Goal: Task Accomplishment & Management: Manage account settings

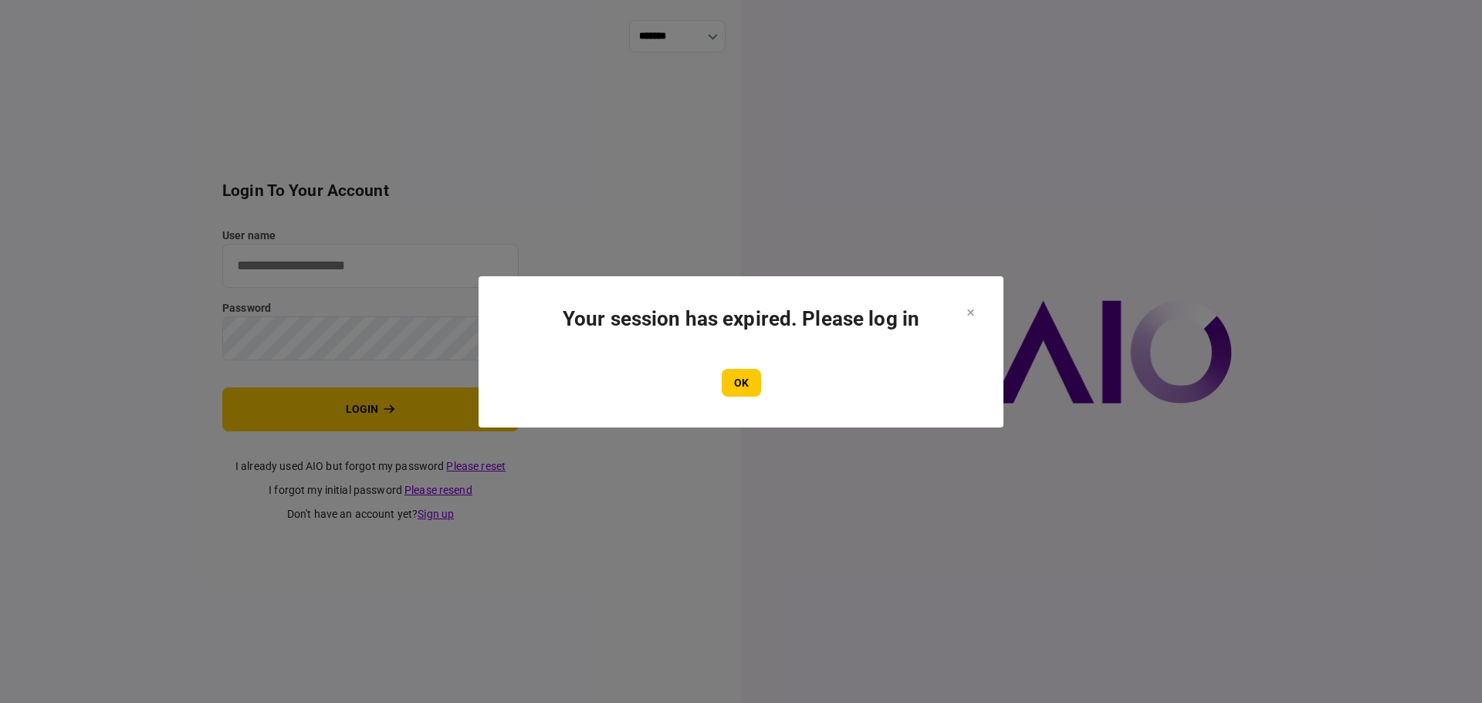
type input "****"
click at [743, 358] on section "Your session has expired. Please log in OK" at bounding box center [741, 352] width 463 height 90
click at [743, 376] on button "OK" at bounding box center [741, 383] width 39 height 28
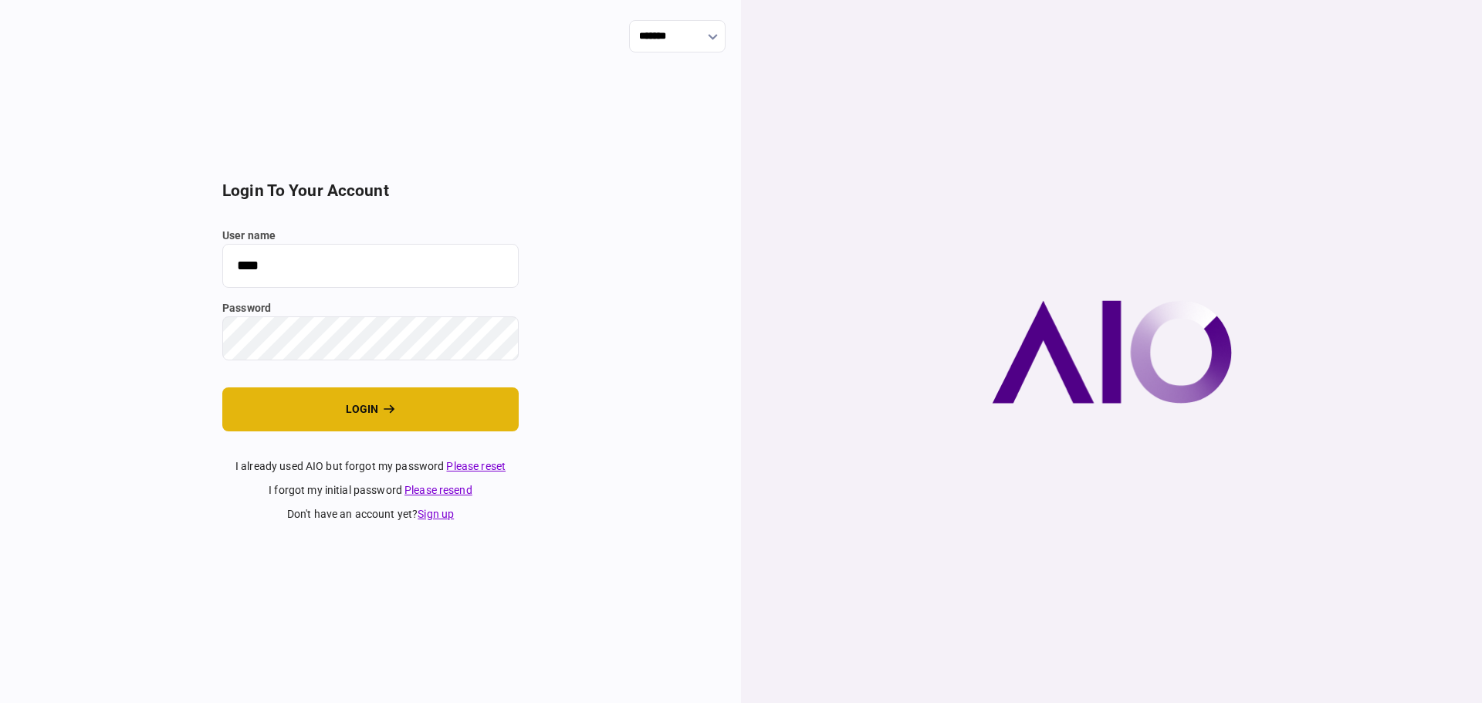
click at [428, 411] on button "login" at bounding box center [370, 410] width 296 height 44
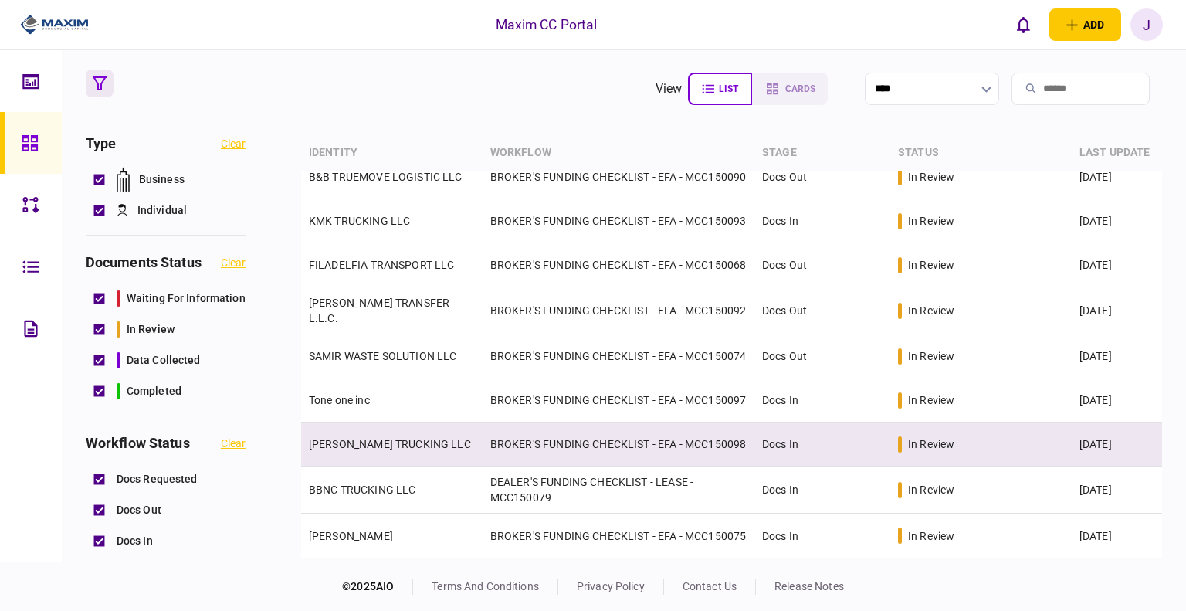
scroll to position [355, 0]
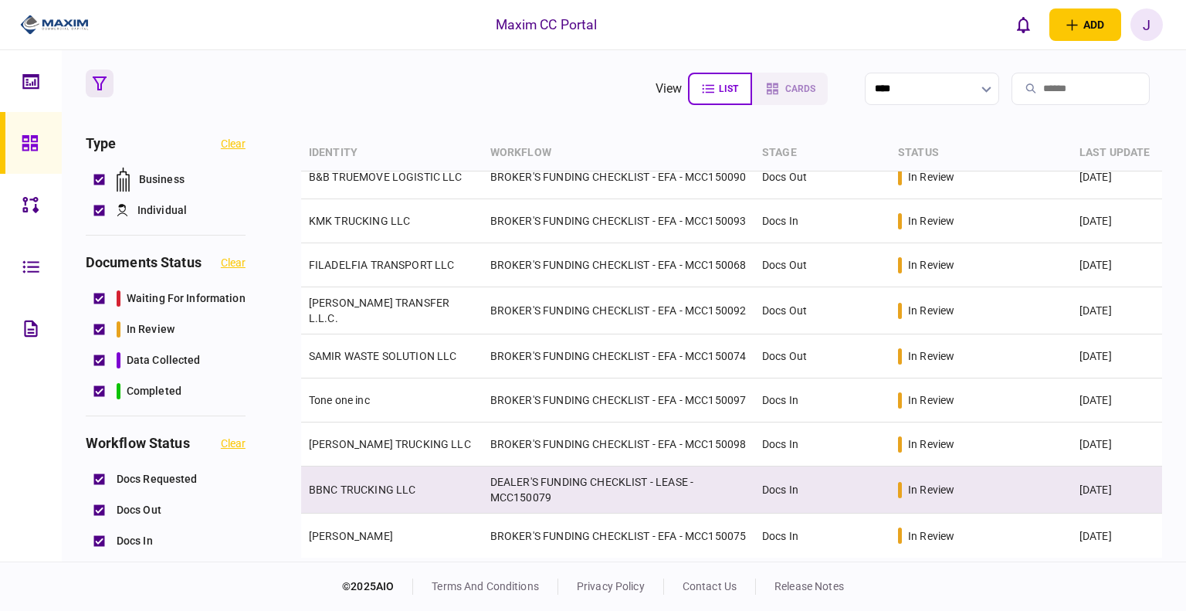
click at [422, 459] on td "BBNC TRUCKING LLC" at bounding box center [391, 489] width 181 height 47
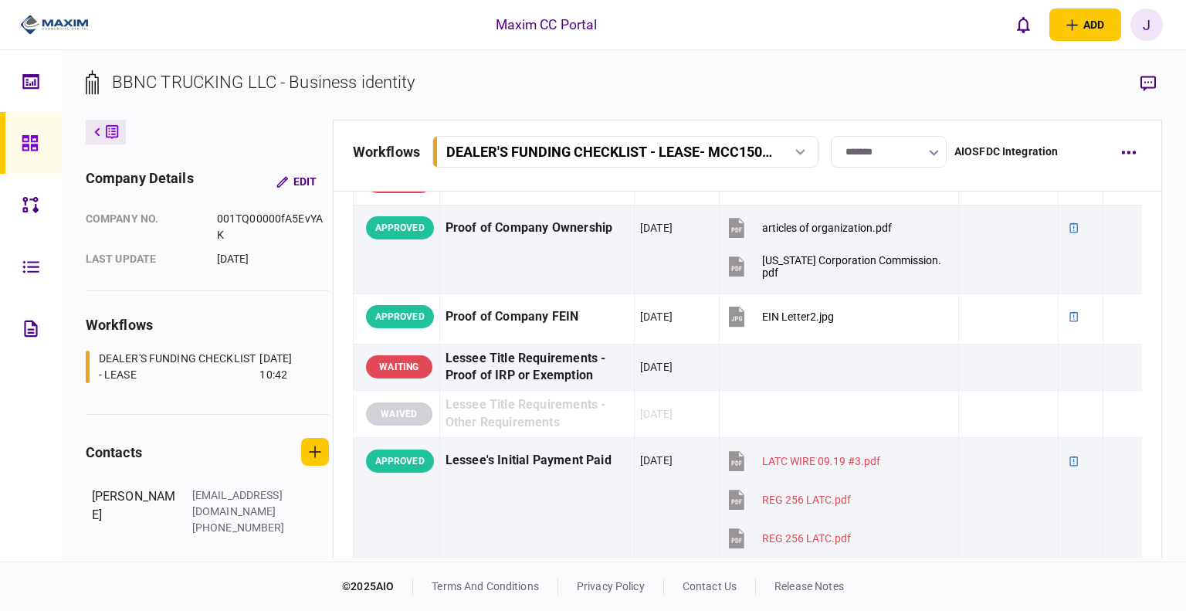
scroll to position [435, 0]
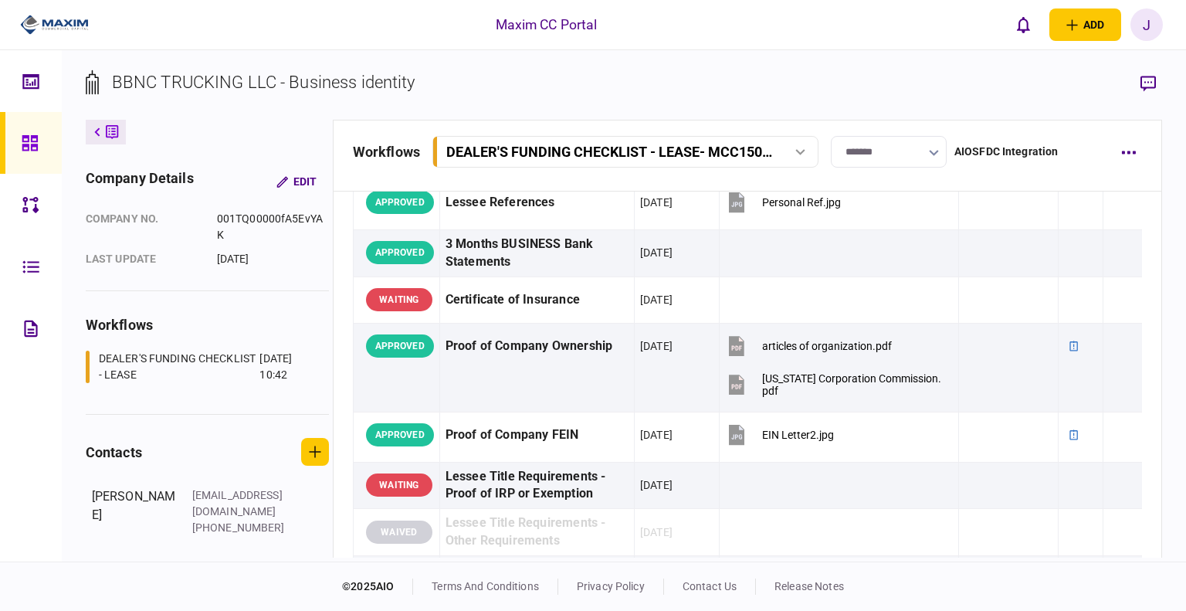
click at [643, 80] on section "BBNC TRUCKING LLC - Business identity" at bounding box center [624, 94] width 1077 height 50
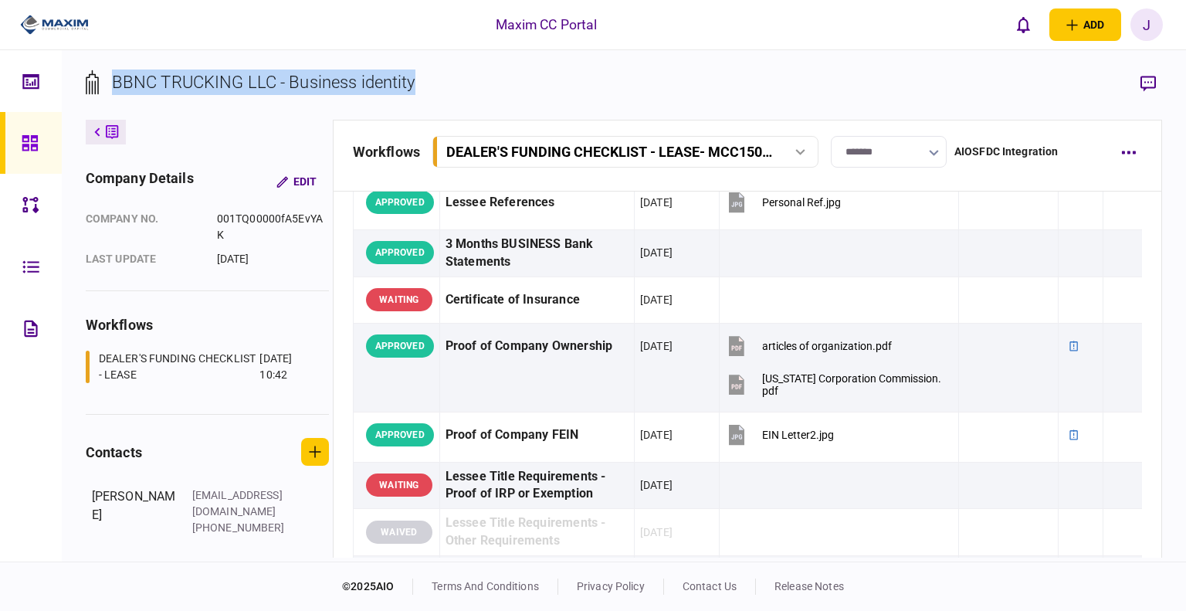
drag, startPoint x: 449, startPoint y: 90, endPoint x: 136, endPoint y: 76, distance: 313.0
click at [105, 76] on section "BBNC TRUCKING LLC - Business identity" at bounding box center [624, 94] width 1077 height 50
click at [150, 75] on div "BBNC TRUCKING LLC - Business identity" at bounding box center [263, 81] width 303 height 25
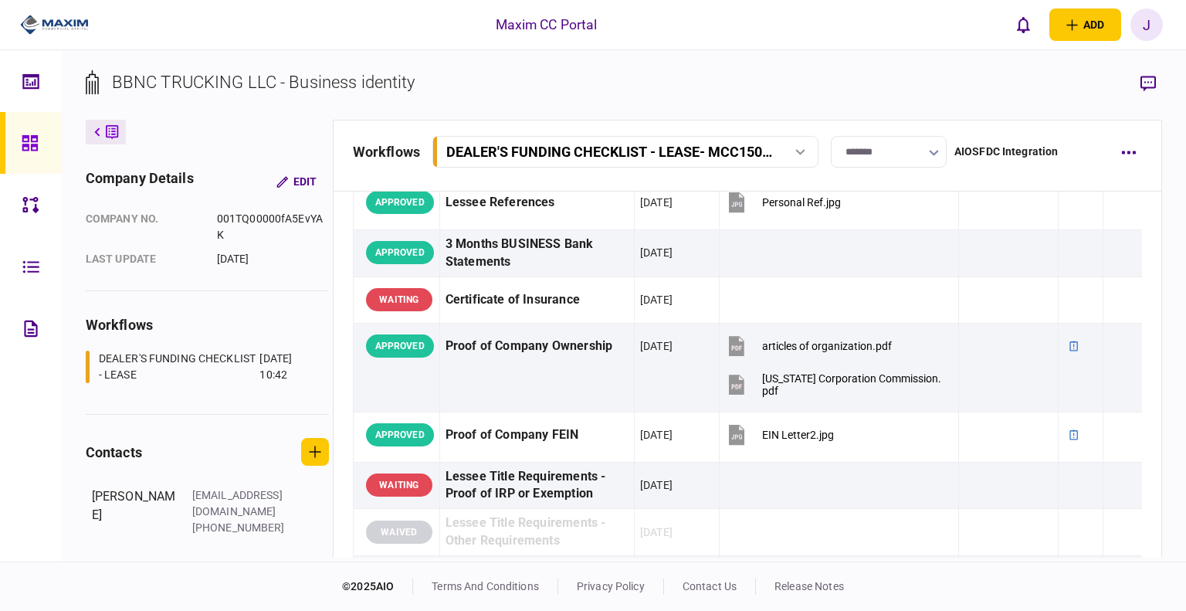
click at [145, 75] on div "BBNC TRUCKING LLC - Business identity" at bounding box center [263, 81] width 303 height 25
click at [147, 75] on div "BBNC TRUCKING LLC - Business identity" at bounding box center [263, 81] width 303 height 25
click at [167, 71] on div "BBNC TRUCKING LLC - Business identity" at bounding box center [263, 81] width 303 height 25
click at [256, 72] on div "BBNC TRUCKING LLC - Business identity" at bounding box center [263, 81] width 303 height 25
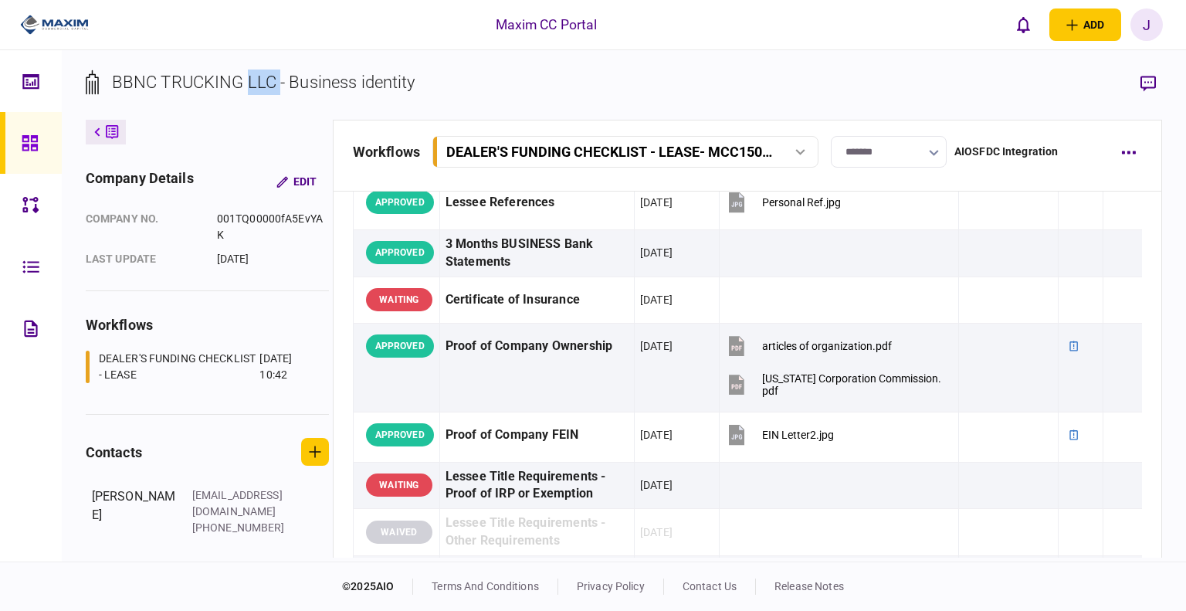
click at [256, 72] on div "BBNC TRUCKING LLC - Business identity" at bounding box center [263, 81] width 303 height 25
click at [280, 72] on div "BBNC TRUCKING LLC - Business identity" at bounding box center [263, 81] width 303 height 25
click at [305, 76] on div "BBNC TRUCKING LLC - Business identity" at bounding box center [263, 81] width 303 height 25
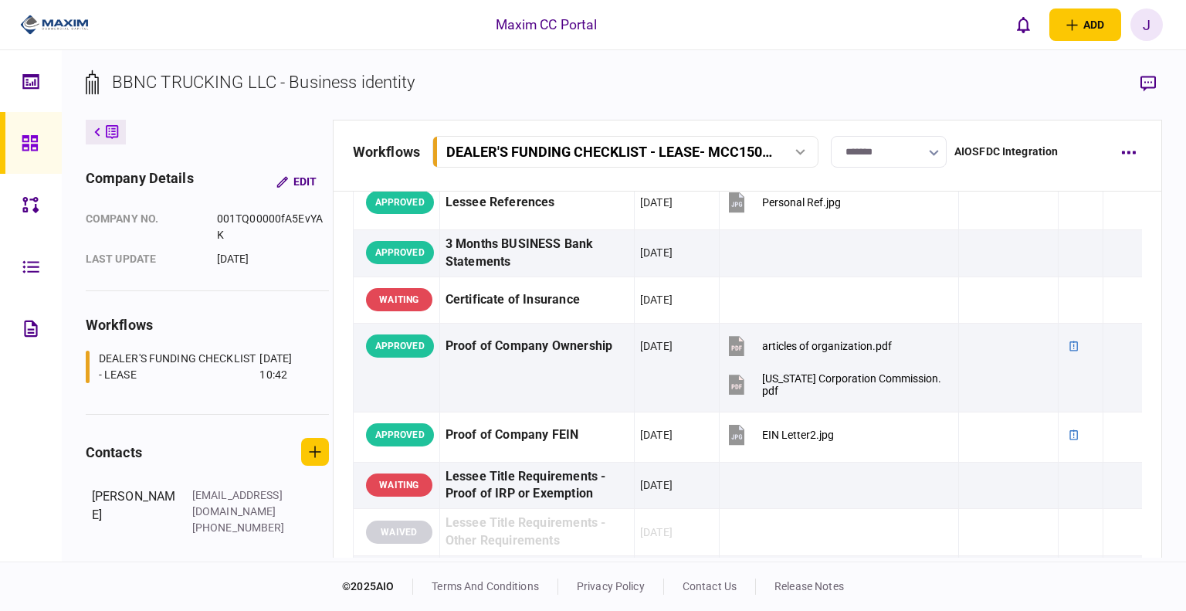
click at [390, 85] on div "BBNC TRUCKING LLC - Business identity" at bounding box center [263, 81] width 303 height 25
click at [423, 82] on section "BBNC TRUCKING LLC - Business identity" at bounding box center [624, 94] width 1077 height 50
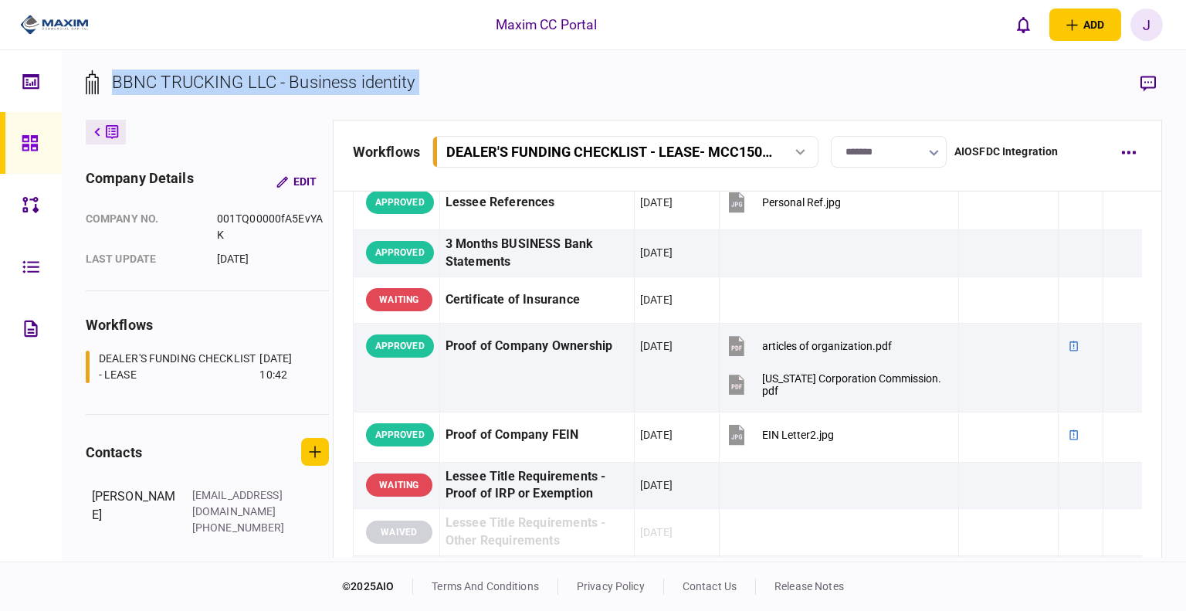
drag, startPoint x: 423, startPoint y: 82, endPoint x: 126, endPoint y: 82, distance: 297.2
click at [126, 82] on section "BBNC TRUCKING LLC - Business identity" at bounding box center [624, 94] width 1077 height 50
click at [138, 82] on div "BBNC TRUCKING LLC - Business identity" at bounding box center [263, 81] width 303 height 25
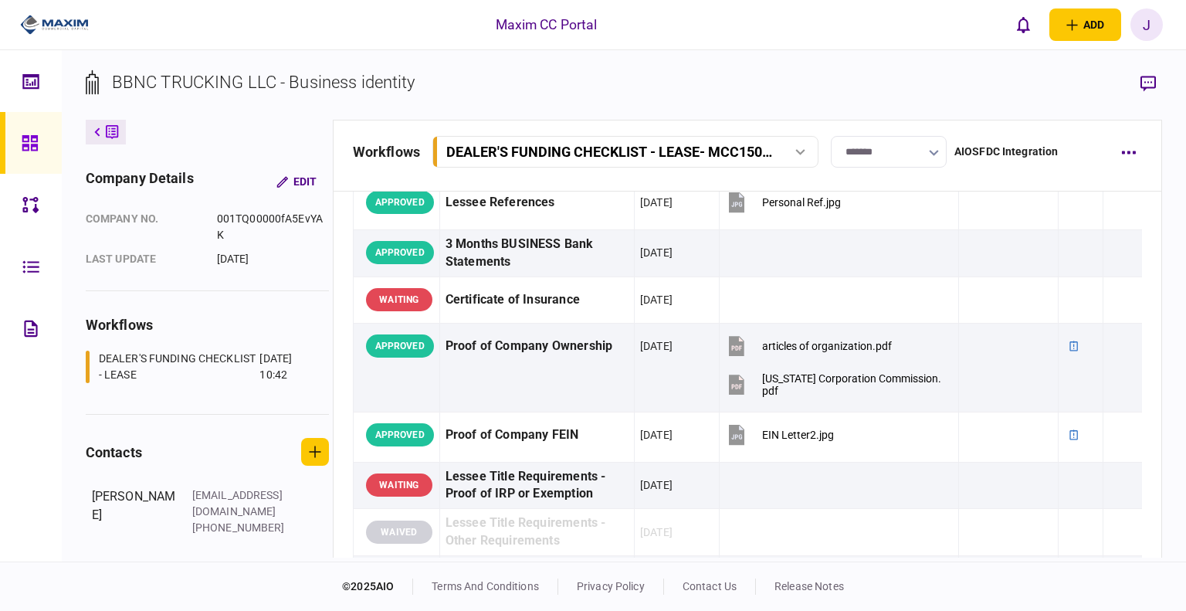
click at [198, 84] on div "BBNC TRUCKING LLC - Business identity" at bounding box center [263, 81] width 303 height 25
click at [262, 83] on div "BBNC TRUCKING LLC - Business identity" at bounding box center [263, 81] width 303 height 25
click at [296, 83] on div "BBNC TRUCKING LLC - Business identity" at bounding box center [263, 81] width 303 height 25
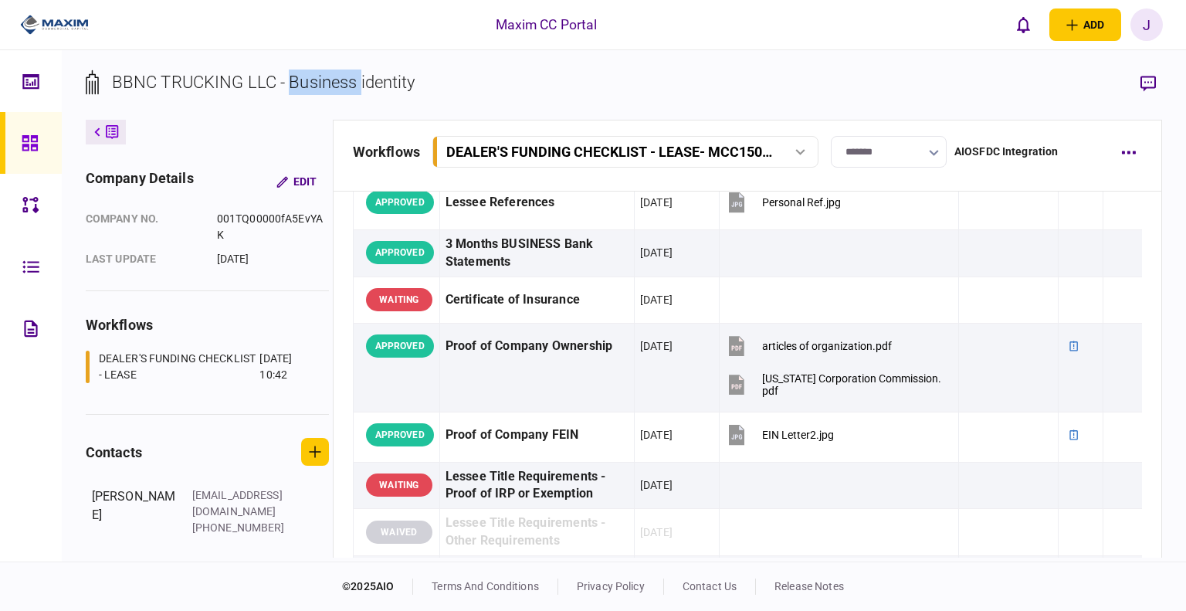
click at [296, 83] on div "BBNC TRUCKING LLC - Business identity" at bounding box center [263, 81] width 303 height 25
click at [34, 130] on div at bounding box center [34, 143] width 25 height 62
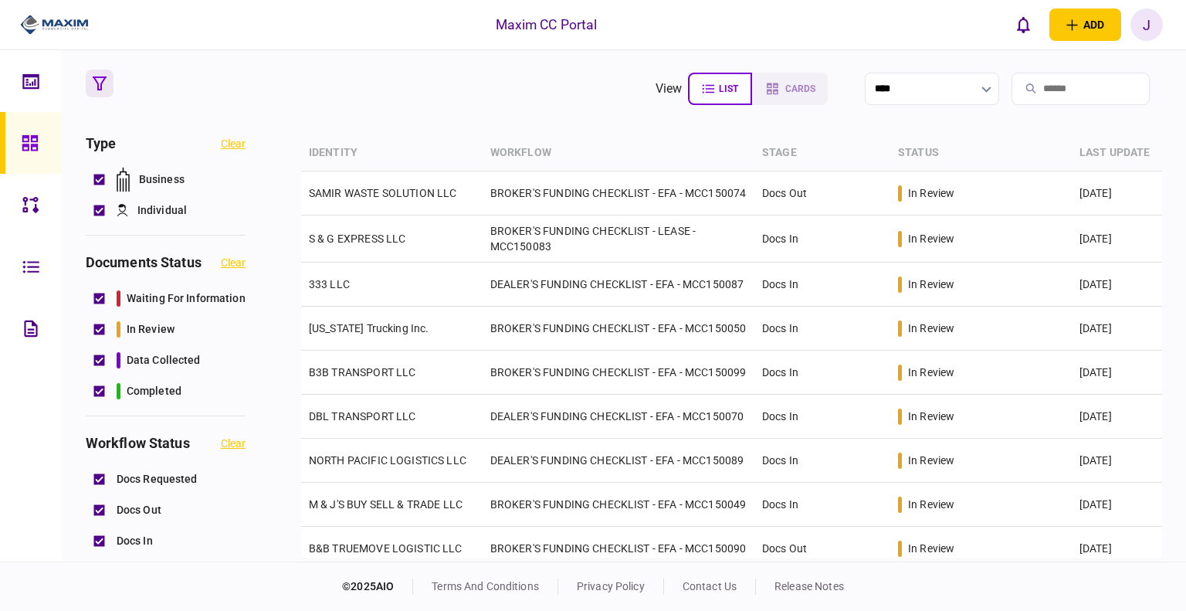
click at [16, 140] on link at bounding box center [31, 143] width 62 height 62
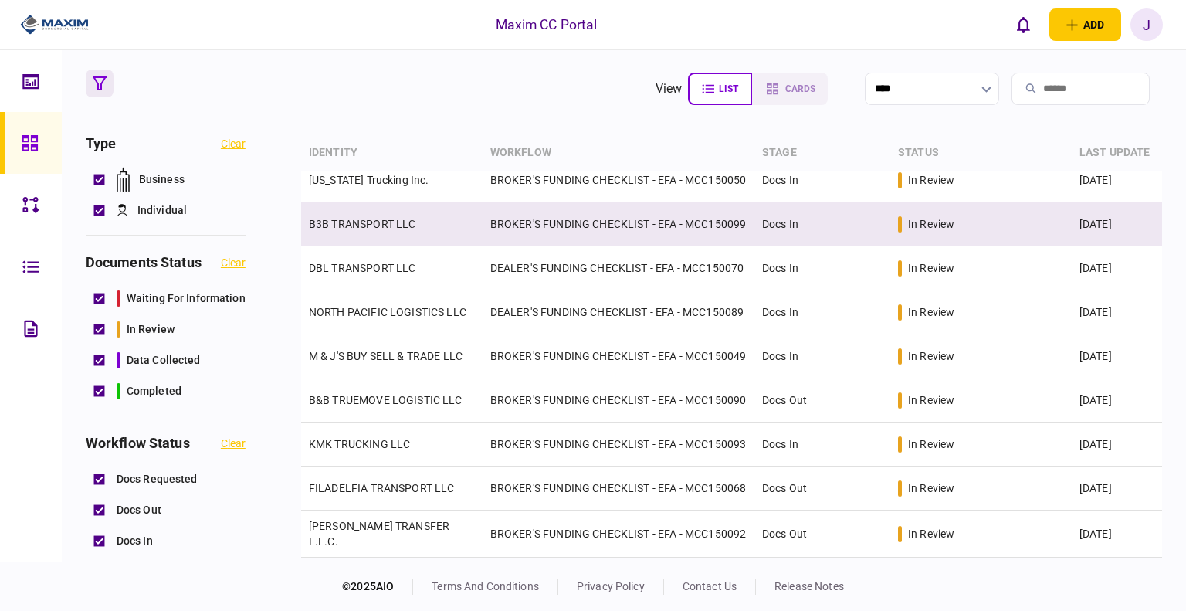
scroll to position [154, 0]
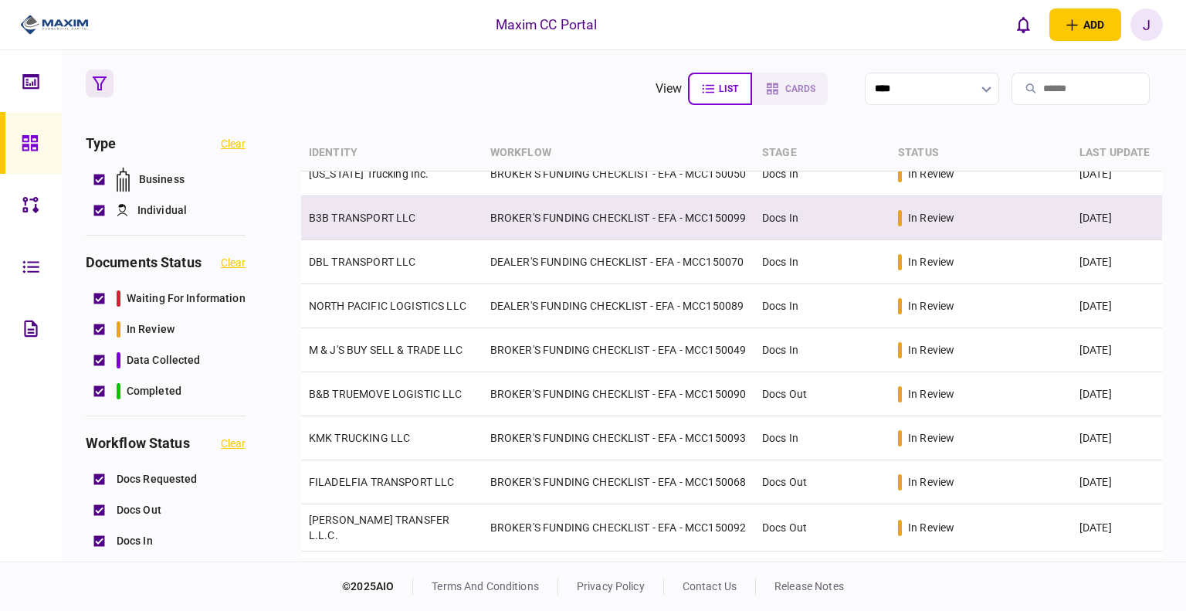
click at [373, 235] on td "B3B TRANSPORT LLC" at bounding box center [391, 218] width 181 height 44
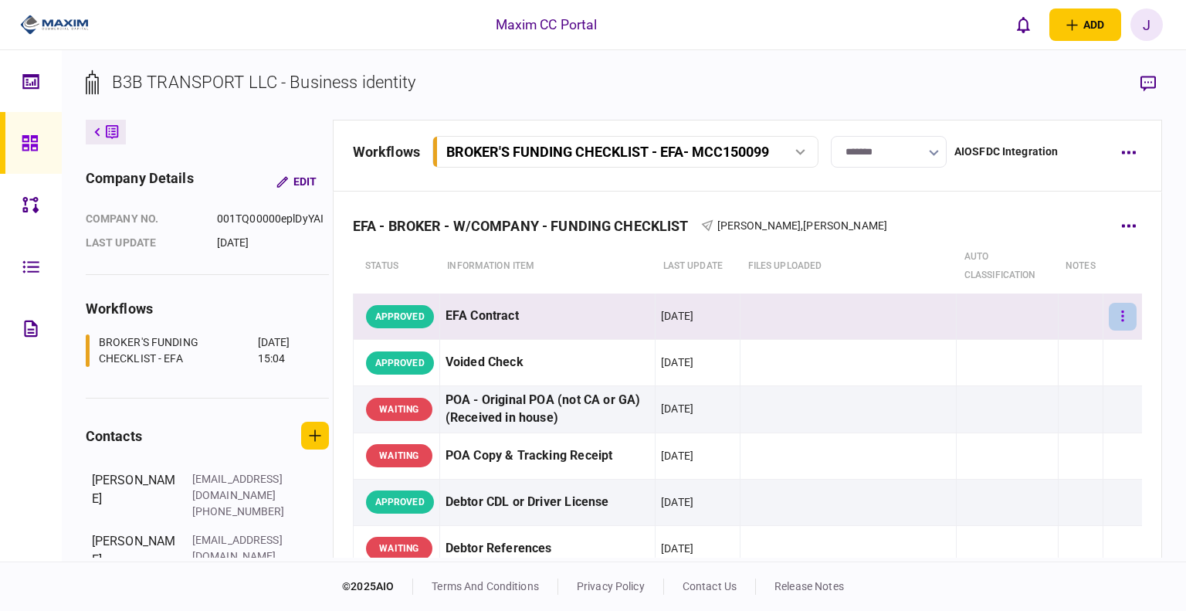
click at [643, 314] on button "button" at bounding box center [1123, 317] width 28 height 28
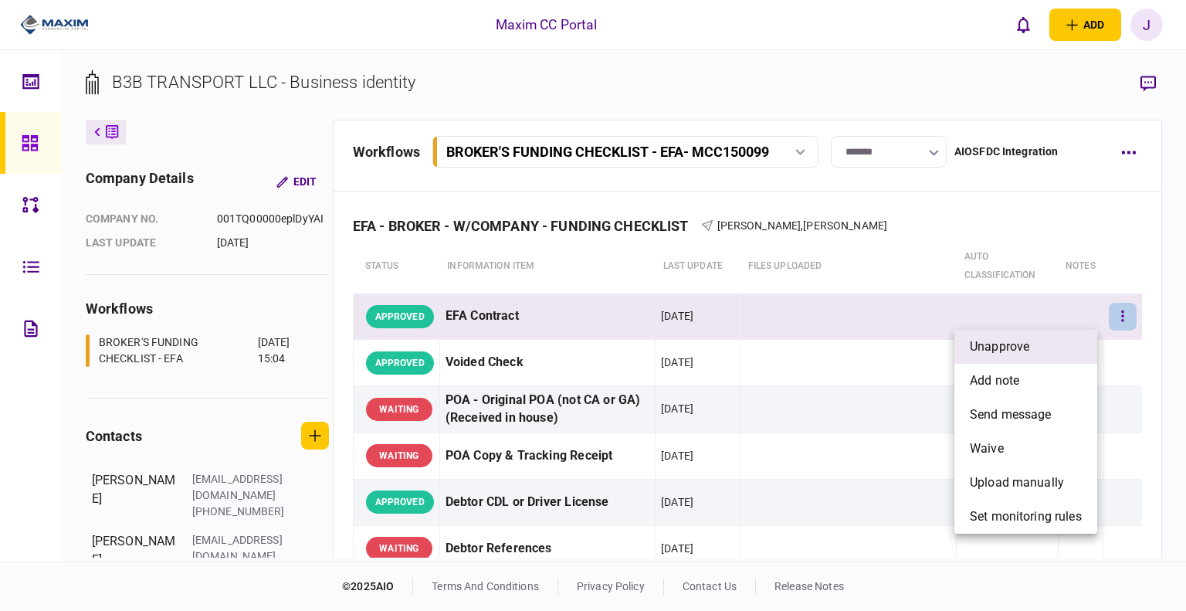
click at [643, 347] on li "unapprove" at bounding box center [1025, 347] width 143 height 34
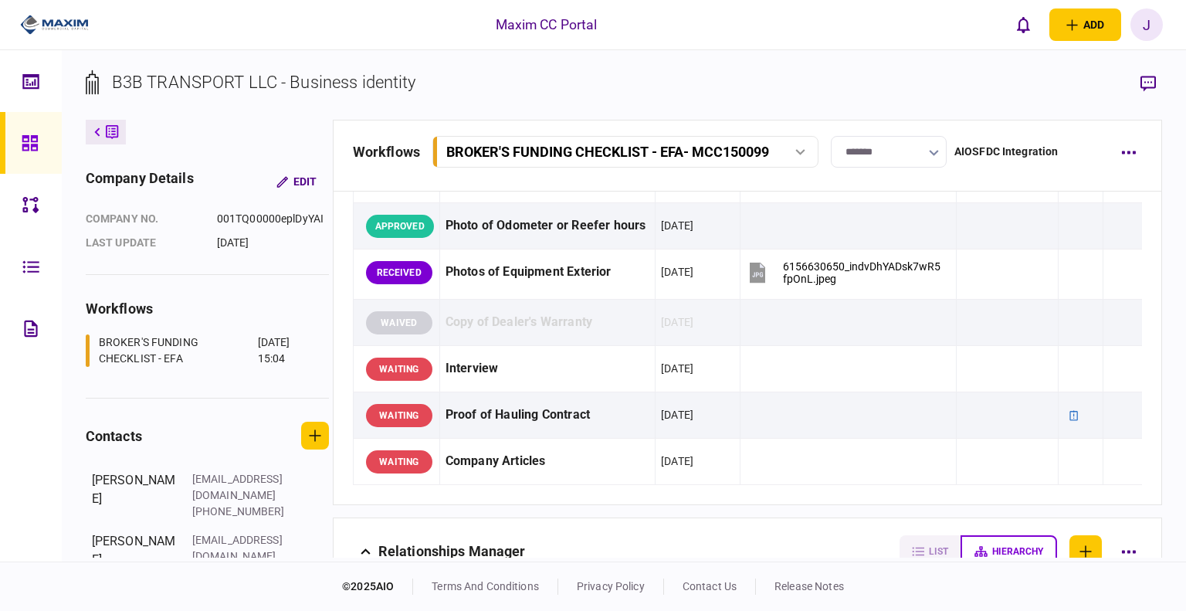
scroll to position [1235, 0]
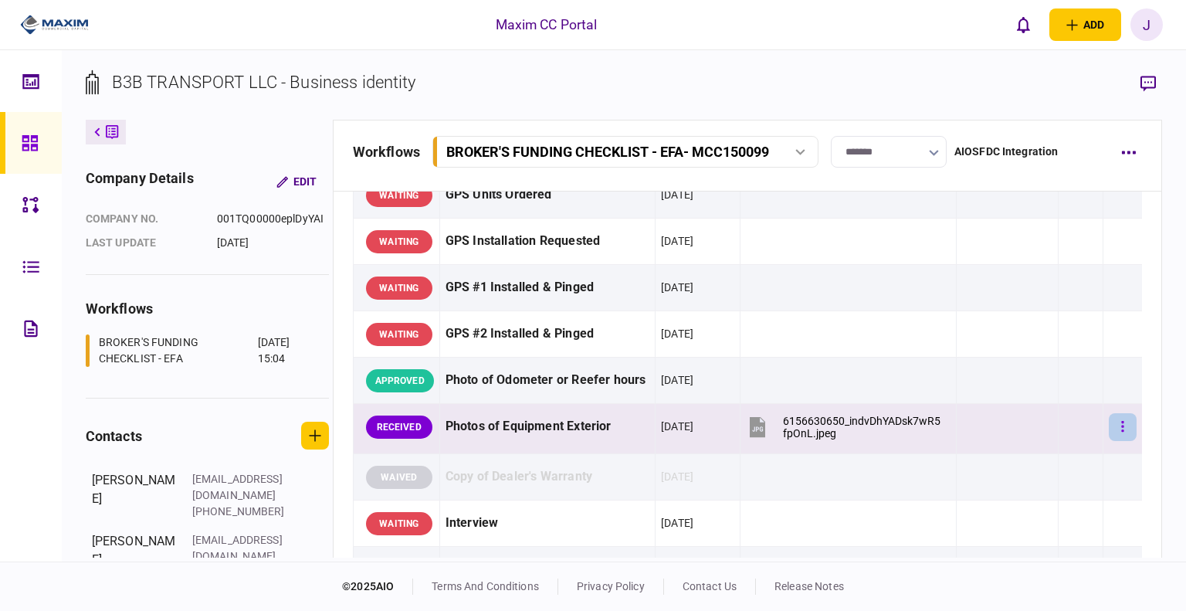
click at [643, 419] on button "button" at bounding box center [1123, 427] width 28 height 28
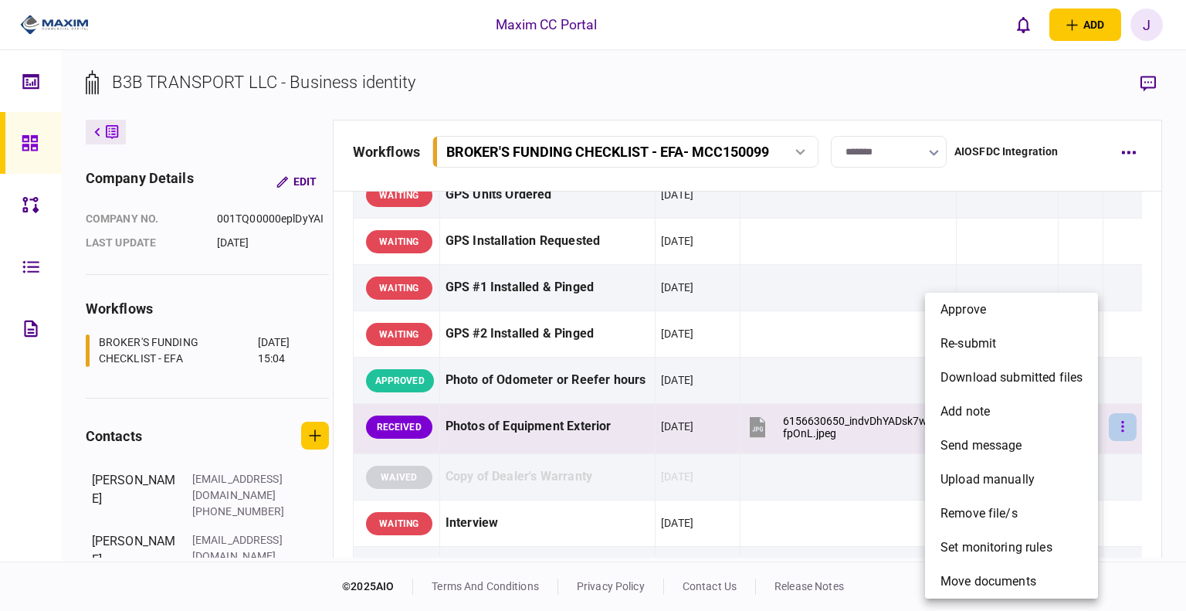
click at [643, 419] on div at bounding box center [593, 305] width 1186 height 611
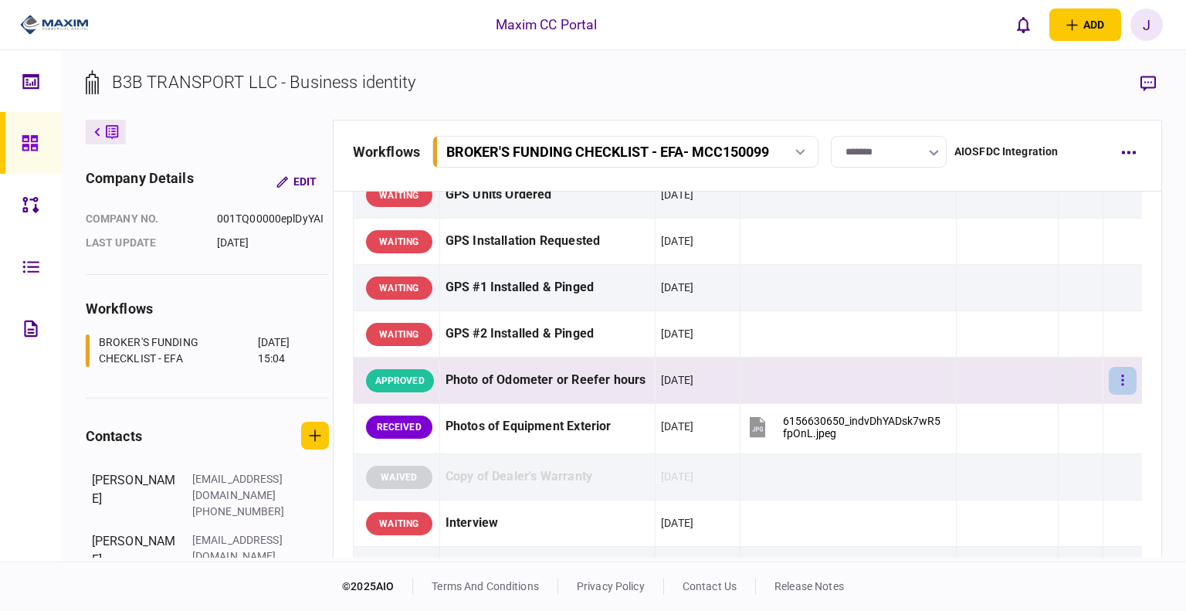
click at [643, 379] on button "button" at bounding box center [1123, 381] width 28 height 28
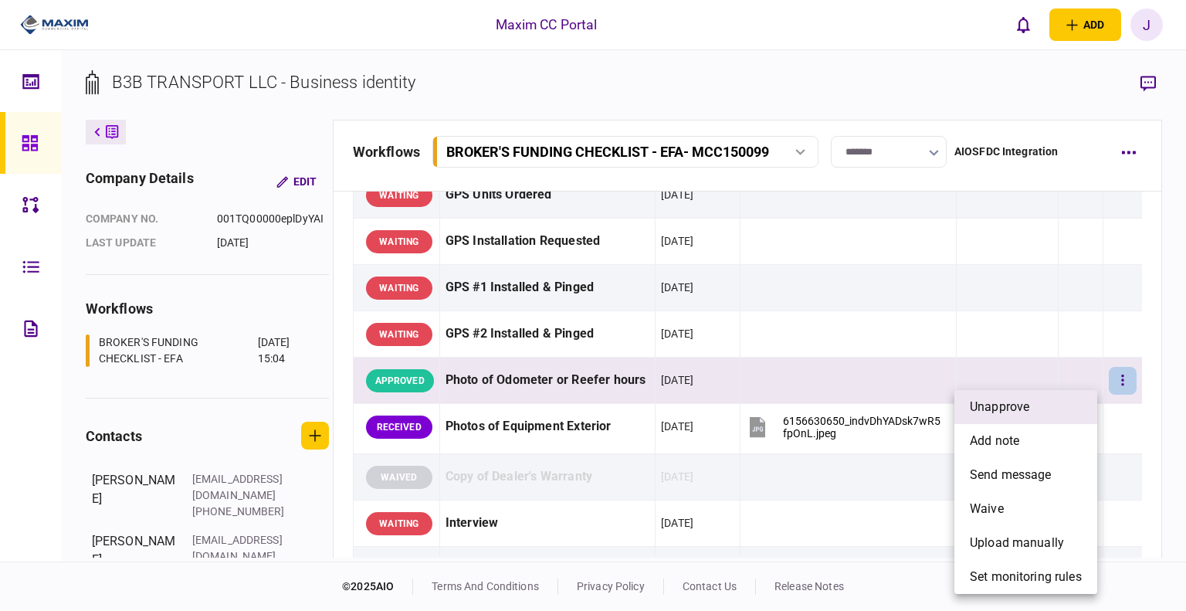
click at [643, 410] on li "unapprove" at bounding box center [1025, 407] width 143 height 34
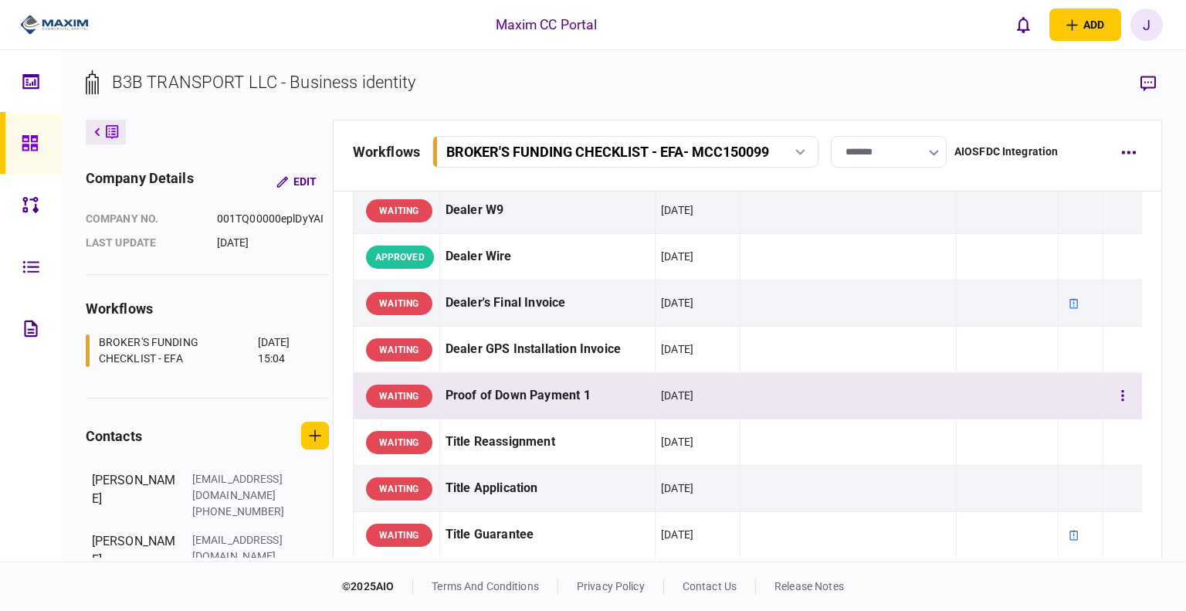
scroll to position [1312, 0]
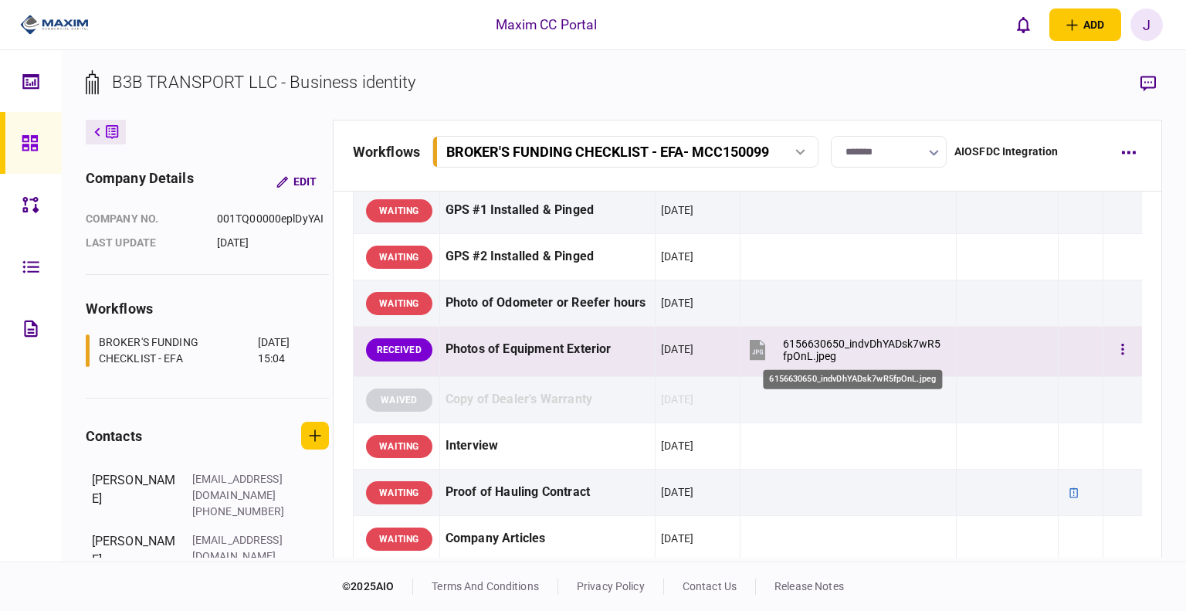
click at [643, 342] on div "6156630650_indvDhYADsk7wR5fpOnL.jpeg" at bounding box center [863, 349] width 160 height 25
click at [643, 343] on button "button" at bounding box center [1123, 350] width 28 height 28
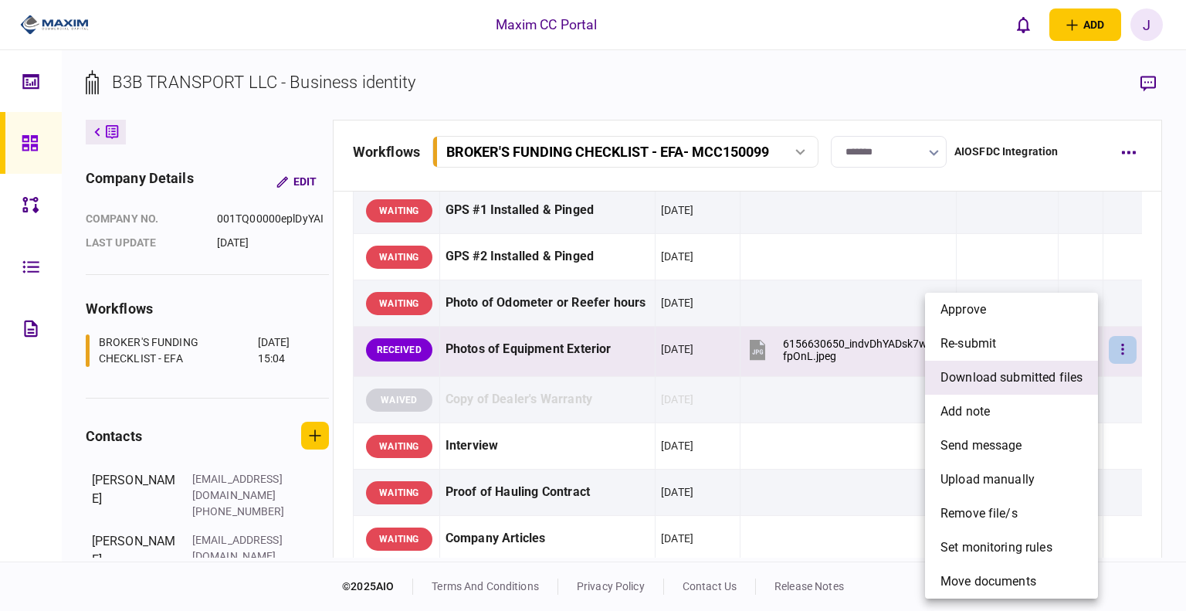
click at [643, 379] on span "download submitted files" at bounding box center [1011, 377] width 142 height 19
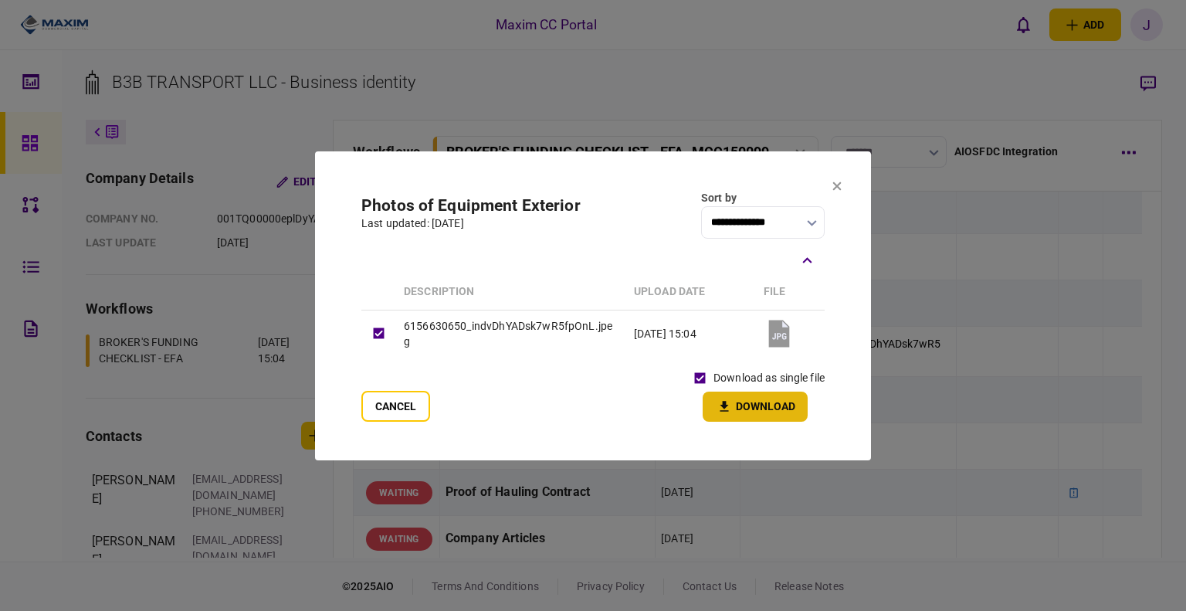
click at [643, 415] on button "Download" at bounding box center [755, 406] width 105 height 30
click at [628, 180] on section "**********" at bounding box center [593, 305] width 556 height 309
click at [643, 190] on icon at bounding box center [836, 185] width 9 height 9
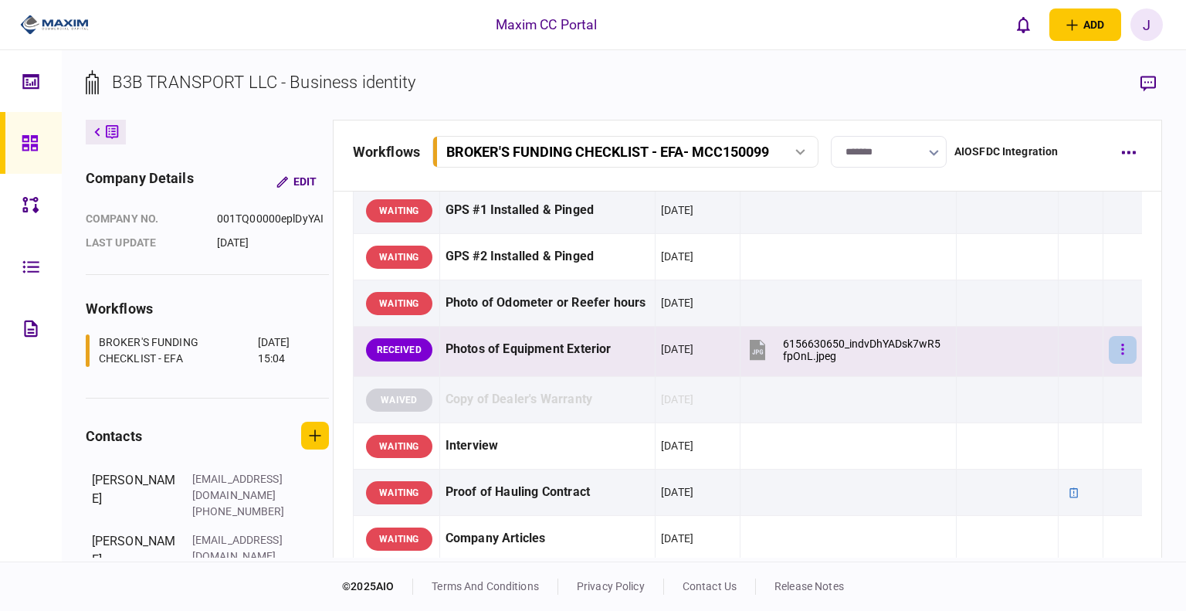
click at [643, 347] on button "button" at bounding box center [1123, 350] width 28 height 28
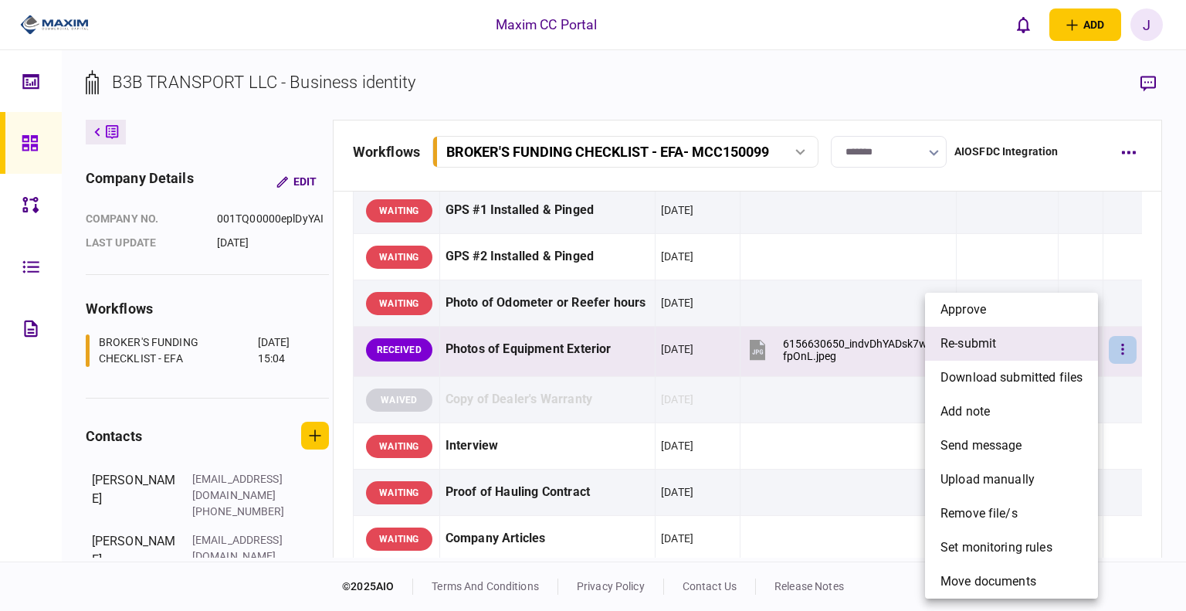
click at [643, 339] on span "re-submit" at bounding box center [968, 343] width 56 height 19
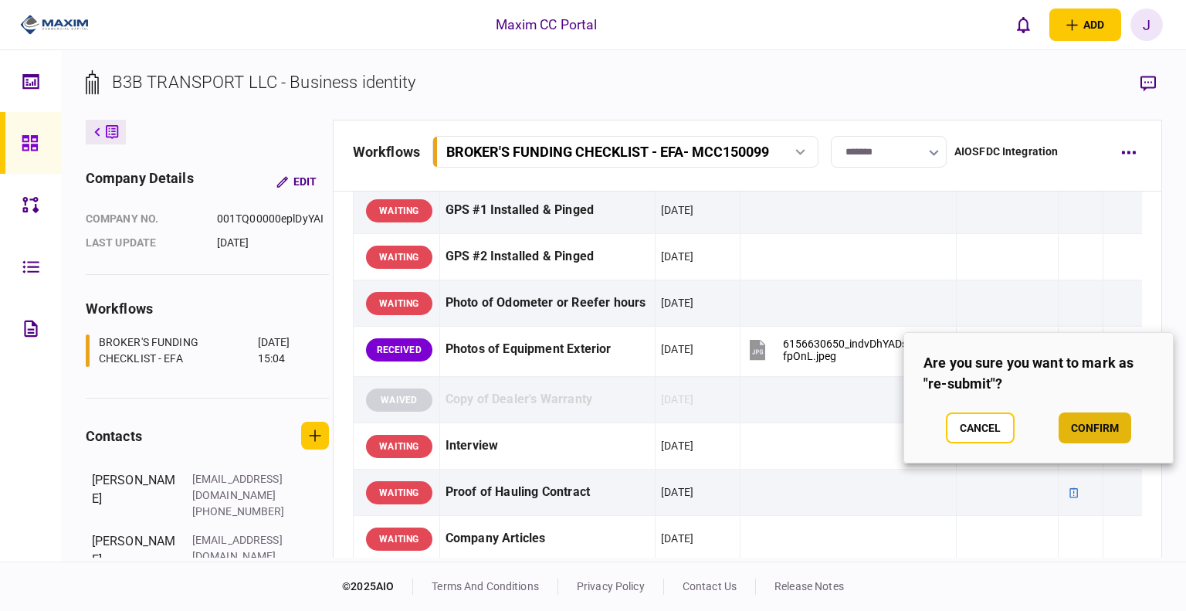
click at [643, 430] on button "confirm" at bounding box center [1094, 427] width 73 height 31
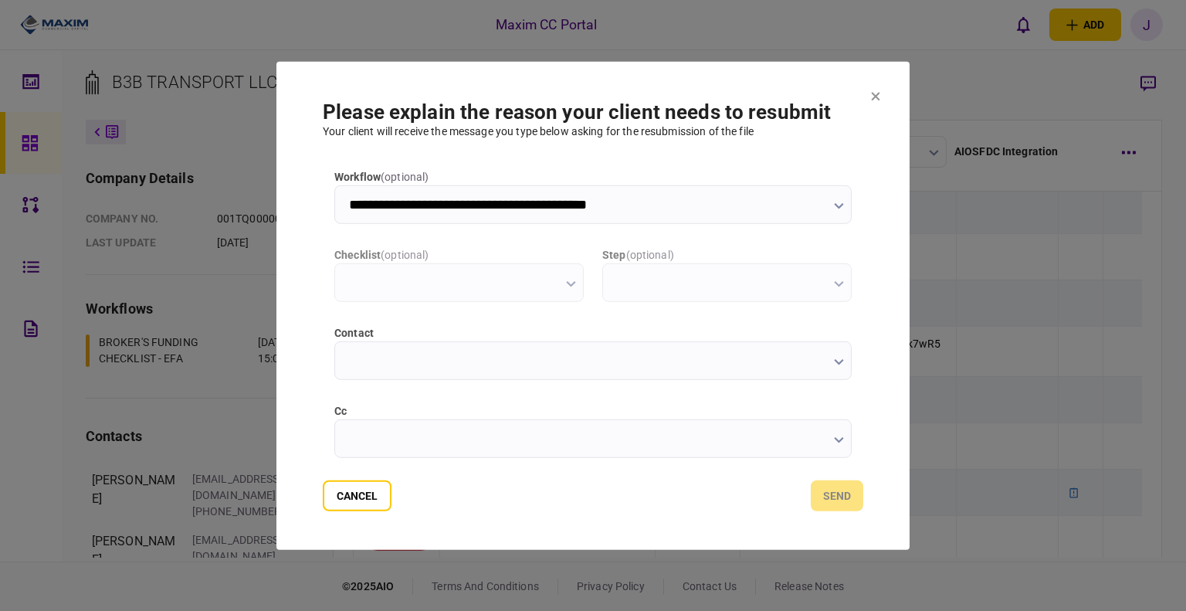
type input "**********"
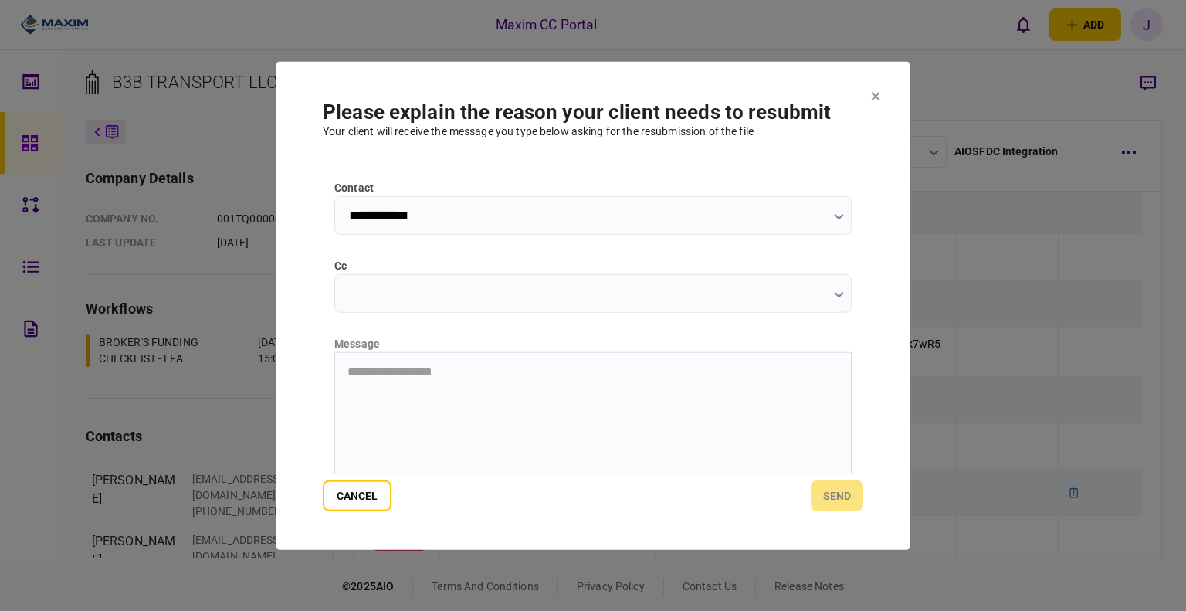
scroll to position [154, 0]
click at [411, 266] on input "cc" at bounding box center [592, 283] width 517 height 39
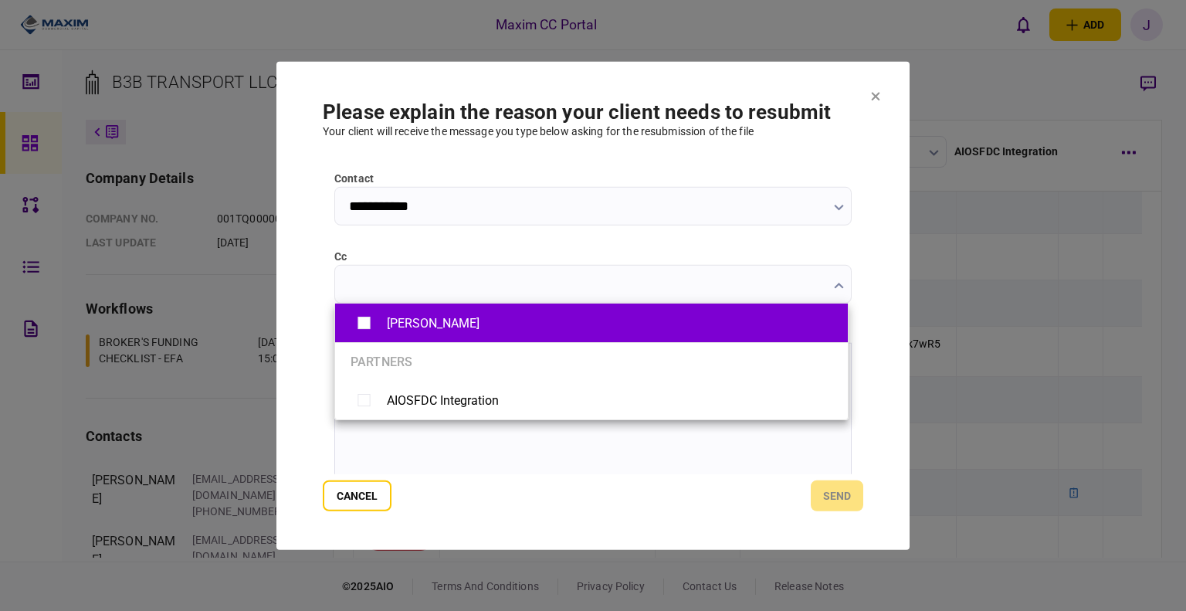
type input "**********"
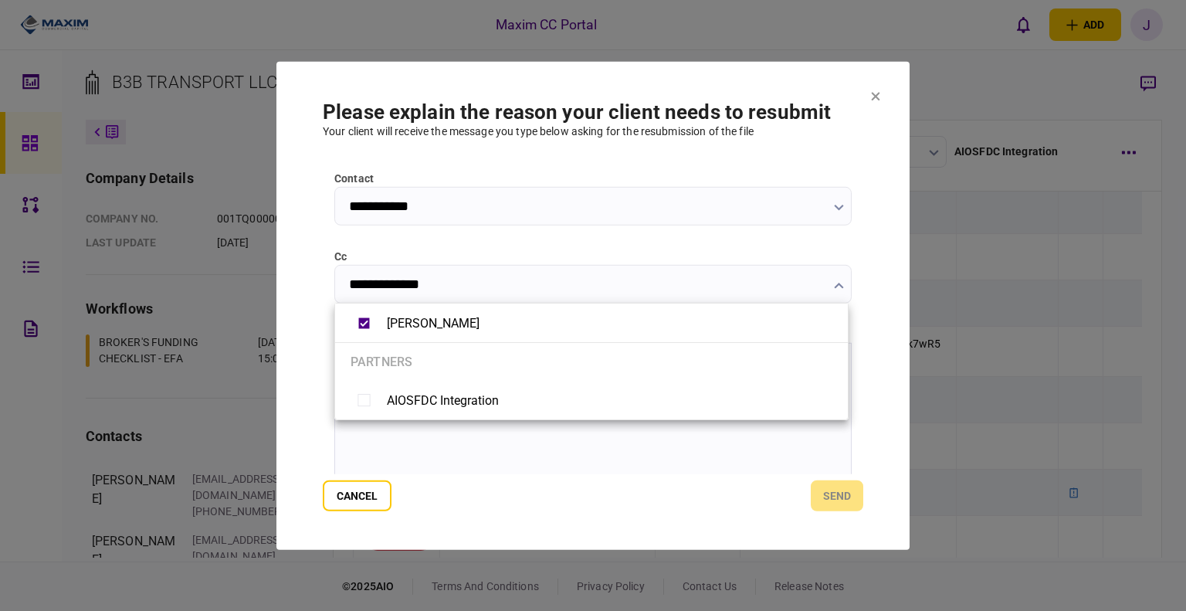
click at [322, 445] on div at bounding box center [593, 305] width 1186 height 611
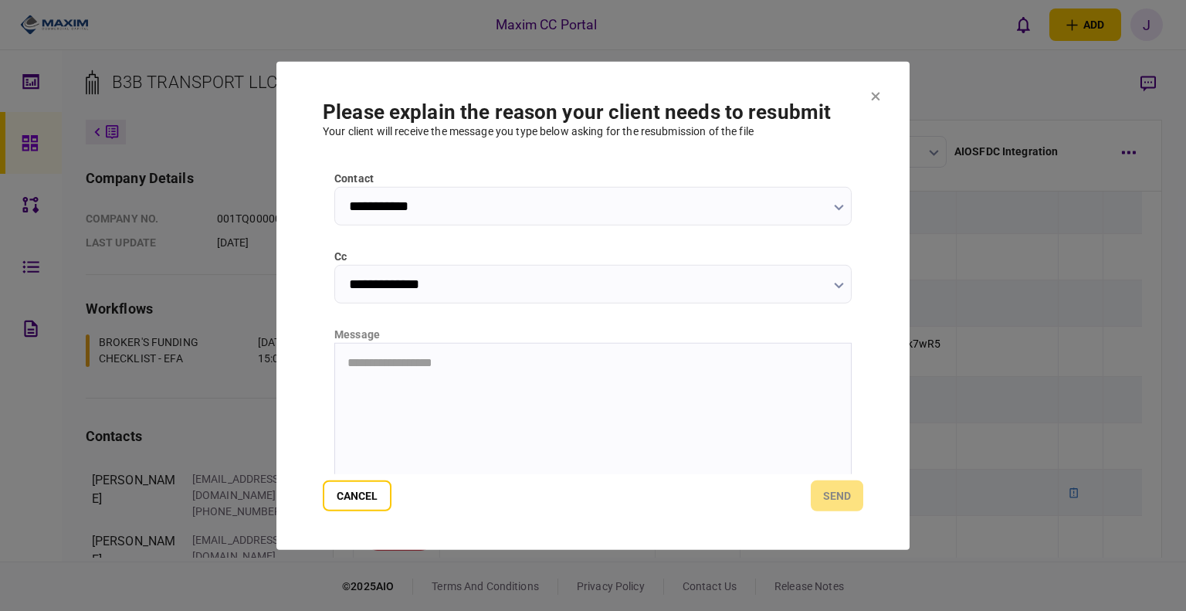
click at [415, 382] on html "**********" at bounding box center [593, 362] width 516 height 39
drag, startPoint x: 800, startPoint y: 496, endPoint x: 828, endPoint y: 495, distance: 27.8
click at [643, 459] on div "Cancel send" at bounding box center [593, 495] width 540 height 31
click at [643, 459] on button "send" at bounding box center [837, 495] width 52 height 31
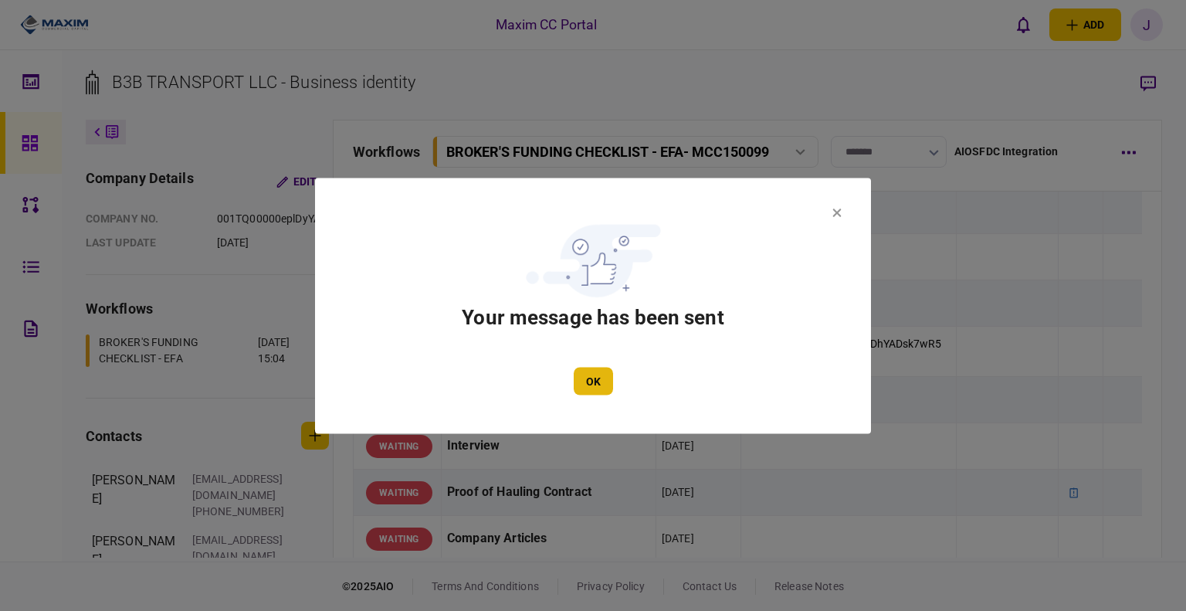
click at [577, 392] on button "OK" at bounding box center [593, 381] width 39 height 28
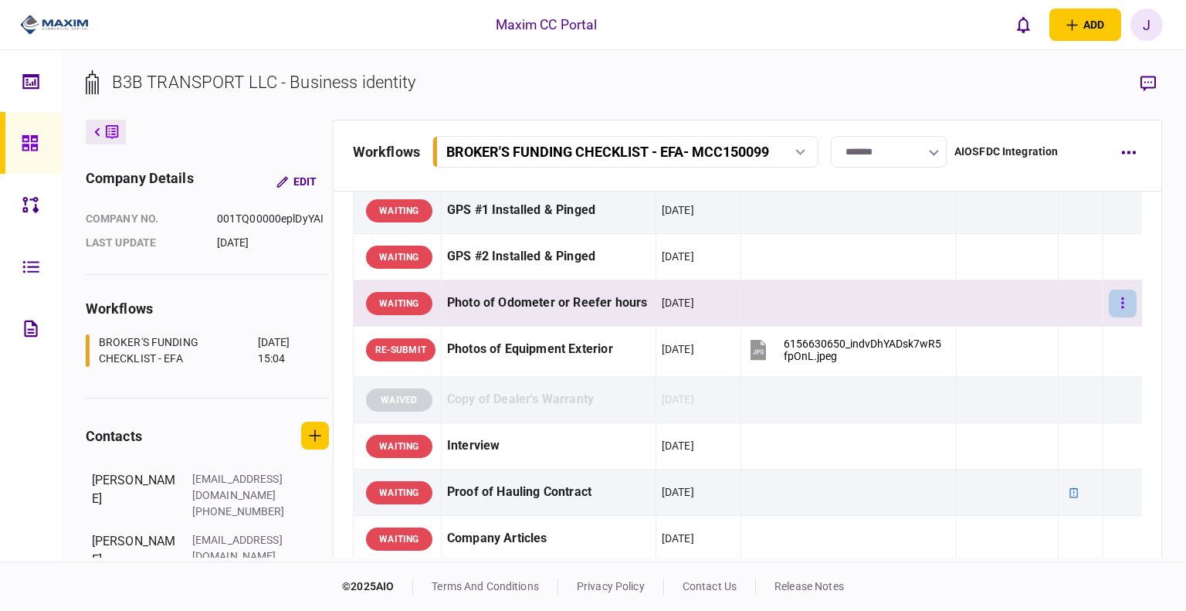
click at [643, 305] on icon "button" at bounding box center [1122, 303] width 3 height 15
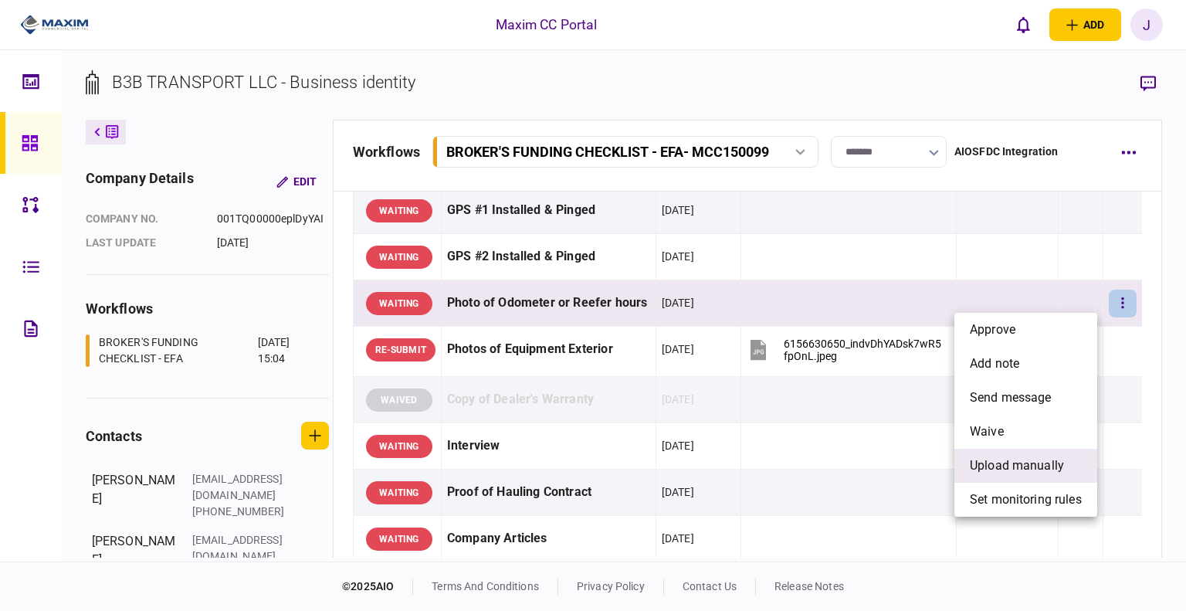
click at [643, 459] on span "upload manually" at bounding box center [1017, 465] width 94 height 19
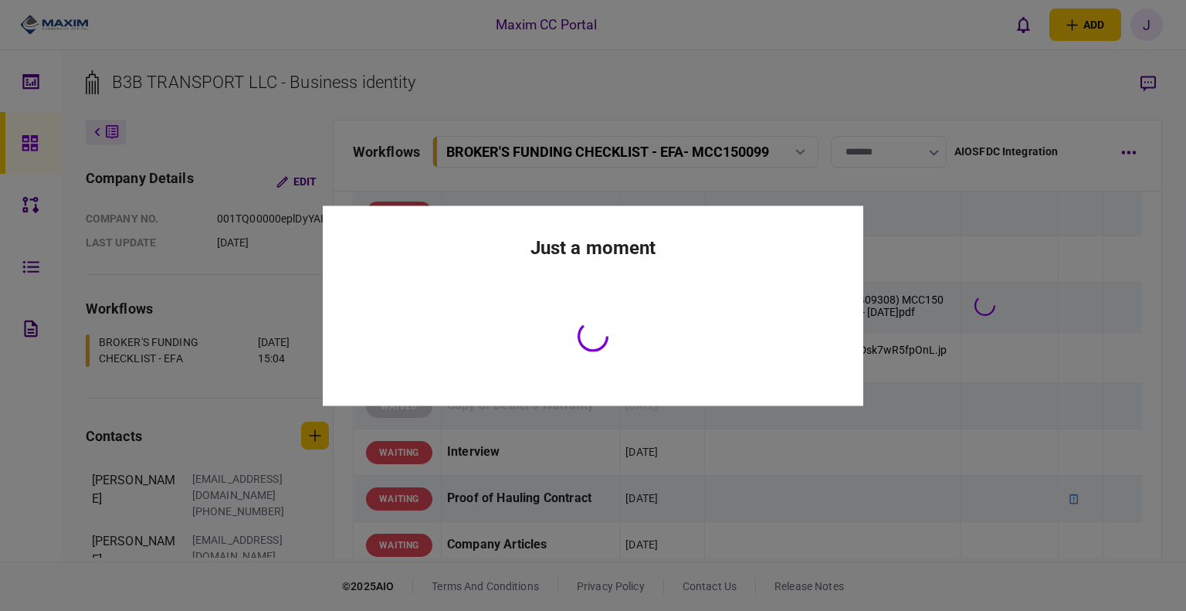
scroll to position [1315, 0]
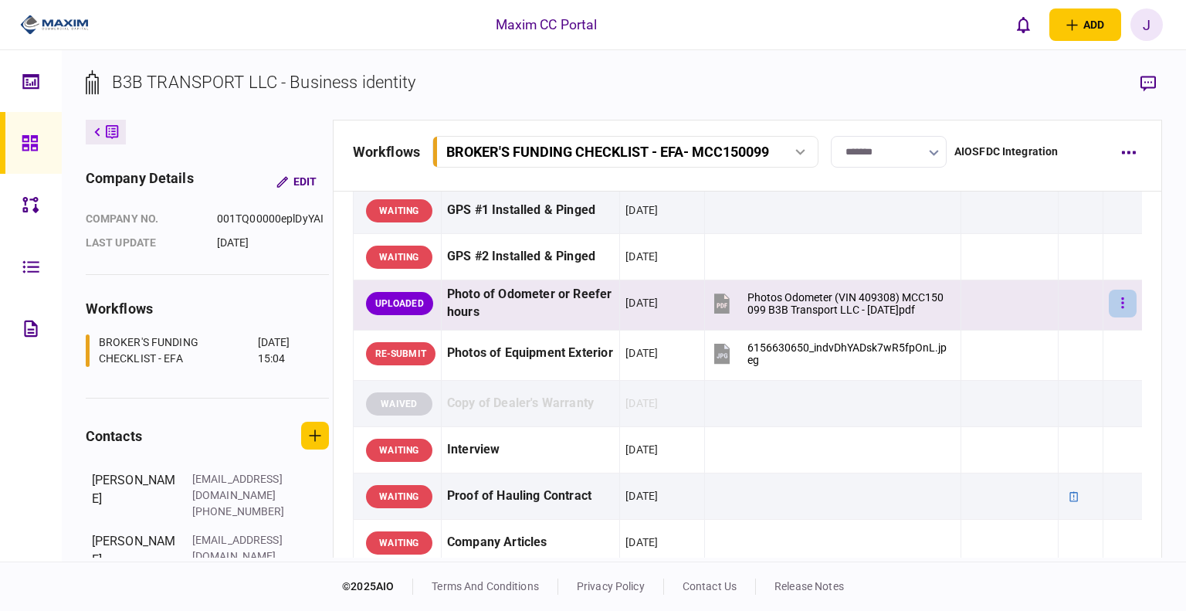
click at [643, 308] on button "button" at bounding box center [1123, 303] width 28 height 28
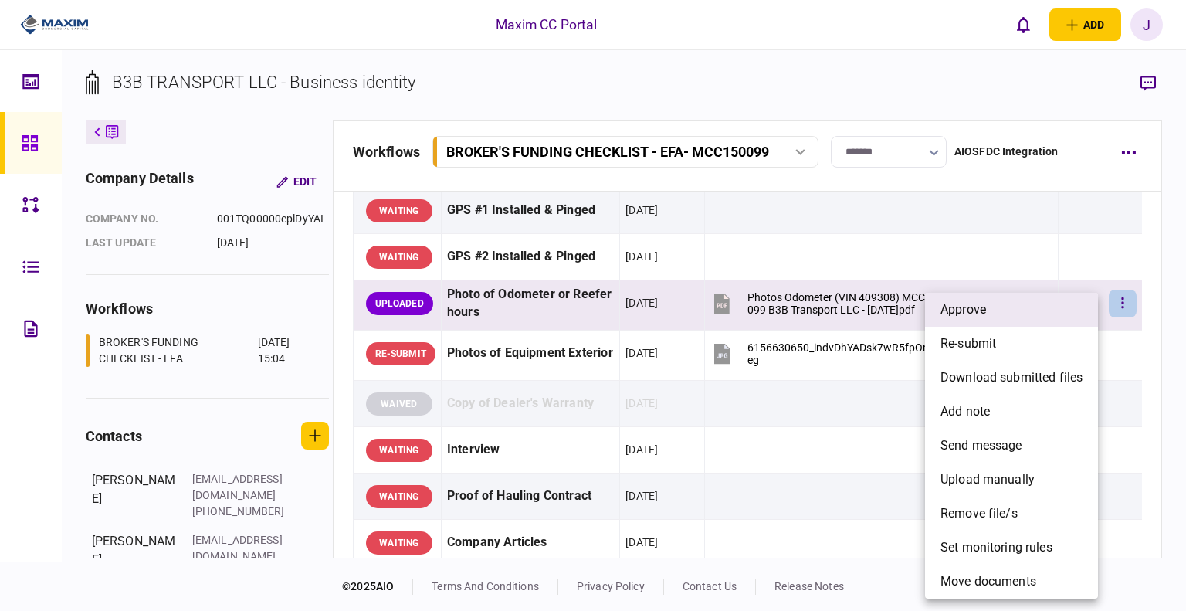
click at [643, 314] on span "approve" at bounding box center [963, 309] width 46 height 19
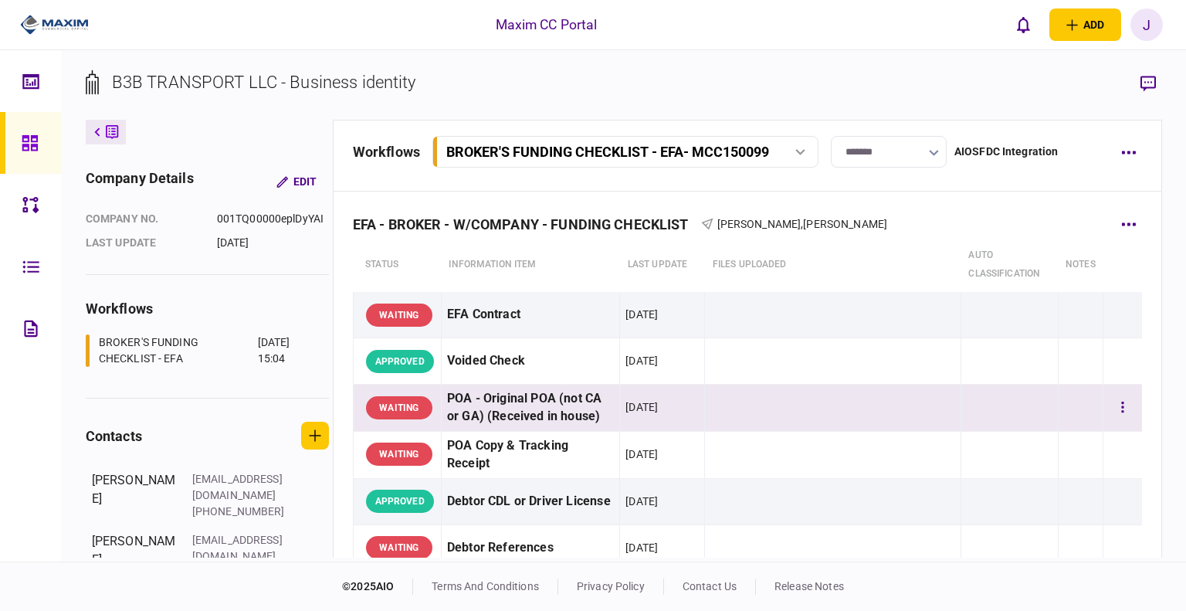
scroll to position [0, 0]
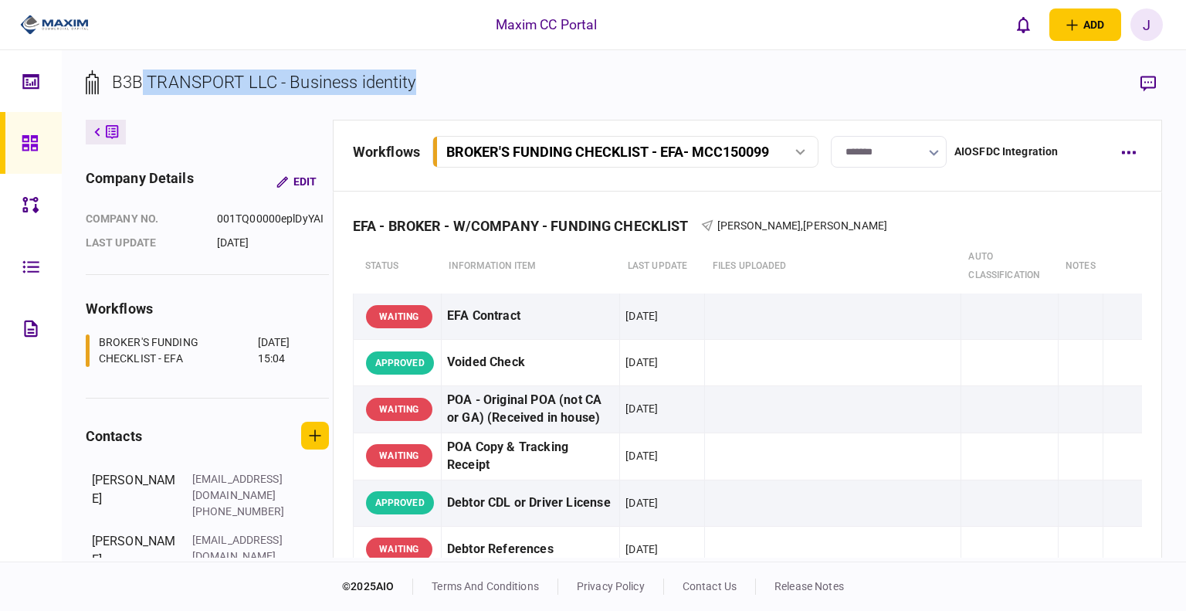
drag, startPoint x: 455, startPoint y: 73, endPoint x: 144, endPoint y: 95, distance: 311.9
click at [144, 95] on section "B3B TRANSPORT LLC - Business identity" at bounding box center [624, 94] width 1077 height 50
click at [195, 75] on div "B3B TRANSPORT LLC - Business identity" at bounding box center [264, 81] width 304 height 25
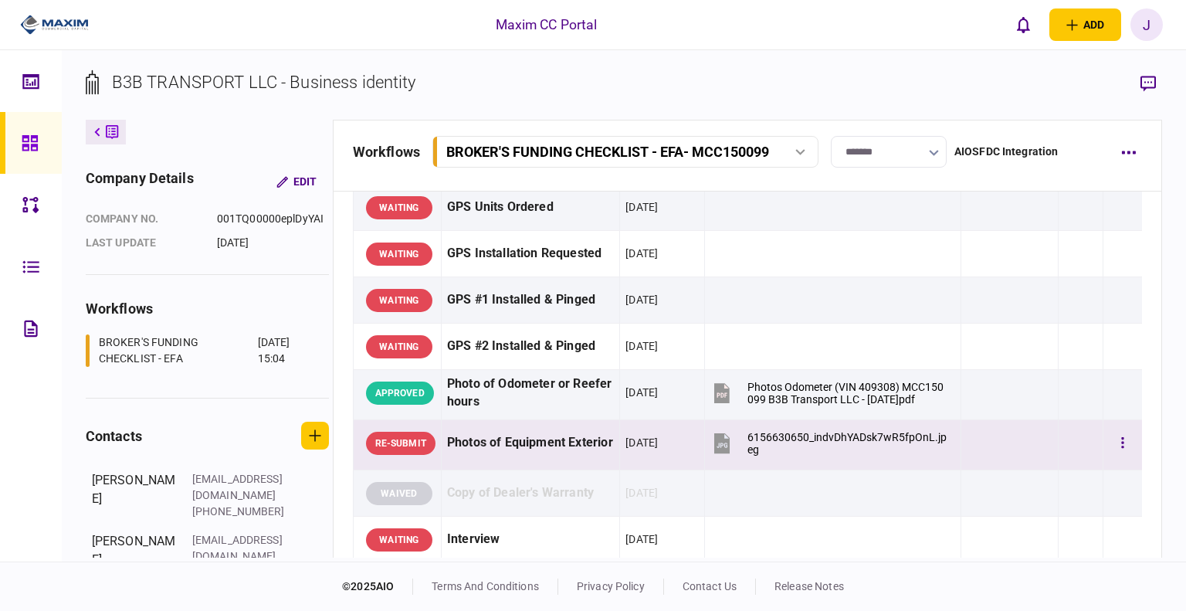
scroll to position [1235, 0]
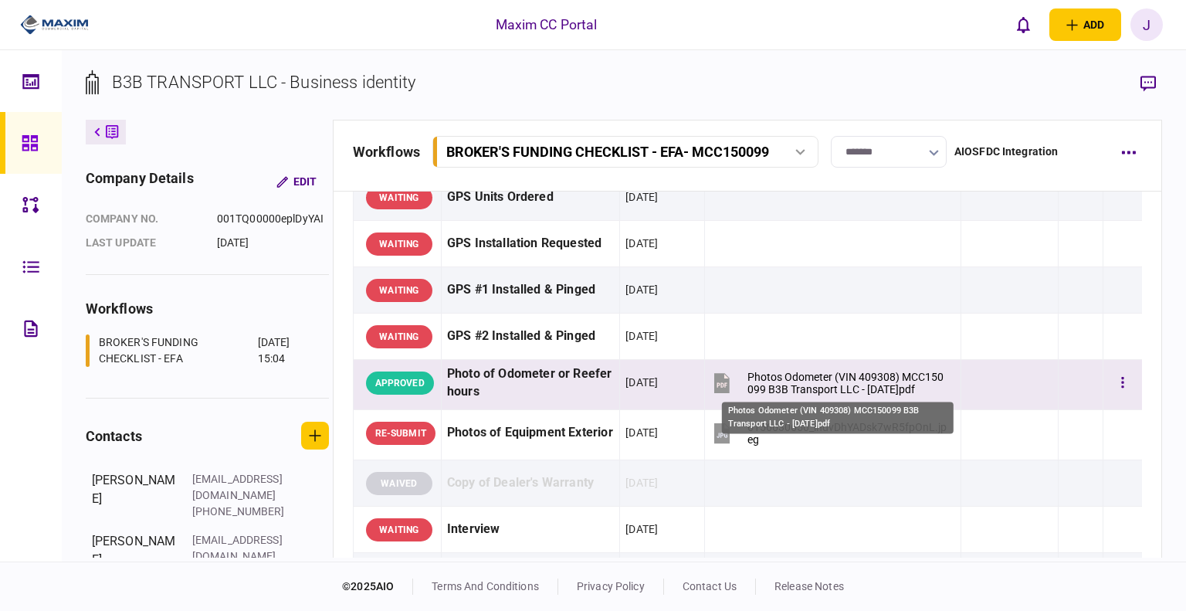
click at [643, 371] on div "Photos Odometer (VIN 409308) MCC150099 B3B Transport LLC - 2025.10.10.pdf" at bounding box center [847, 383] width 200 height 25
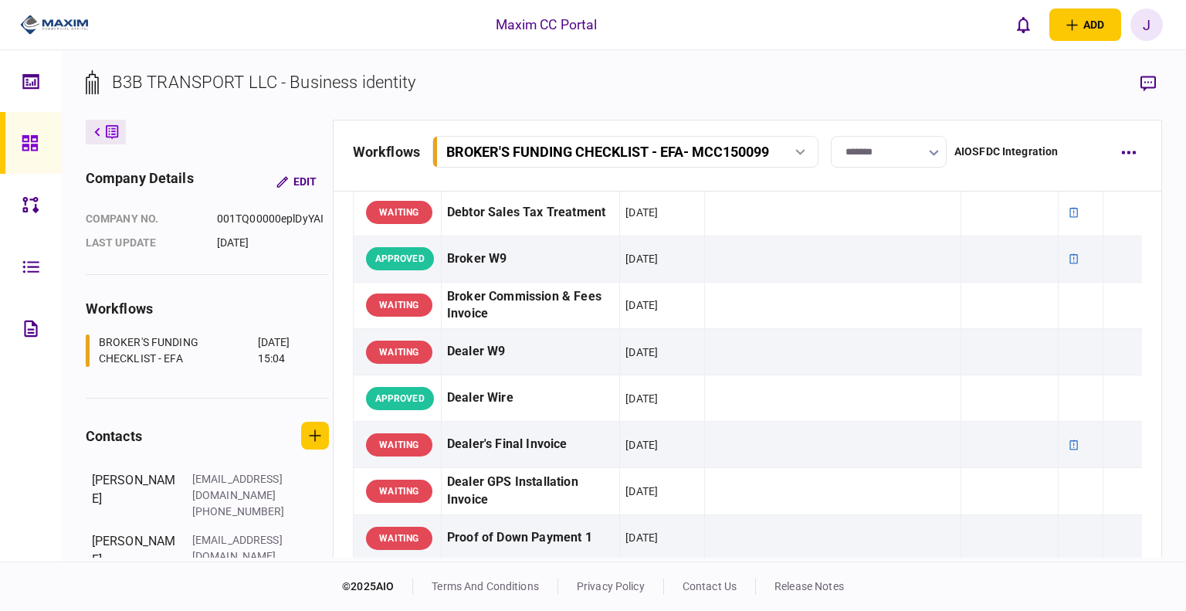
scroll to position [695, 0]
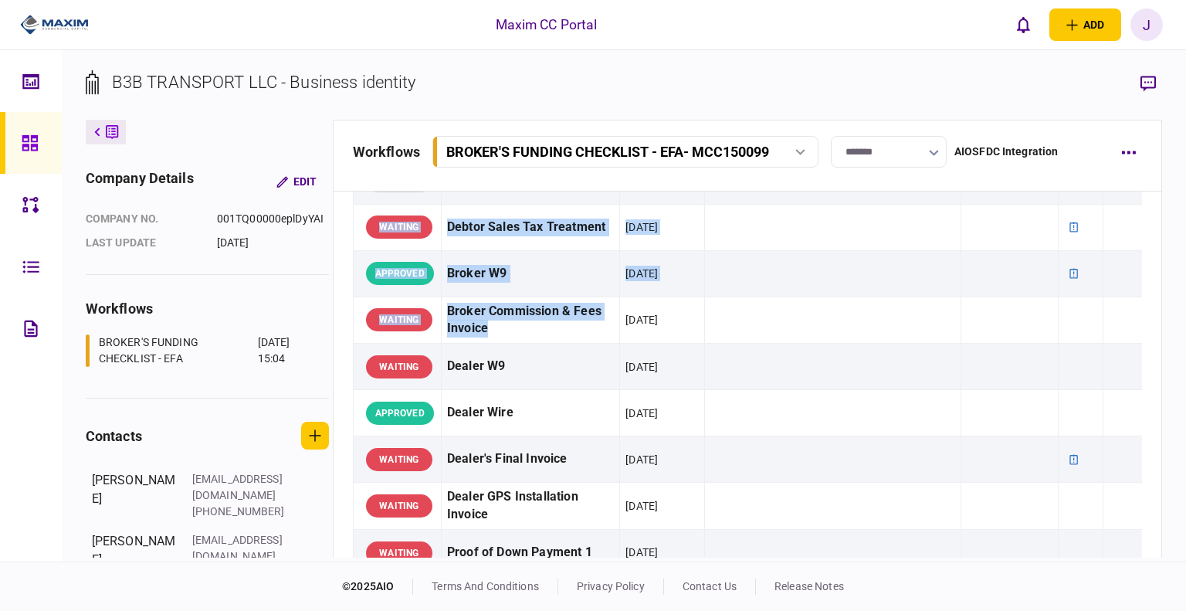
drag, startPoint x: 550, startPoint y: 329, endPoint x: 352, endPoint y: 309, distance: 198.6
click at [352, 309] on div "EFA - BROKER - W/COMPANY - FUNDING CHECKLIST Cindy Huynh , Mayana Akbari status…" at bounding box center [747, 351] width 828 height 1708
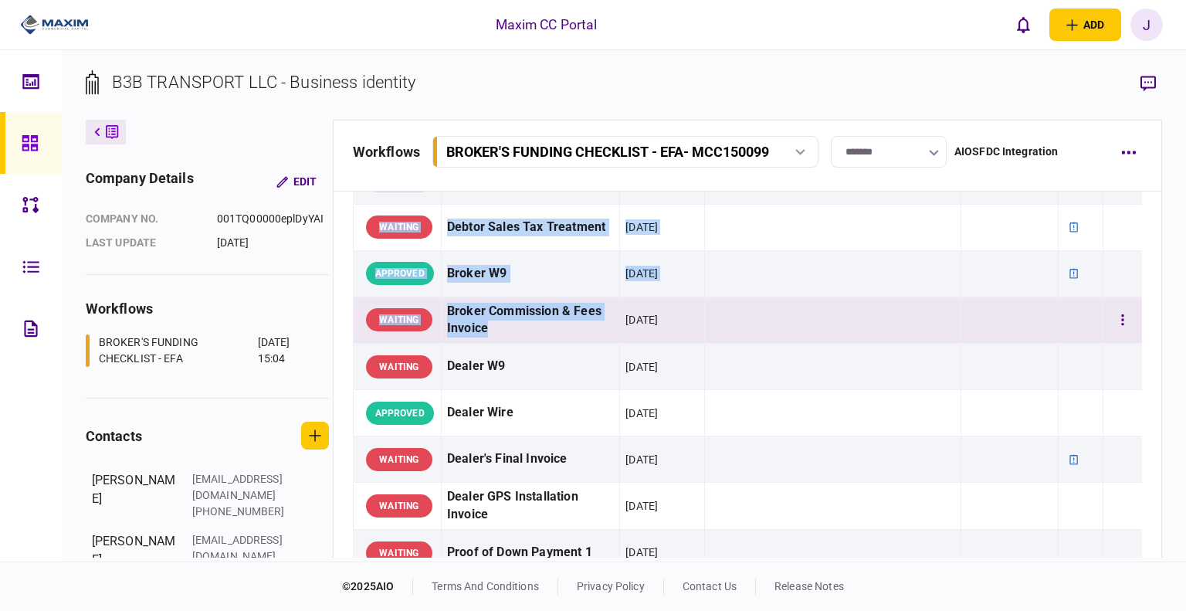
click at [542, 330] on div "Broker Commission & Fees Invoice" at bounding box center [530, 321] width 167 height 36
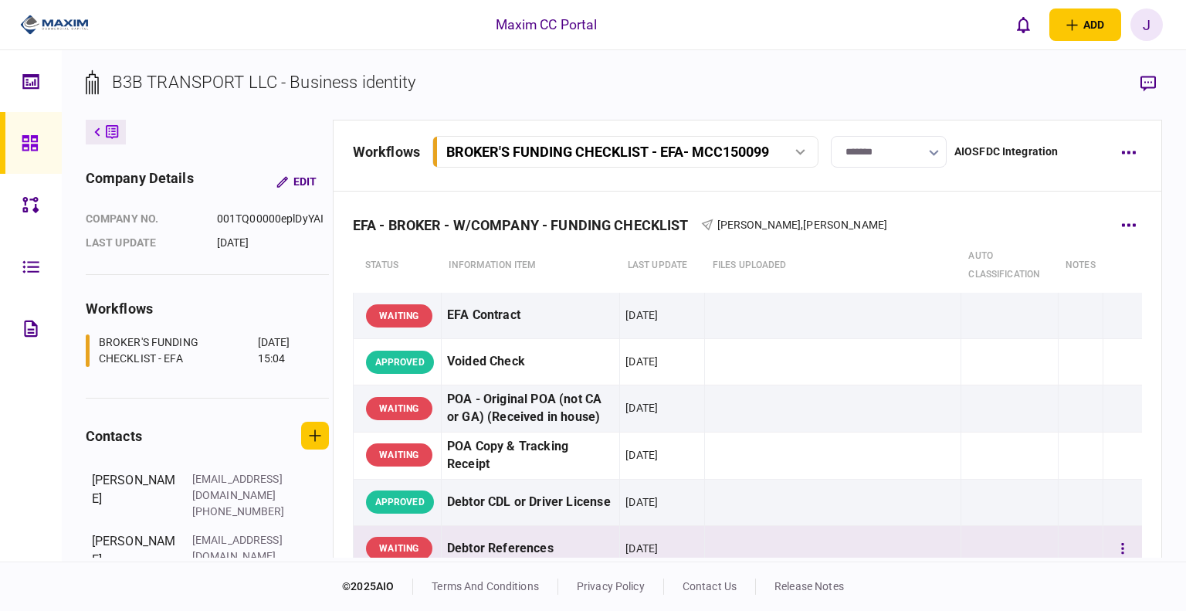
scroll to position [0, 0]
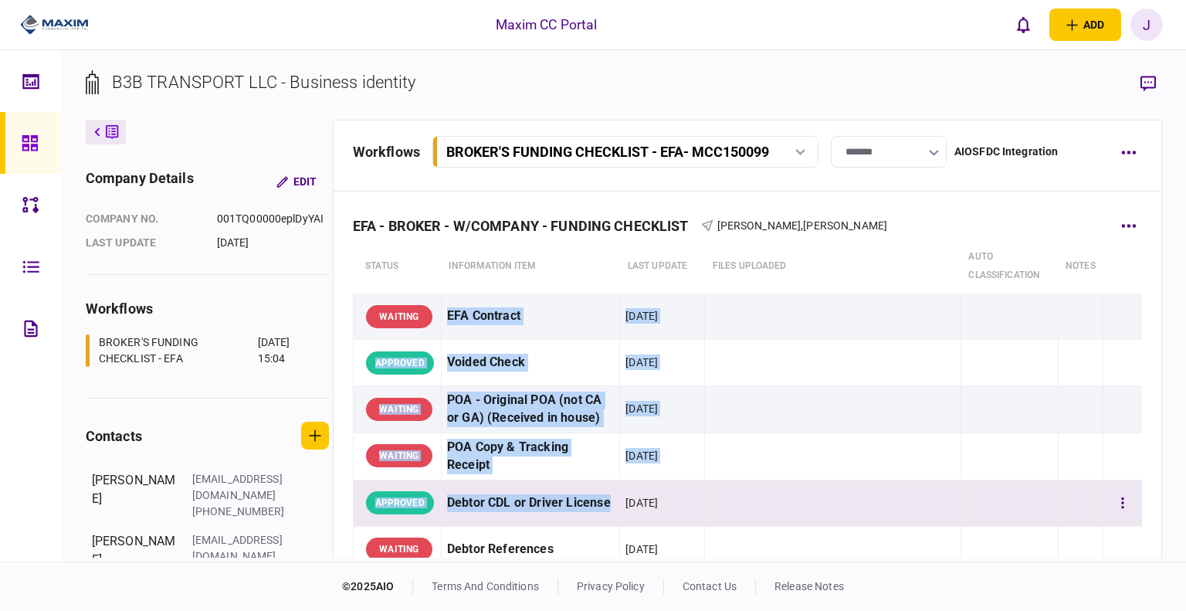
drag, startPoint x: 446, startPoint y: 307, endPoint x: 552, endPoint y: 519, distance: 236.5
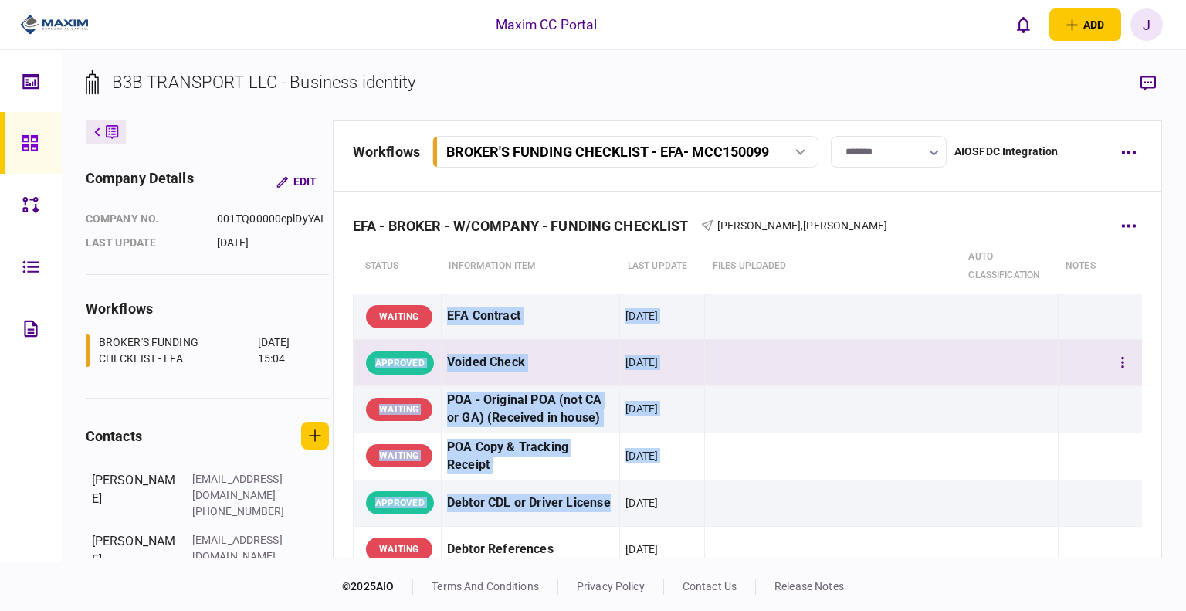
click at [559, 368] on div "Voided Check" at bounding box center [530, 362] width 167 height 35
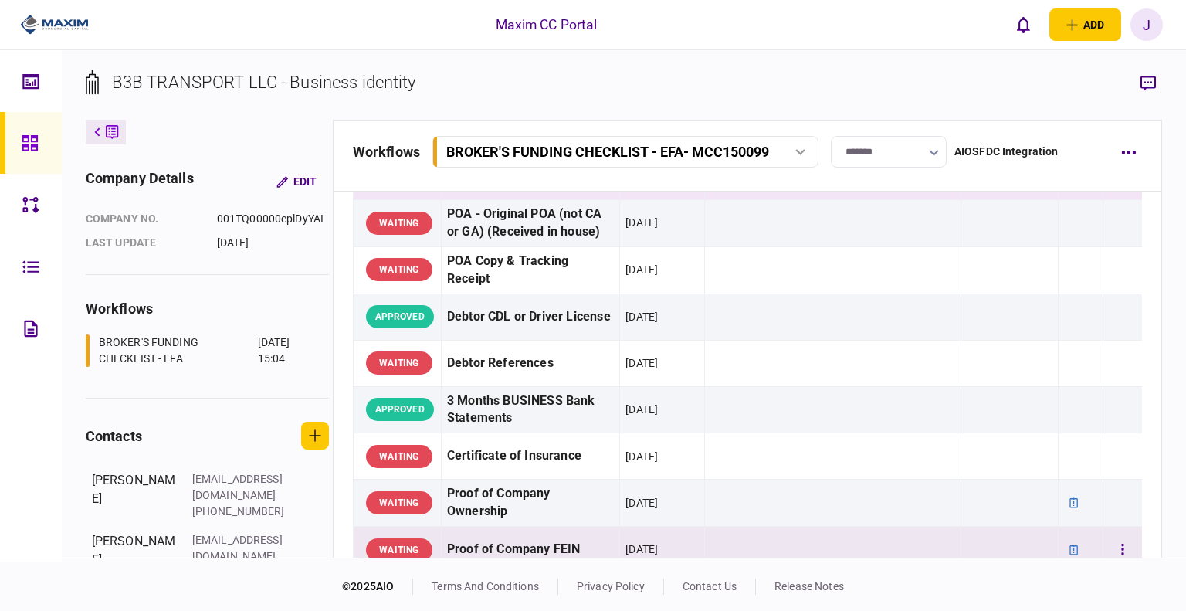
scroll to position [386, 0]
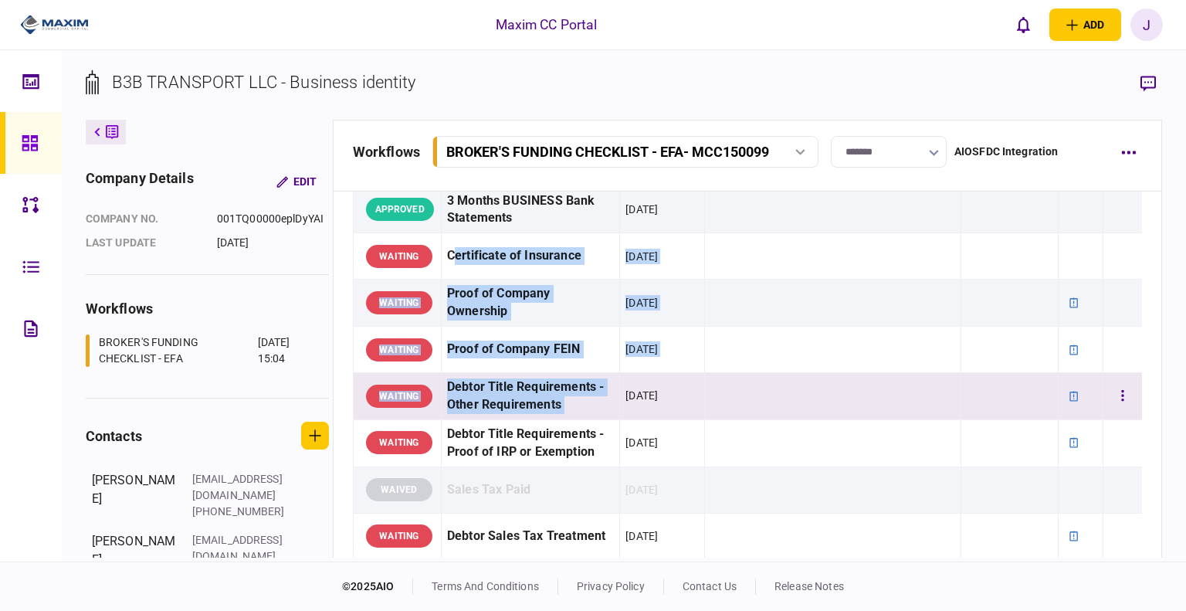
drag, startPoint x: 452, startPoint y: 252, endPoint x: 612, endPoint y: 388, distance: 209.3
click at [543, 378] on div "Debtor Title Requirements - Other Requirements" at bounding box center [530, 396] width 167 height 36
drag, startPoint x: 448, startPoint y: 256, endPoint x: 557, endPoint y: 374, distance: 160.6
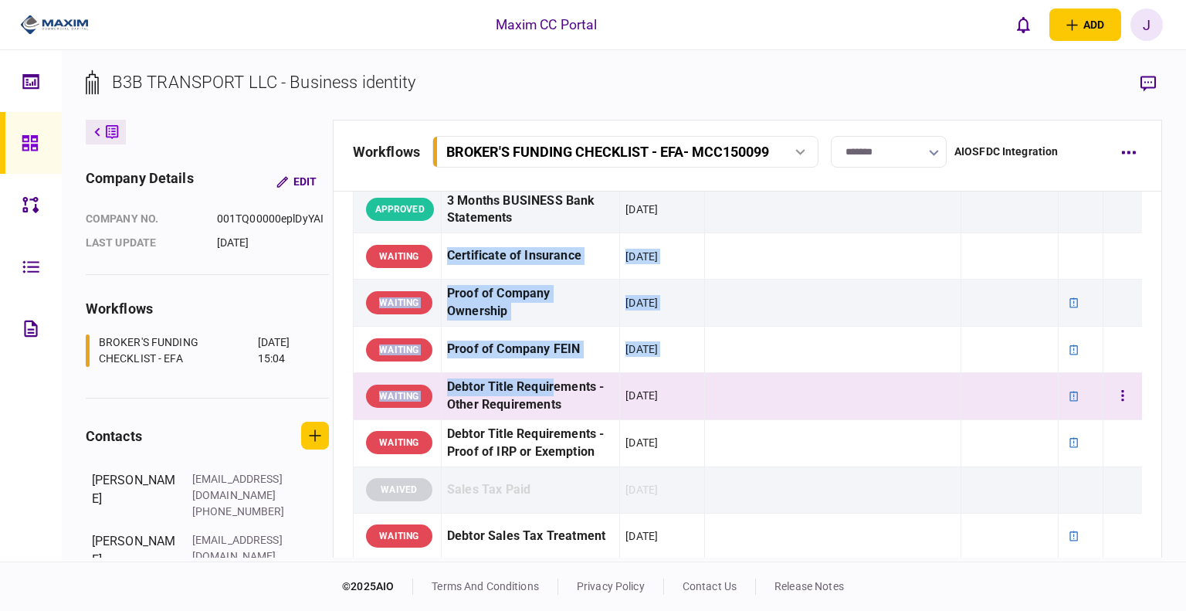
click at [547, 381] on div "Debtor Title Requirements - Other Requirements" at bounding box center [530, 396] width 167 height 36
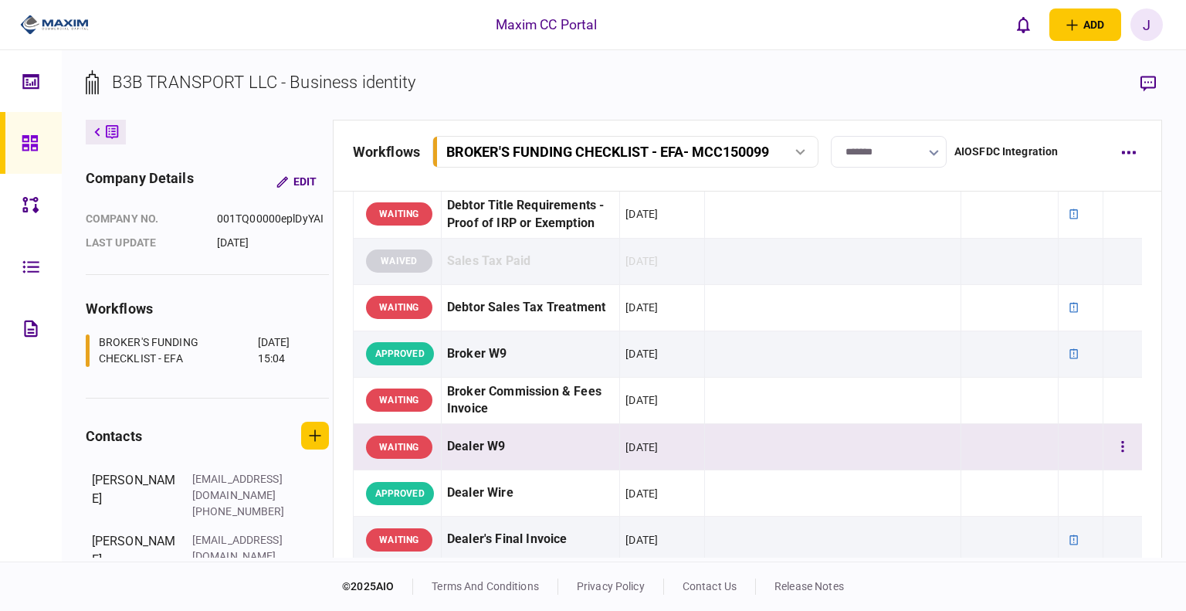
scroll to position [618, 0]
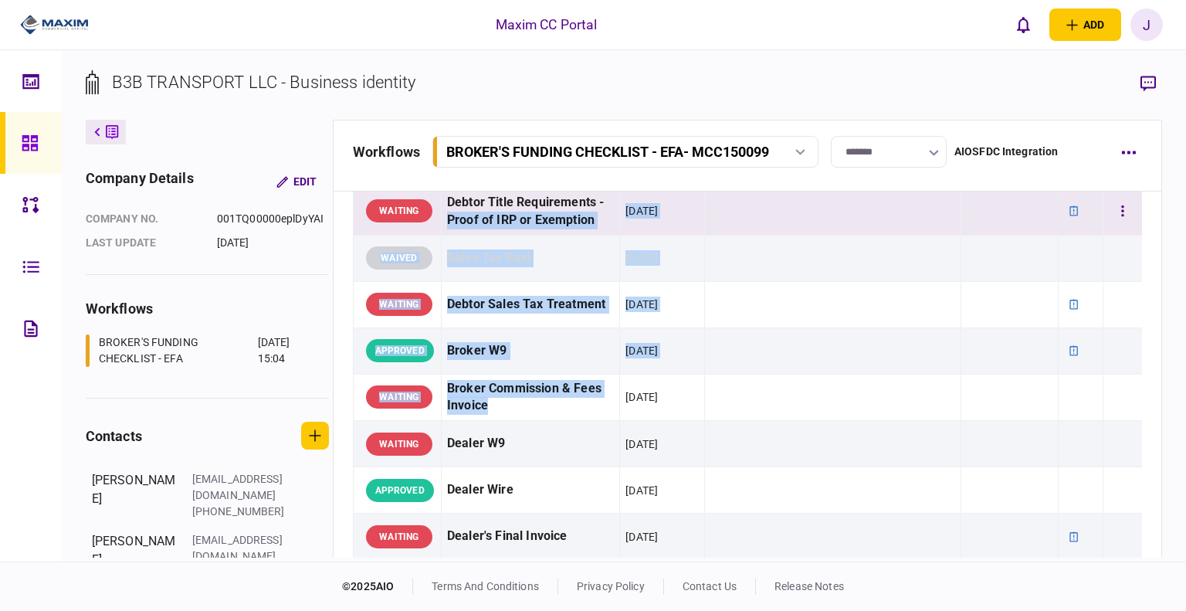
drag, startPoint x: 540, startPoint y: 411, endPoint x: 452, endPoint y: 228, distance: 203.4
click at [452, 228] on tbody "WAITING EFA Contract 07 Oct 2025 APPROVED Voided Check 07 Oct 2025 WAITING POA …" at bounding box center [747, 469] width 789 height 1587
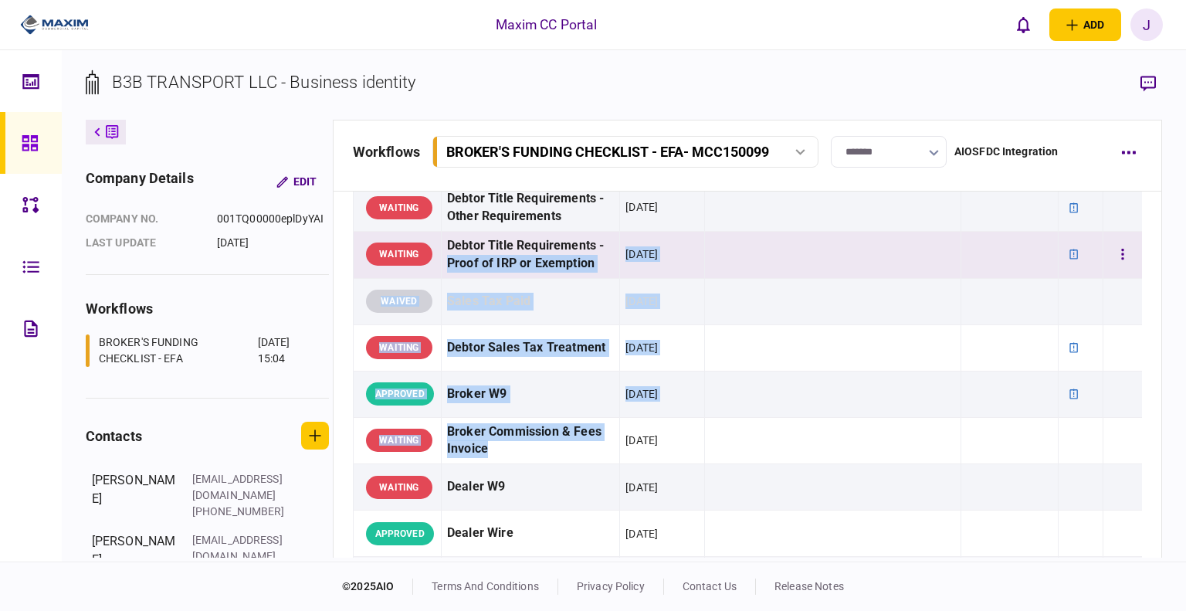
scroll to position [540, 0]
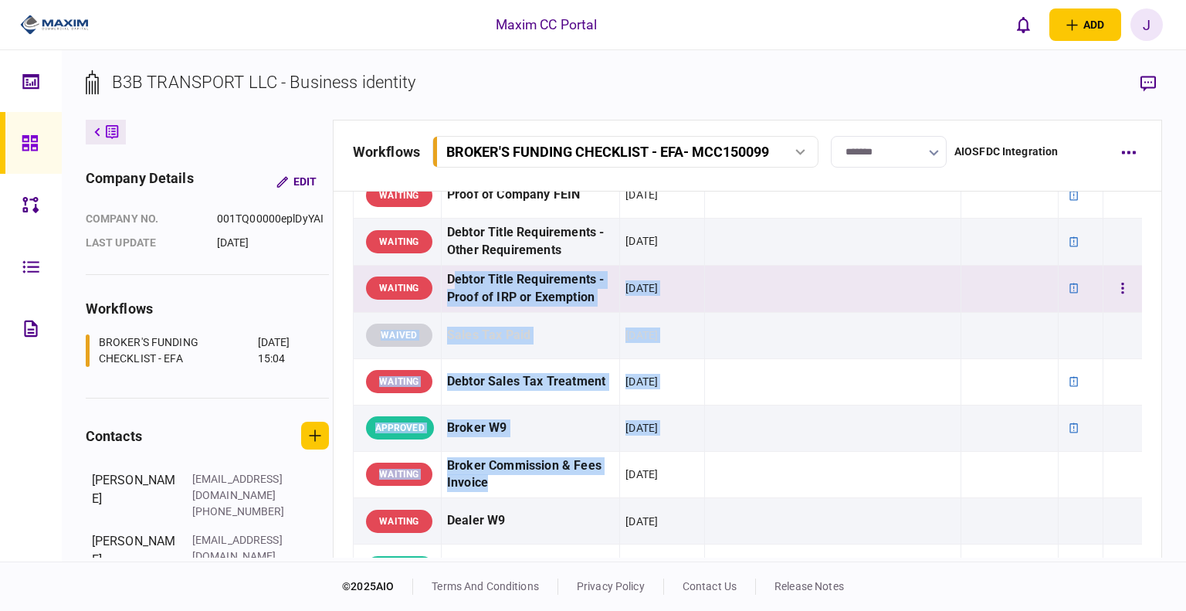
click at [452, 273] on div "Debtor Title Requirements - Proof of IRP or Exemption" at bounding box center [530, 289] width 167 height 36
click at [445, 273] on td "Debtor Title Requirements - Proof of IRP or Exemption" at bounding box center [530, 288] width 178 height 47
click at [496, 294] on div "Debtor Title Requirements - Proof of IRP or Exemption" at bounding box center [530, 289] width 167 height 36
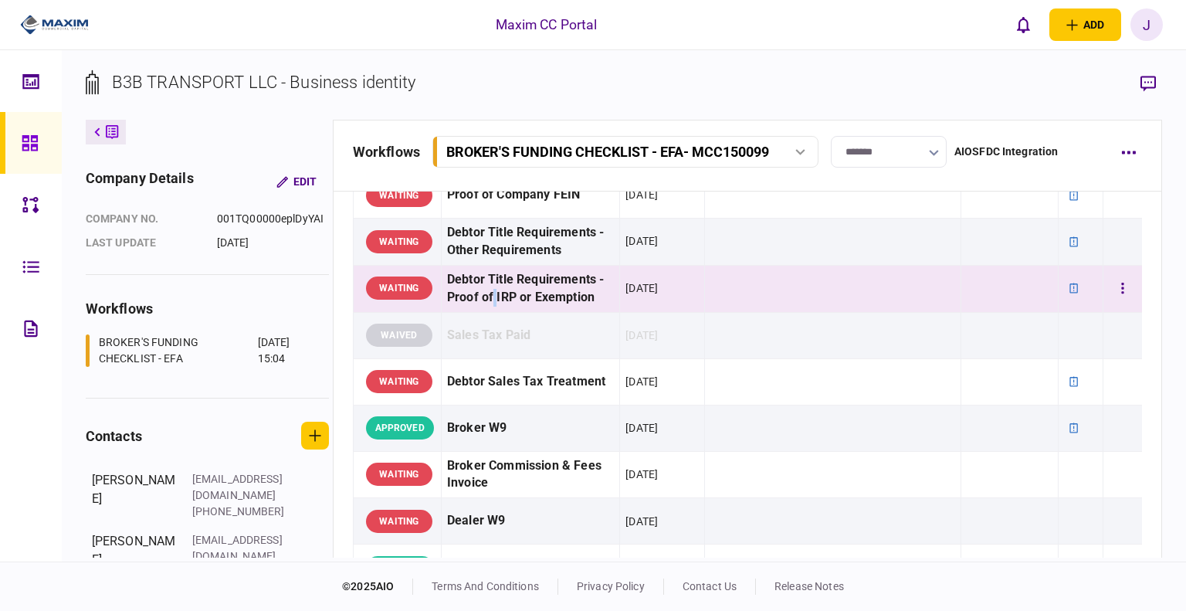
click at [496, 294] on div "Debtor Title Requirements - Proof of IRP or Exemption" at bounding box center [530, 289] width 167 height 36
click at [510, 295] on div "Debtor Title Requirements - Proof of IRP or Exemption" at bounding box center [530, 289] width 167 height 36
click at [505, 296] on div "Debtor Title Requirements - Proof of IRP or Exemption" at bounding box center [530, 289] width 167 height 36
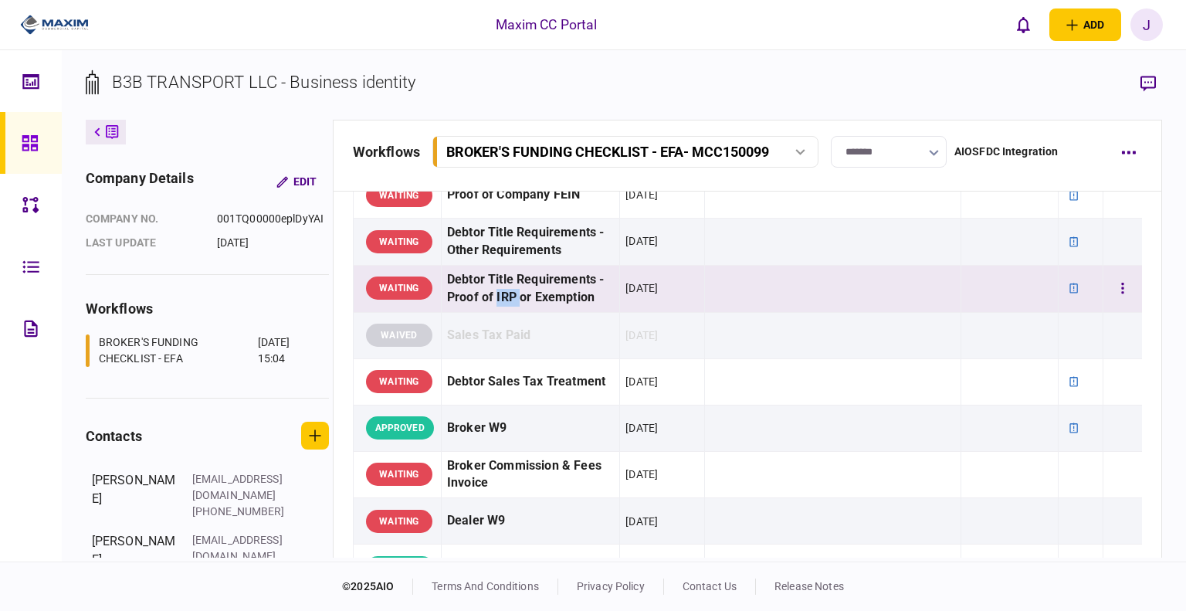
click at [505, 296] on div "Debtor Title Requirements - Proof of IRP or Exemption" at bounding box center [530, 289] width 167 height 36
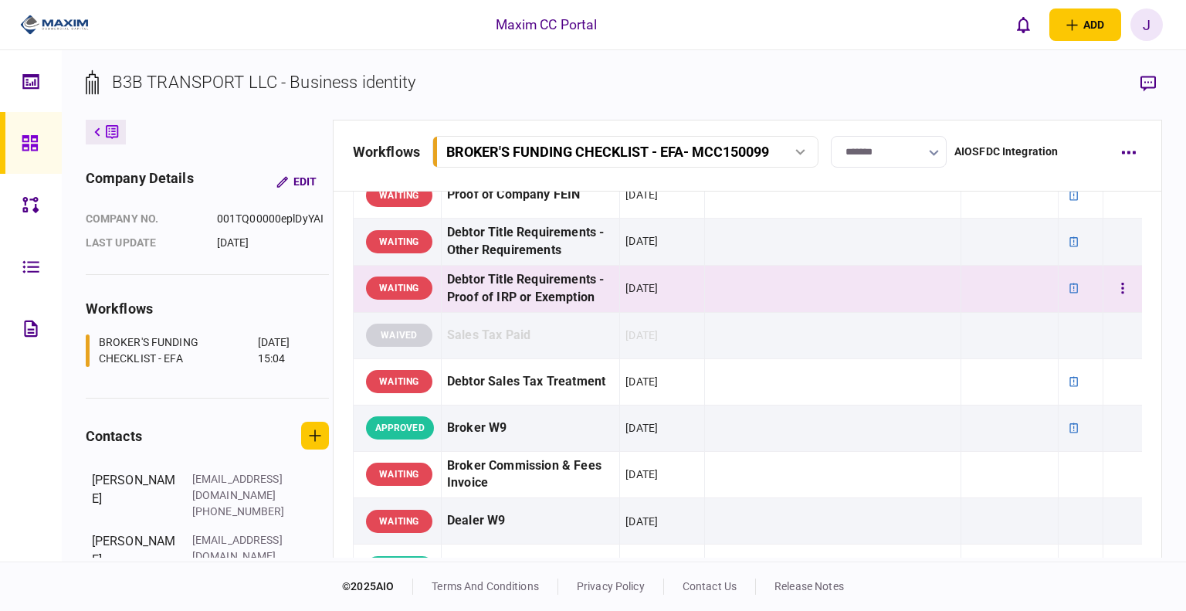
click at [550, 300] on div "Debtor Title Requirements - Proof of IRP or Exemption" at bounding box center [530, 289] width 167 height 36
click at [595, 297] on div "Debtor Title Requirements - Proof of IRP or Exemption" at bounding box center [530, 289] width 167 height 36
click at [589, 296] on div "Debtor Title Requirements - Proof of IRP or Exemption" at bounding box center [530, 289] width 167 height 36
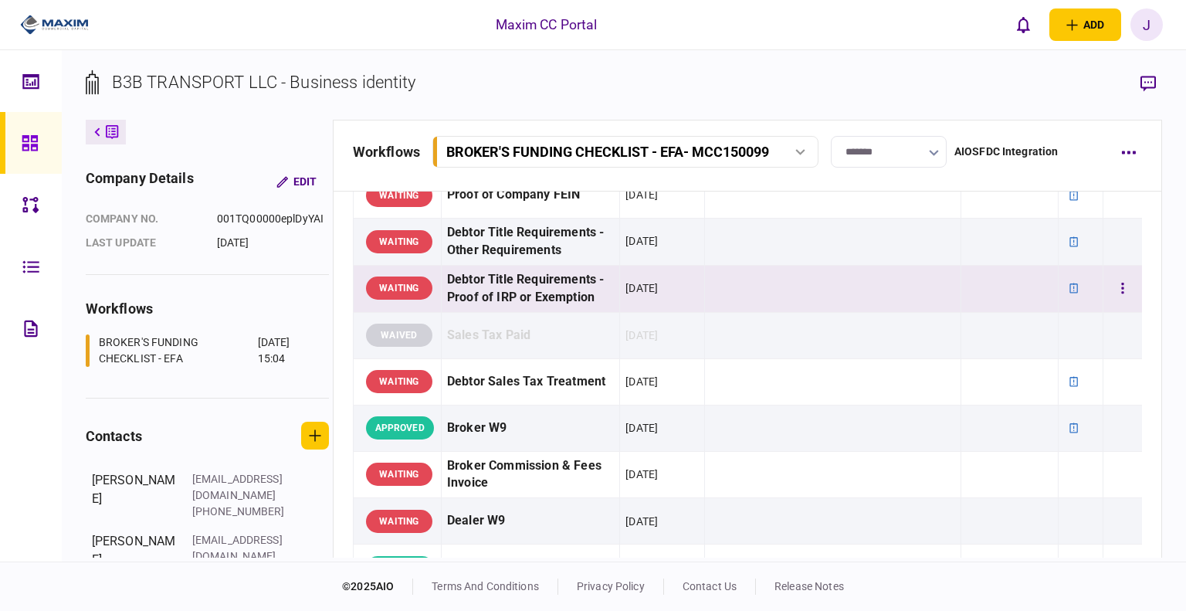
click at [465, 294] on div "Debtor Title Requirements - Proof of IRP or Exemption" at bounding box center [530, 289] width 167 height 36
click at [491, 294] on div "Debtor Title Requirements - Proof of IRP or Exemption" at bounding box center [530, 289] width 167 height 36
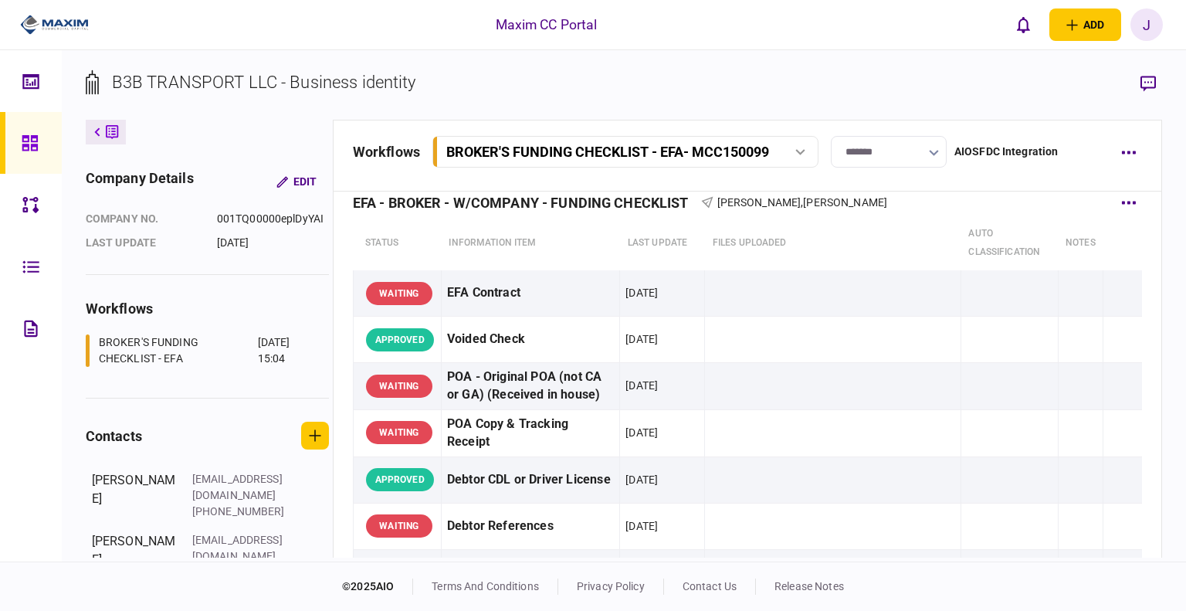
scroll to position [0, 0]
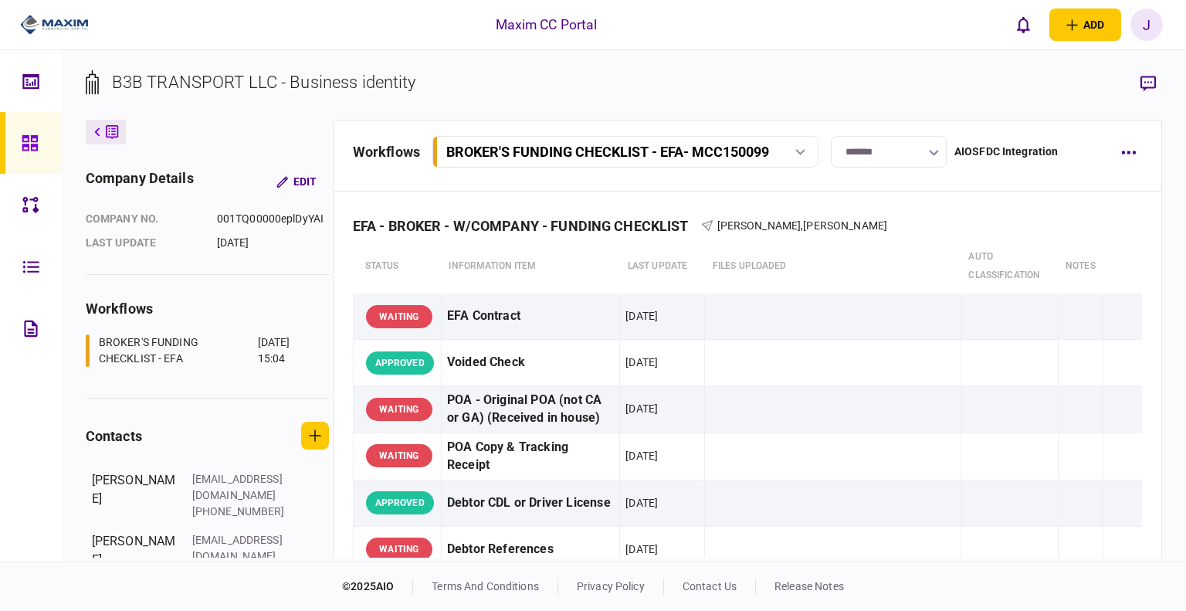
click at [643, 63] on div "B3B TRANSPORT LLC - Business identity company details Edit company no. 001TQ000…" at bounding box center [624, 305] width 1124 height 511
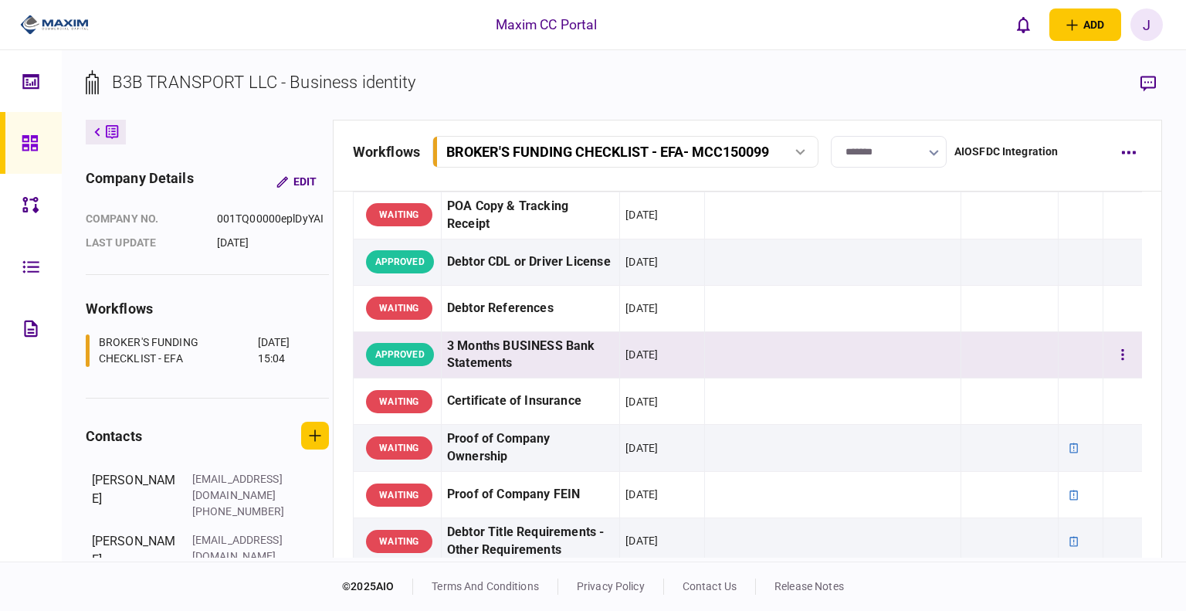
scroll to position [232, 0]
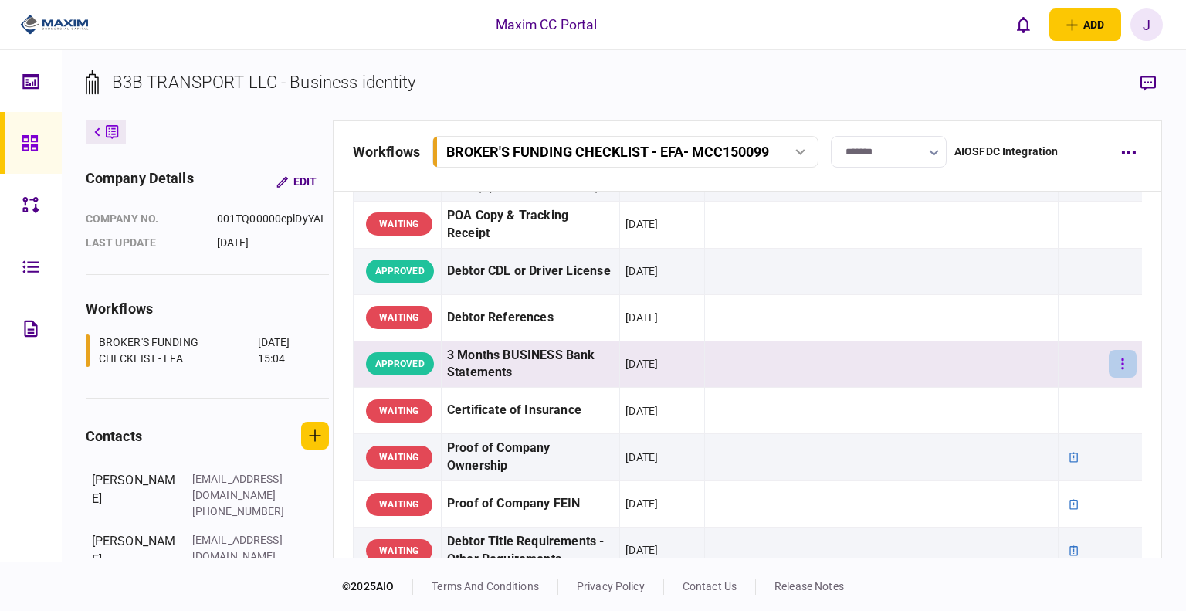
click at [643, 360] on button "button" at bounding box center [1123, 364] width 28 height 28
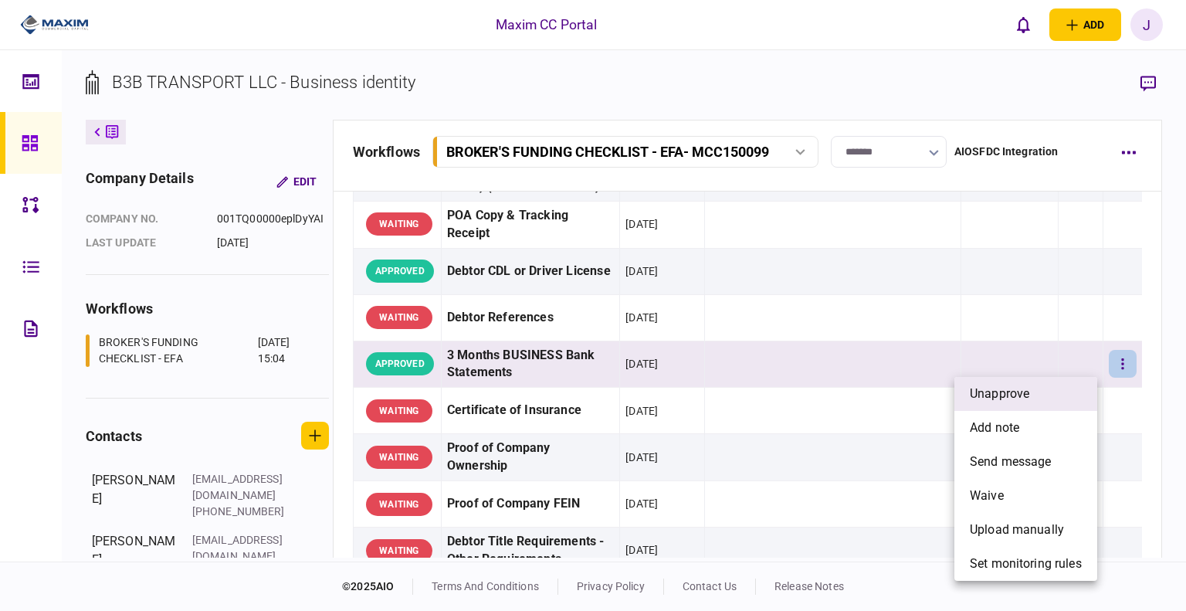
click at [643, 398] on span "unapprove" at bounding box center [999, 393] width 59 height 19
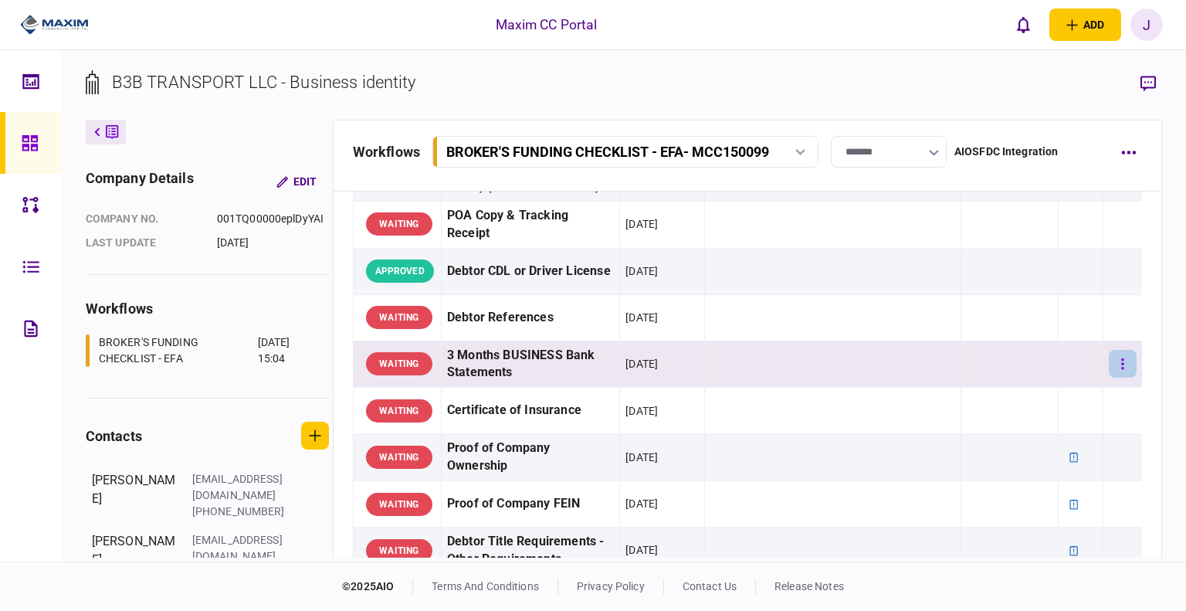
click at [643, 373] on button "button" at bounding box center [1123, 364] width 28 height 28
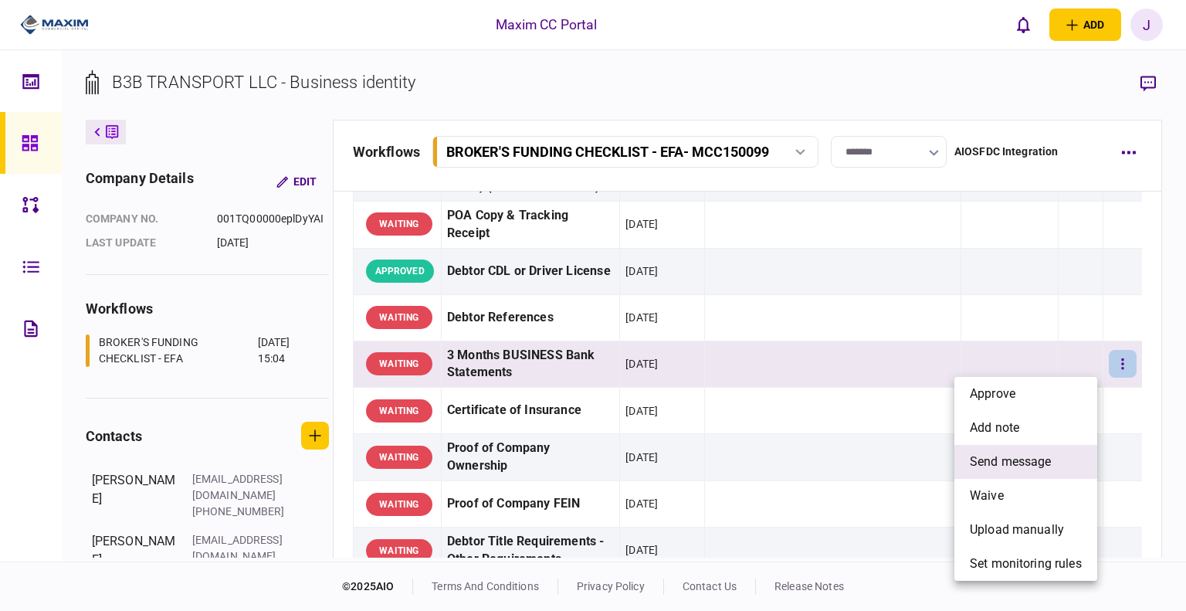
click at [643, 459] on li "send message" at bounding box center [1025, 462] width 143 height 34
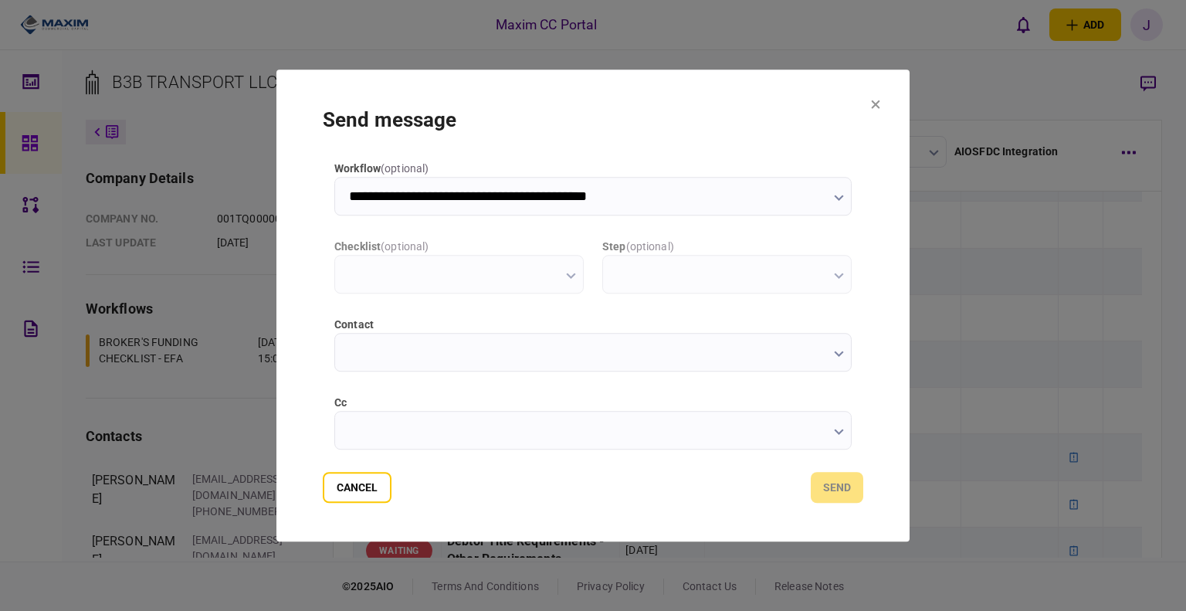
scroll to position [0, 0]
type input "**********"
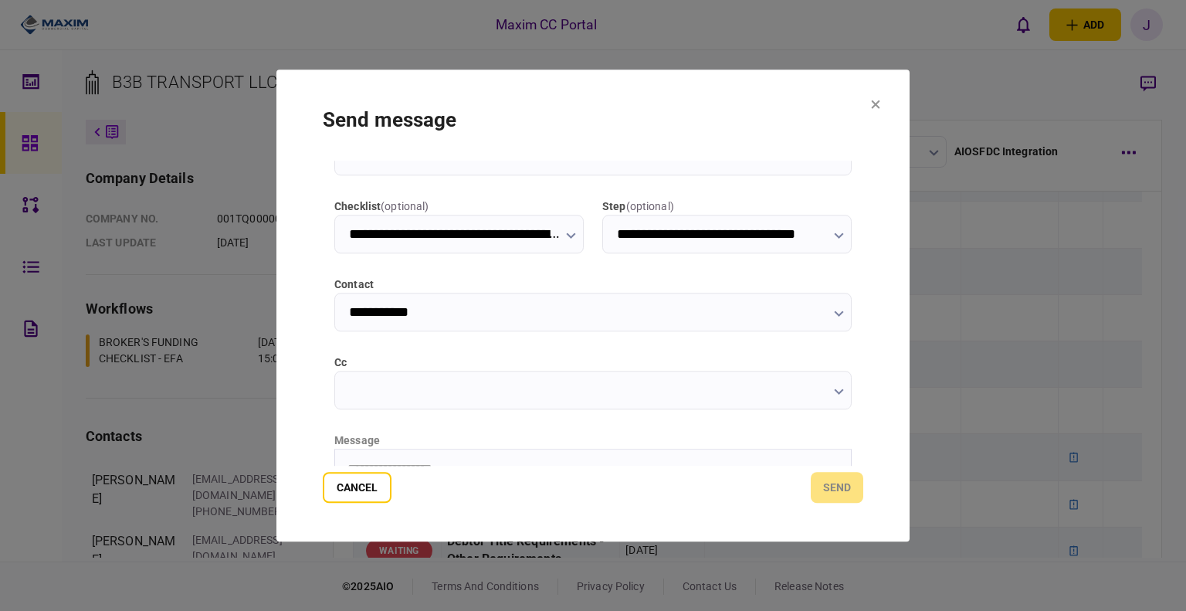
scroll to position [77, 0]
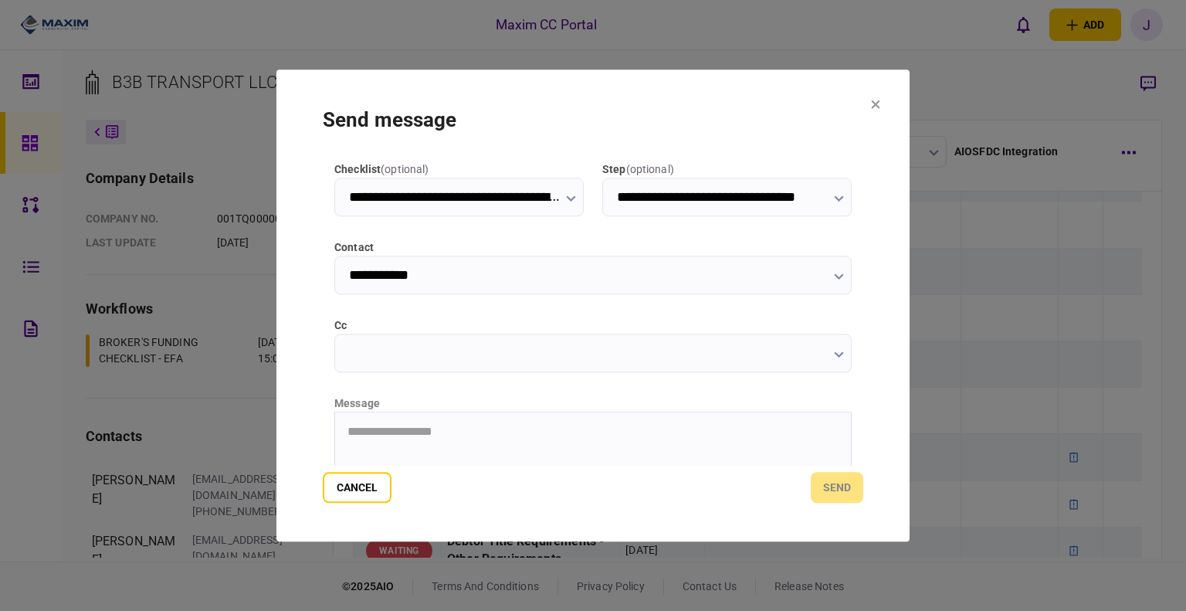
click at [392, 351] on input "cc" at bounding box center [592, 352] width 517 height 39
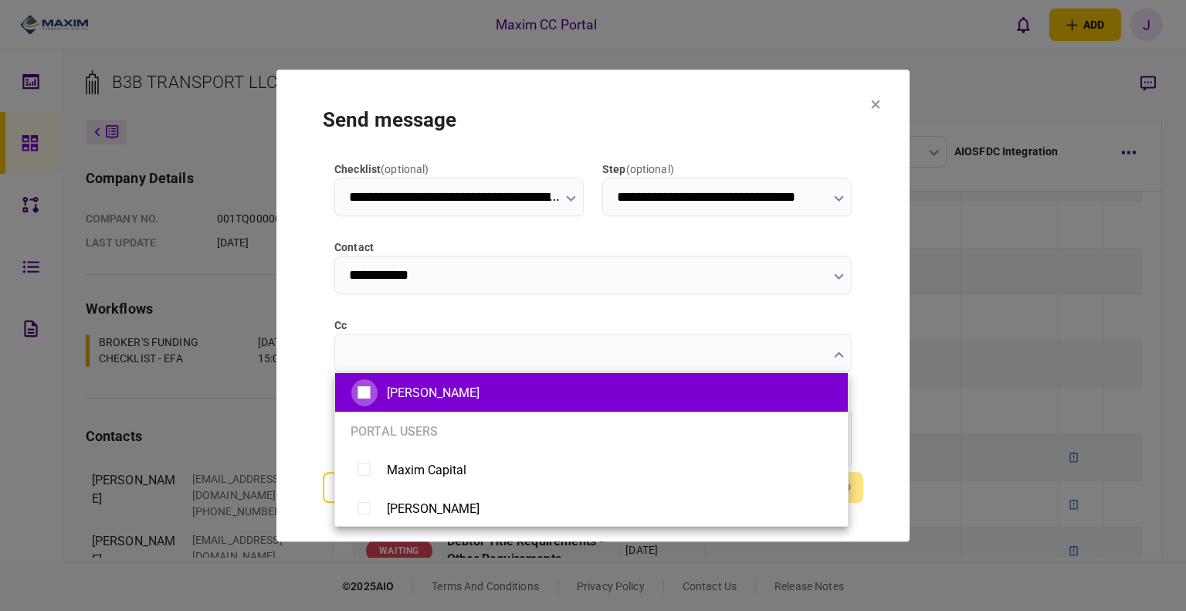
type input "**********"
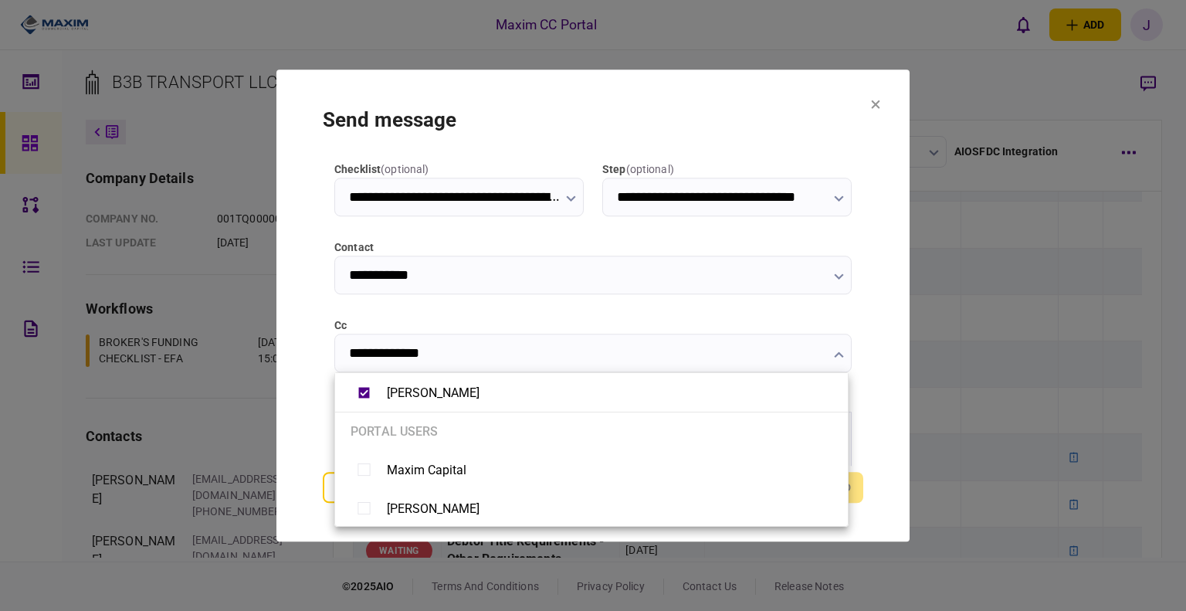
click at [334, 394] on ul "Mayana Akbari portal users Maxim Capital Jay Cristobal Fernando Rodriguez Luis …" at bounding box center [591, 449] width 514 height 154
click at [300, 390] on div at bounding box center [593, 305] width 1186 height 611
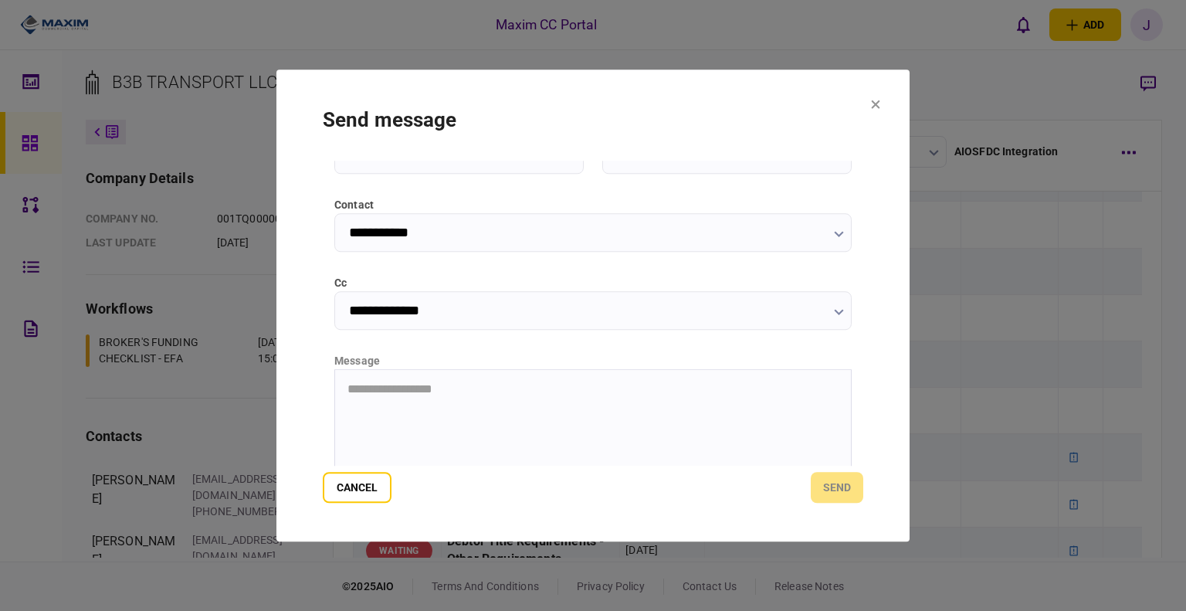
scroll to position [154, 0]
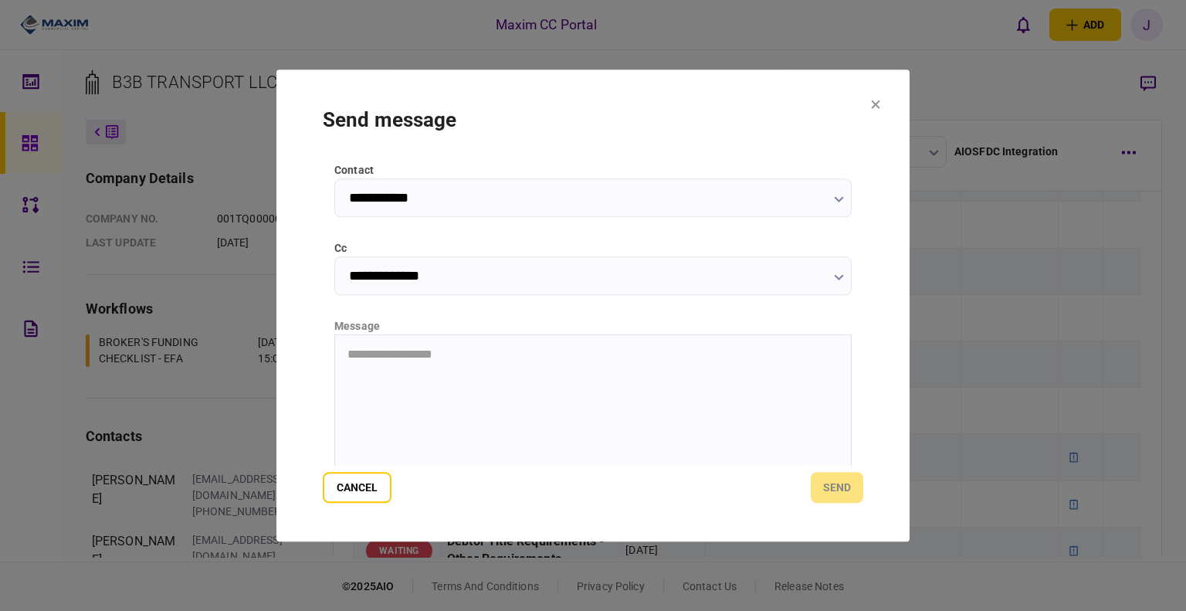
click at [403, 374] on html "**********" at bounding box center [593, 353] width 516 height 39
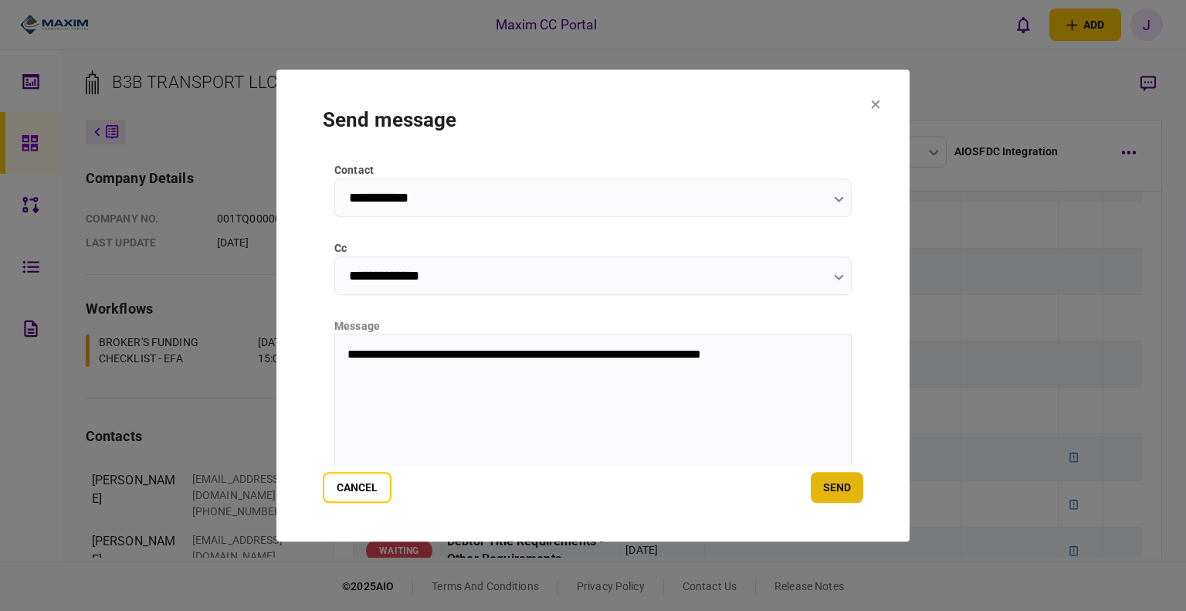
click at [643, 459] on button "send" at bounding box center [837, 487] width 52 height 31
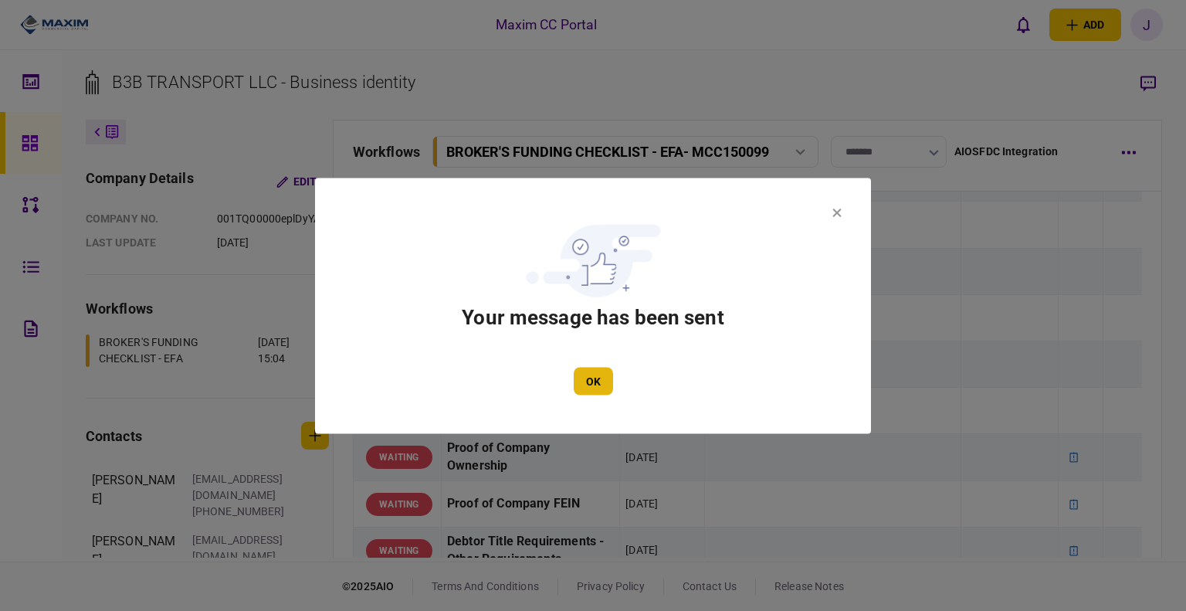
click at [580, 374] on button "OK" at bounding box center [593, 381] width 39 height 28
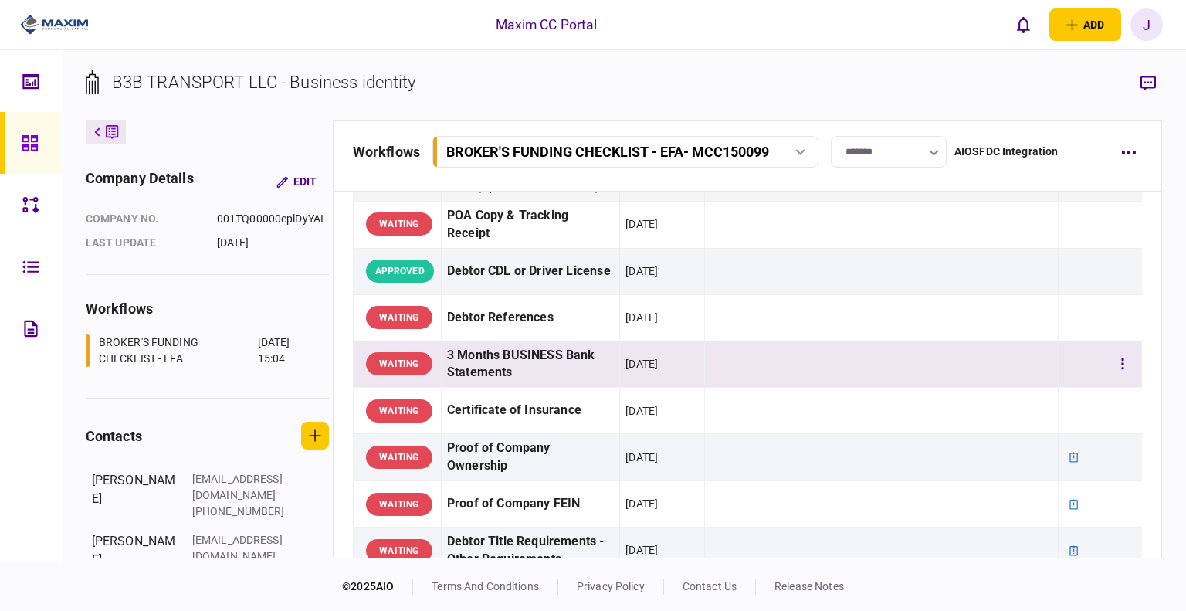
scroll to position [0, 0]
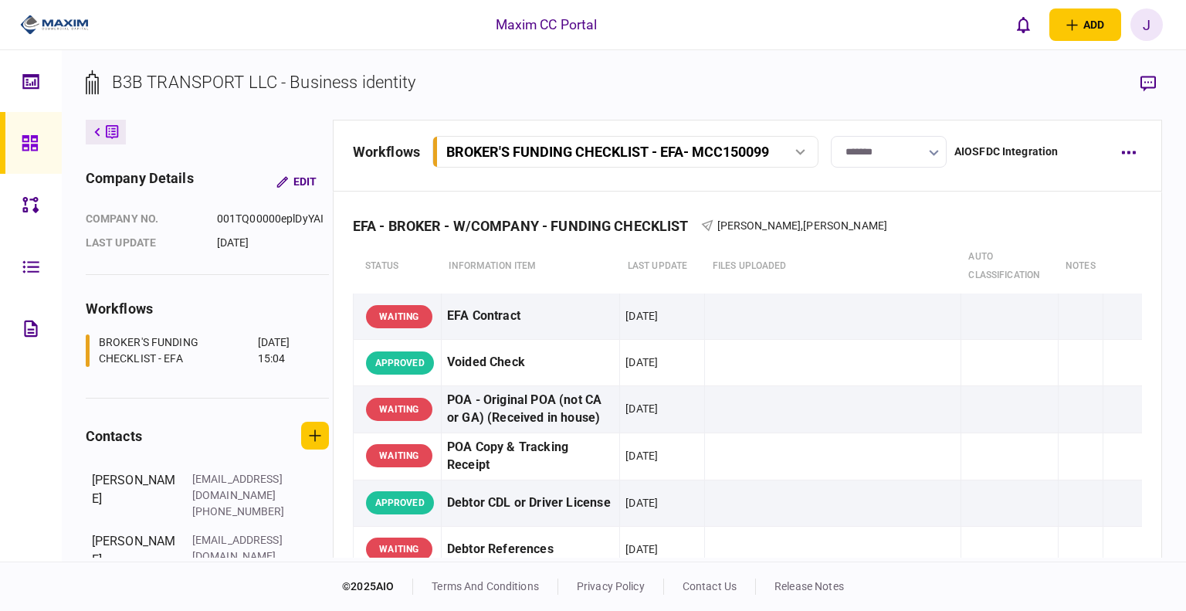
drag, startPoint x: 14, startPoint y: 143, endPoint x: 28, endPoint y: 143, distance: 13.9
click at [14, 143] on link at bounding box center [31, 143] width 62 height 62
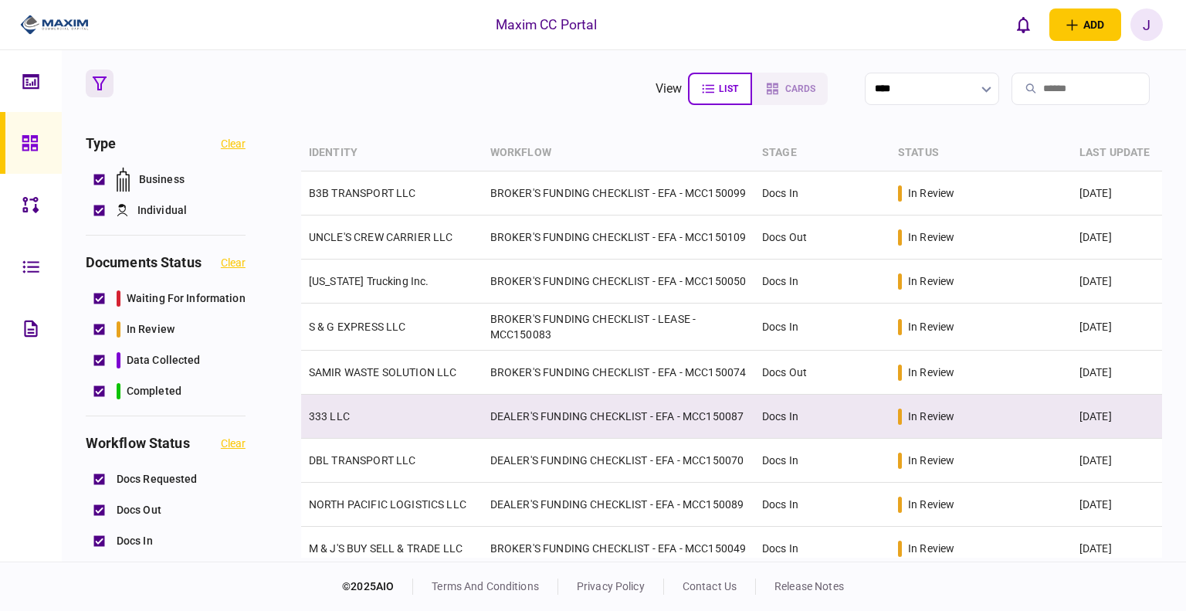
click at [367, 431] on td "333 LLC" at bounding box center [391, 416] width 181 height 44
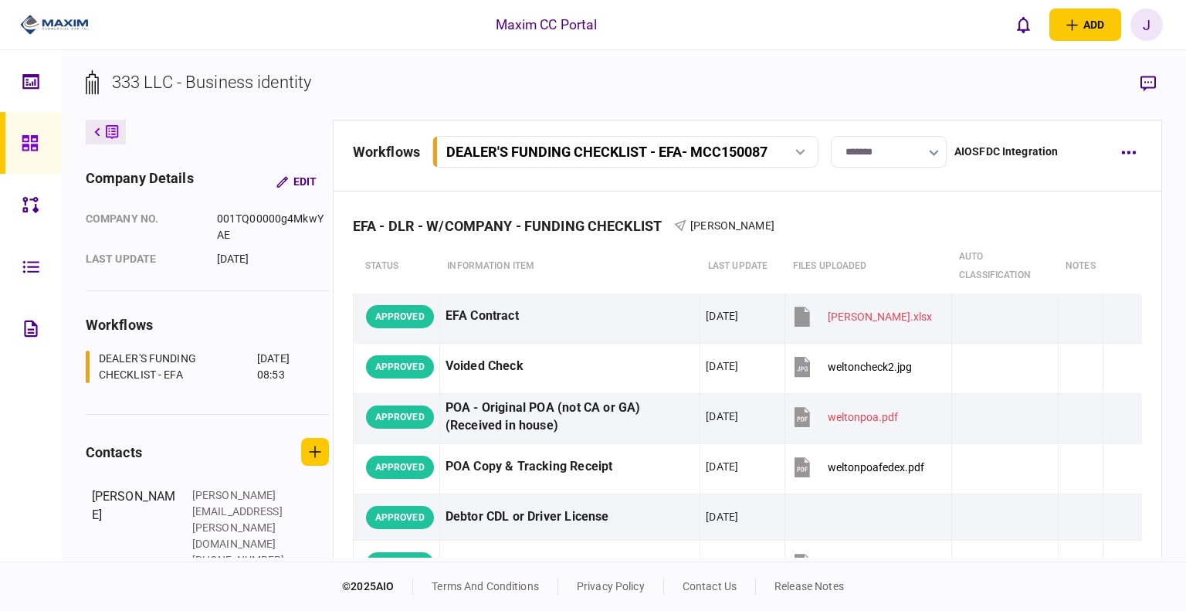
click at [1, 154] on link at bounding box center [31, 143] width 62 height 62
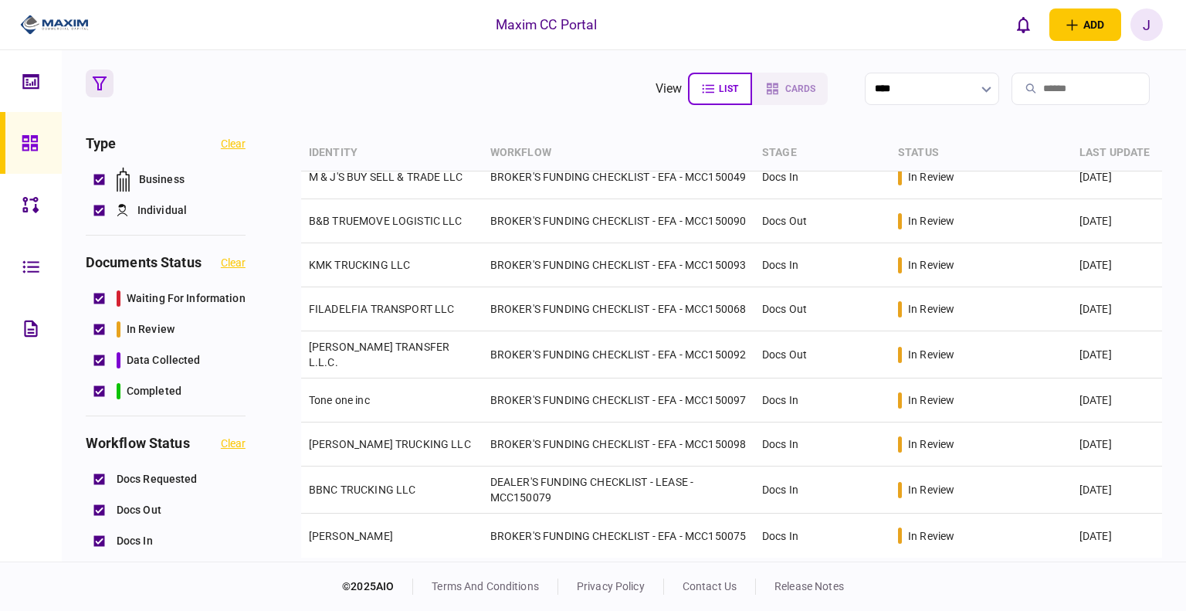
scroll to position [401, 0]
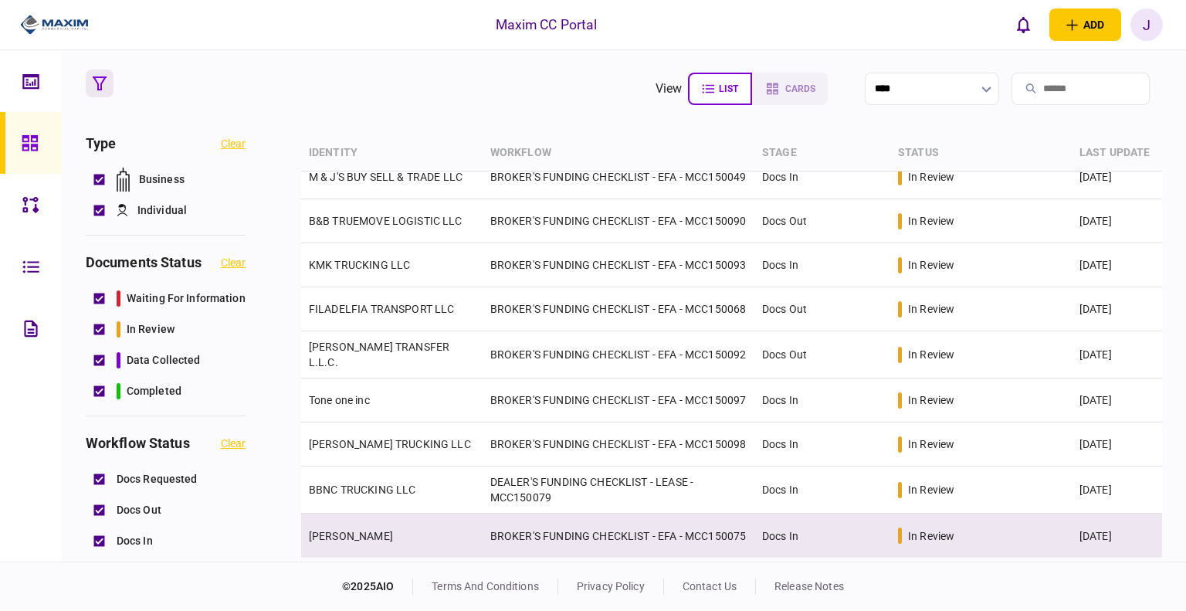
click at [386, 459] on td "KRUME NEDEV" at bounding box center [391, 535] width 181 height 44
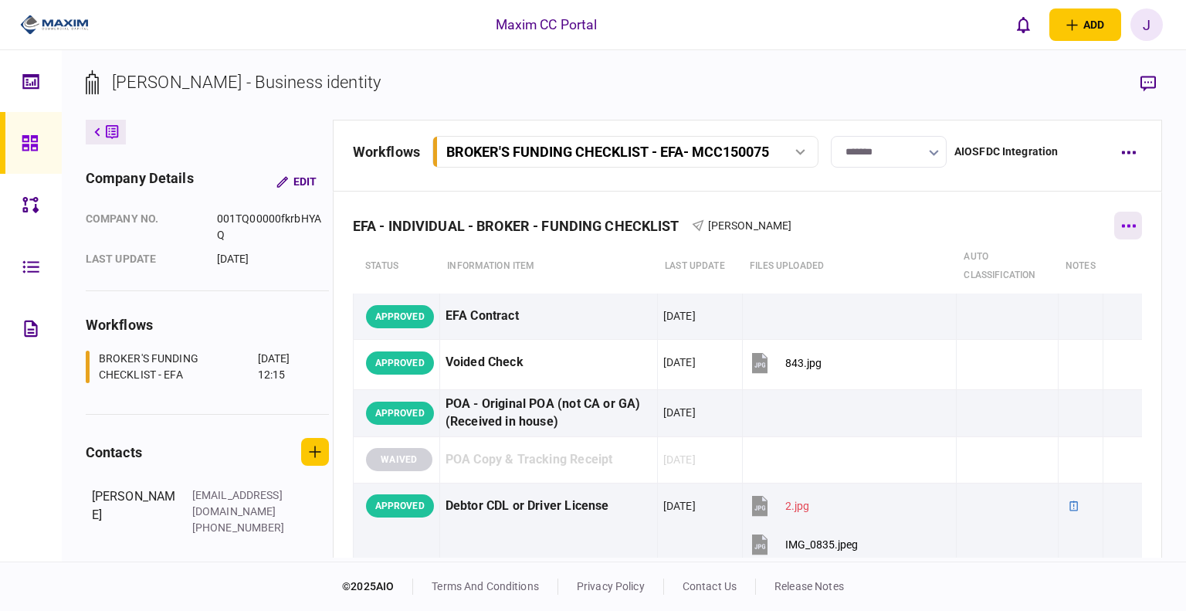
click at [643, 232] on button "button" at bounding box center [1128, 226] width 28 height 28
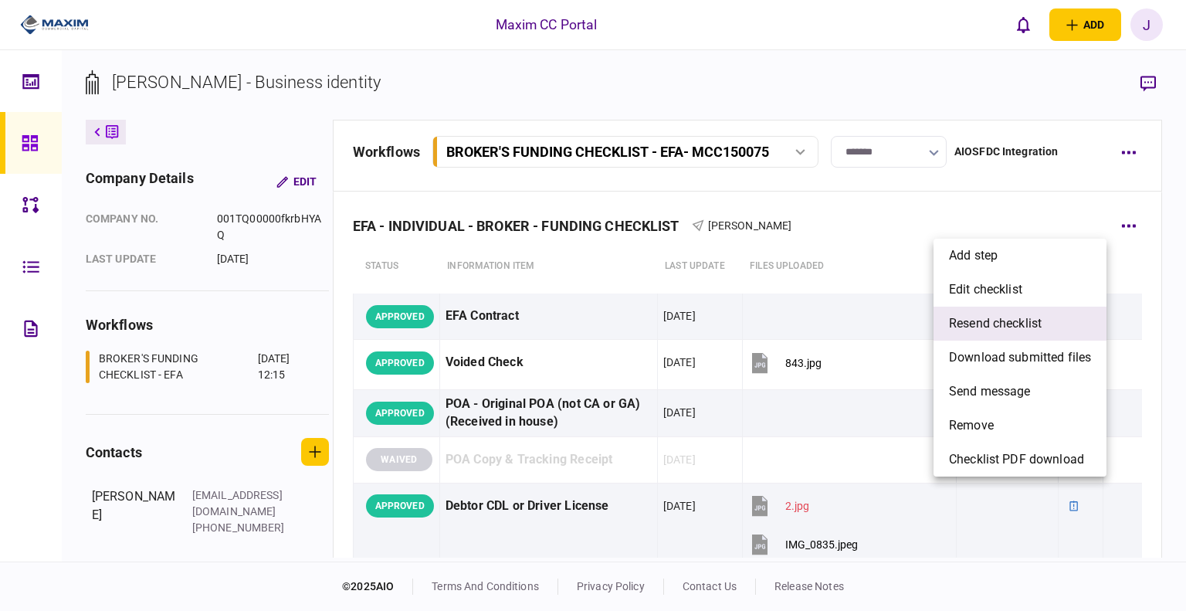
click at [643, 328] on span "resend checklist" at bounding box center [995, 323] width 93 height 19
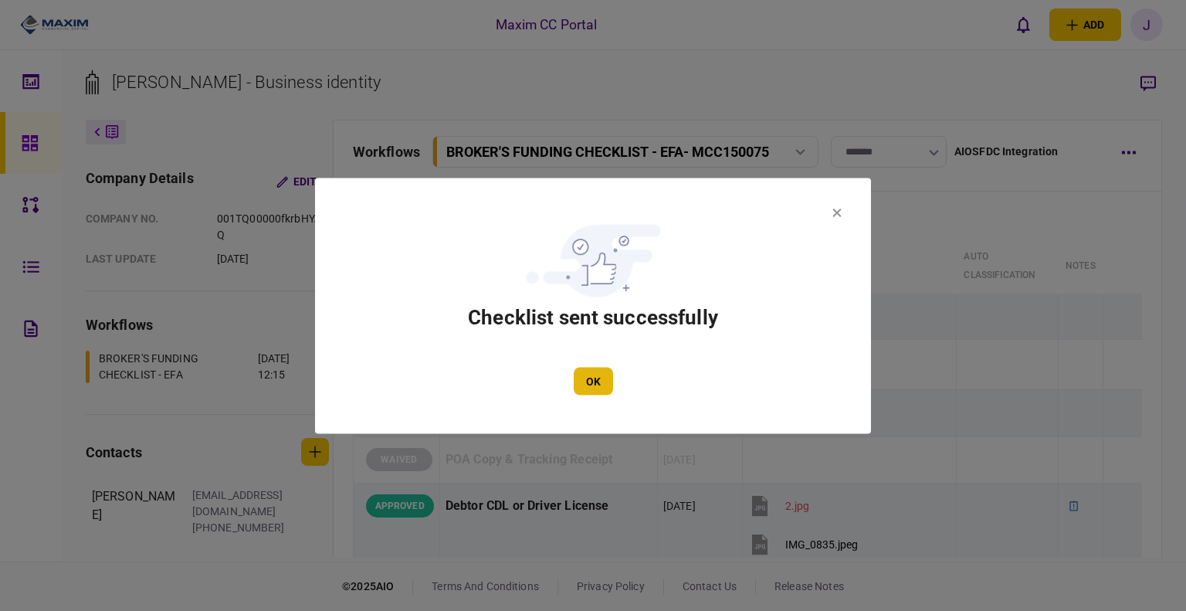
click at [593, 385] on button "OK" at bounding box center [593, 381] width 39 height 28
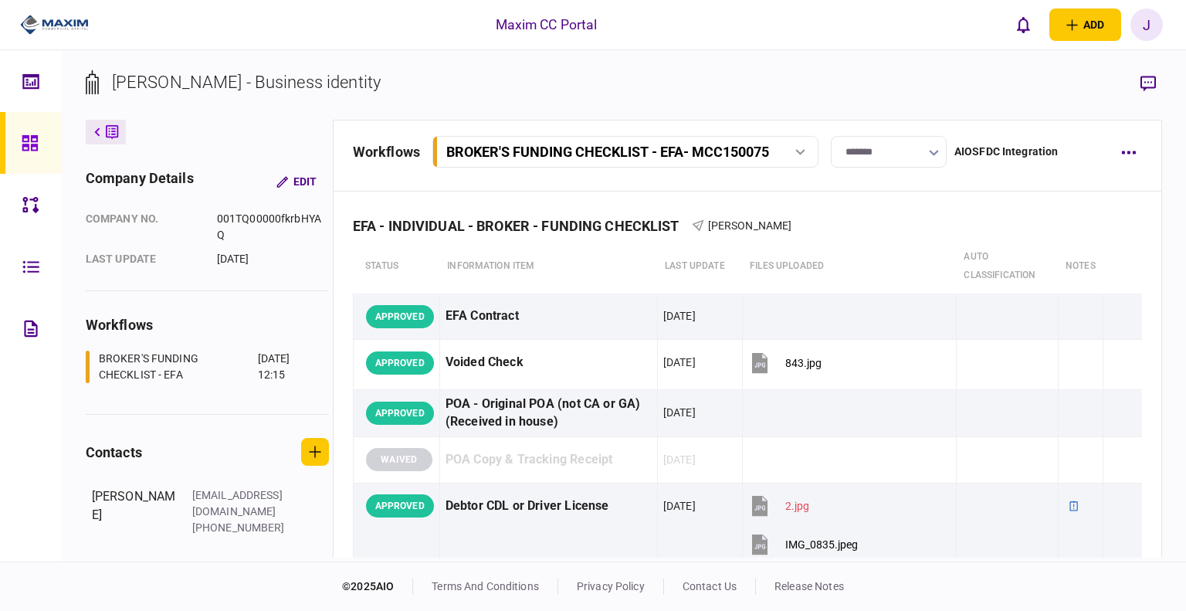
click at [19, 151] on link at bounding box center [31, 143] width 62 height 62
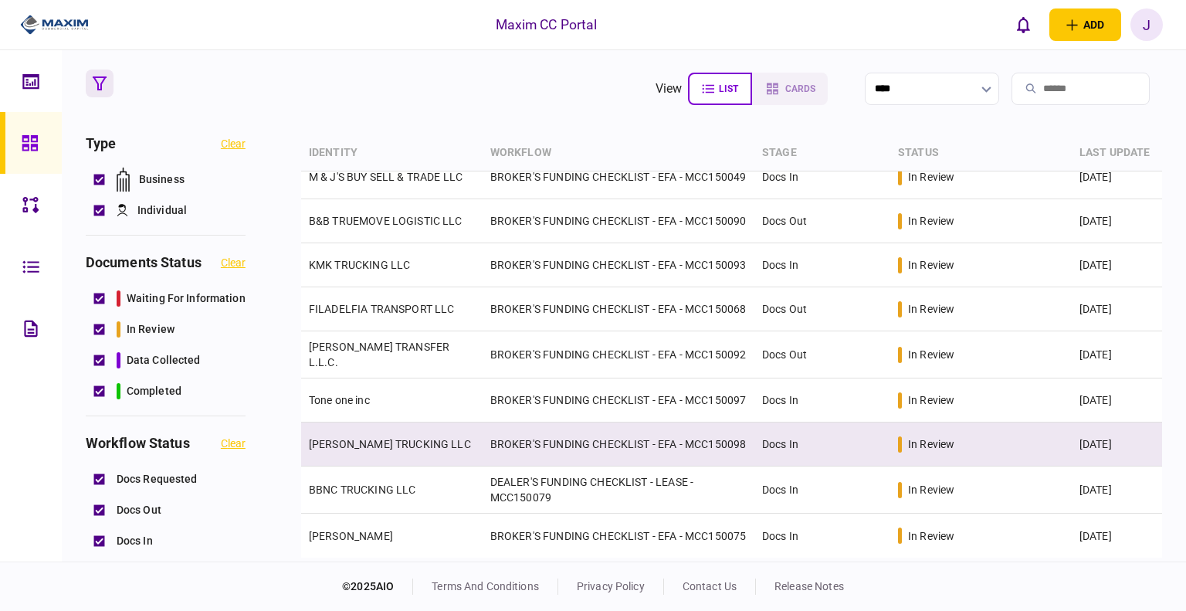
scroll to position [355, 0]
click at [368, 447] on td "WHITFIELD TRUCKING LLC" at bounding box center [391, 444] width 181 height 44
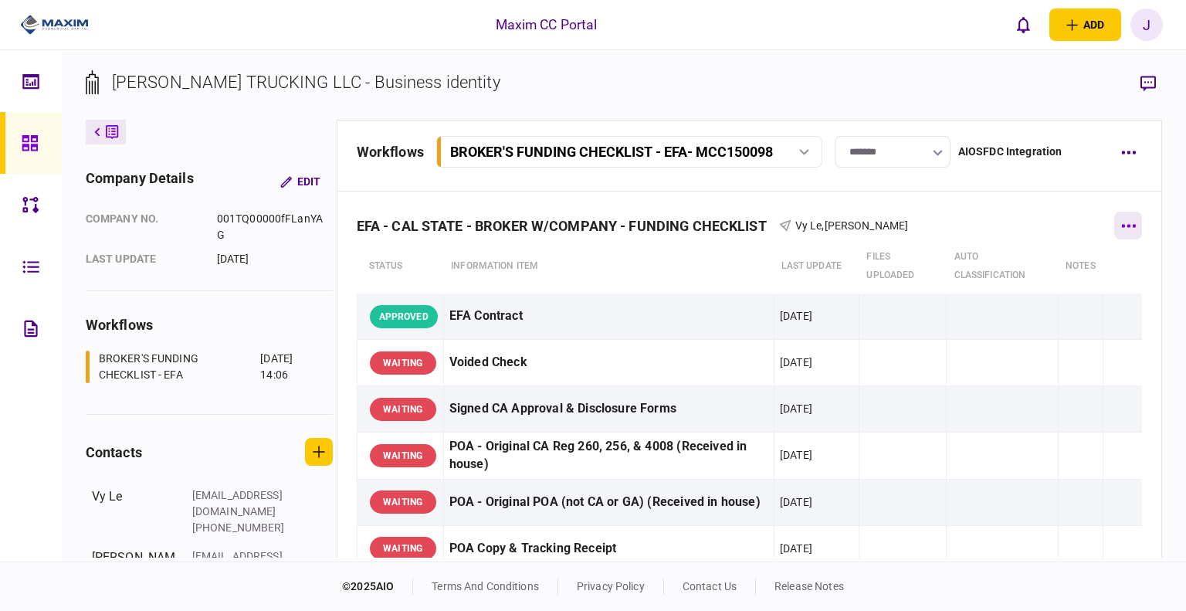
click at [643, 228] on button "button" at bounding box center [1128, 226] width 28 height 28
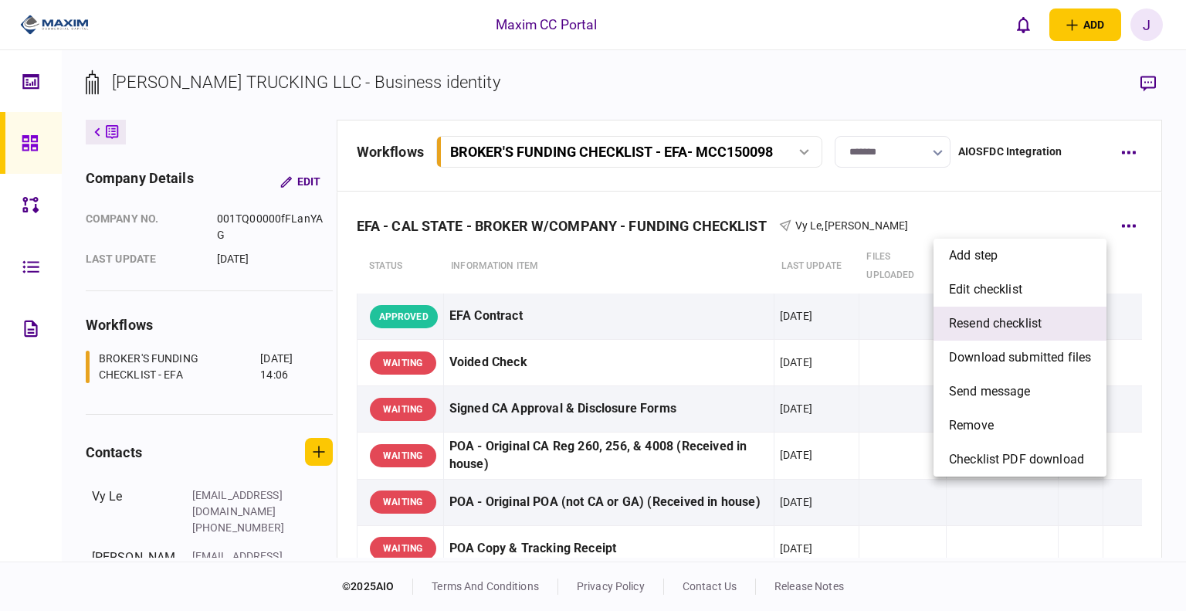
click at [643, 319] on span "resend checklist" at bounding box center [995, 323] width 93 height 19
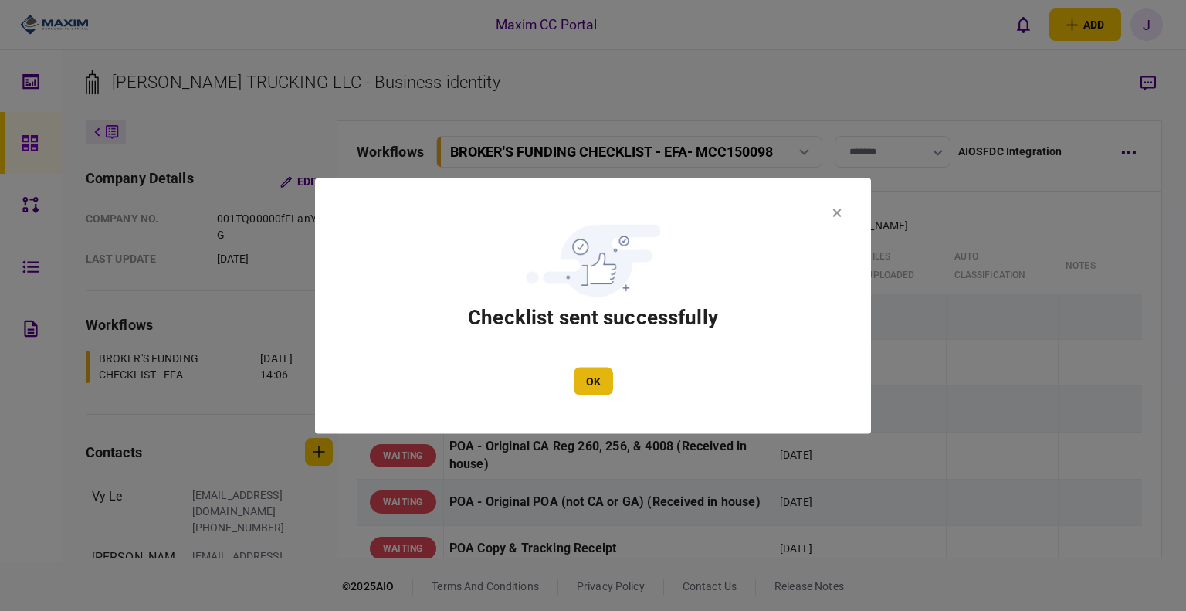
click at [597, 381] on button "OK" at bounding box center [593, 381] width 39 height 28
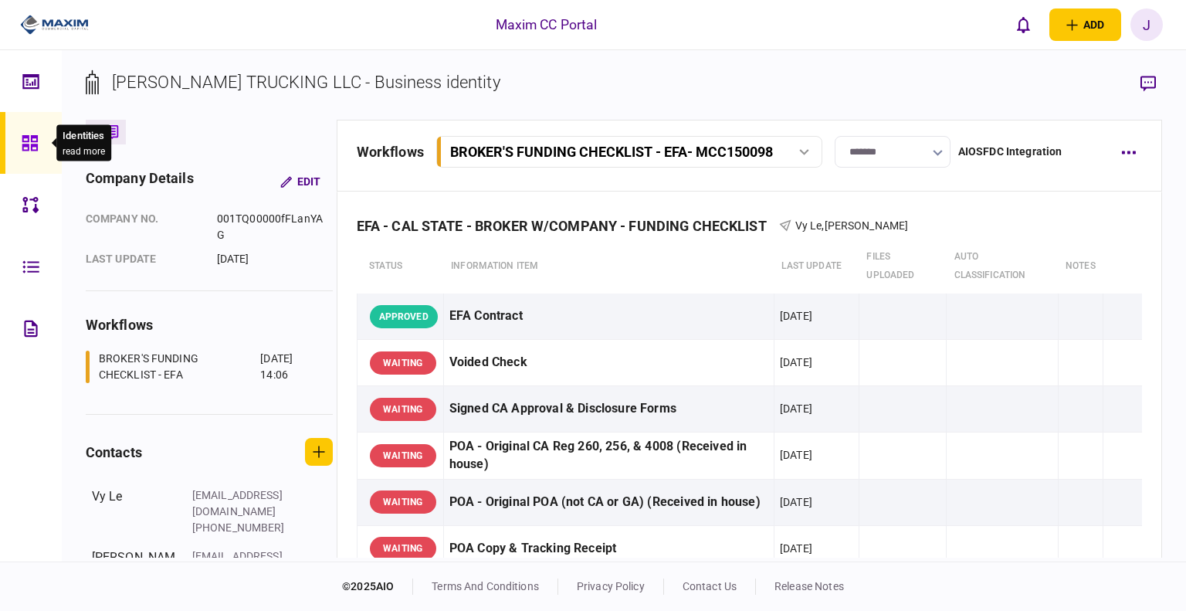
click at [34, 144] on icon at bounding box center [29, 142] width 15 height 15
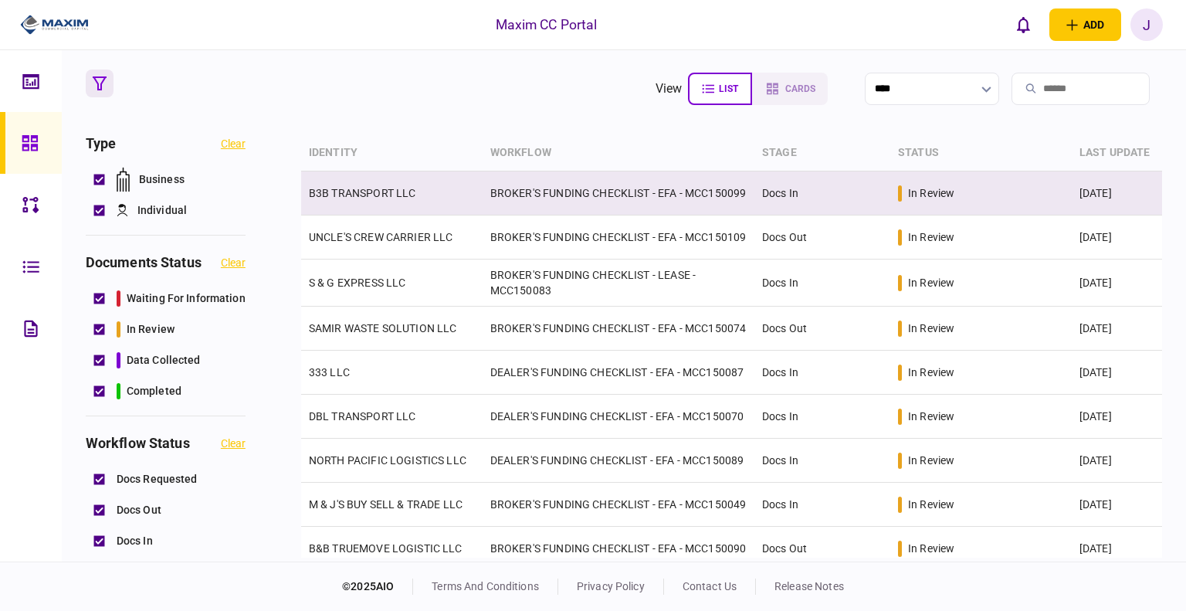
click at [386, 198] on link "B3B TRANSPORT LLC" at bounding box center [362, 193] width 107 height 12
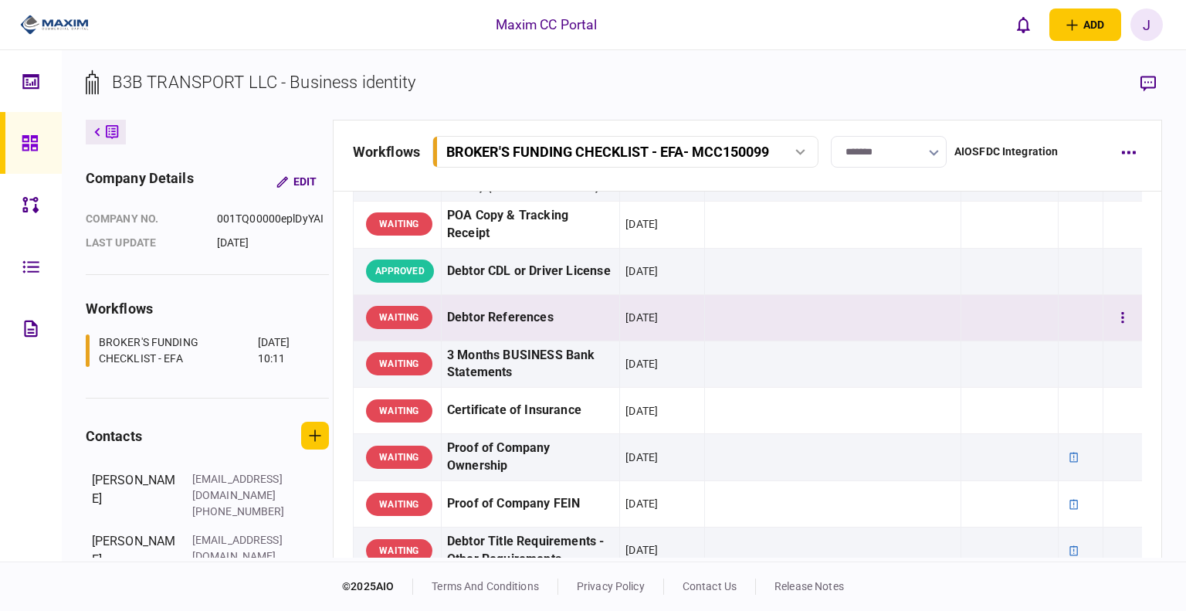
scroll to position [309, 0]
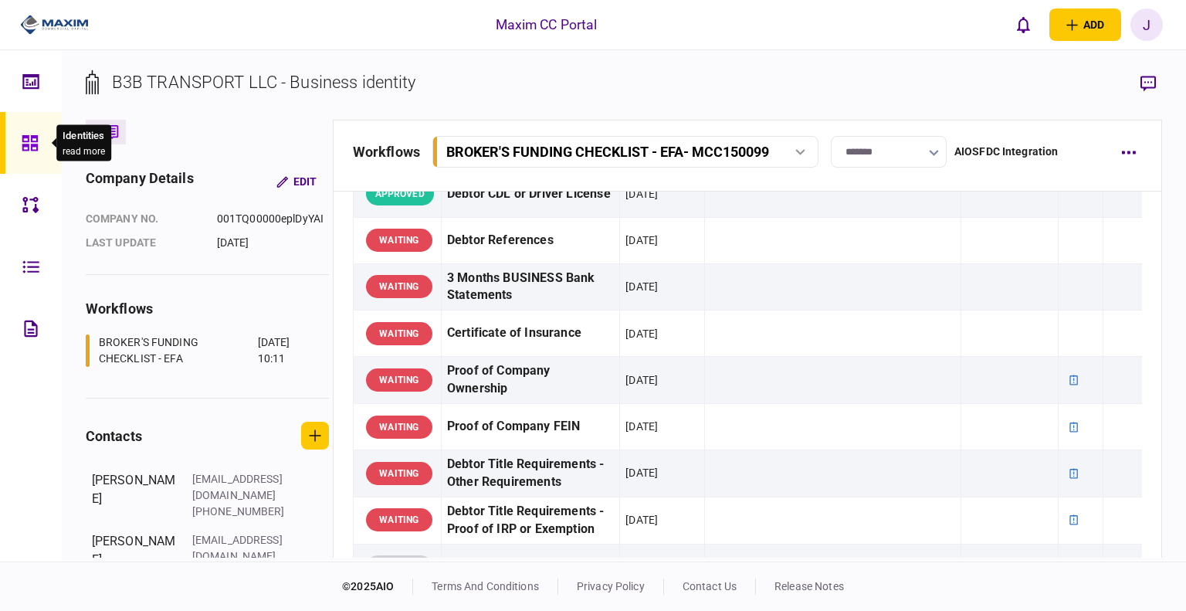
click at [39, 153] on div at bounding box center [34, 143] width 25 height 62
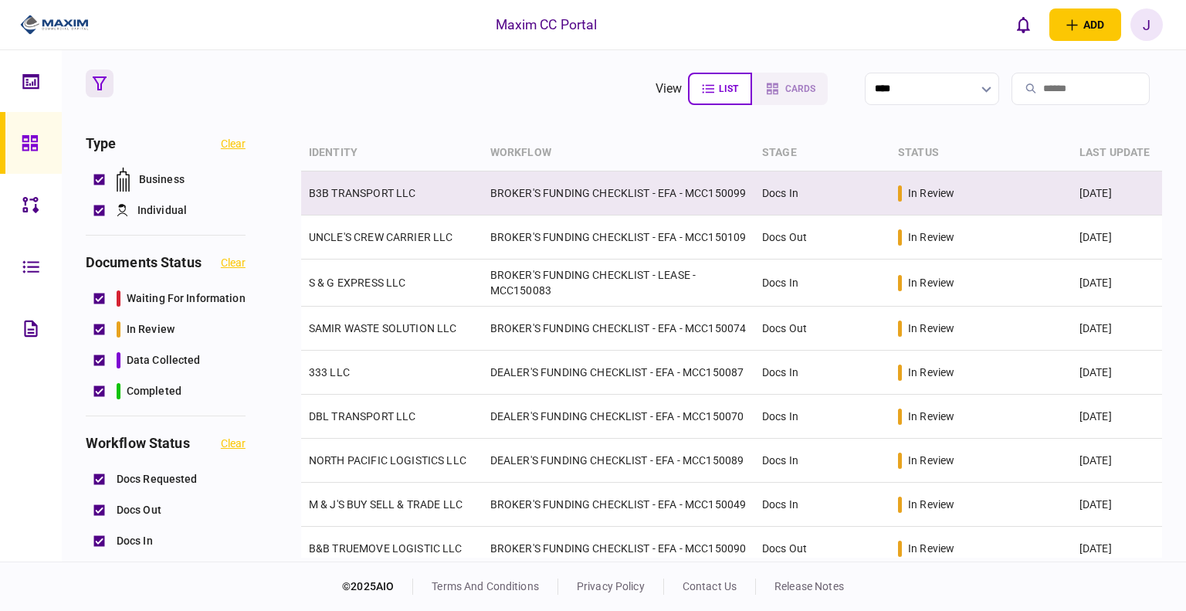
click at [369, 180] on td "B3B TRANSPORT LLC" at bounding box center [391, 193] width 181 height 44
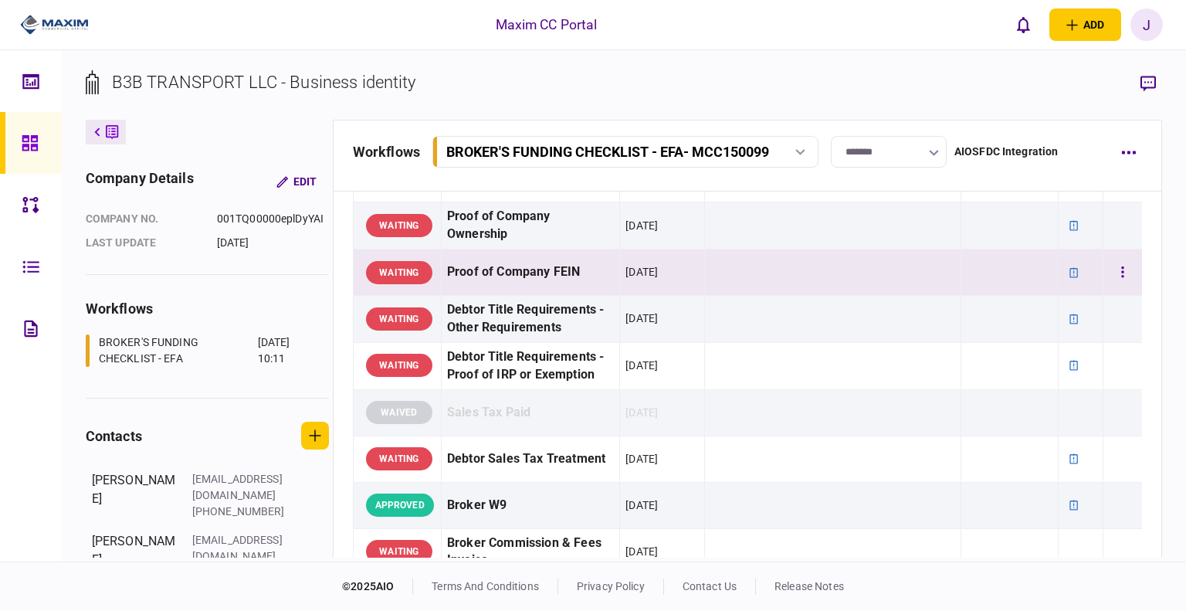
scroll to position [1004, 0]
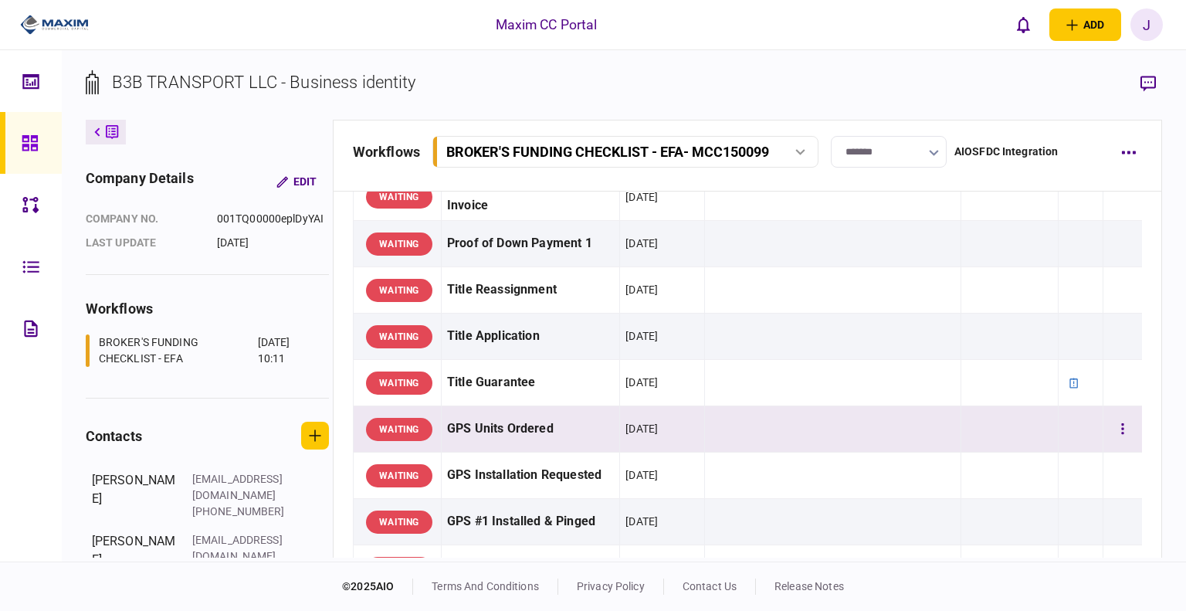
click at [513, 435] on div "GPS Units Ordered" at bounding box center [530, 428] width 167 height 35
click at [643, 80] on icon "button" at bounding box center [1147, 84] width 15 height 16
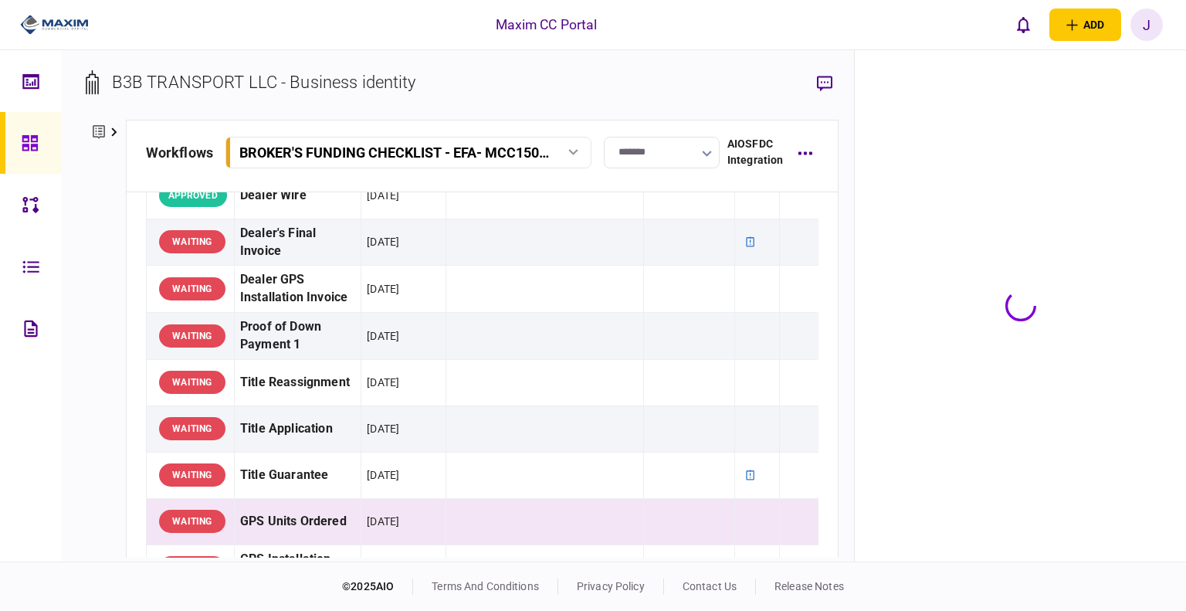
scroll to position [1146, 0]
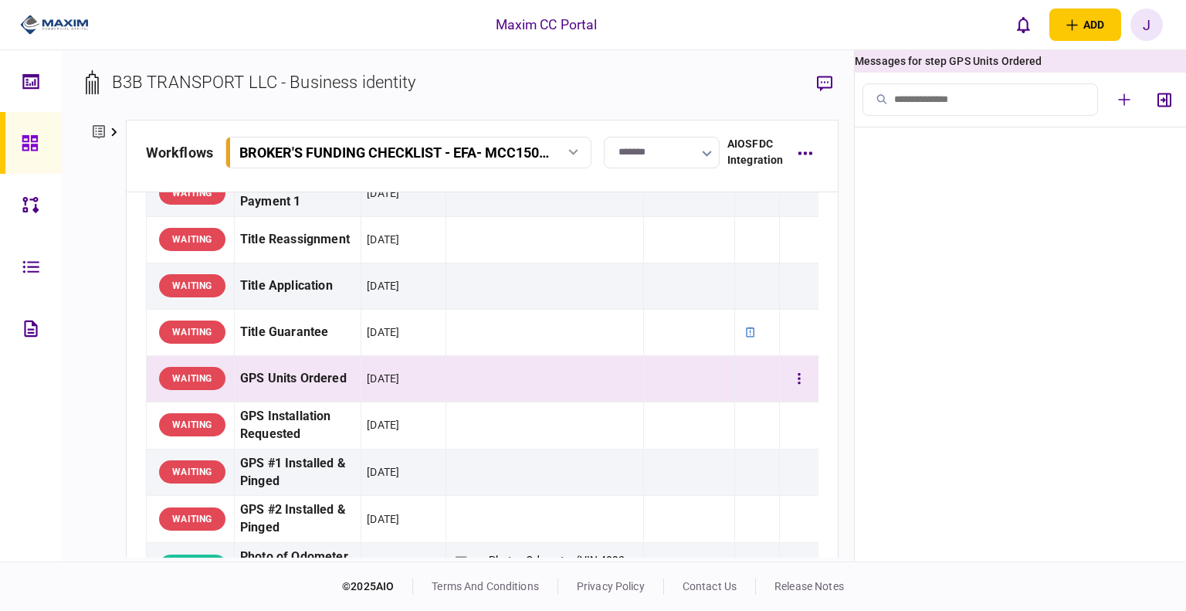
click at [341, 396] on div "GPS Units Ordered" at bounding box center [297, 378] width 115 height 35
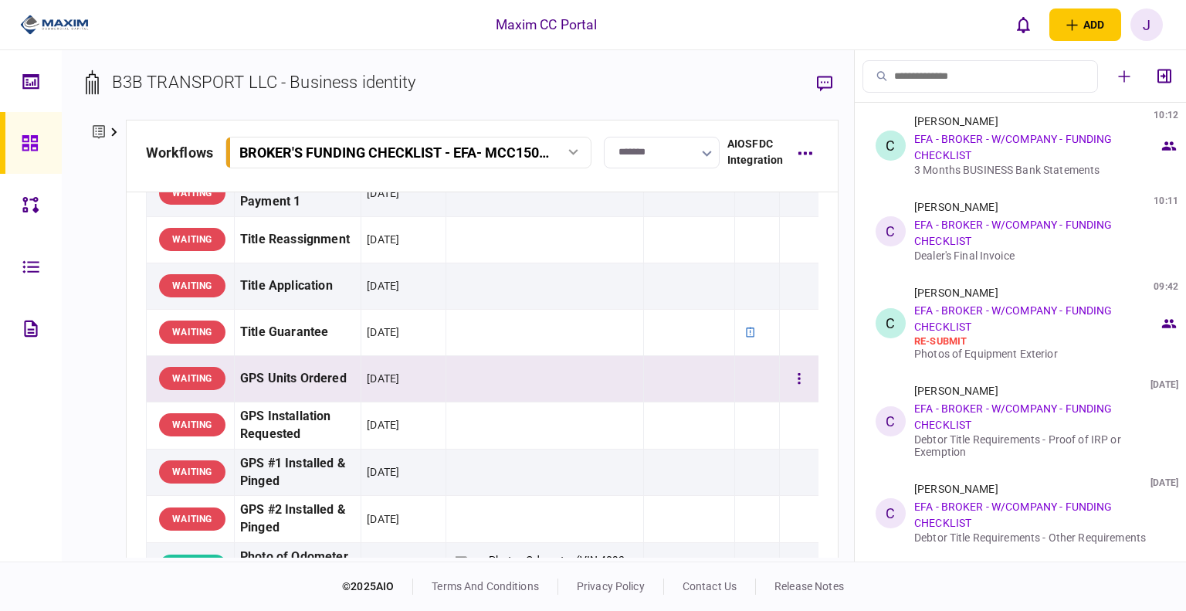
click at [275, 396] on div "GPS Units Ordered" at bounding box center [297, 378] width 115 height 35
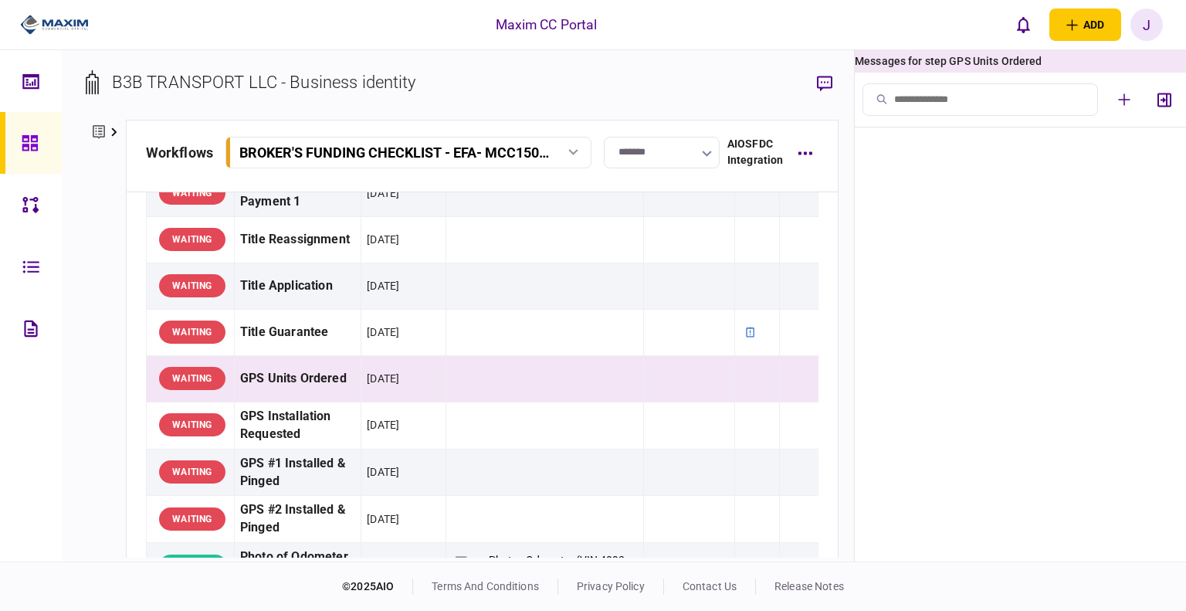
drag, startPoint x: 3, startPoint y: 126, endPoint x: 12, endPoint y: 126, distance: 9.3
click at [3, 126] on link at bounding box center [31, 143] width 62 height 62
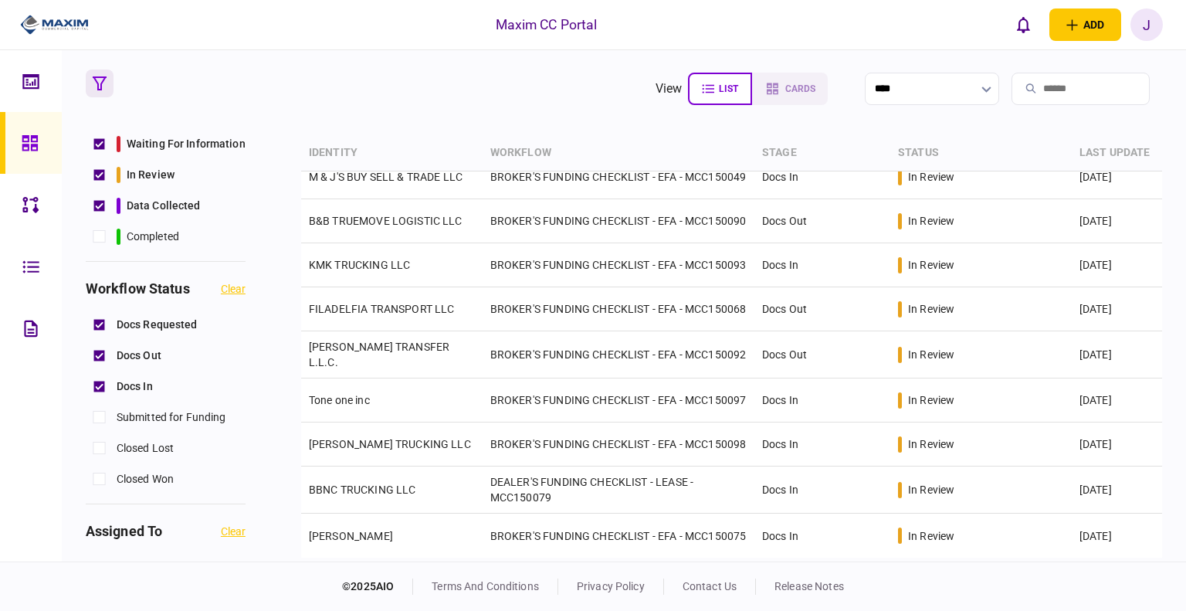
scroll to position [355, 0]
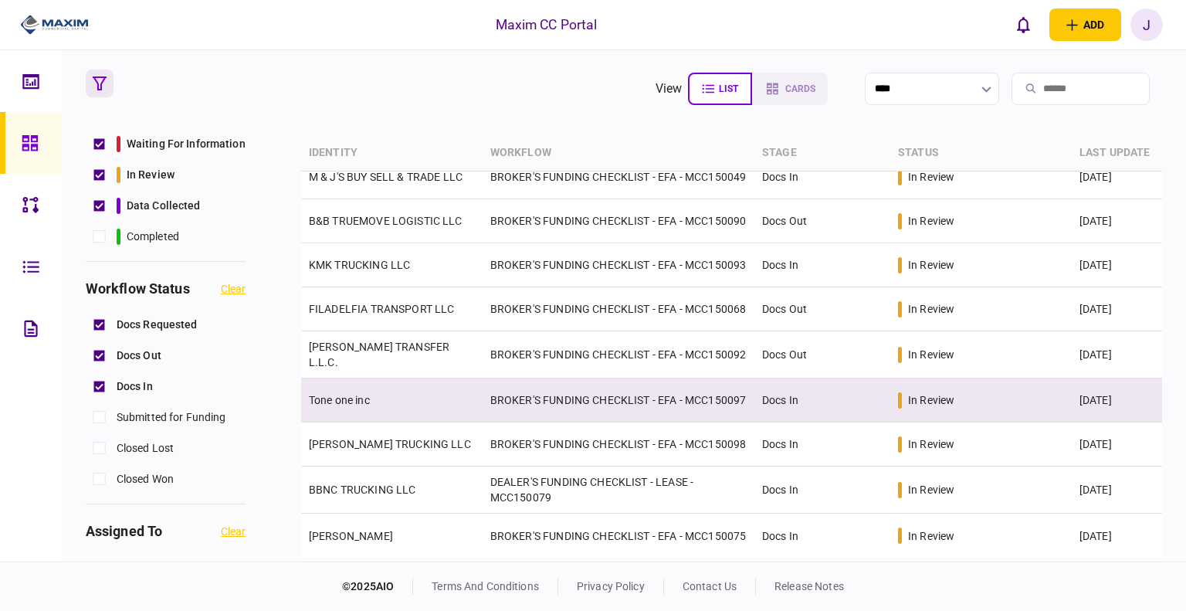
click at [317, 394] on link "Tone one inc" at bounding box center [339, 400] width 61 height 12
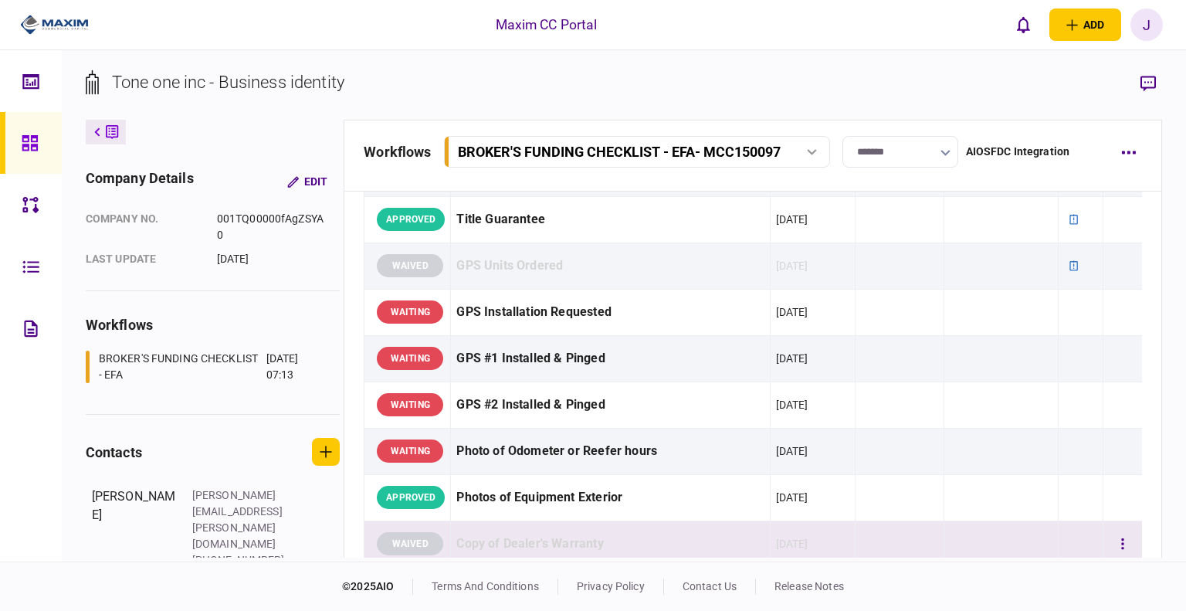
scroll to position [1158, 0]
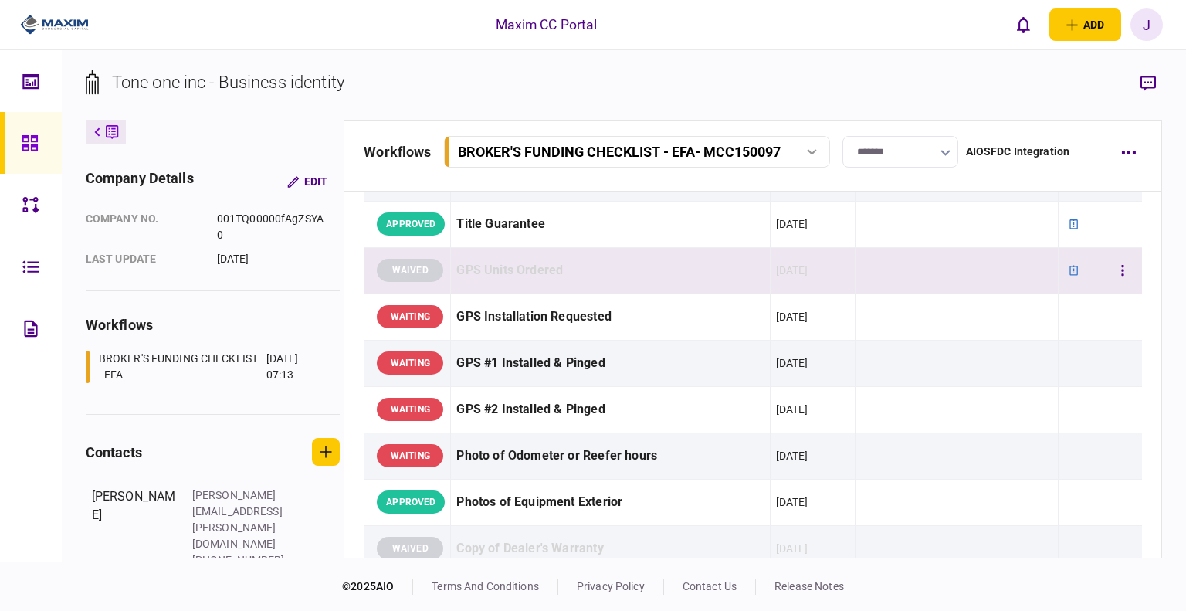
click at [525, 256] on div "GPS Units Ordered" at bounding box center [609, 270] width 307 height 35
click at [643, 280] on td at bounding box center [900, 270] width 90 height 46
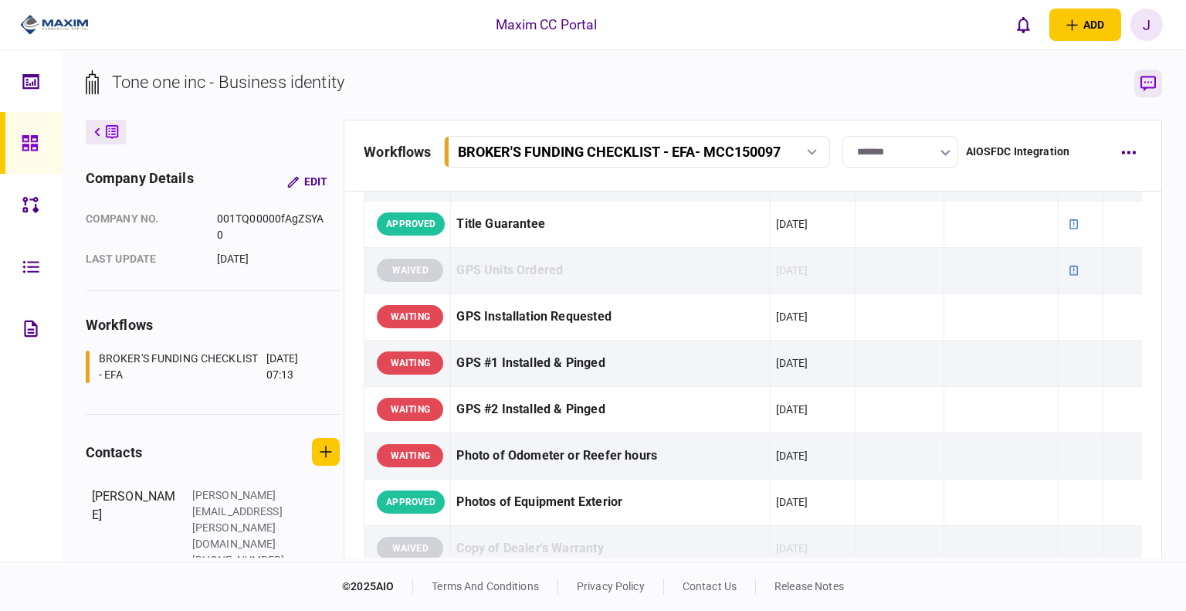
click at [643, 83] on icon "button" at bounding box center [1147, 84] width 15 height 16
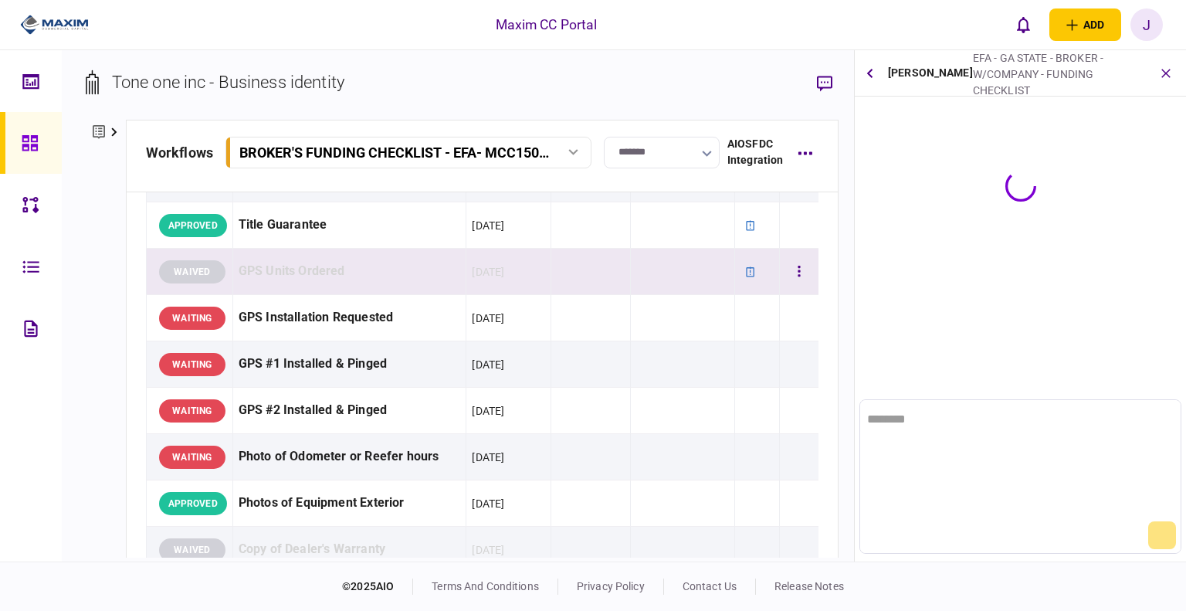
scroll to position [0, 0]
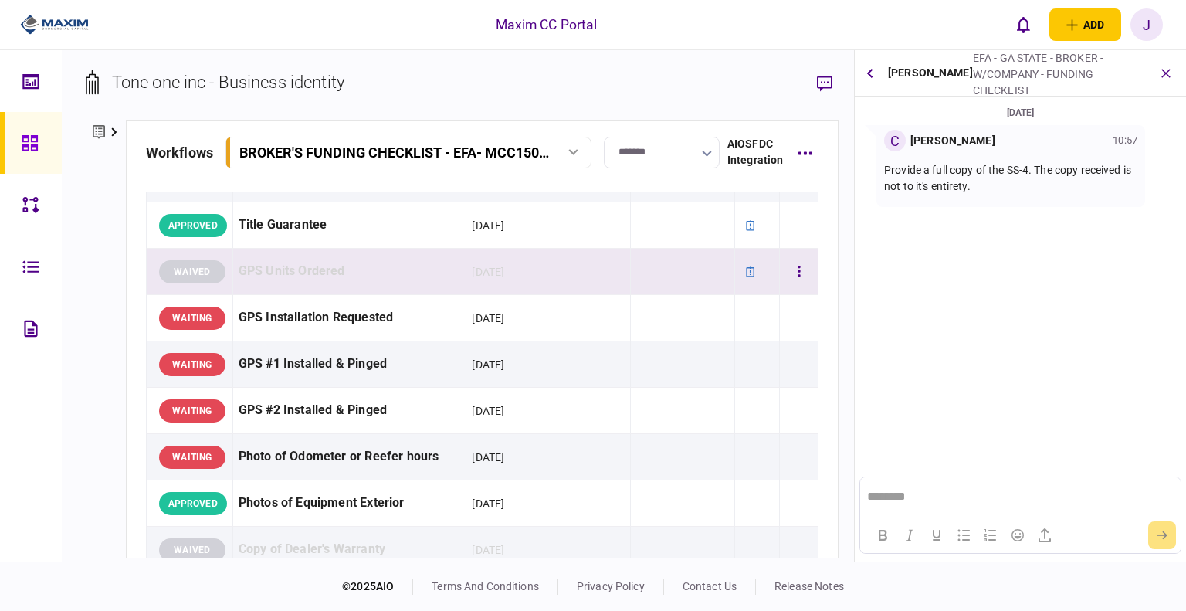
click at [308, 266] on div "GPS Units Ordered" at bounding box center [350, 271] width 222 height 35
click at [350, 277] on div "GPS Units Ordered" at bounding box center [350, 271] width 222 height 35
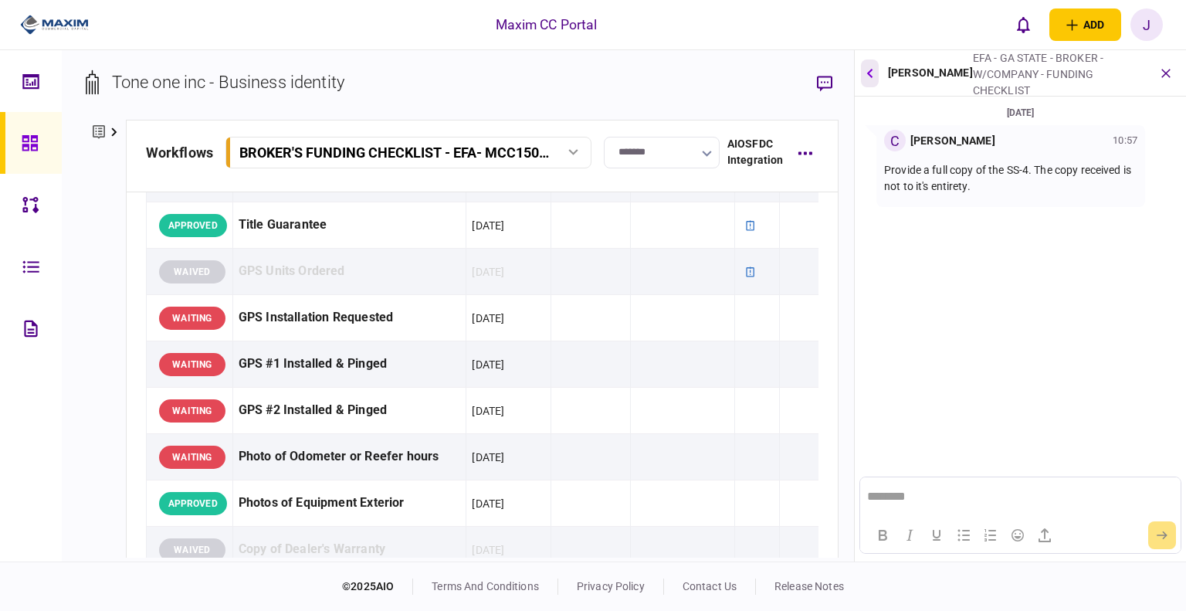
click at [643, 69] on icon "button" at bounding box center [870, 73] width 6 height 10
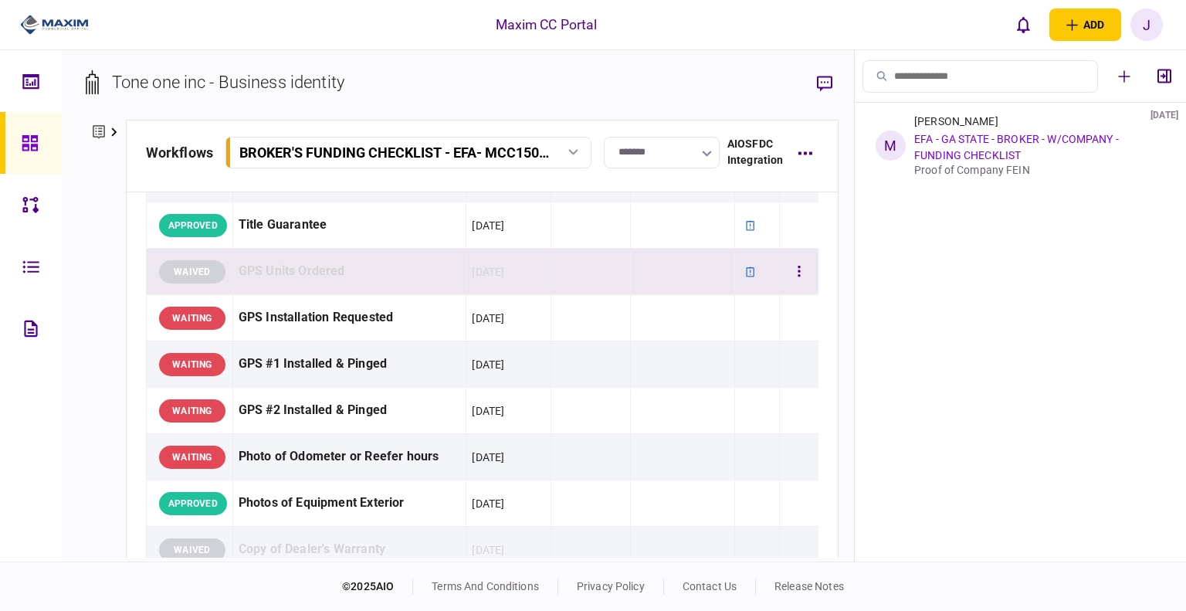
click at [339, 267] on div "GPS Units Ordered" at bounding box center [350, 271] width 222 height 35
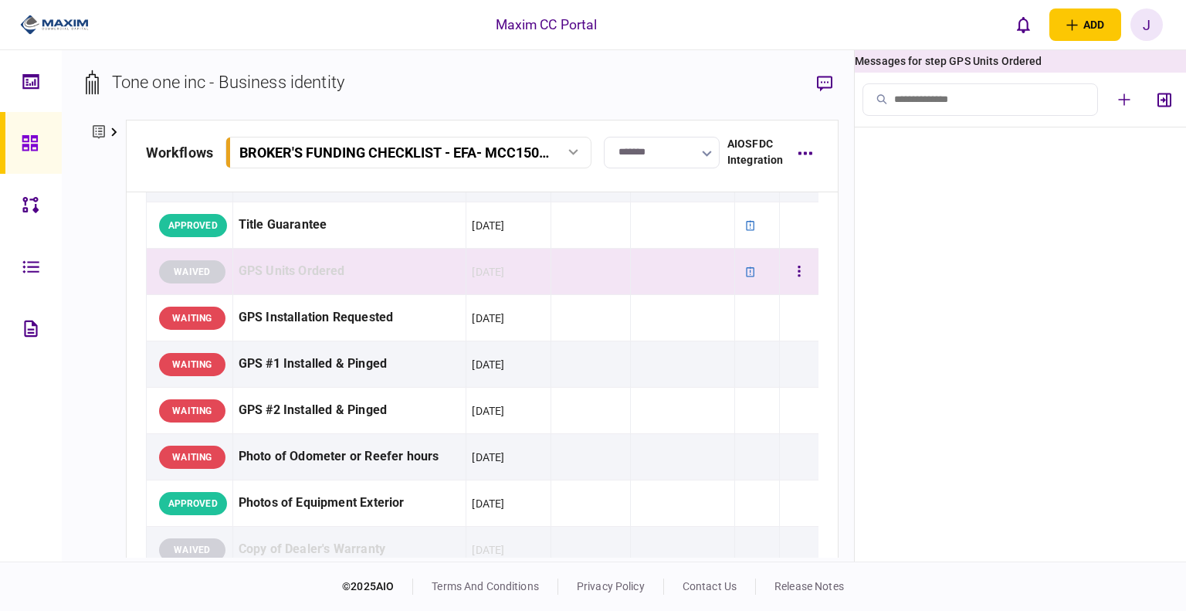
click at [337, 278] on div "GPS Units Ordered" at bounding box center [350, 271] width 222 height 35
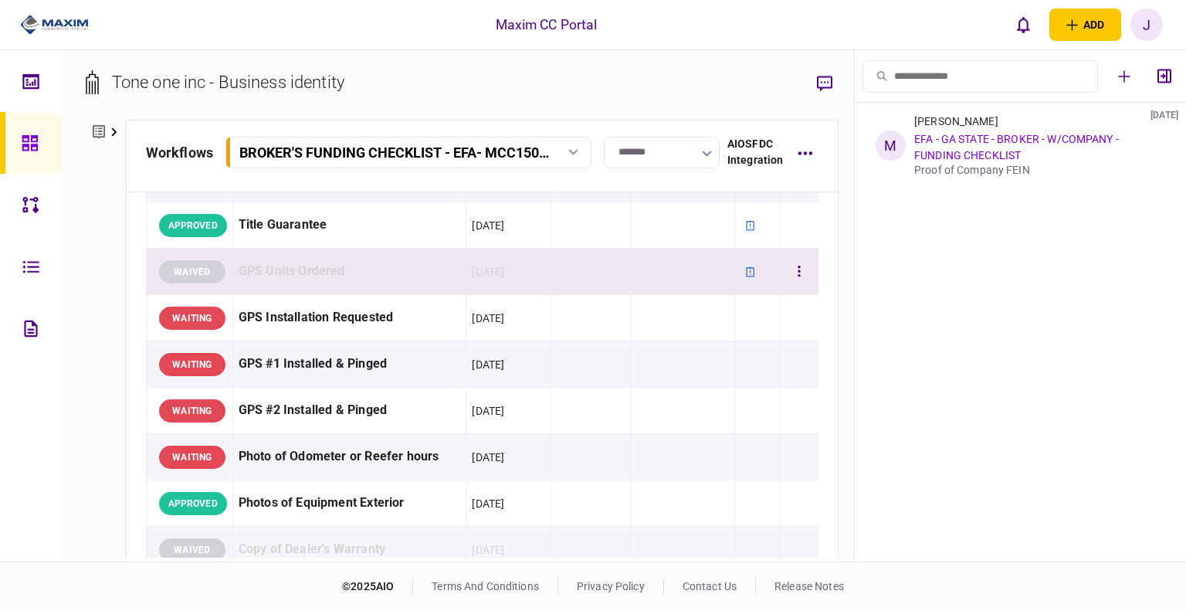
click at [326, 273] on div "GPS Units Ordered" at bounding box center [350, 271] width 222 height 35
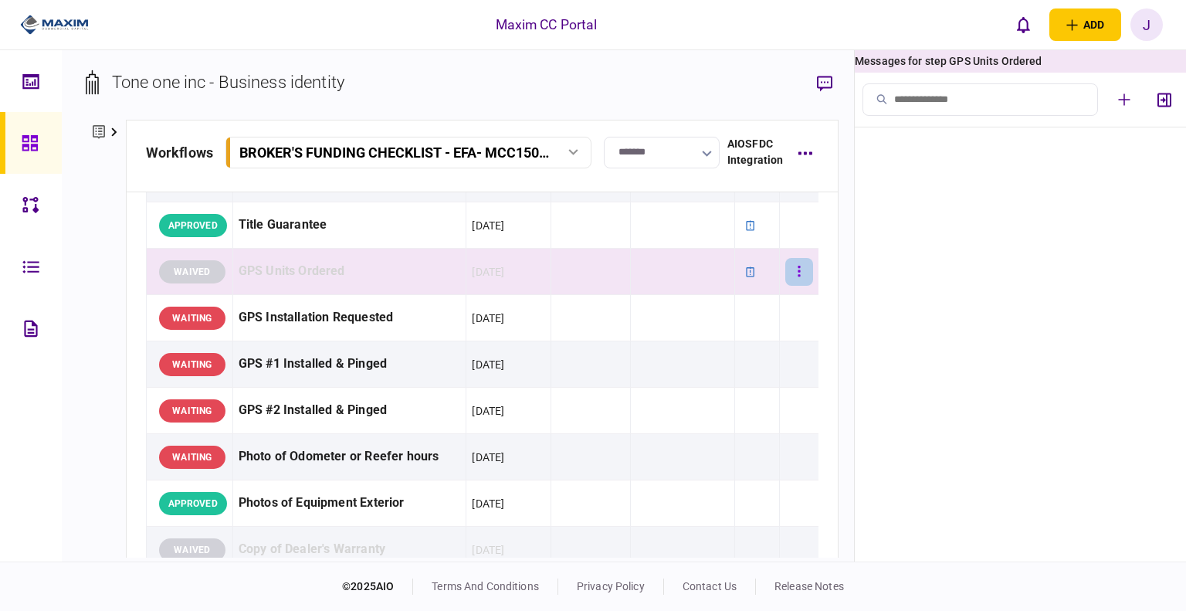
click at [643, 265] on button "button" at bounding box center [799, 272] width 28 height 28
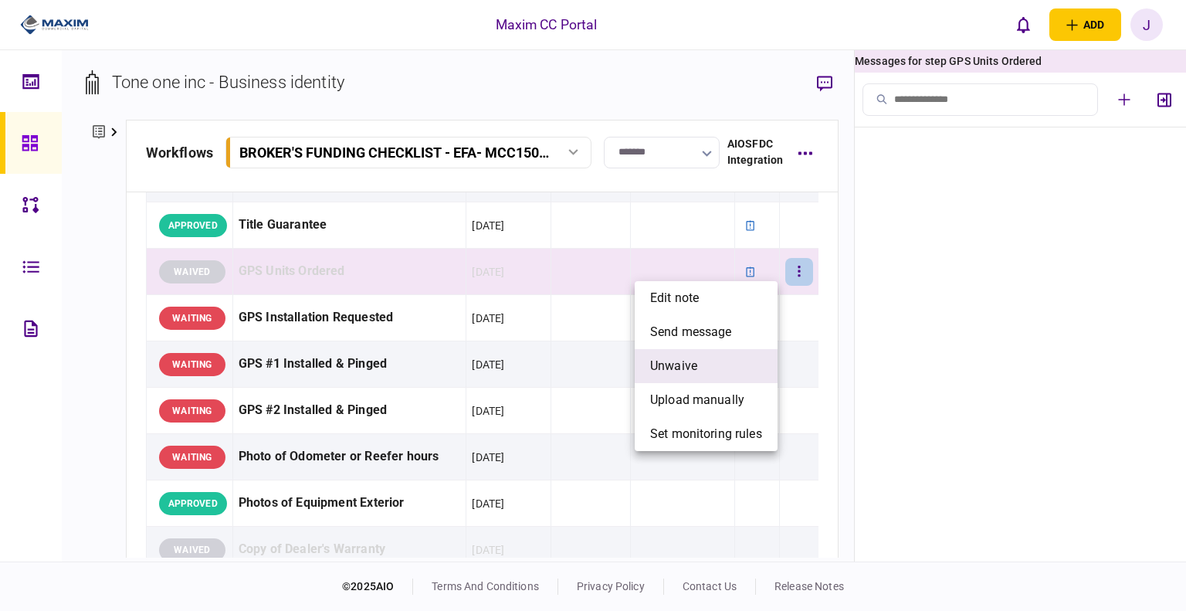
click at [643, 351] on li "unwaive" at bounding box center [706, 366] width 143 height 34
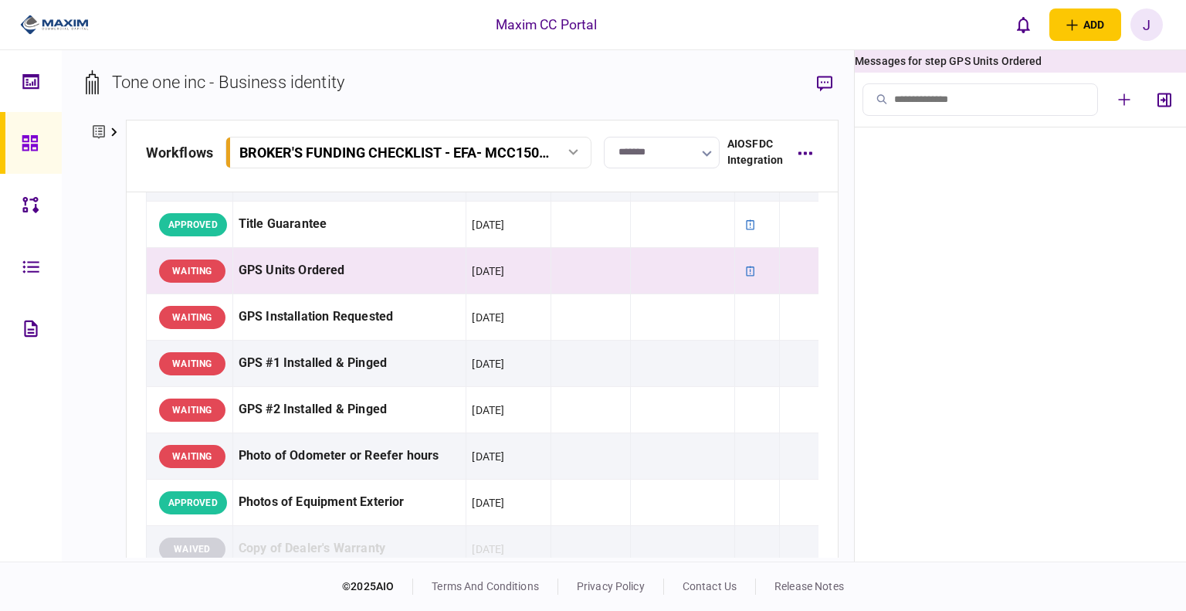
scroll to position [1159, 0]
click at [643, 273] on button "button" at bounding box center [799, 272] width 28 height 28
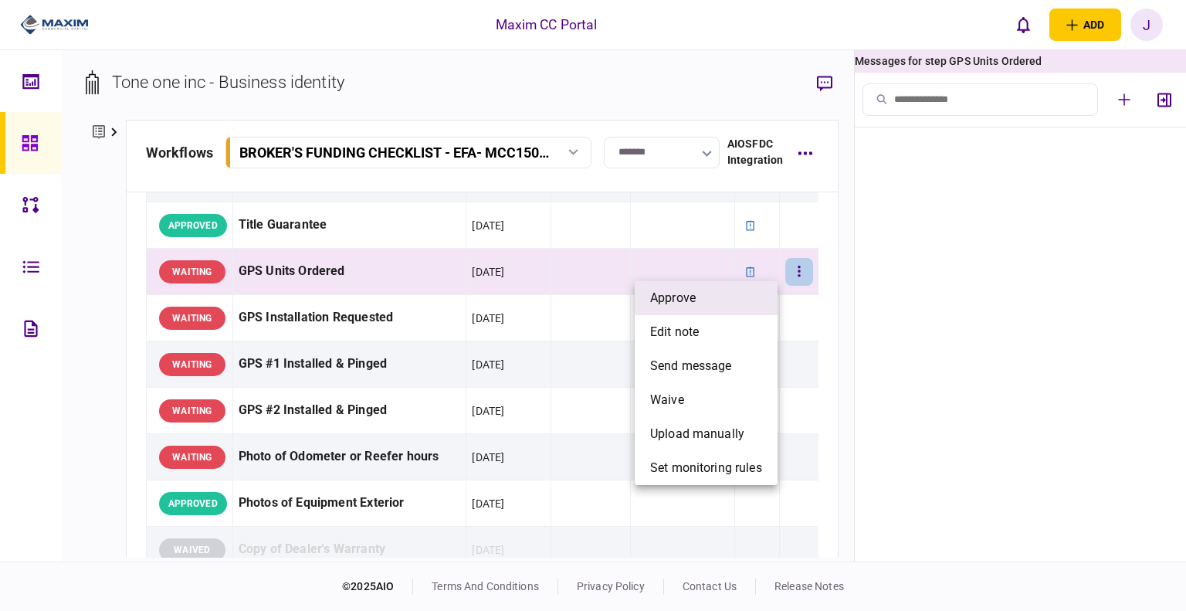
click at [643, 304] on li "approve" at bounding box center [706, 298] width 143 height 34
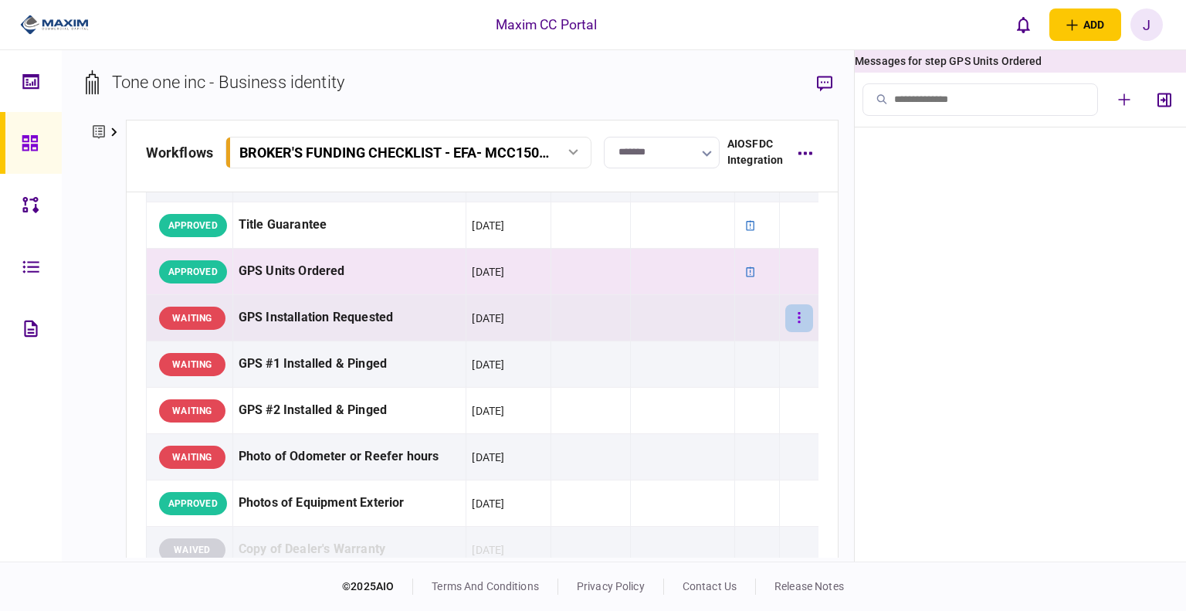
click at [643, 317] on button "button" at bounding box center [799, 318] width 28 height 28
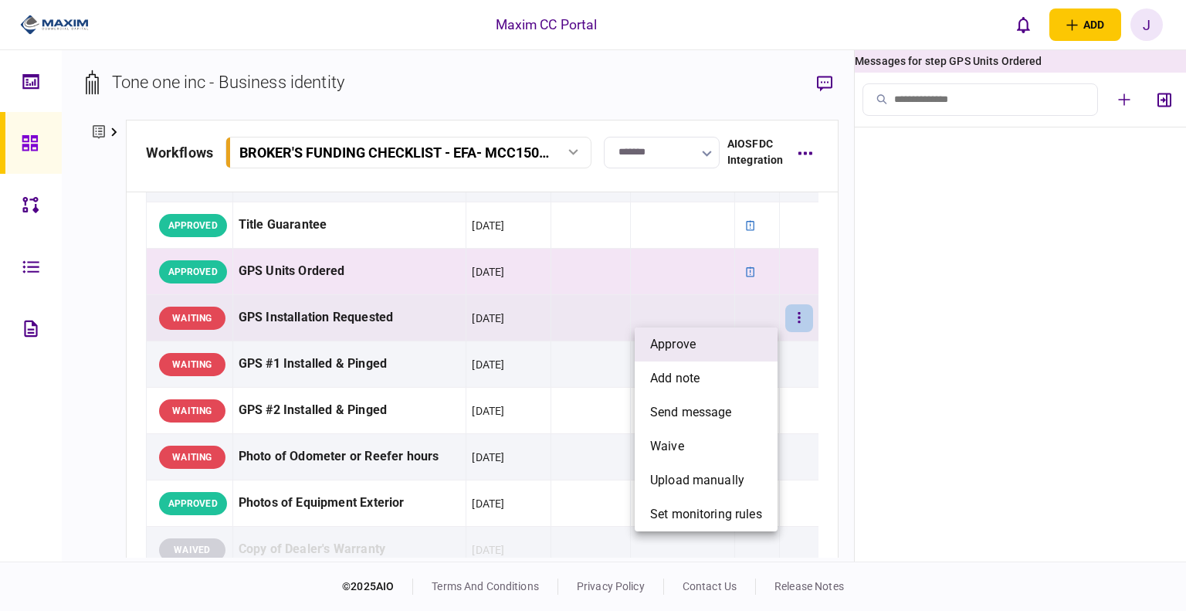
click at [643, 342] on li "approve" at bounding box center [706, 344] width 143 height 34
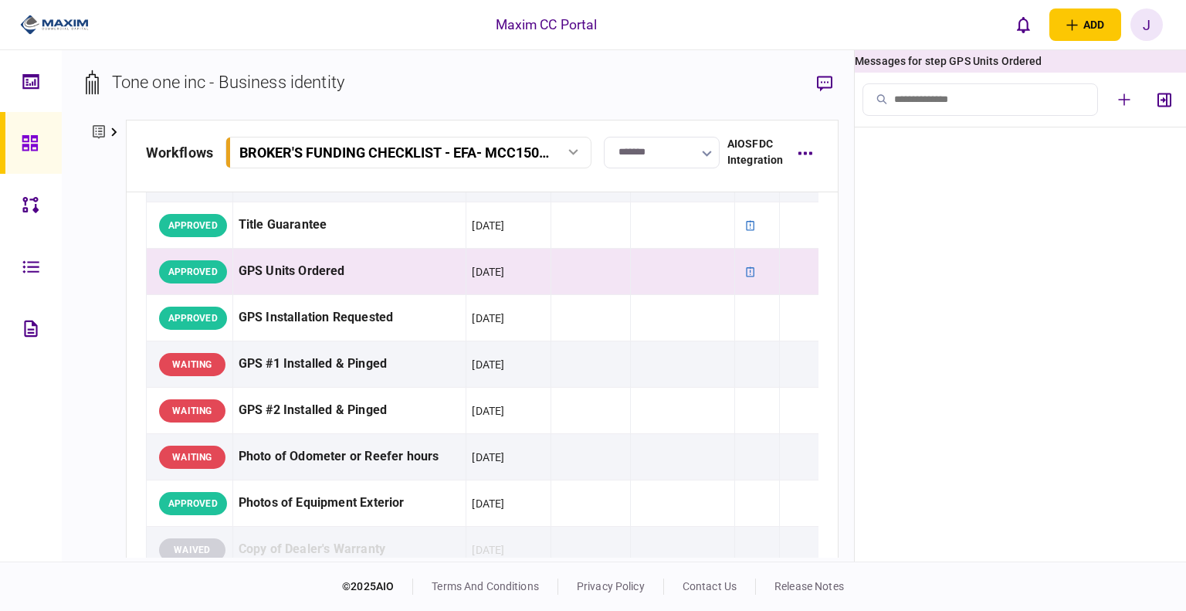
click at [22, 148] on icon at bounding box center [29, 142] width 15 height 15
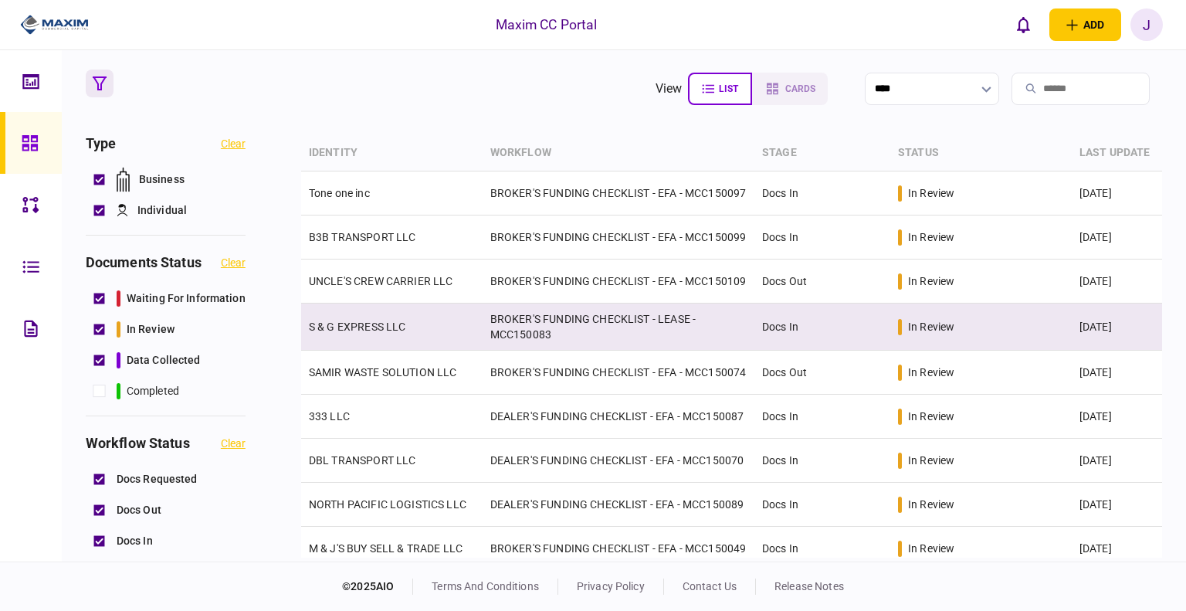
click at [371, 333] on link "S & G EXPRESS LLC" at bounding box center [357, 326] width 97 height 12
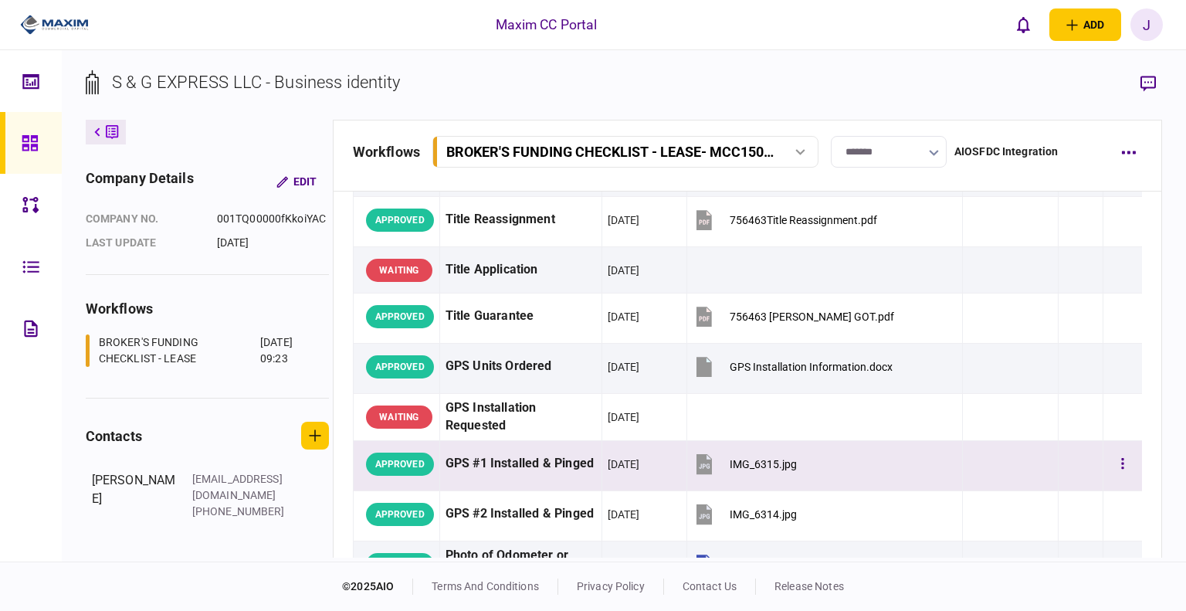
scroll to position [1544, 0]
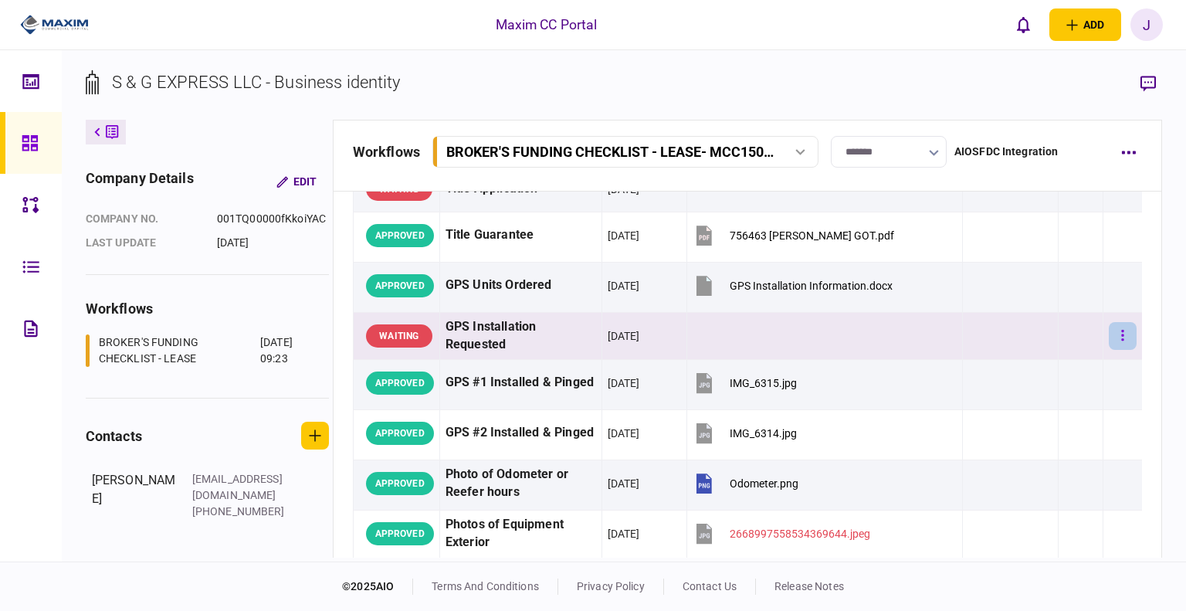
click at [643, 337] on button "button" at bounding box center [1123, 336] width 28 height 28
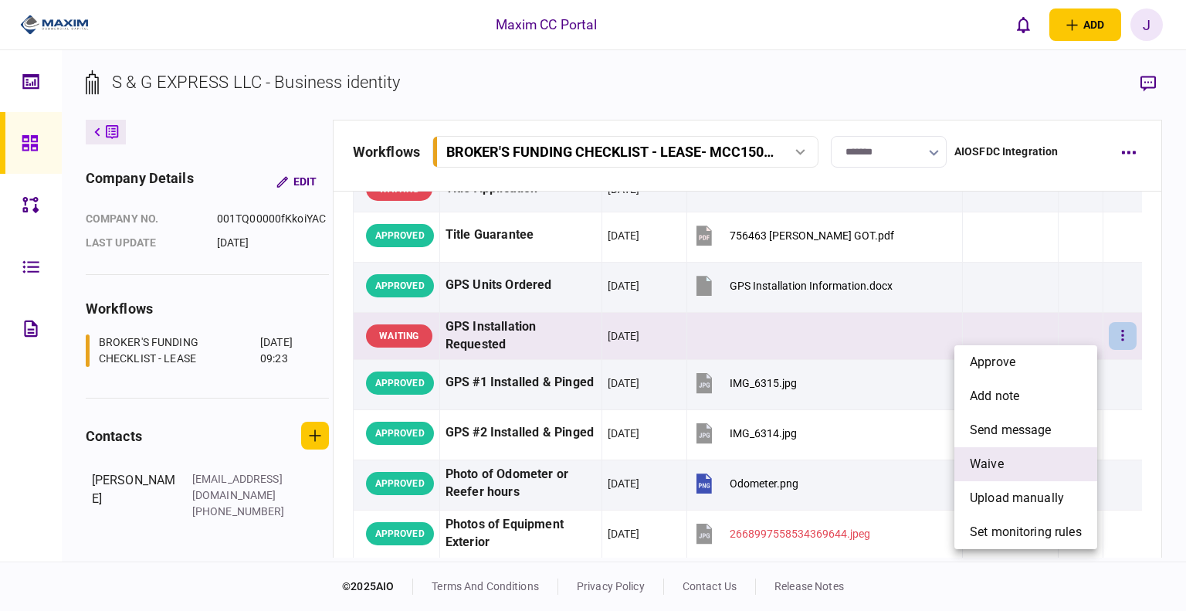
click at [643, 459] on span "waive" at bounding box center [987, 464] width 34 height 19
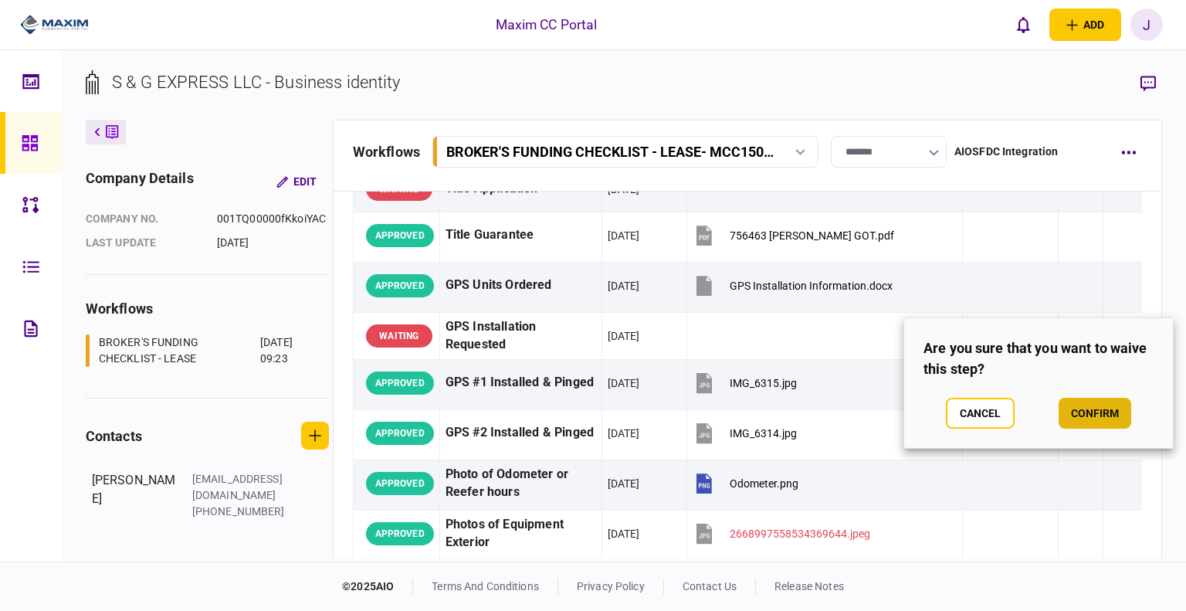
click at [643, 416] on button "confirm" at bounding box center [1094, 413] width 73 height 31
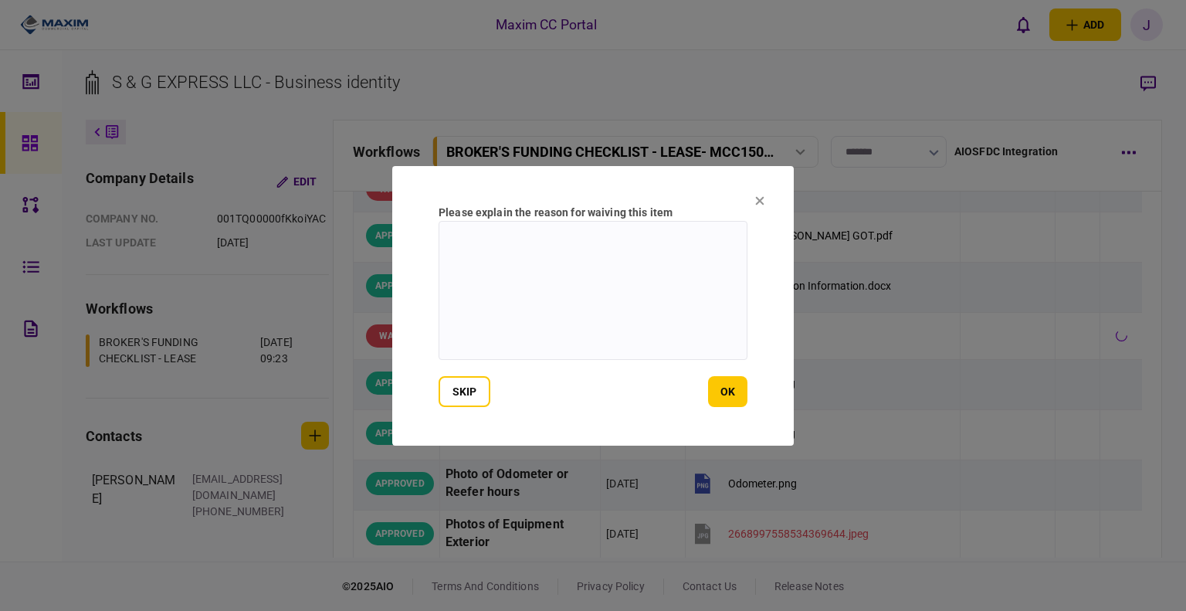
click at [614, 281] on textarea at bounding box center [592, 290] width 309 height 139
type textarea "***"
click at [643, 379] on section "Please explain the reason for waiving this item *** skip ok" at bounding box center [592, 305] width 401 height 279
click at [643, 384] on button "ok" at bounding box center [727, 391] width 39 height 31
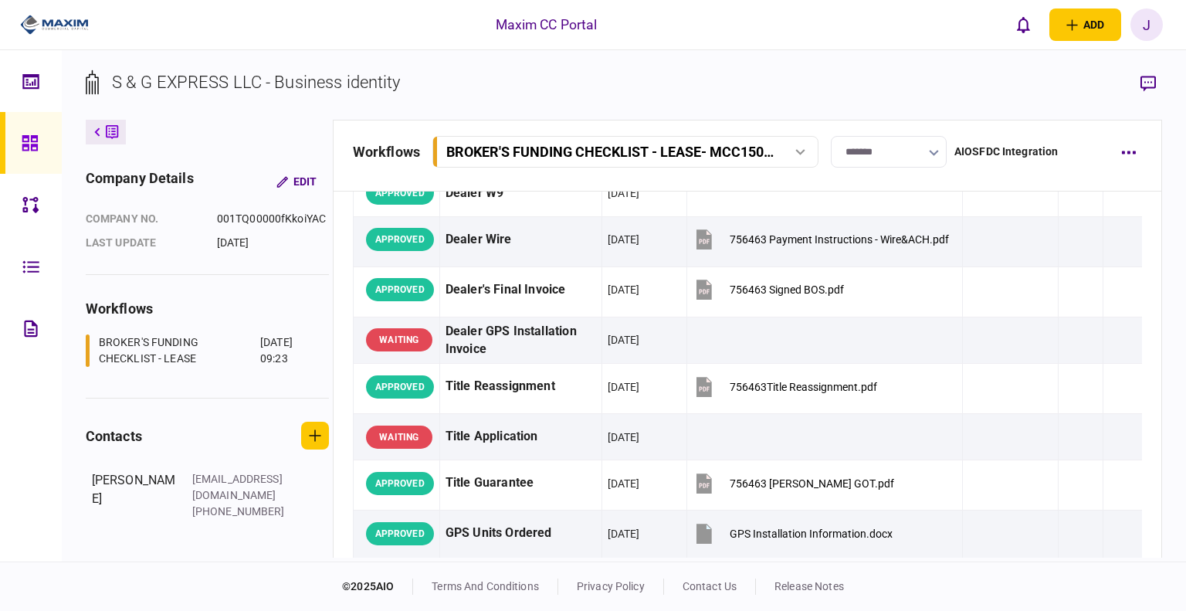
scroll to position [1235, 0]
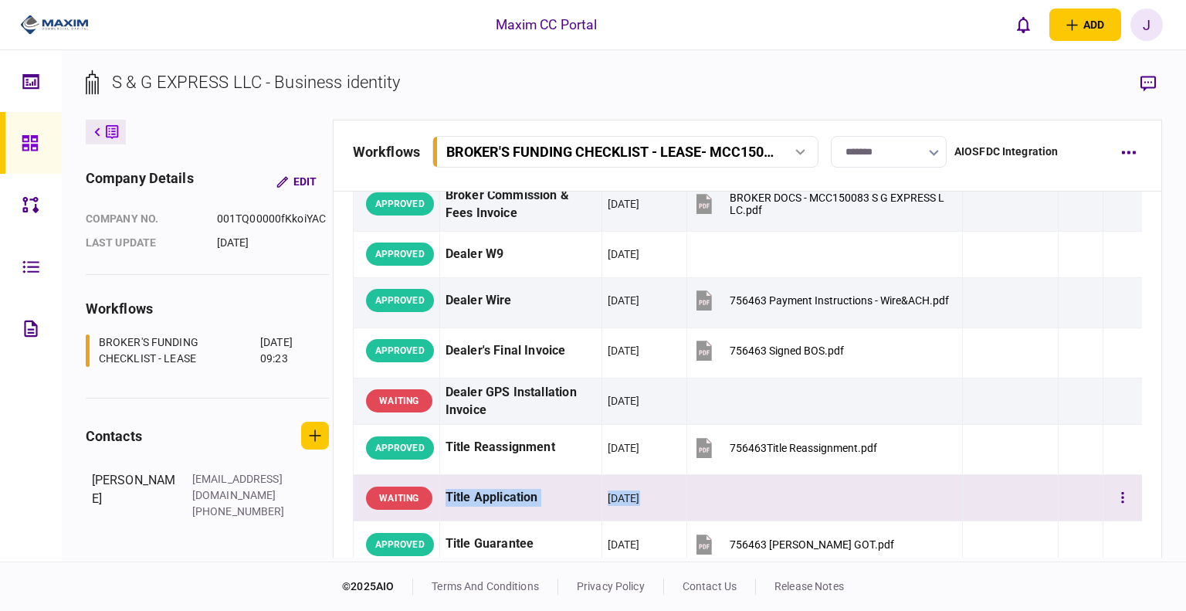
drag, startPoint x: 450, startPoint y: 492, endPoint x: 713, endPoint y: 492, distance: 262.5
click at [643, 459] on tr "WAITING Title Application 02 Oct 2025" at bounding box center [747, 498] width 789 height 46
click at [643, 459] on td at bounding box center [824, 498] width 276 height 46
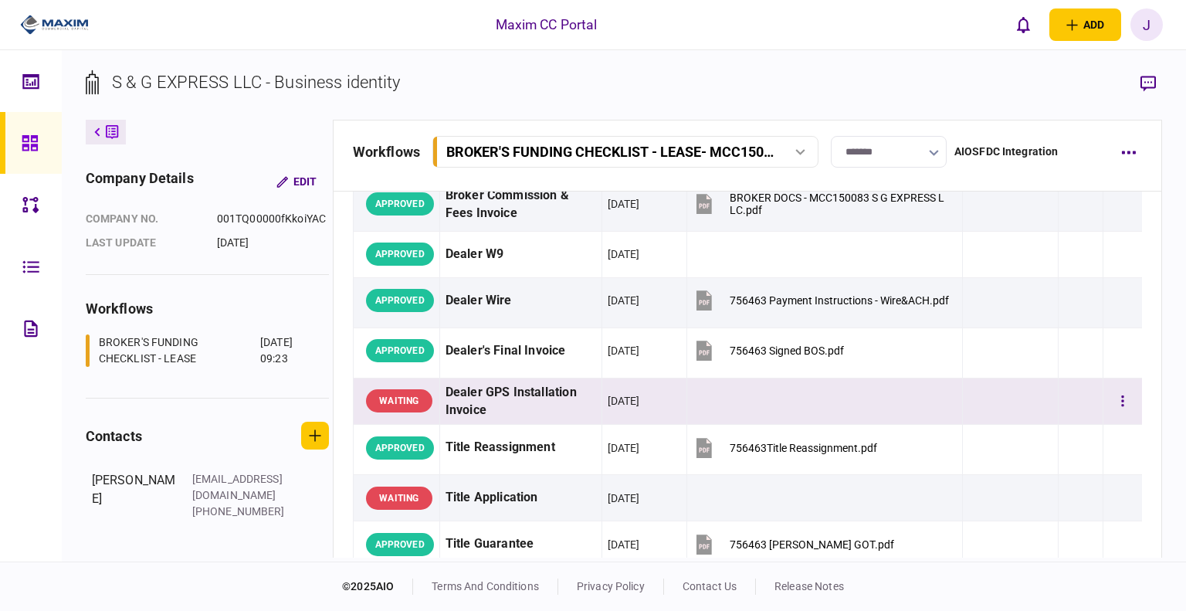
drag, startPoint x: 449, startPoint y: 389, endPoint x: 648, endPoint y: 389, distance: 199.2
click at [643, 389] on tr "WAITING Dealer GPS Installation Invoice 02 Oct 2025" at bounding box center [747, 400] width 789 height 47
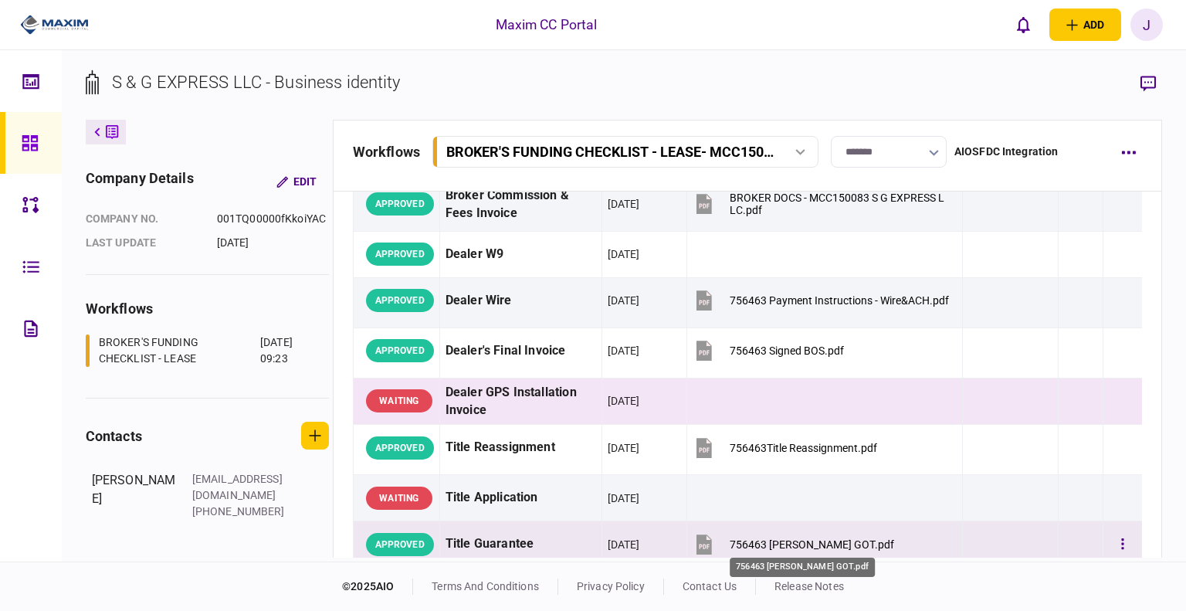
click at [643, 459] on div "756463 Ryder GOT.pdf" at bounding box center [812, 544] width 164 height 12
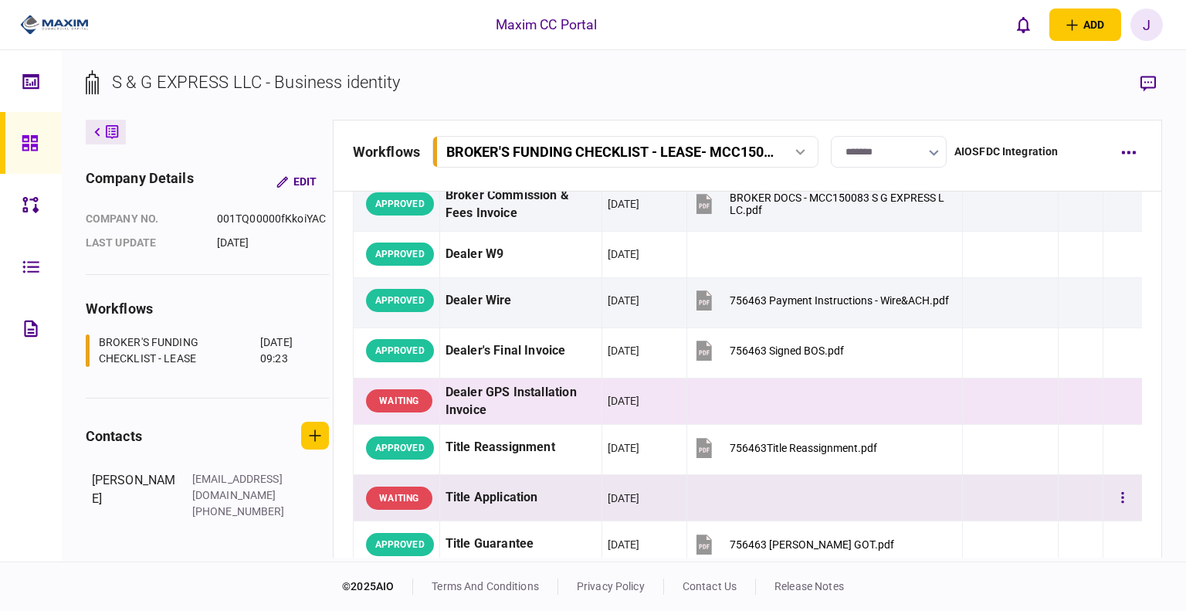
click at [643, 459] on td at bounding box center [824, 498] width 276 height 46
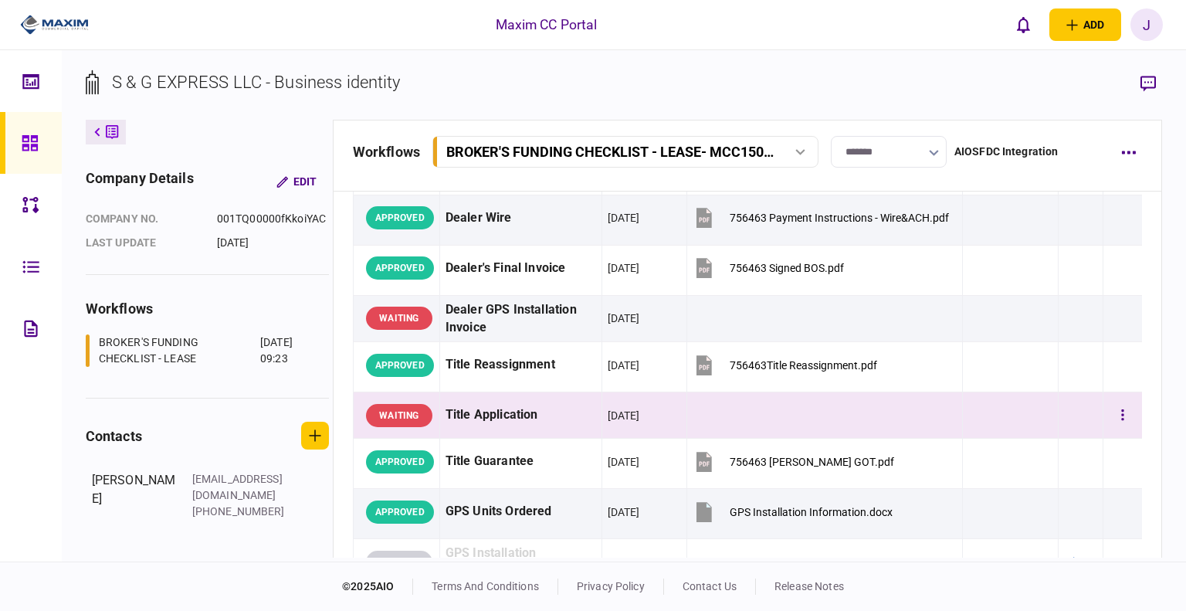
scroll to position [1312, 0]
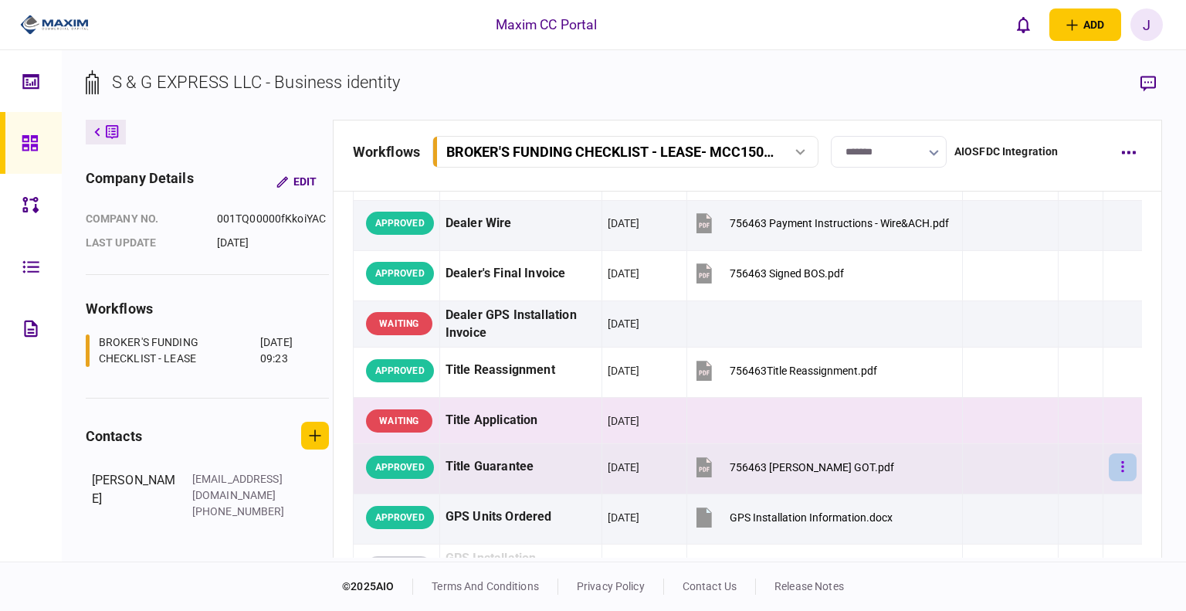
click at [643, 459] on button "button" at bounding box center [1123, 467] width 28 height 28
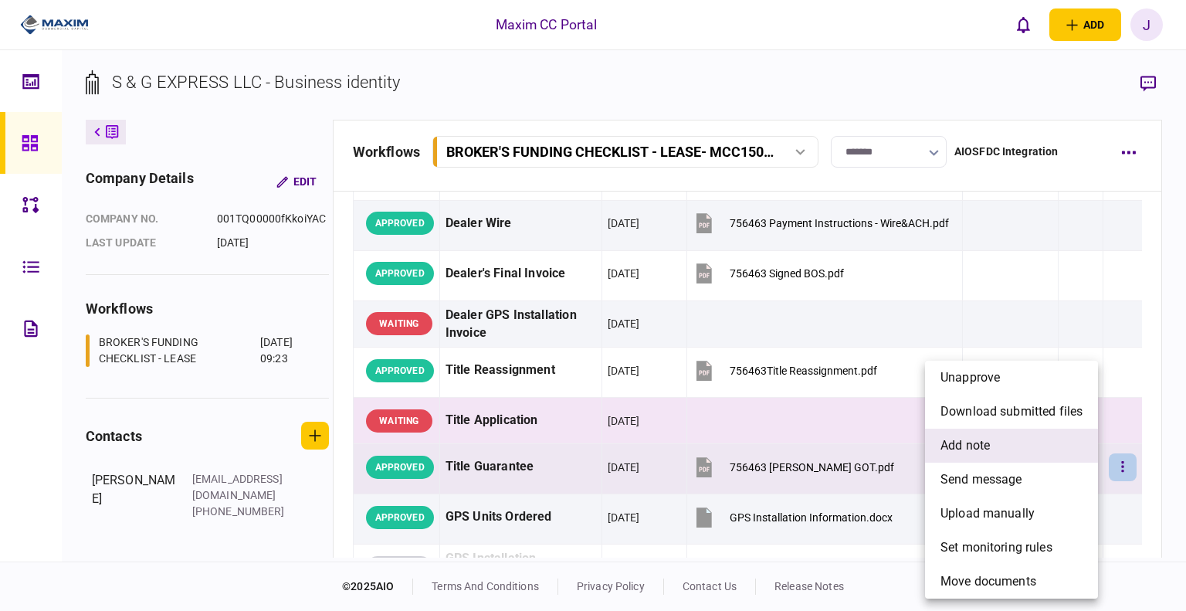
click at [643, 447] on span "add note" at bounding box center [964, 445] width 49 height 19
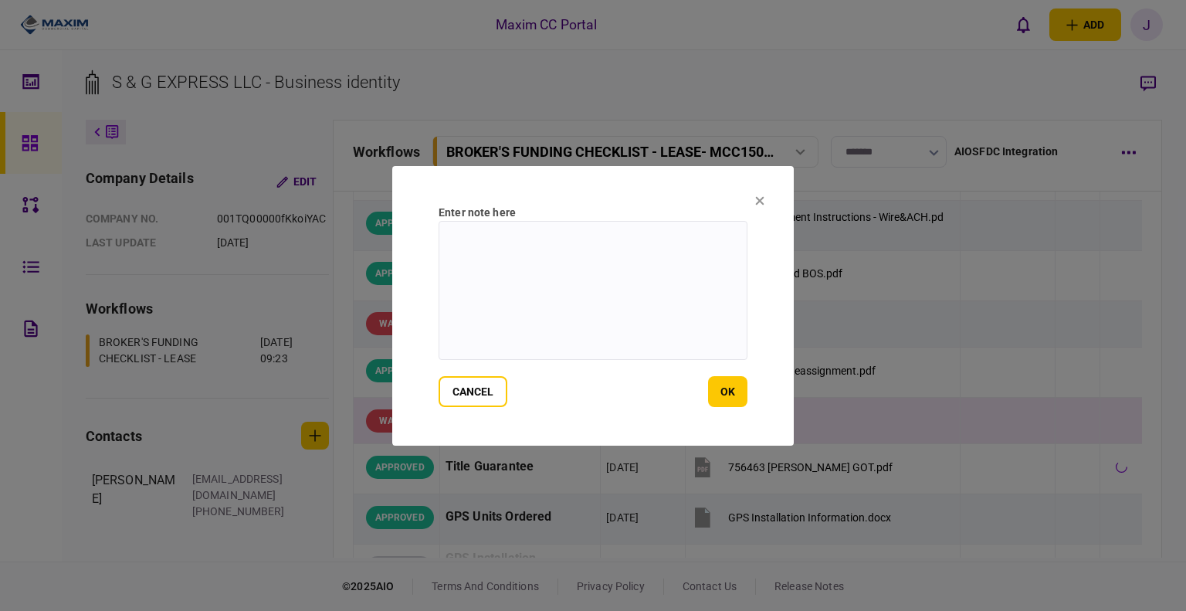
click at [567, 286] on textarea at bounding box center [592, 290] width 309 height 139
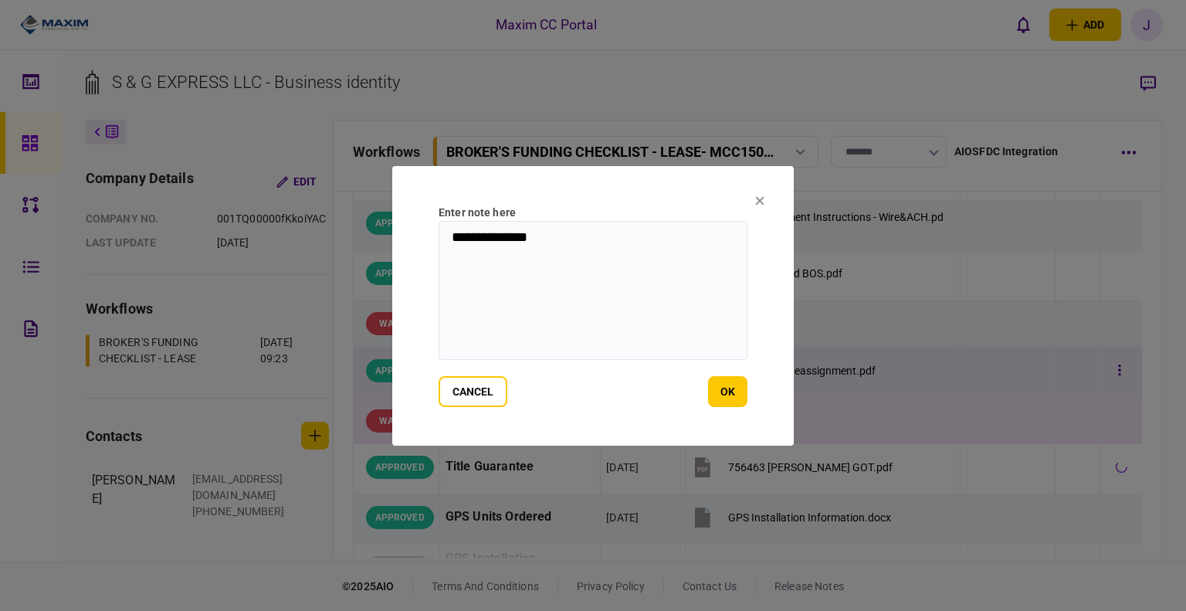
type textarea "**********"
click at [643, 390] on button "ok" at bounding box center [727, 391] width 39 height 31
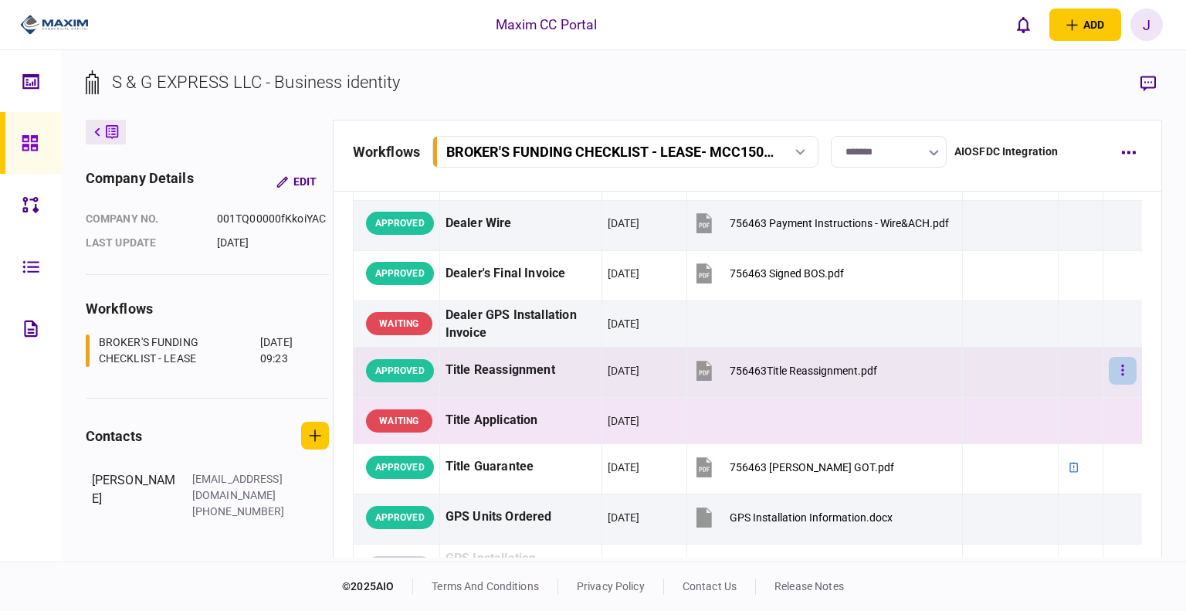
click at [643, 371] on button "button" at bounding box center [1123, 371] width 28 height 28
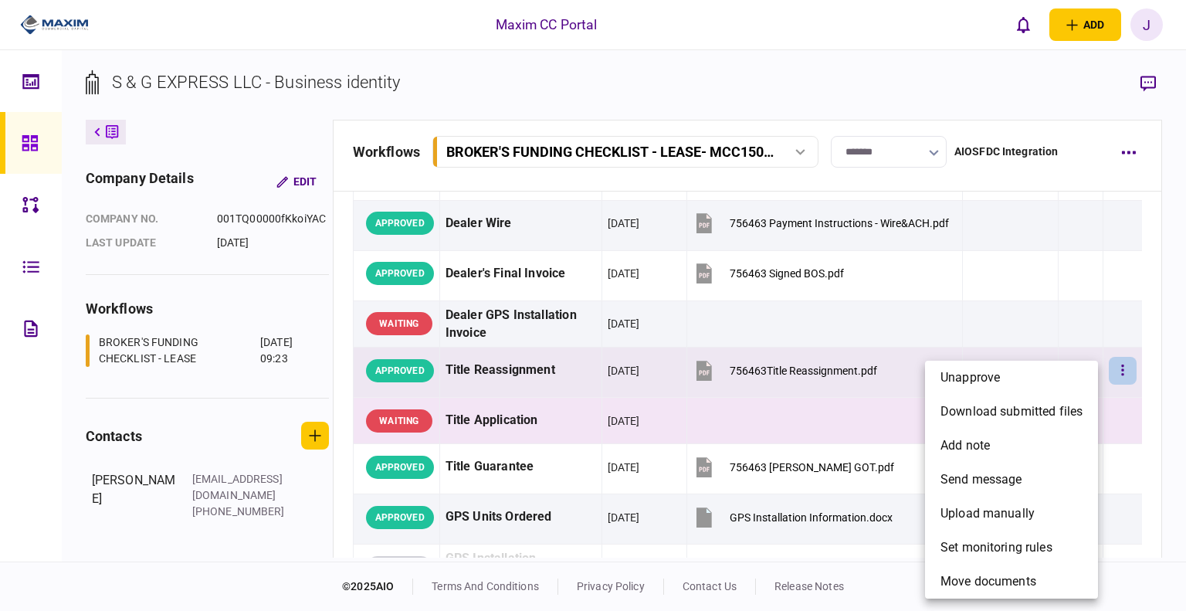
click at [643, 378] on div at bounding box center [593, 305] width 1186 height 611
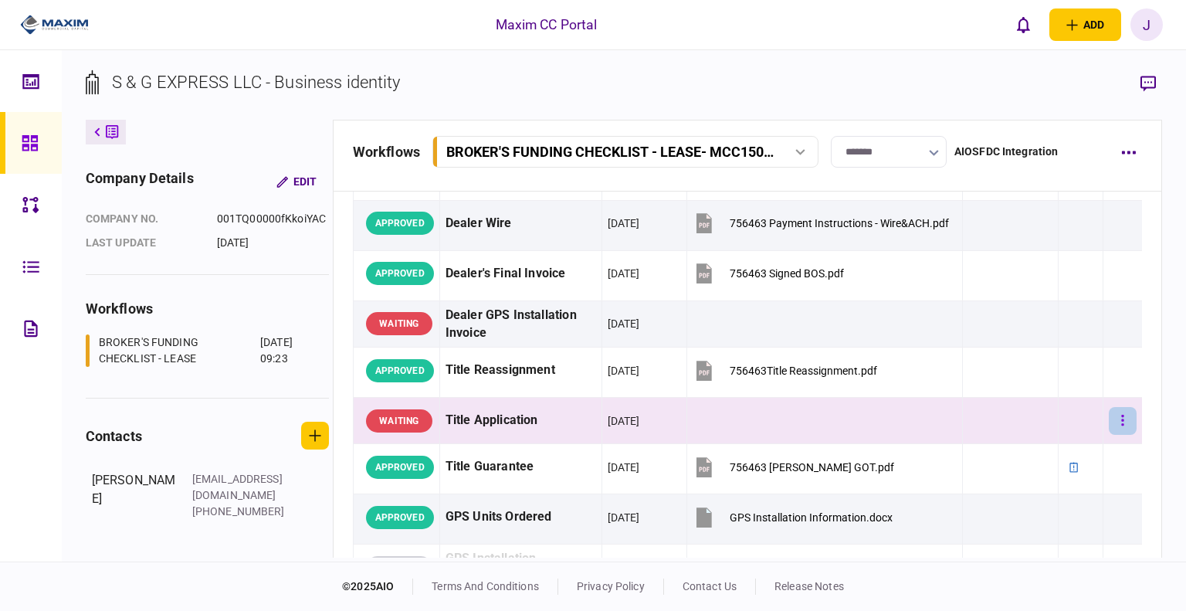
click at [643, 426] on button "button" at bounding box center [1123, 421] width 28 height 28
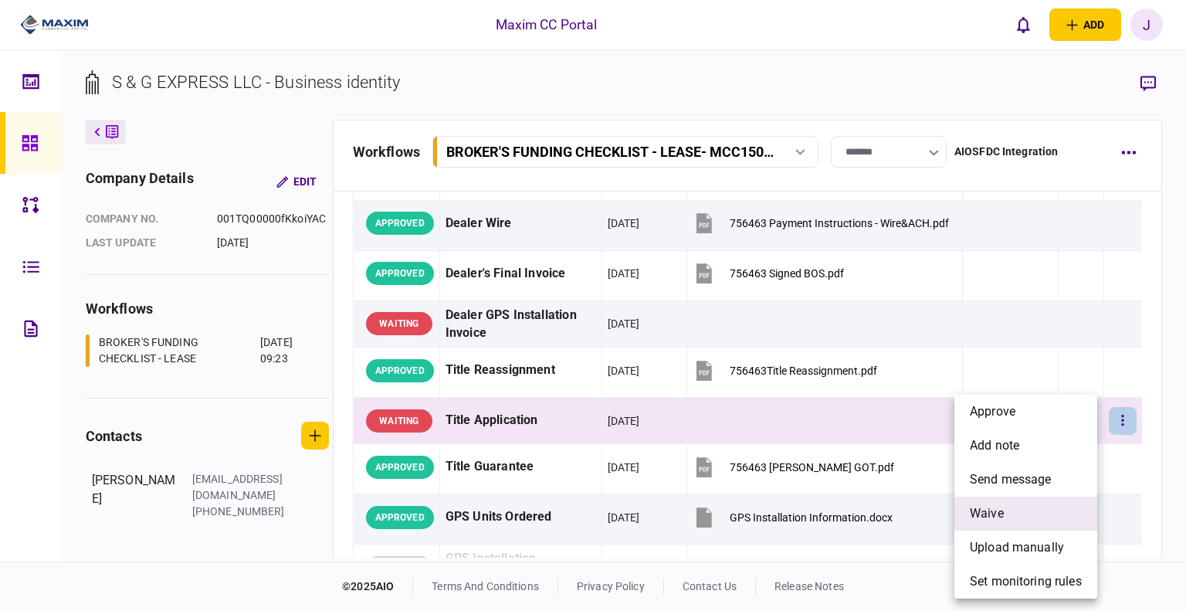
click at [643, 459] on span "waive" at bounding box center [987, 513] width 34 height 19
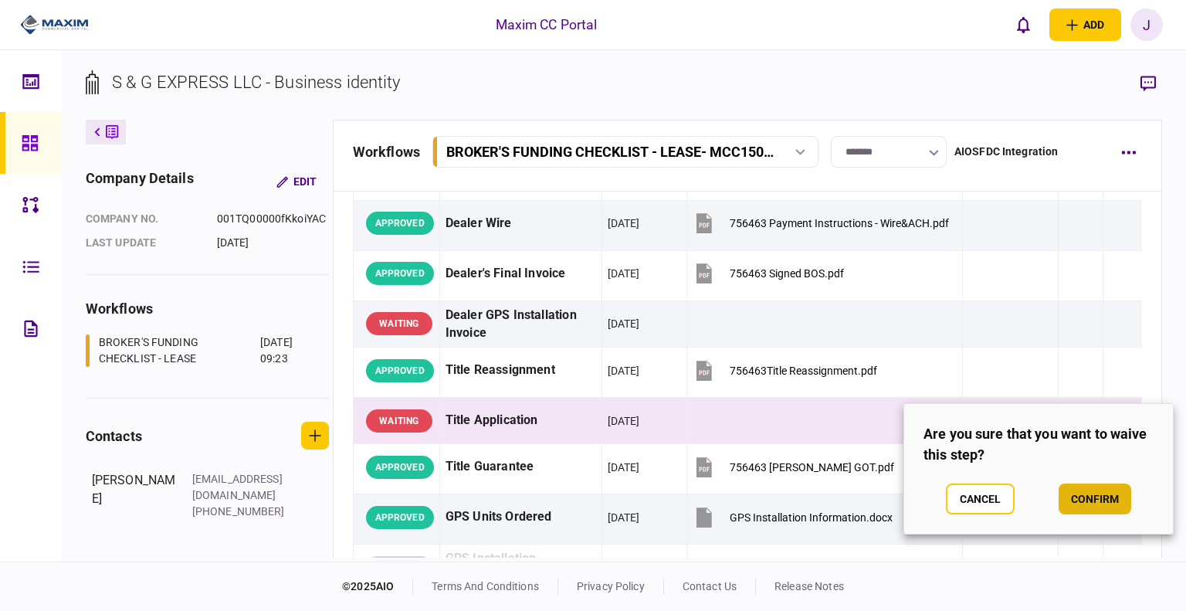
click at [643, 459] on button "confirm" at bounding box center [1094, 498] width 73 height 31
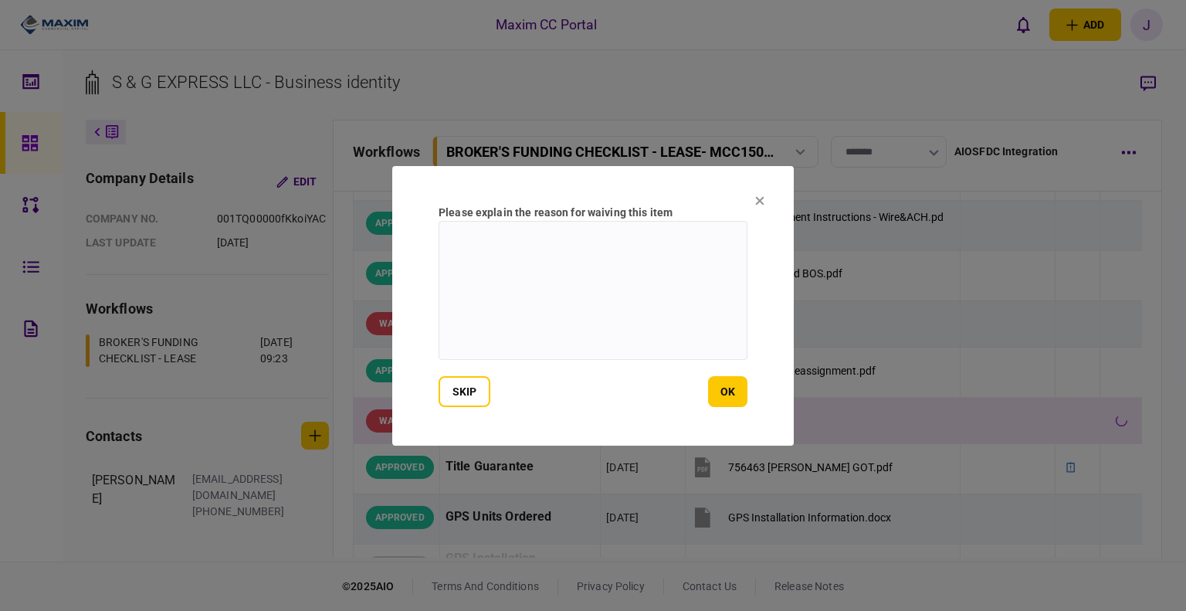
click at [503, 295] on textarea at bounding box center [592, 290] width 309 height 139
type textarea "**********"
click at [643, 399] on button "ok" at bounding box center [727, 391] width 39 height 31
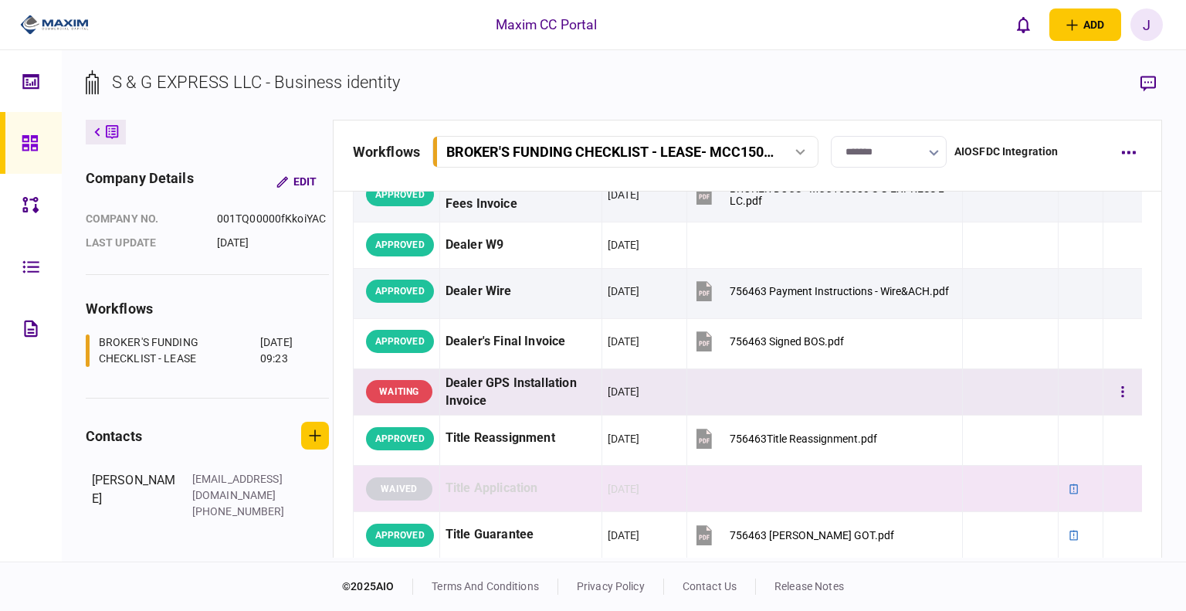
scroll to position [1235, 0]
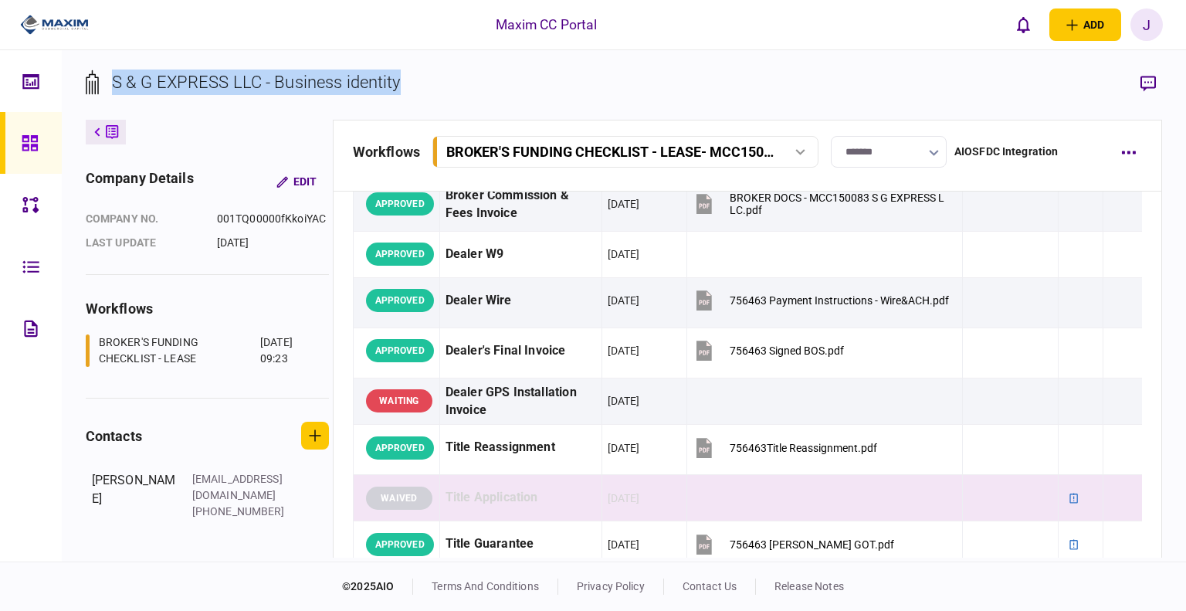
drag, startPoint x: 445, startPoint y: 80, endPoint x: 114, endPoint y: 84, distance: 330.4
click at [114, 84] on section "S & G EXPRESS LLC - Business identity" at bounding box center [624, 94] width 1077 height 50
click at [145, 69] on div "S & G EXPRESS LLC - Business identity" at bounding box center [256, 81] width 289 height 25
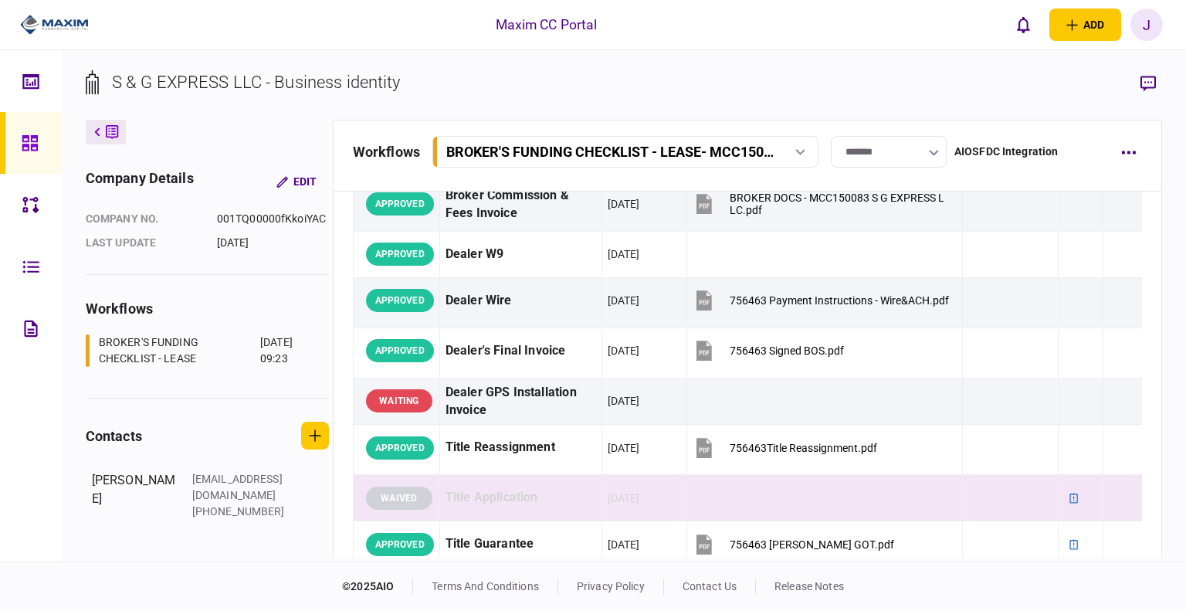
click at [136, 86] on div "S & G EXPRESS LLC - Business identity" at bounding box center [256, 81] width 289 height 25
click at [574, 79] on section "S & G EXPRESS LLC - Business identity" at bounding box center [624, 94] width 1077 height 50
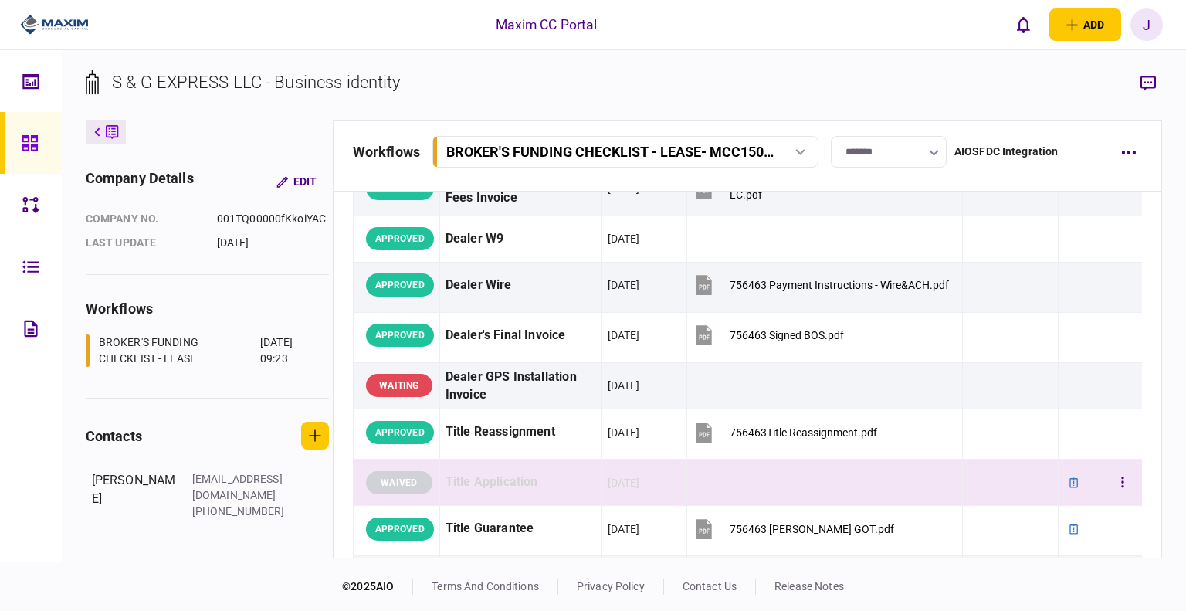
scroll to position [1312, 0]
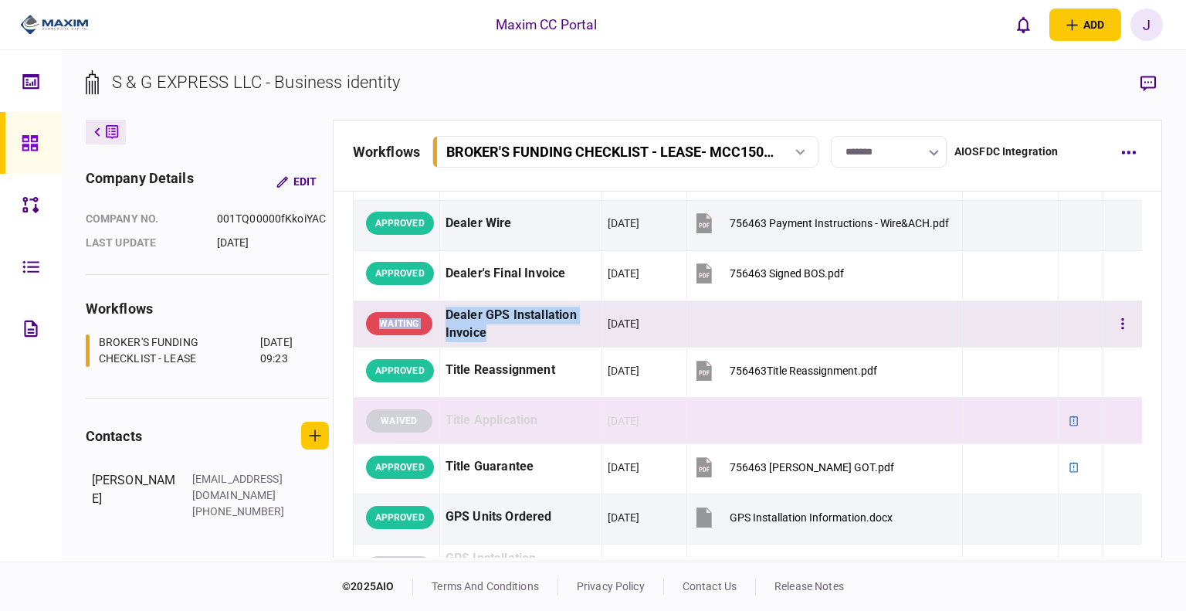
drag, startPoint x: 506, startPoint y: 327, endPoint x: 356, endPoint y: 320, distance: 149.9
click at [356, 320] on tr "WAITING Dealer GPS Installation Invoice 02 Oct 2025" at bounding box center [747, 323] width 789 height 47
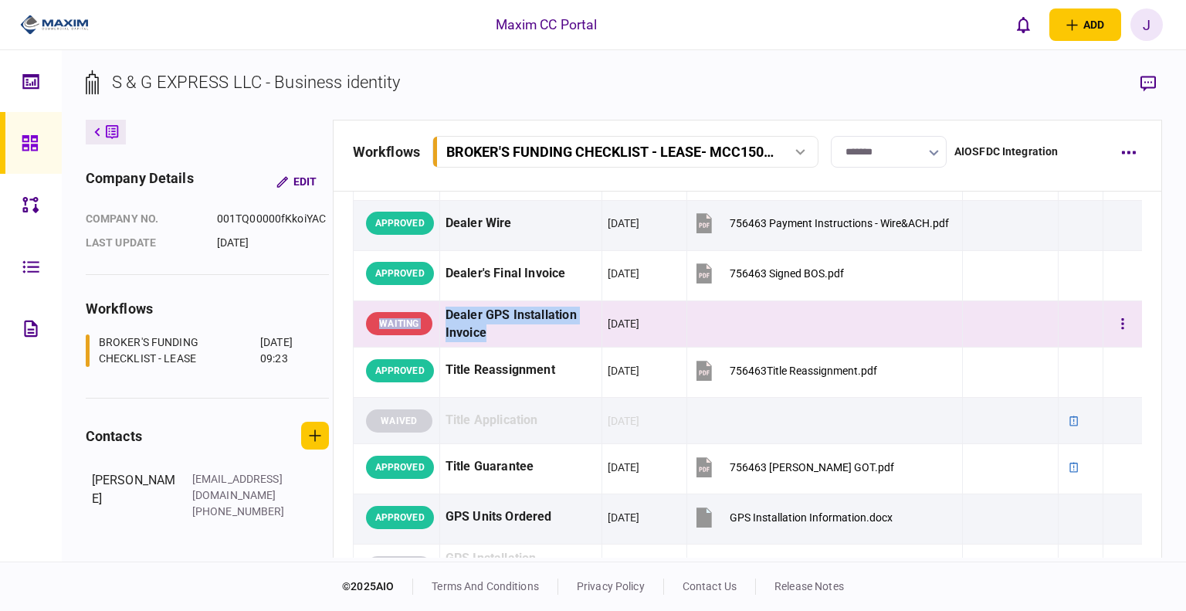
click at [506, 342] on td "Dealer GPS Installation Invoice" at bounding box center [520, 323] width 162 height 47
drag, startPoint x: 445, startPoint y: 308, endPoint x: 534, endPoint y: 330, distance: 92.1
click at [534, 330] on td "Dealer GPS Installation Invoice" at bounding box center [520, 323] width 162 height 47
click at [537, 335] on div "Dealer GPS Installation Invoice" at bounding box center [520, 324] width 151 height 36
click at [643, 322] on icon "button" at bounding box center [1122, 324] width 3 height 15
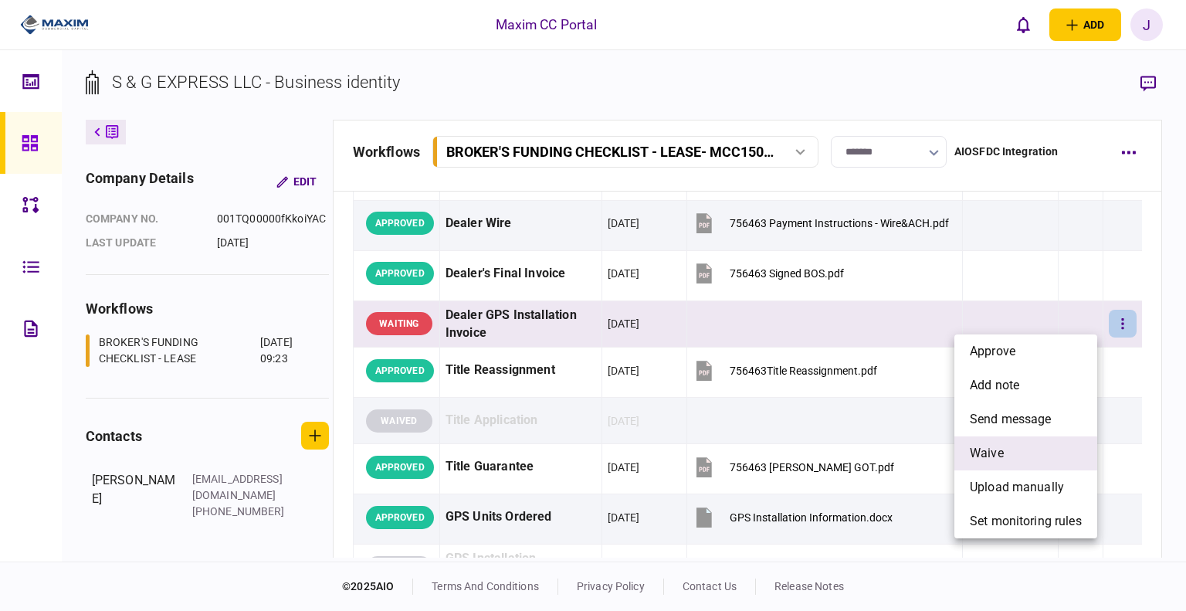
click at [643, 449] on li "waive" at bounding box center [1025, 453] width 143 height 34
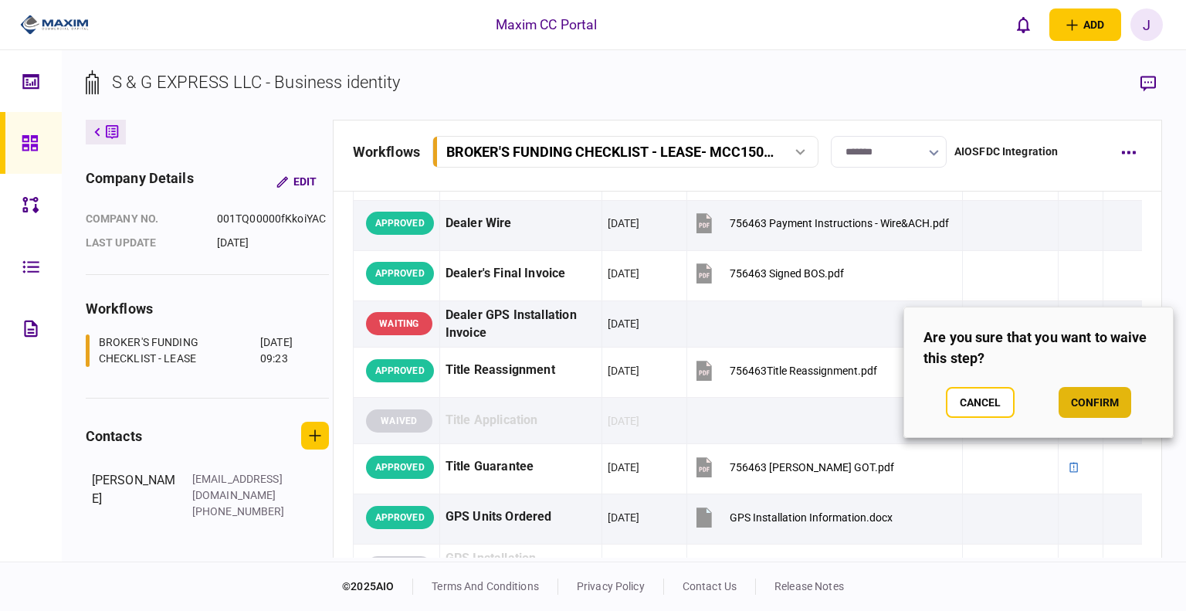
click at [643, 406] on button "confirm" at bounding box center [1094, 402] width 73 height 31
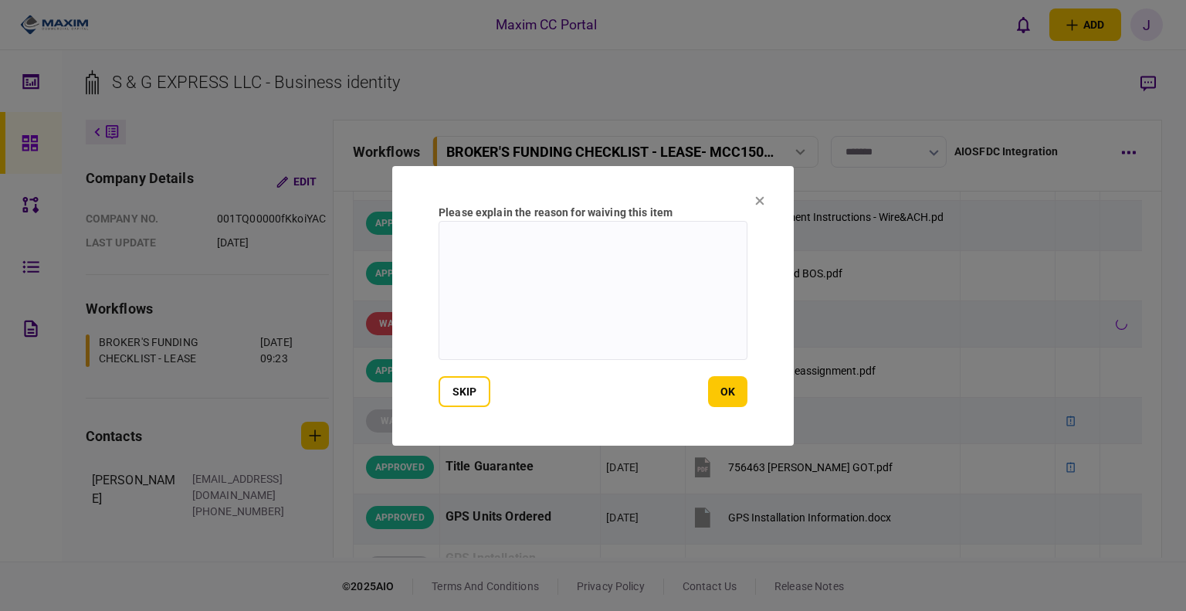
click at [616, 302] on textarea at bounding box center [592, 290] width 309 height 139
type textarea "*"
type textarea "***"
click at [643, 395] on button "ok" at bounding box center [727, 391] width 39 height 31
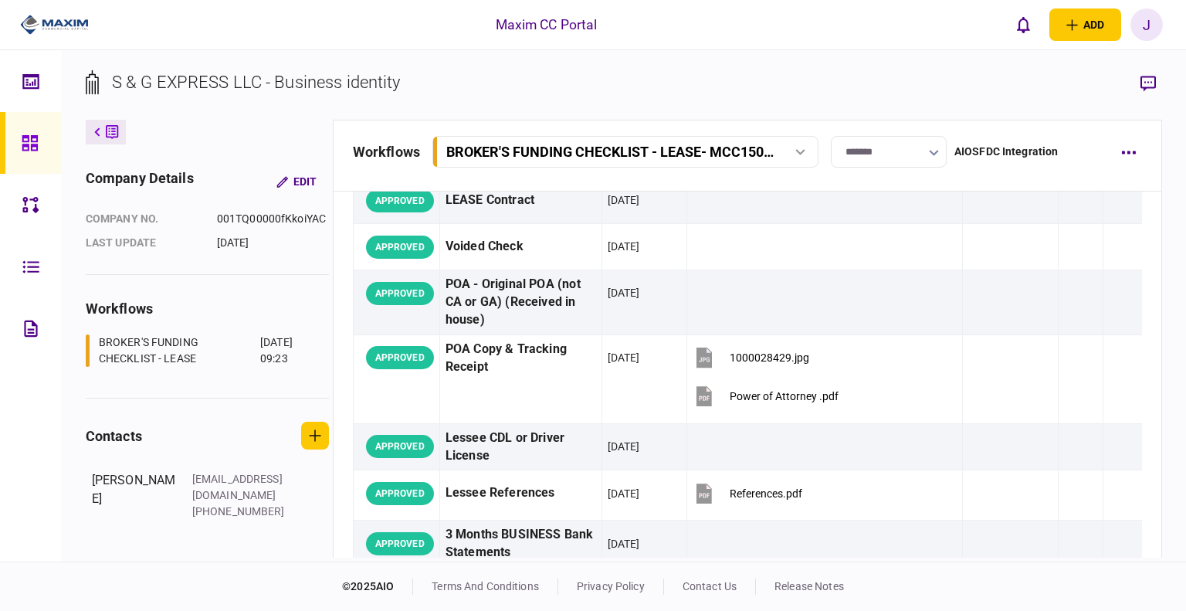
scroll to position [0, 0]
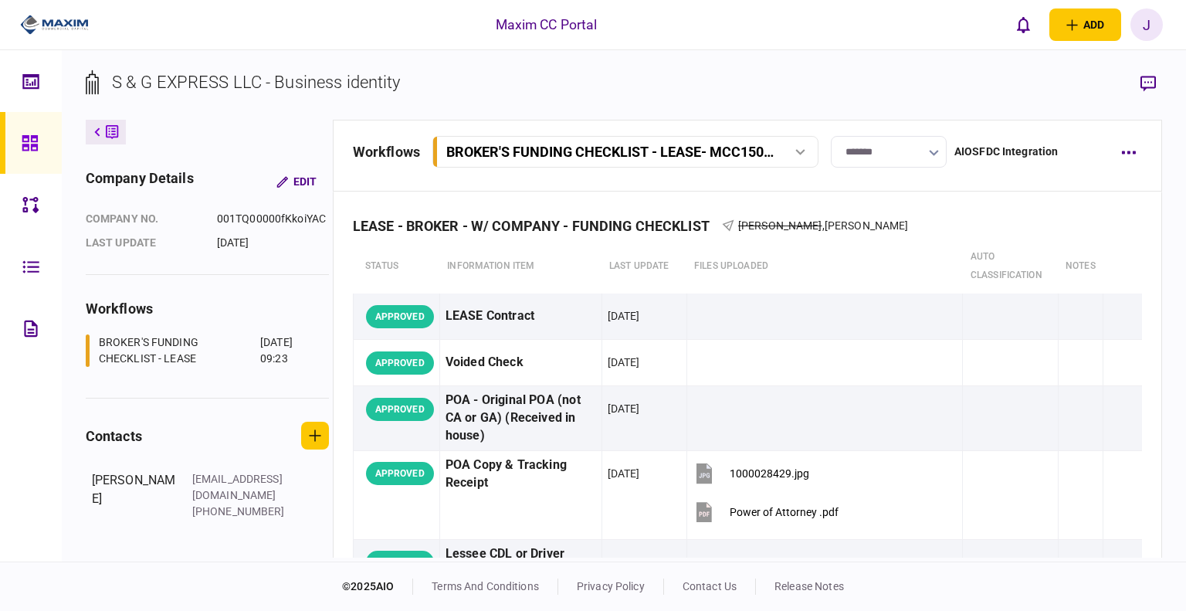
click at [29, 148] on icon at bounding box center [30, 143] width 17 height 18
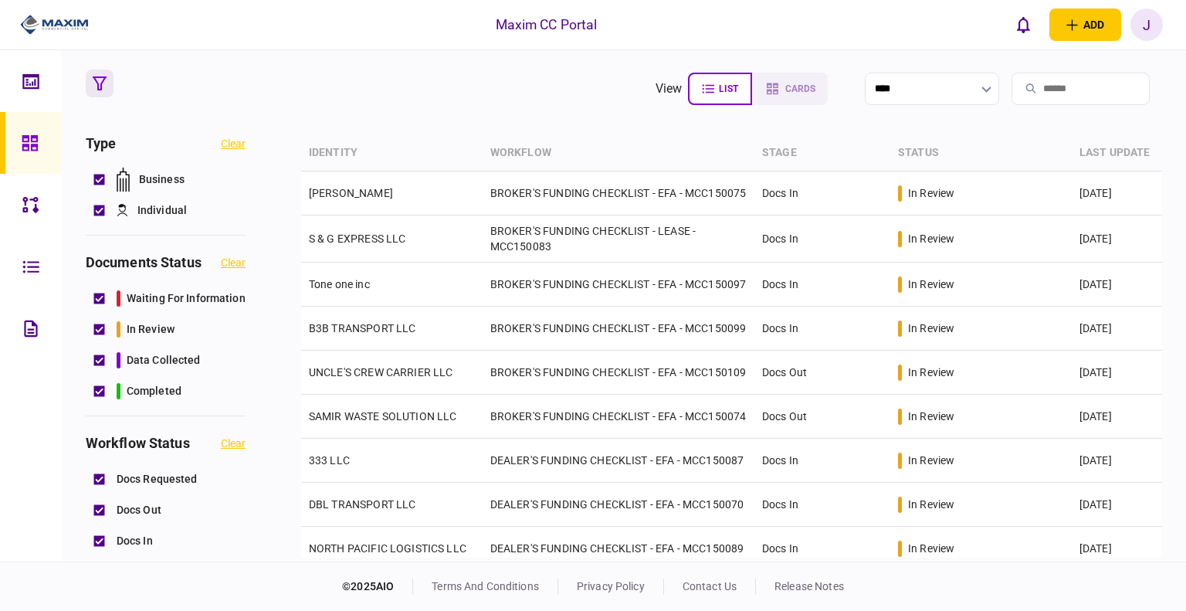
scroll to position [77, 0]
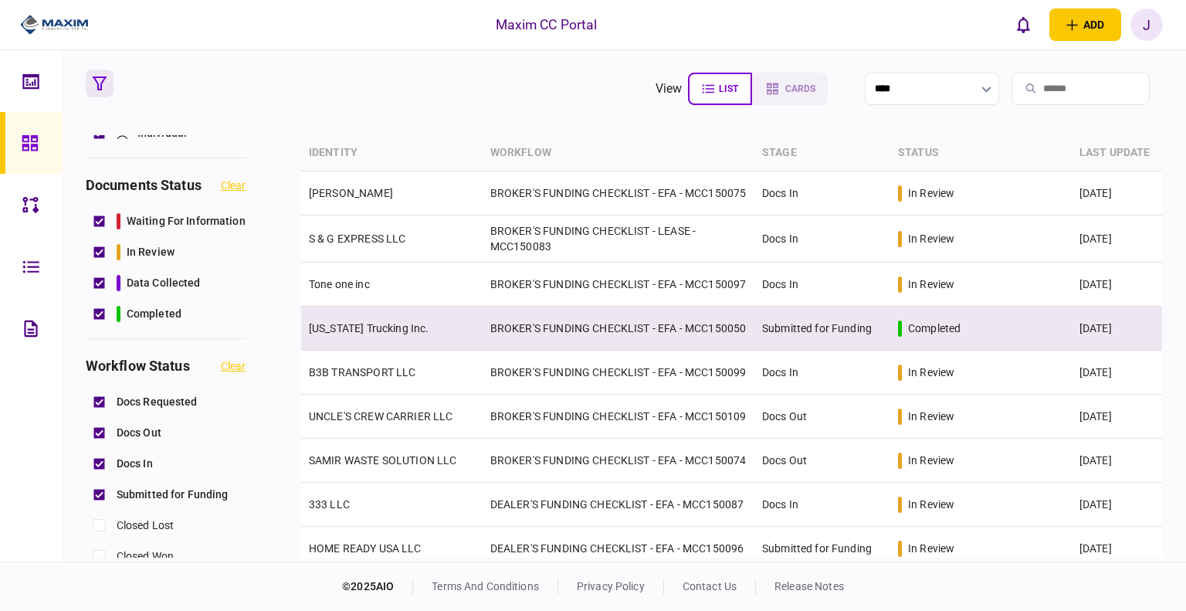
click at [371, 345] on td "Arizona Trucking Inc." at bounding box center [391, 328] width 181 height 44
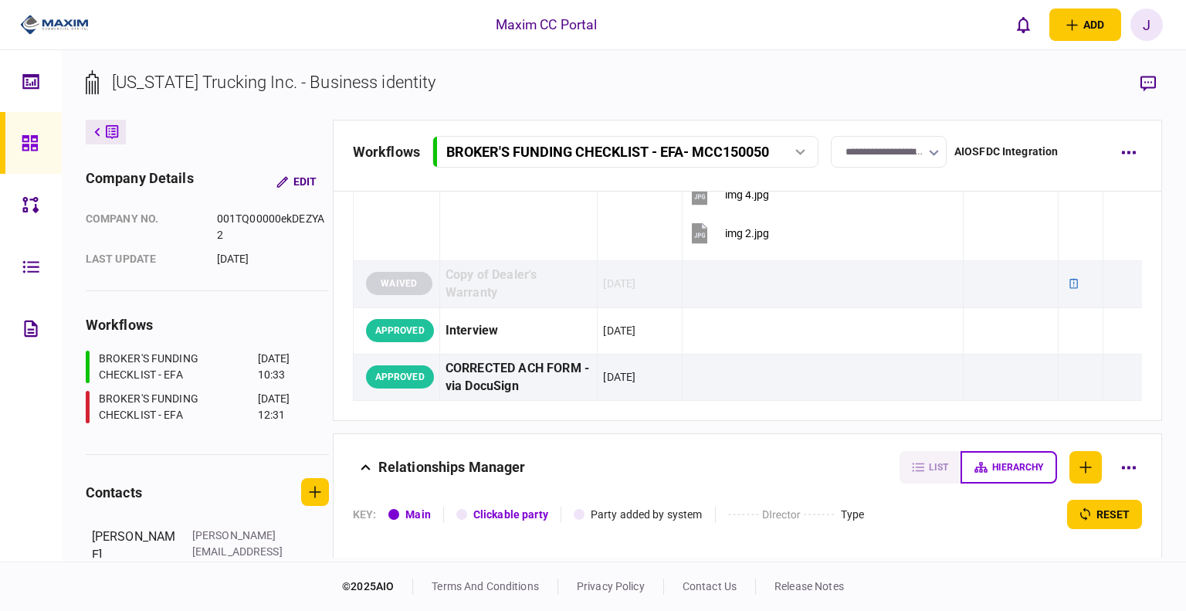
scroll to position [1918, 0]
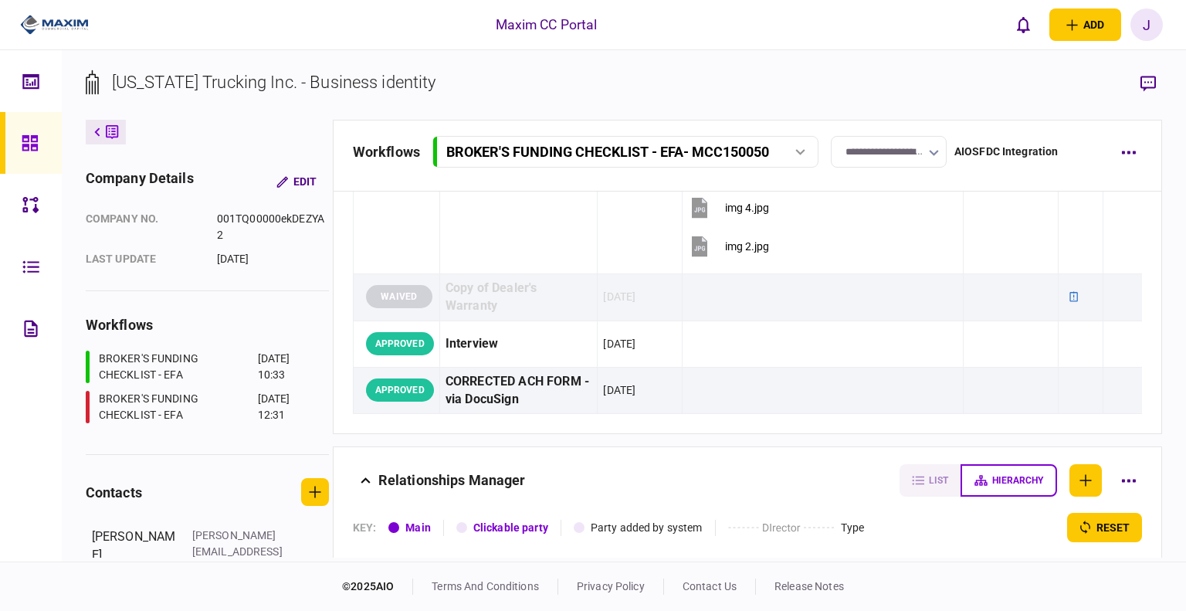
click at [30, 138] on icon at bounding box center [29, 142] width 15 height 15
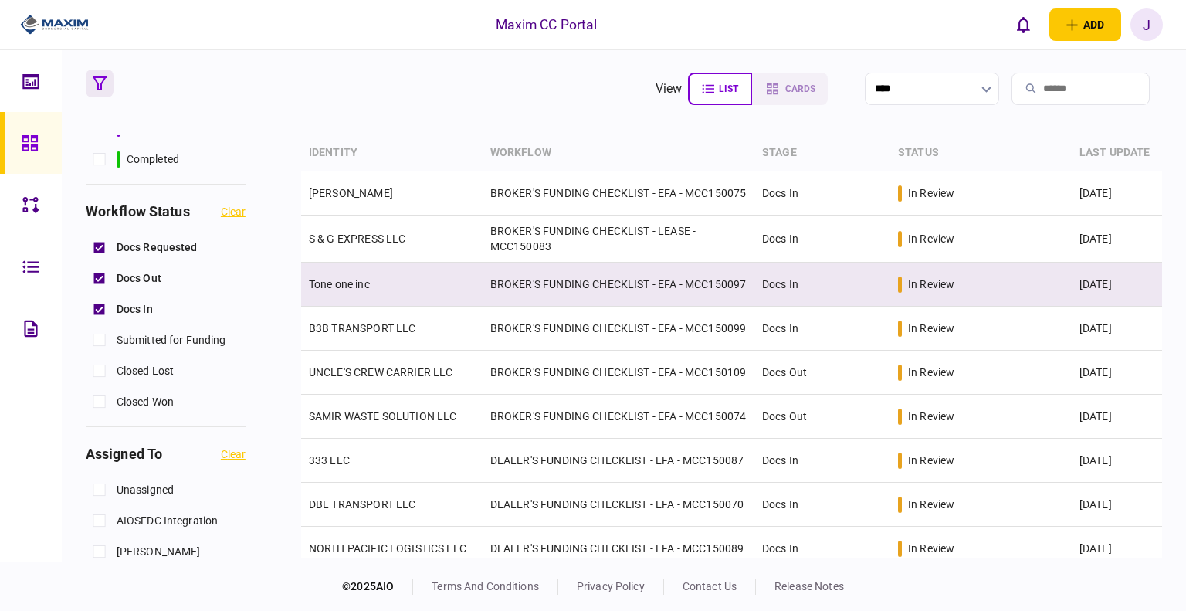
click at [358, 288] on link "Tone one inc" at bounding box center [339, 284] width 61 height 12
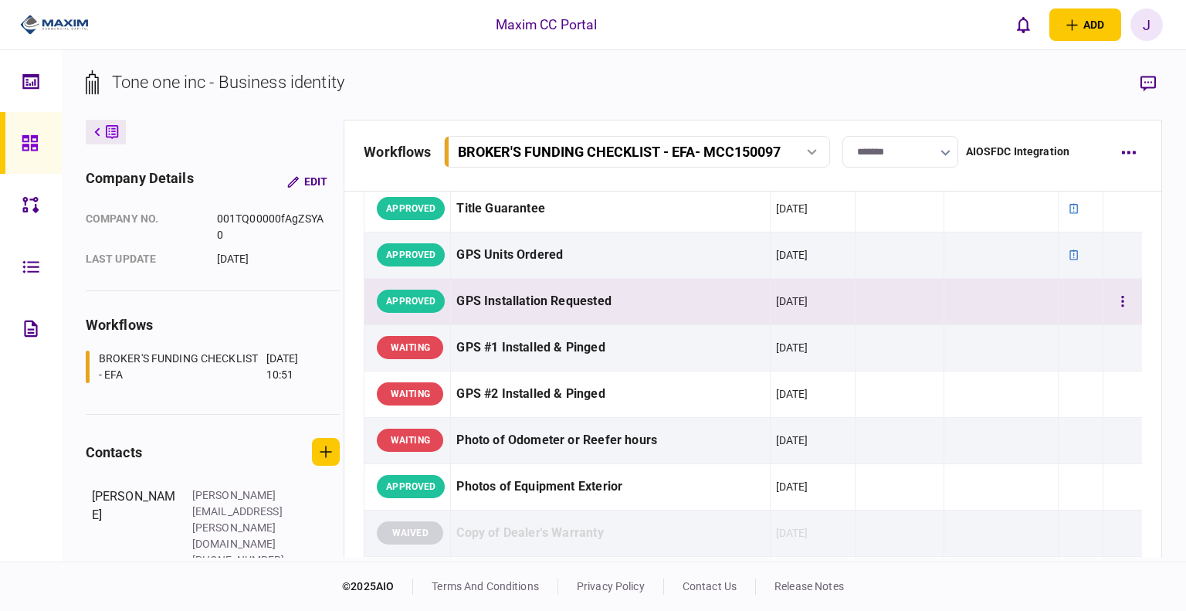
scroll to position [1099, 0]
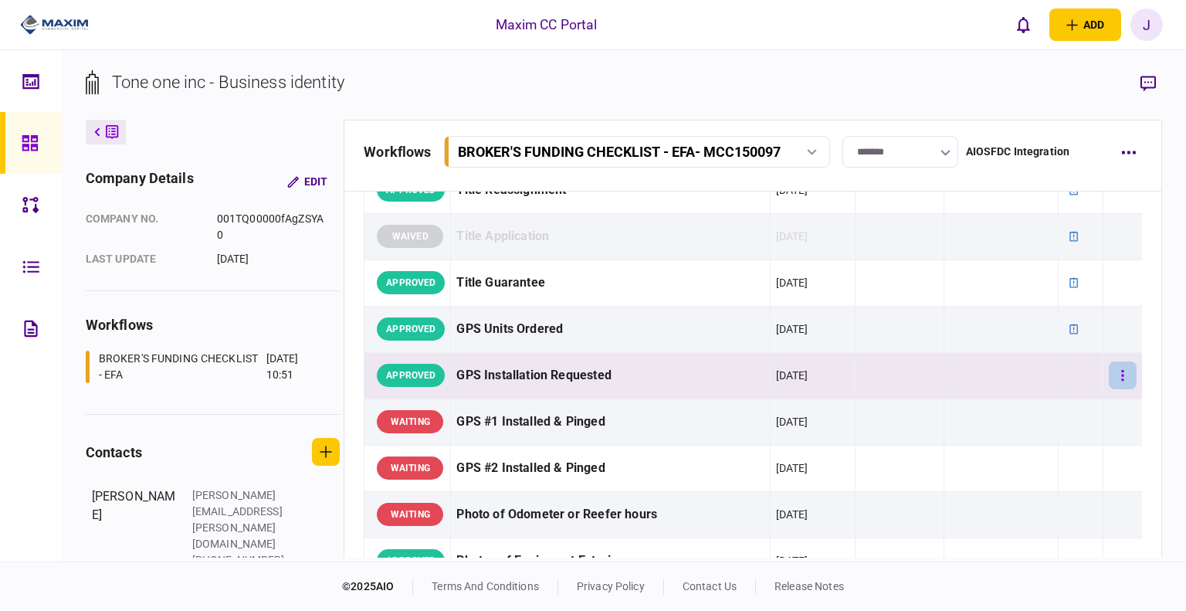
click at [643, 364] on button "button" at bounding box center [1123, 375] width 28 height 28
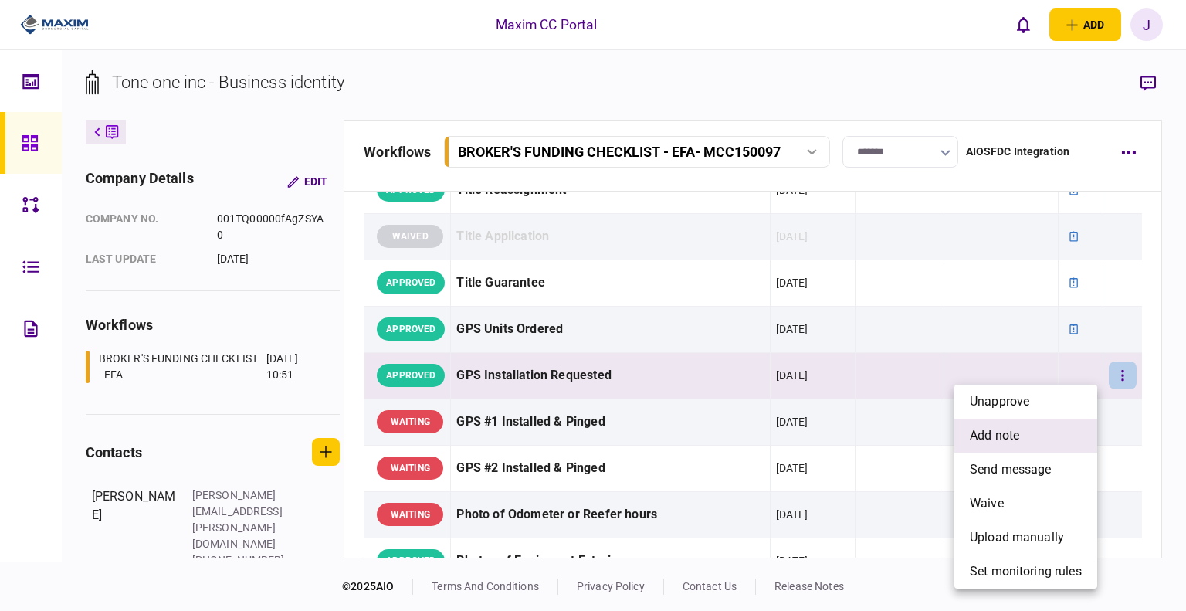
click at [643, 444] on span "add note" at bounding box center [994, 435] width 49 height 19
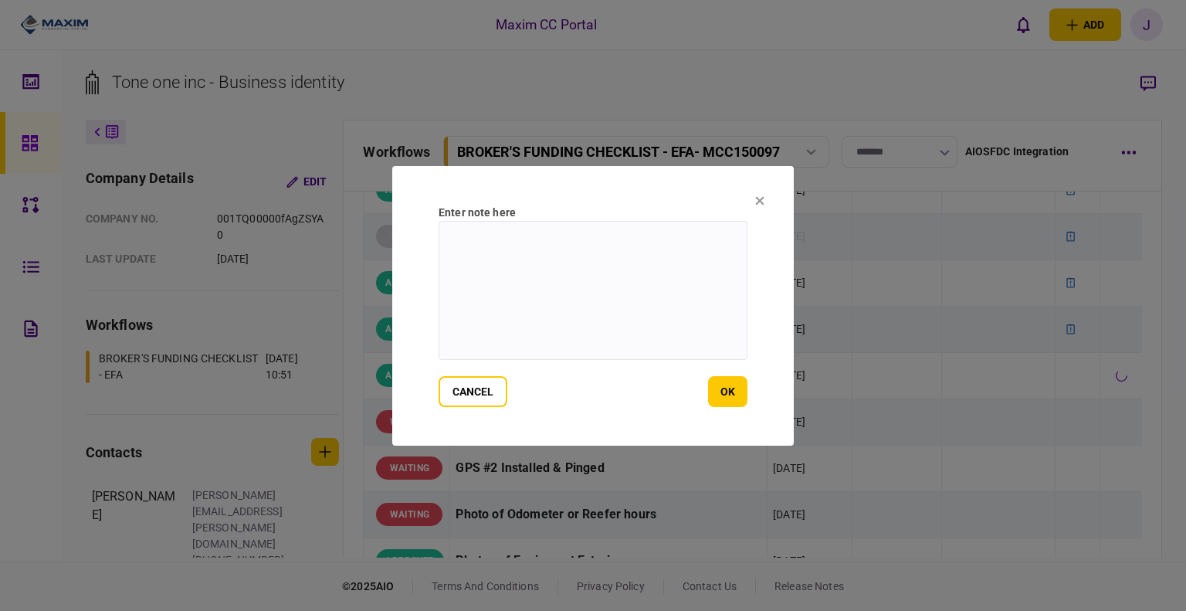
click at [564, 308] on textarea at bounding box center [592, 290] width 309 height 139
type textarea "**********"
click at [643, 395] on button "ok" at bounding box center [727, 391] width 39 height 31
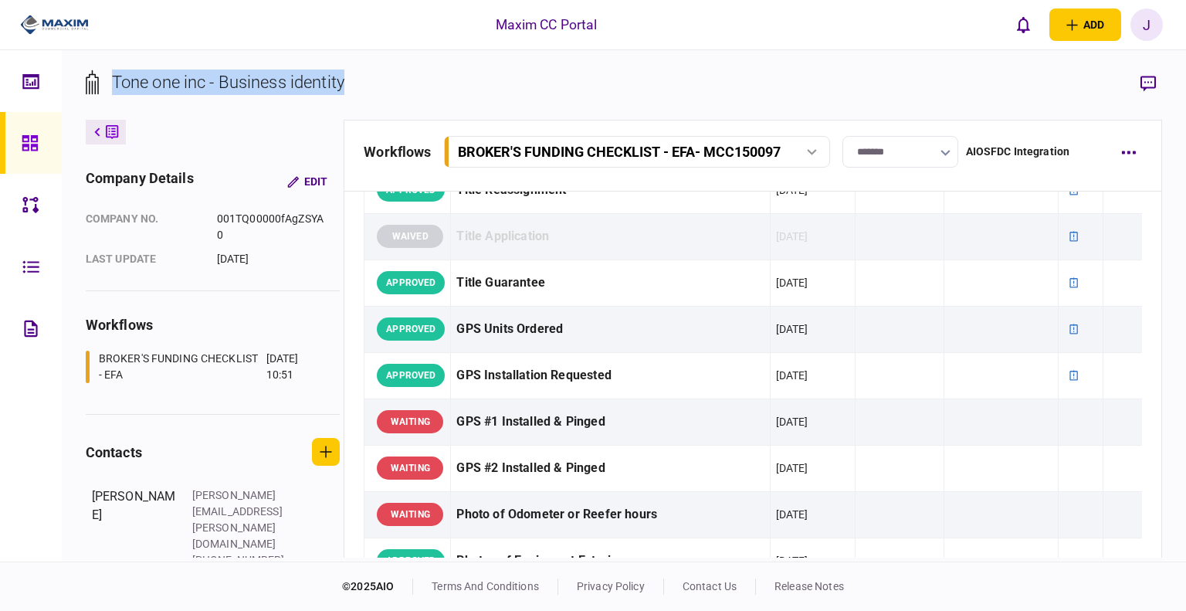
drag, startPoint x: 364, startPoint y: 77, endPoint x: 100, endPoint y: 77, distance: 264.0
click at [100, 77] on section "Tone one inc - Business identity" at bounding box center [624, 94] width 1077 height 50
click at [287, 76] on div "Tone one inc - Business identity" at bounding box center [228, 81] width 232 height 25
click at [313, 80] on div "Tone one inc - Business identity" at bounding box center [228, 81] width 232 height 25
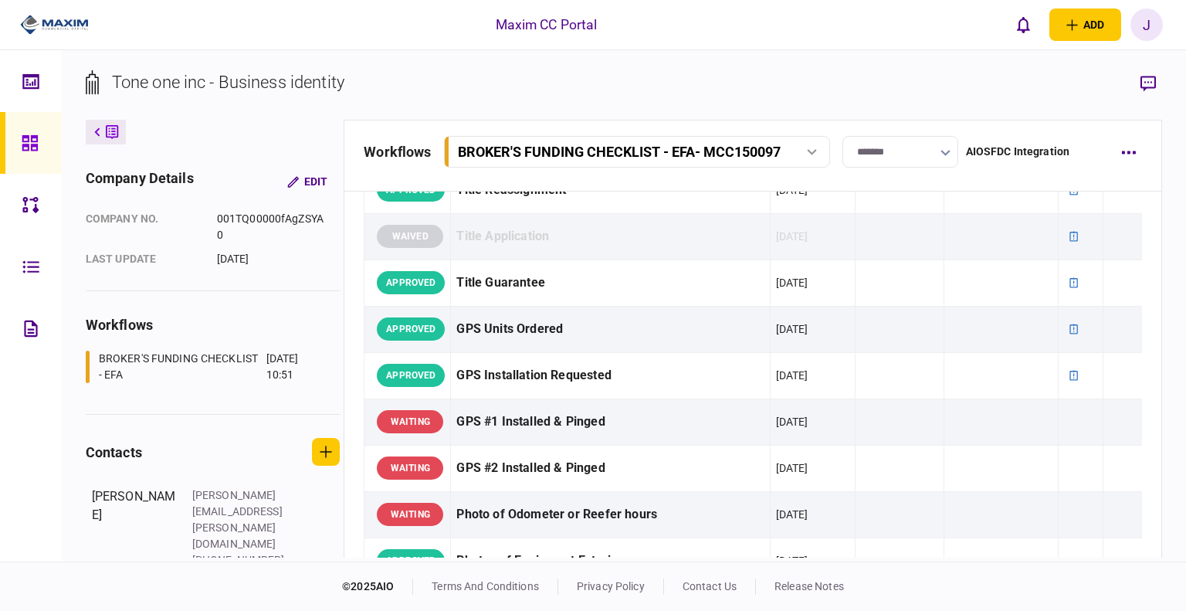
click at [259, 79] on div "Tone one inc - Business identity" at bounding box center [228, 81] width 232 height 25
click at [355, 79] on section "Tone one inc - Business identity" at bounding box center [624, 94] width 1077 height 50
click at [333, 79] on div "Tone one inc - Business identity" at bounding box center [228, 81] width 232 height 25
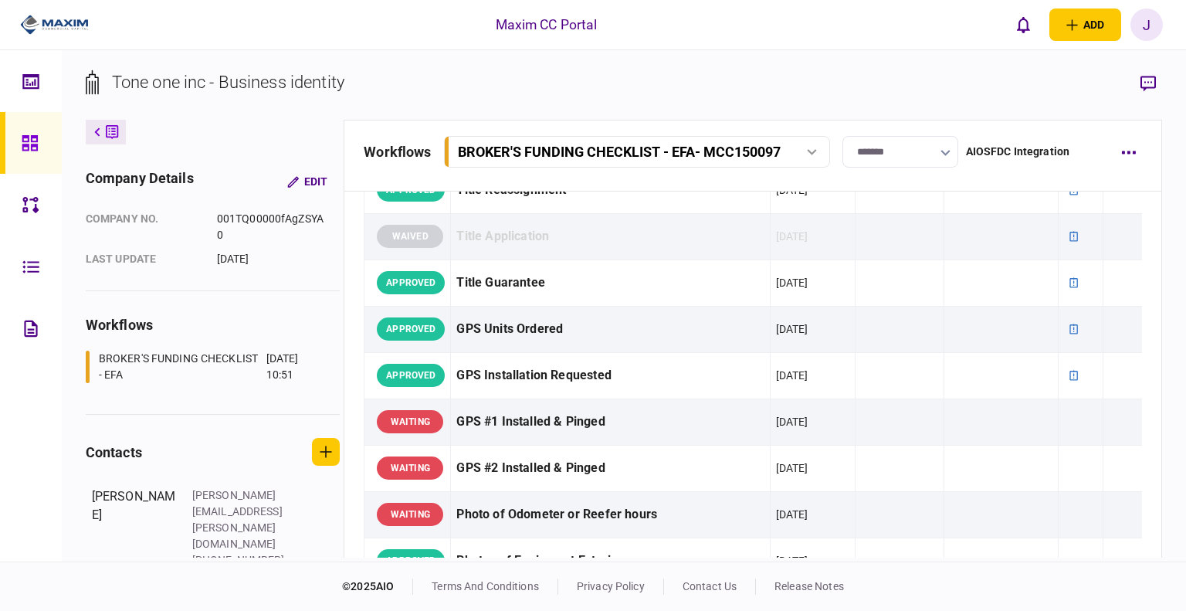
click at [264, 80] on div "Tone one inc - Business identity" at bounding box center [228, 81] width 232 height 25
click at [179, 81] on div "Tone one inc - Business identity" at bounding box center [228, 81] width 232 height 25
click at [147, 89] on div "Tone one inc - Business identity" at bounding box center [228, 81] width 232 height 25
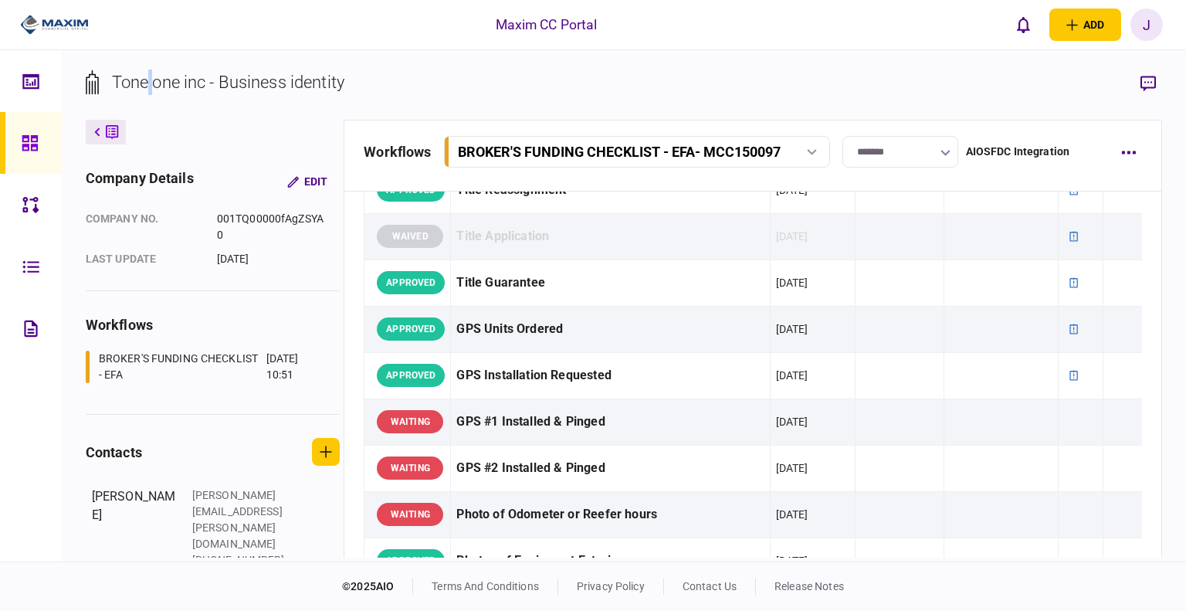
click at [147, 89] on div "Tone one inc - Business identity" at bounding box center [228, 81] width 232 height 25
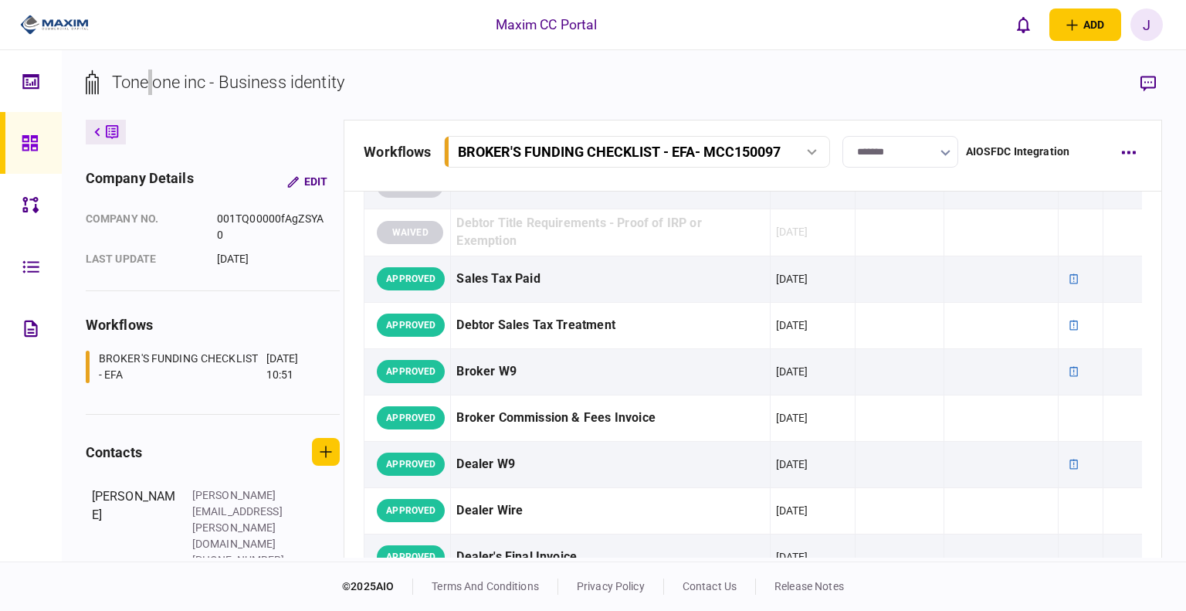
scroll to position [482, 0]
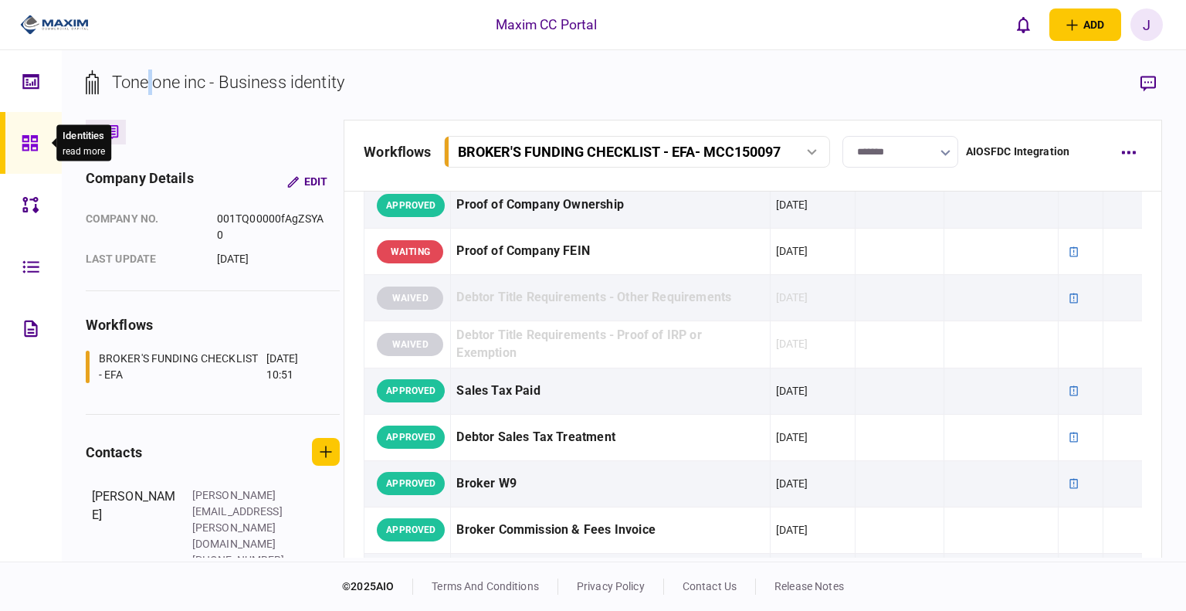
click at [29, 133] on div at bounding box center [34, 143] width 25 height 62
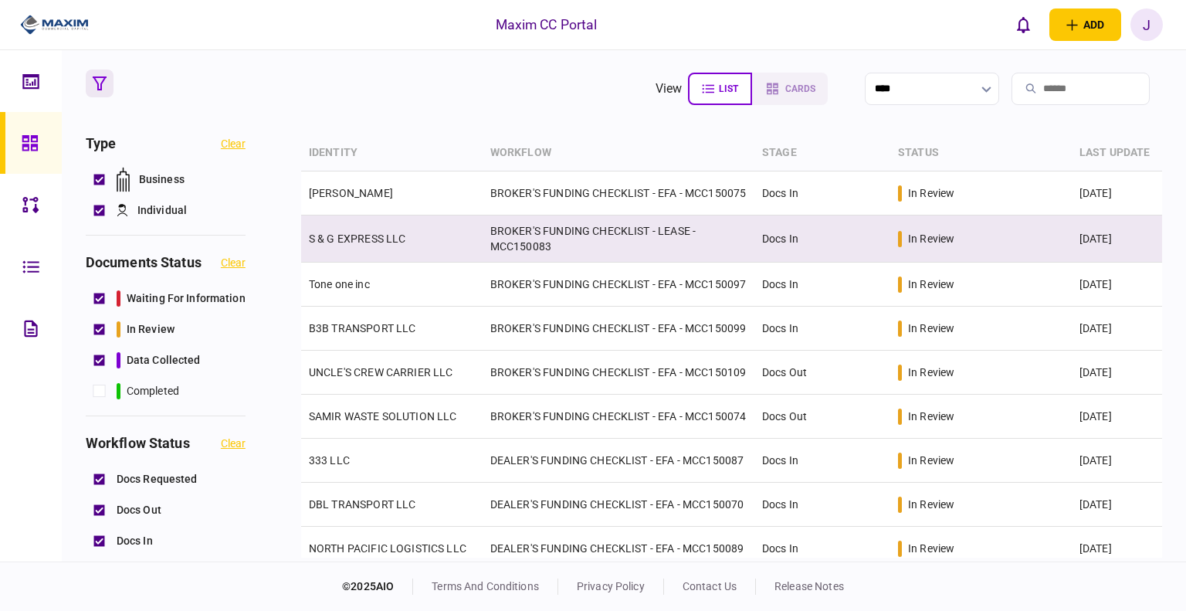
click at [374, 254] on td "S & G EXPRESS LLC" at bounding box center [391, 238] width 181 height 47
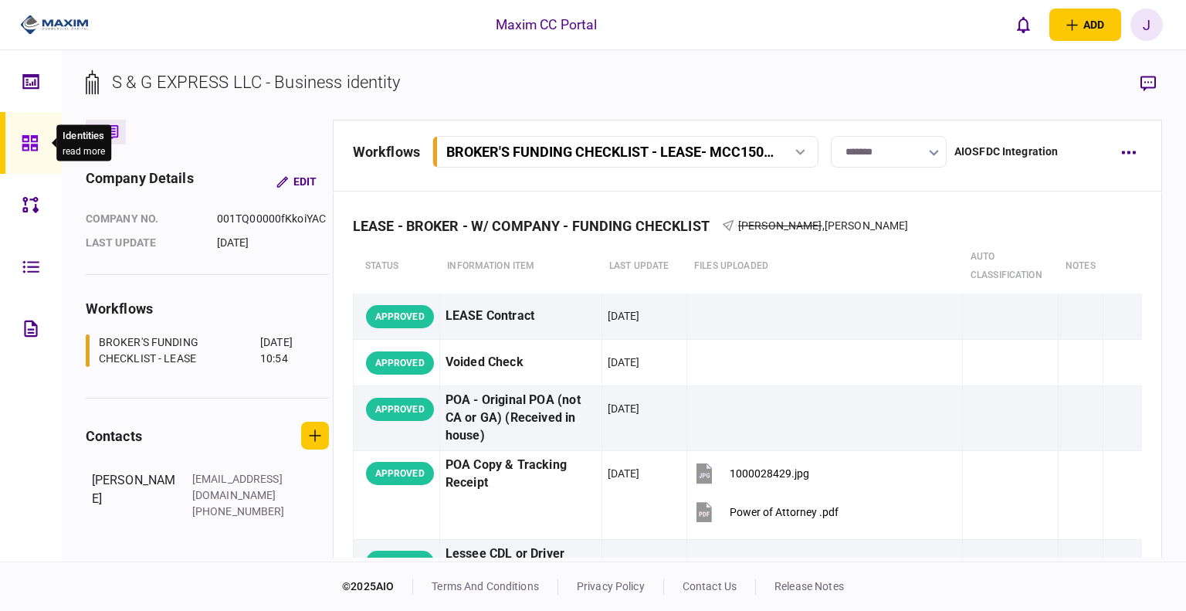
click at [22, 140] on icon at bounding box center [29, 142] width 15 height 15
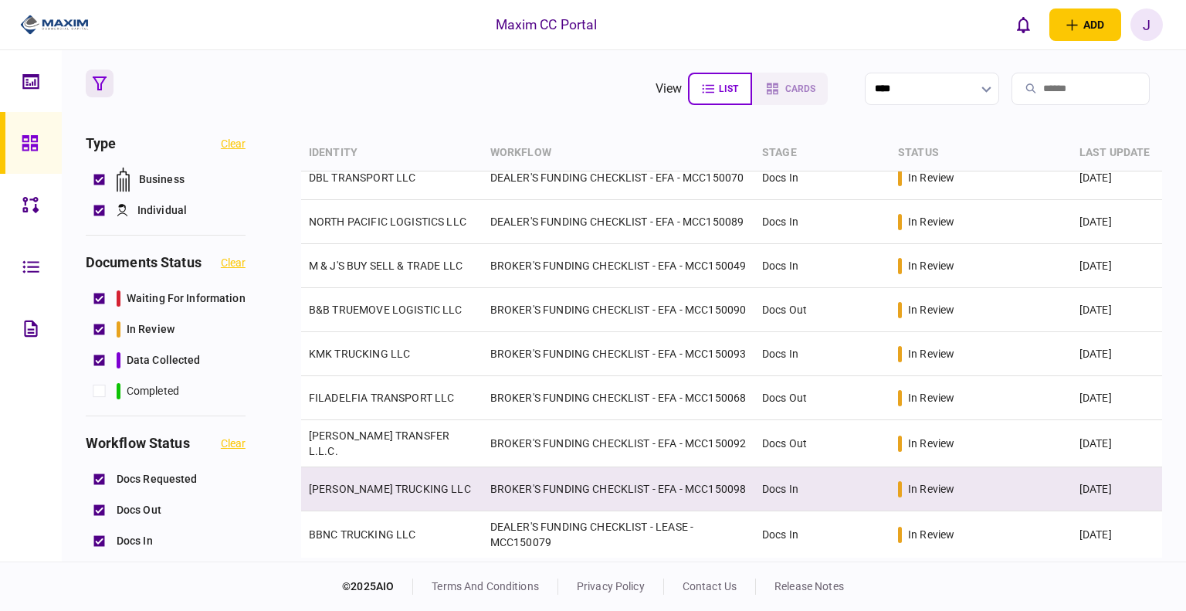
scroll to position [355, 0]
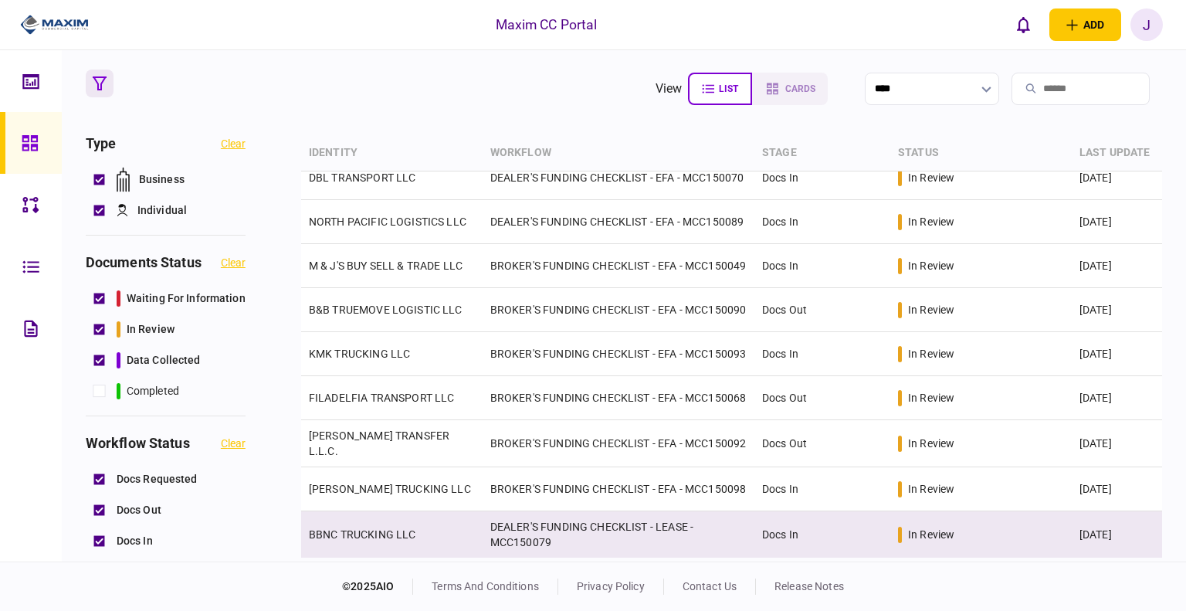
click at [398, 459] on link "BBNC TRUCKING LLC" at bounding box center [362, 534] width 107 height 12
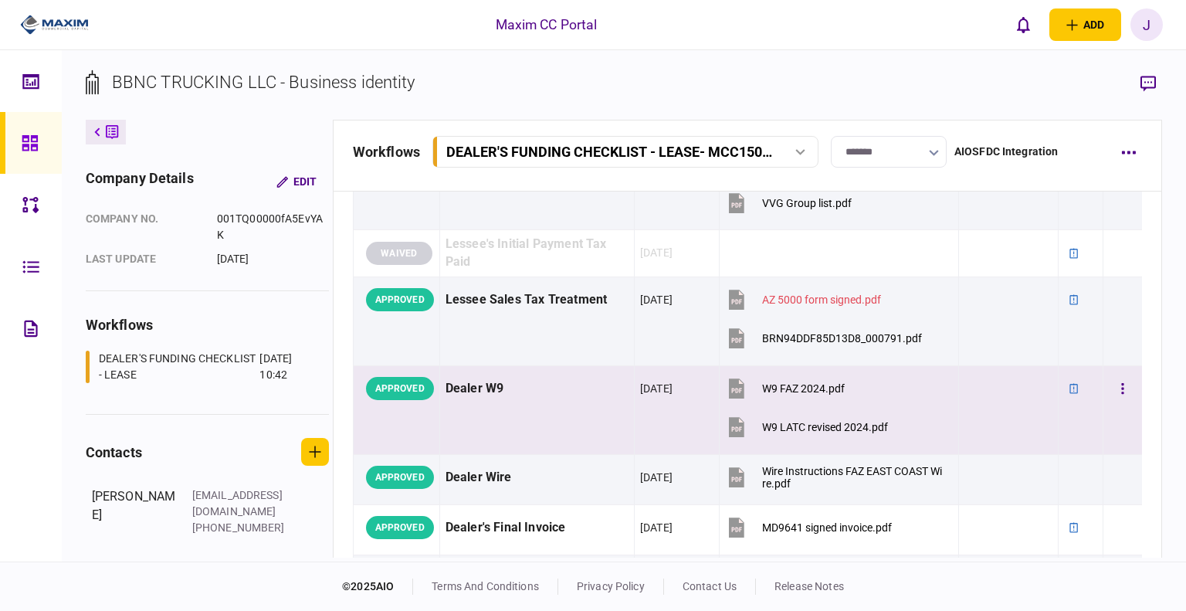
scroll to position [463, 0]
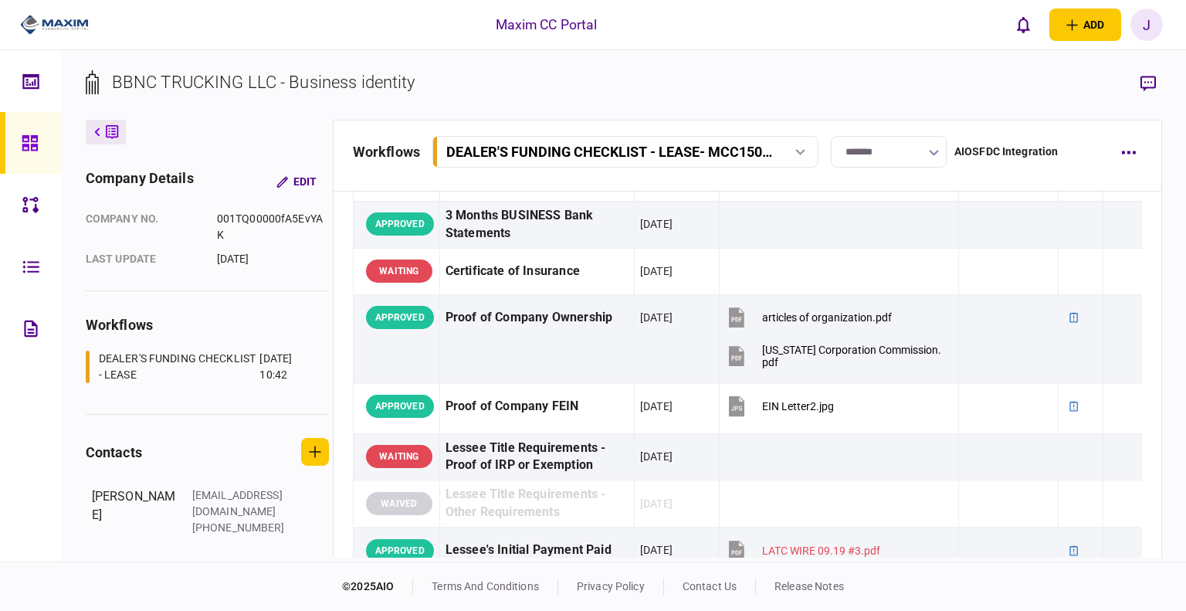
click at [19, 144] on link at bounding box center [31, 143] width 62 height 62
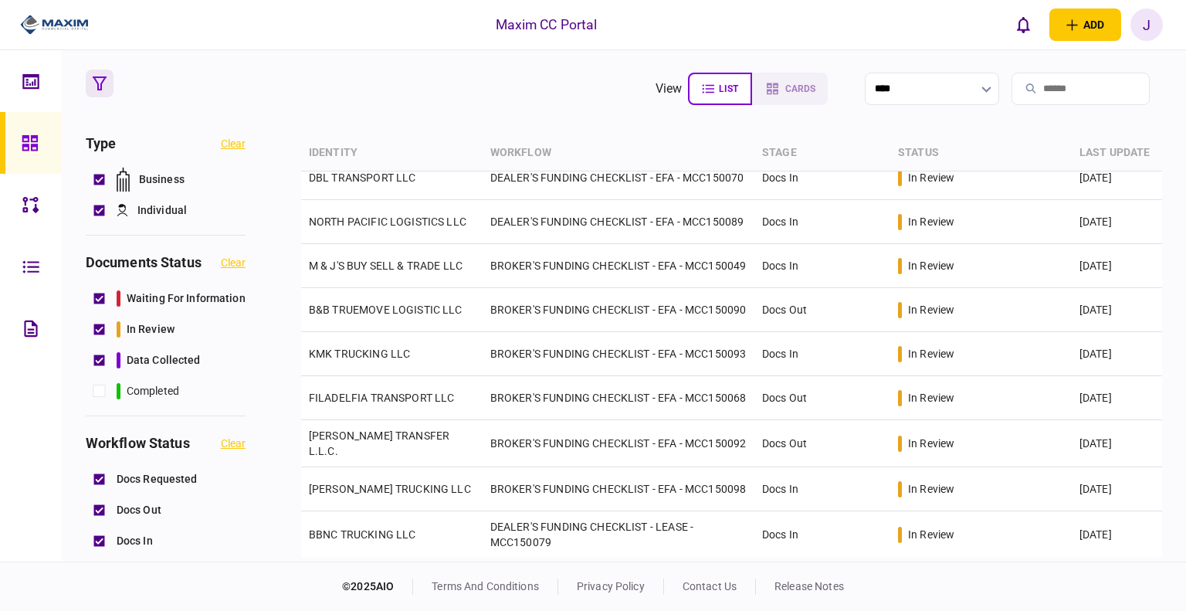
scroll to position [355, 0]
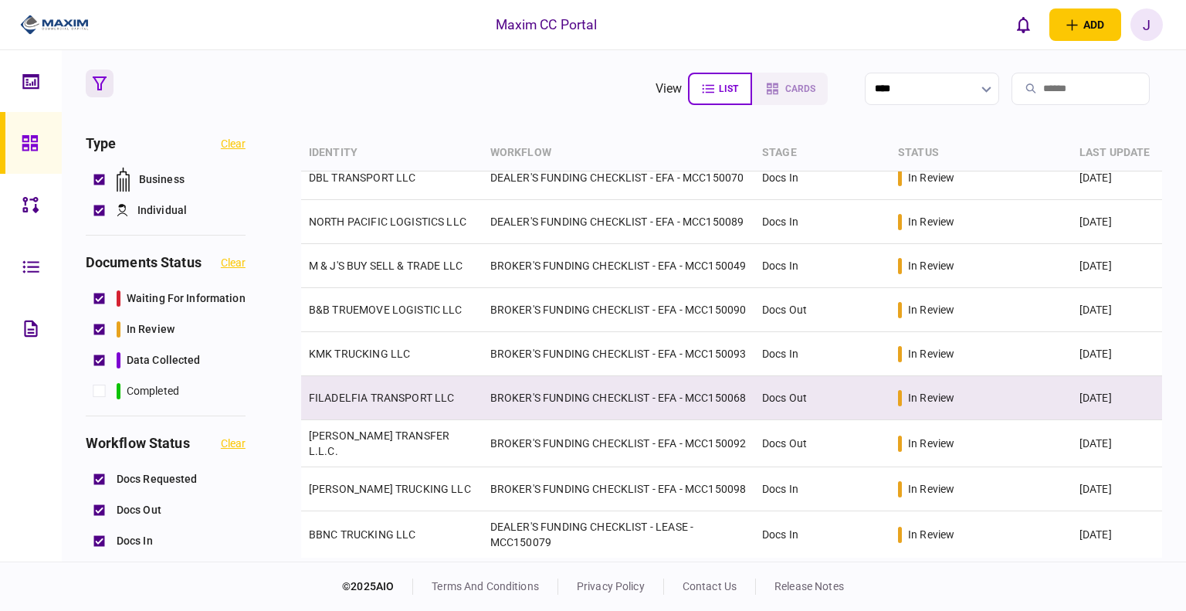
click at [396, 385] on td "FILADELFIA TRANSPORT LLC" at bounding box center [391, 398] width 181 height 44
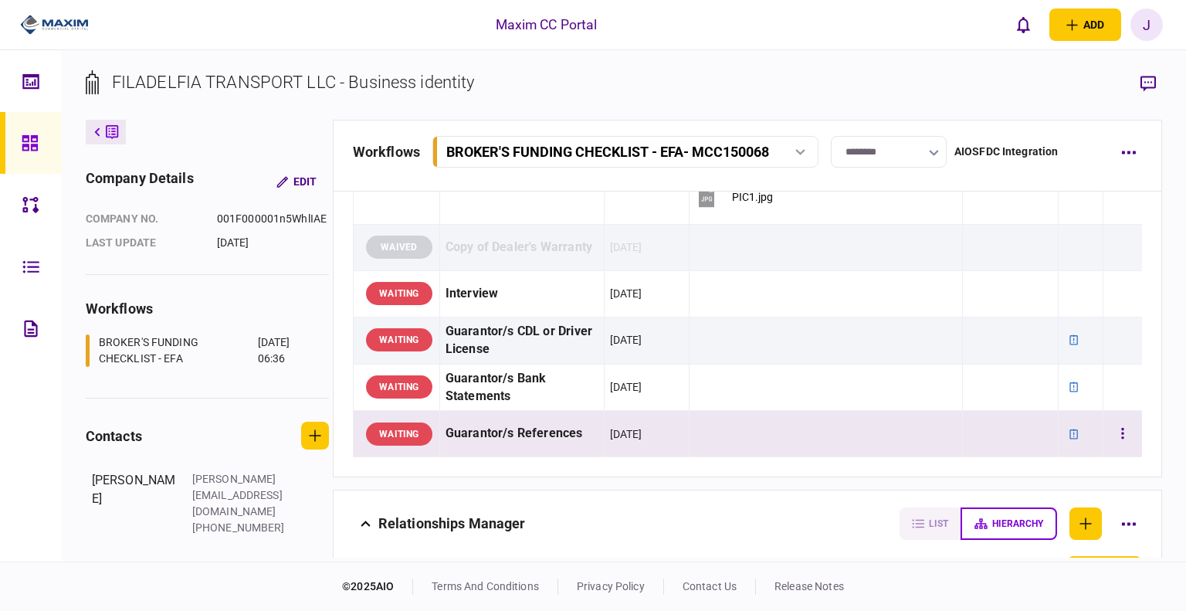
scroll to position [1725, 0]
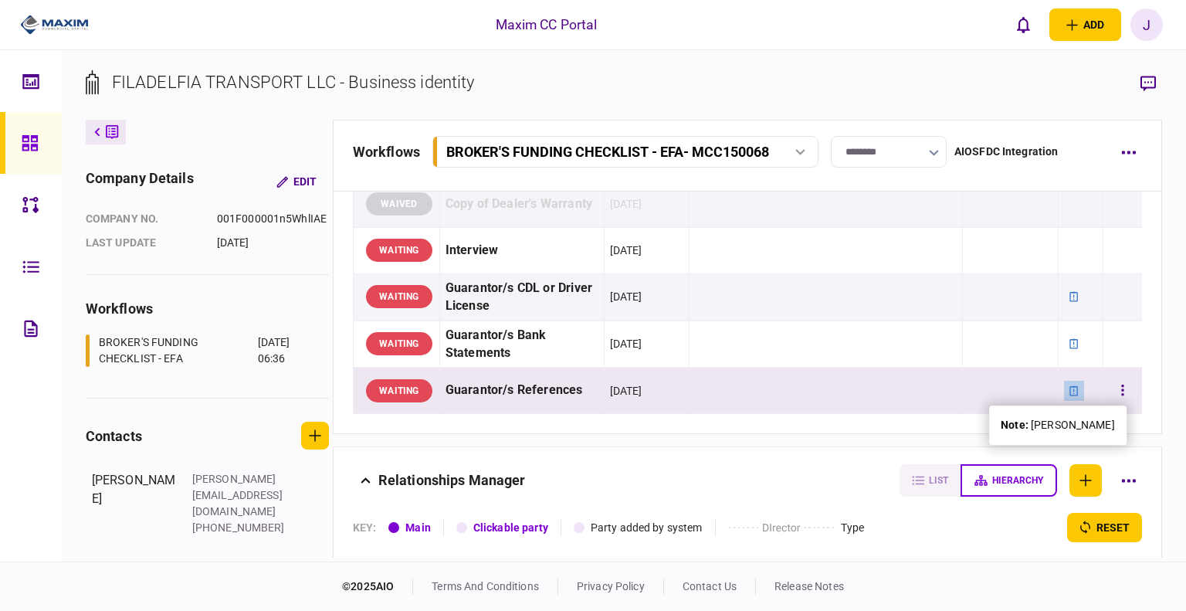
click at [643, 385] on icon at bounding box center [1073, 390] width 11 height 11
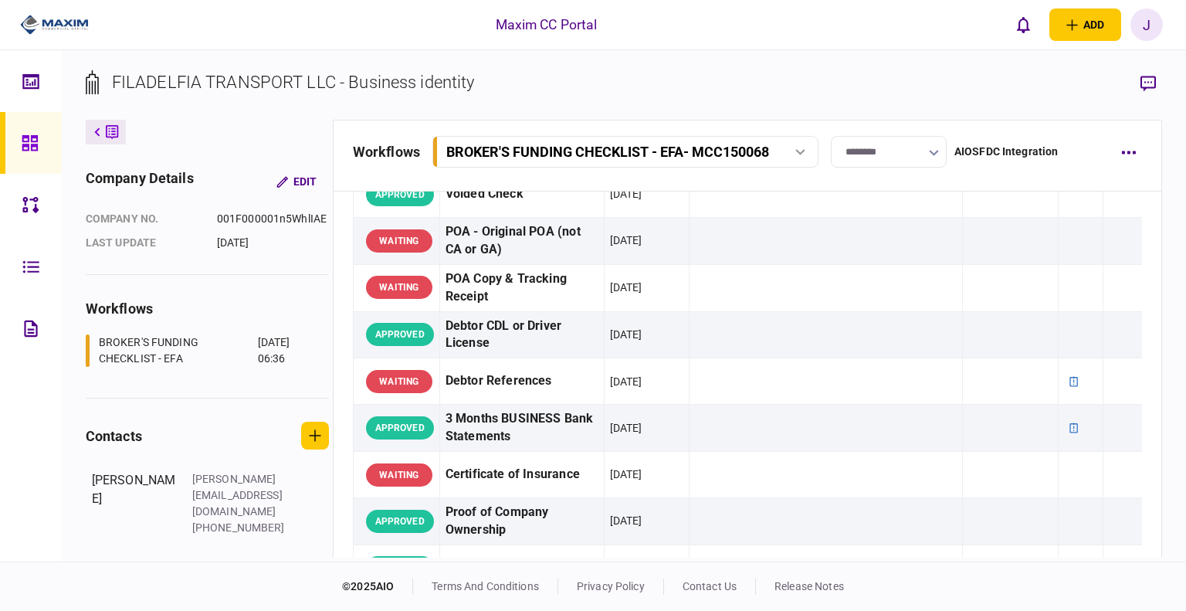
scroll to position [0, 0]
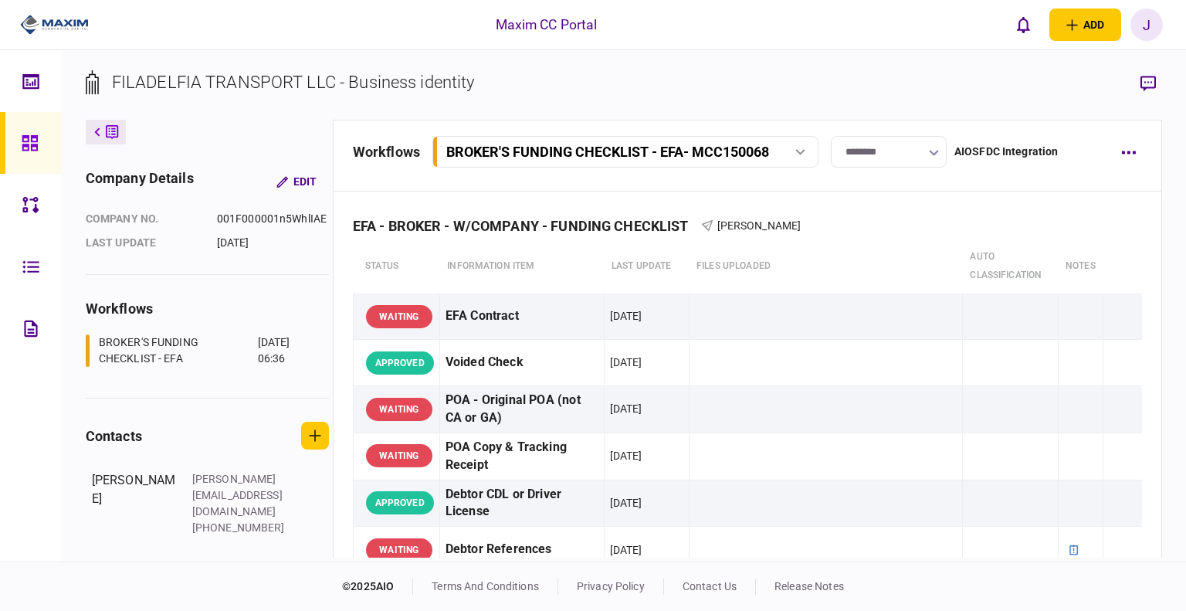
click at [643, 83] on section "FILADELFIA TRANSPORT LLC - Business identity" at bounding box center [624, 94] width 1077 height 50
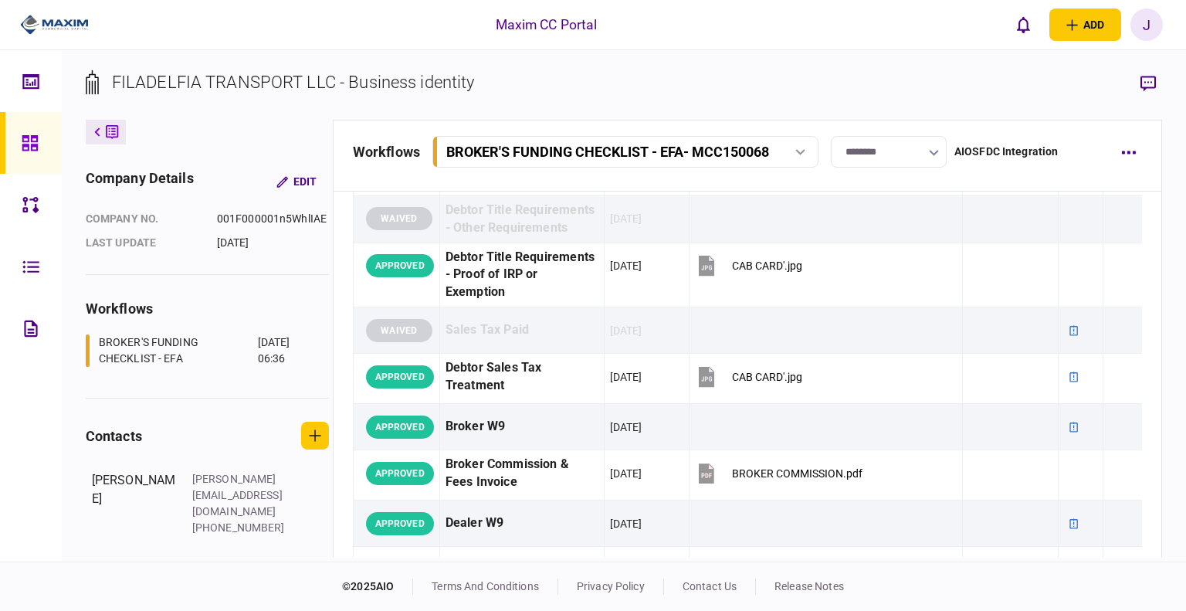
scroll to position [1004, 0]
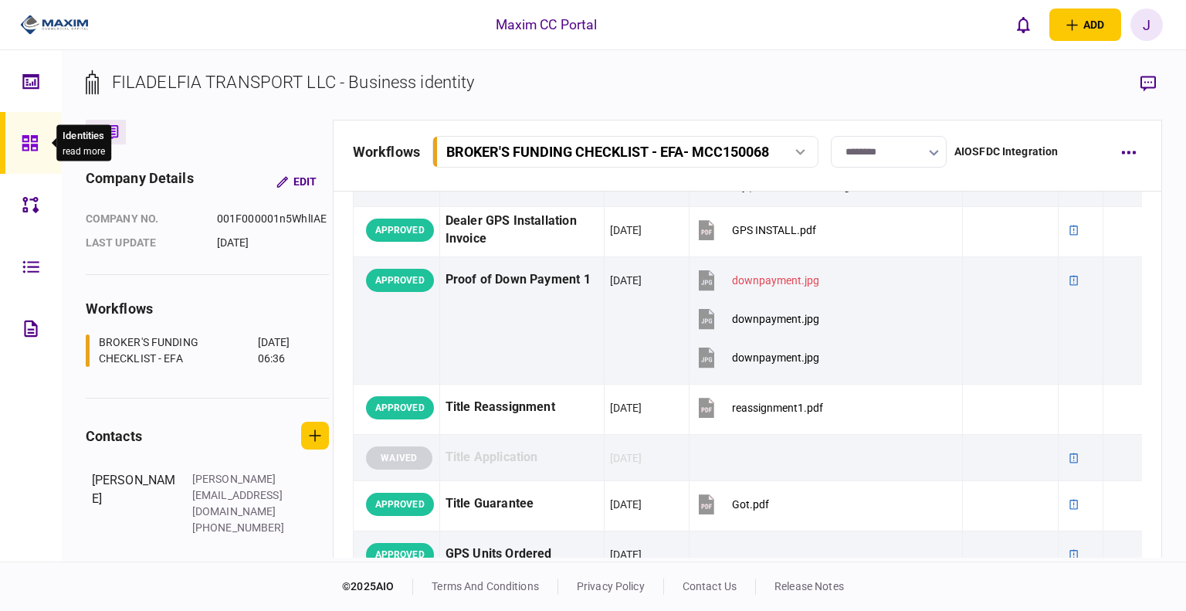
click at [22, 137] on icon at bounding box center [29, 142] width 15 height 15
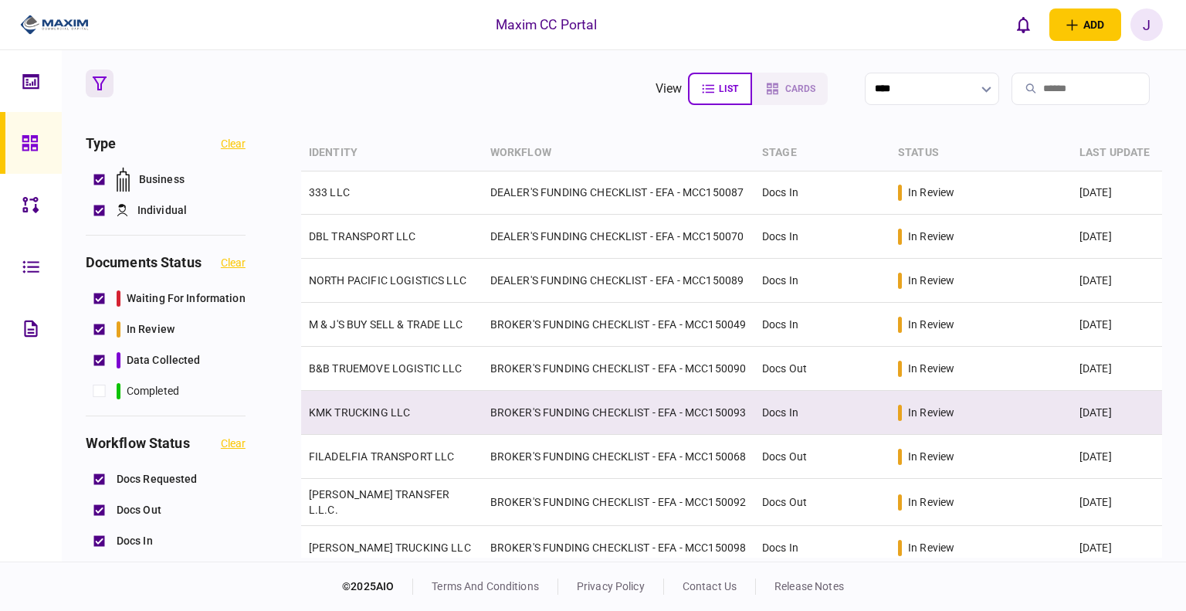
scroll to position [309, 0]
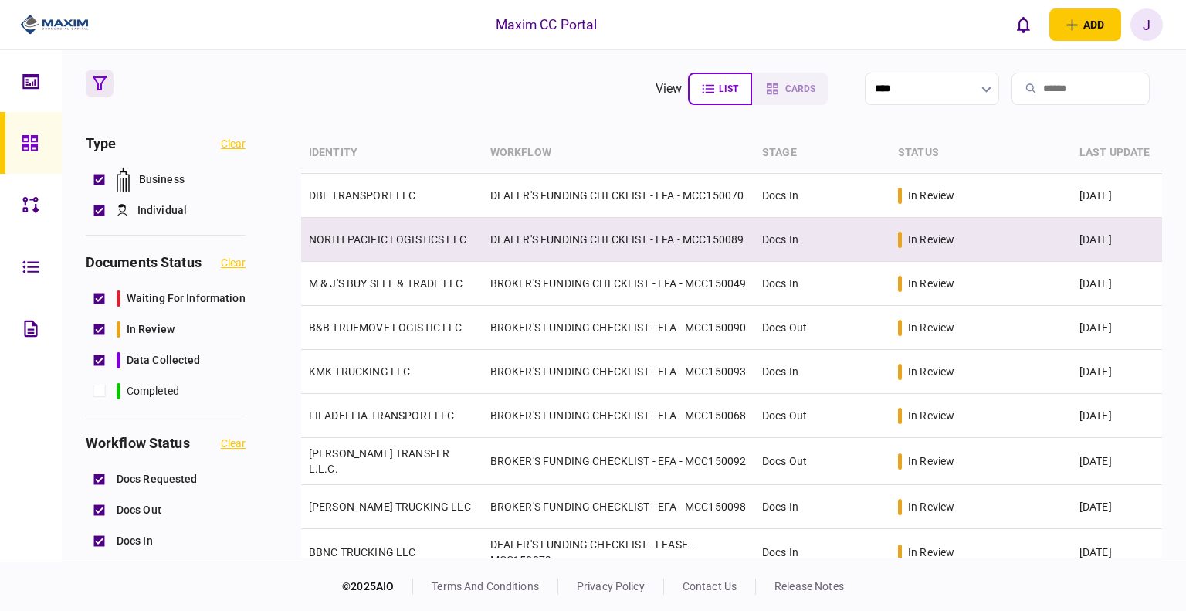
click at [361, 261] on td "NORTH PACIFIC LOGISTICS LLC" at bounding box center [391, 240] width 181 height 44
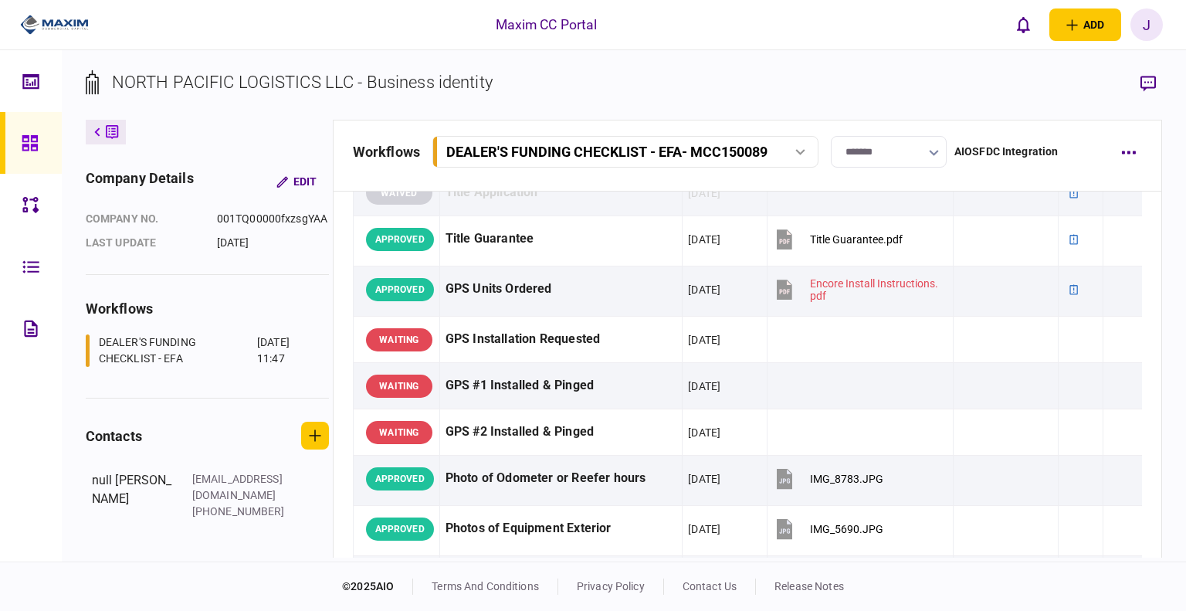
scroll to position [1390, 0]
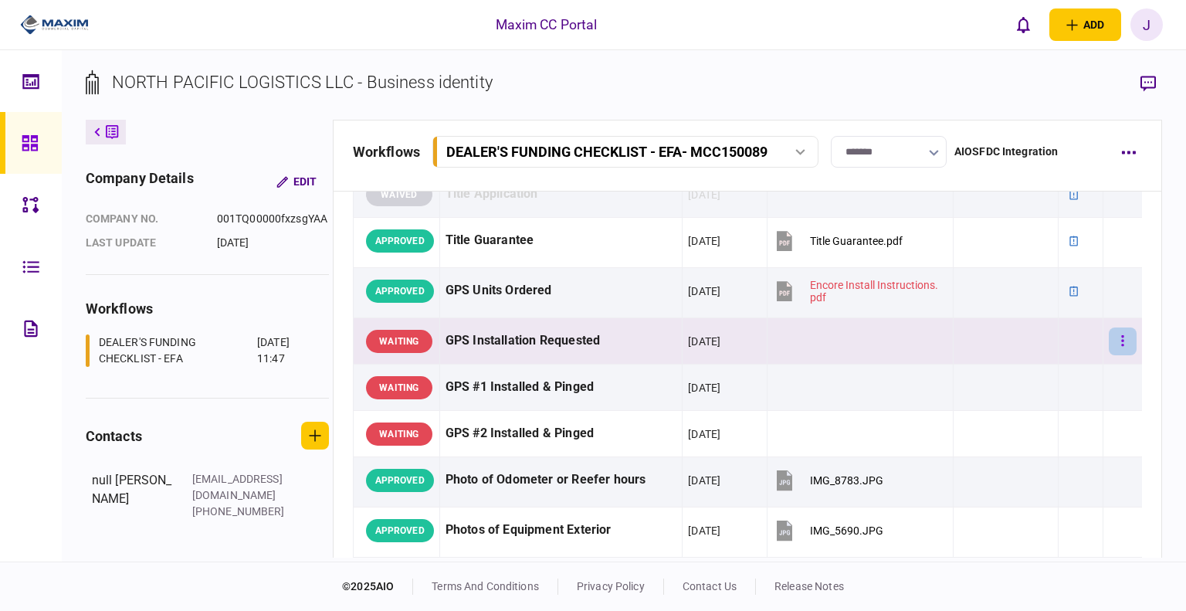
click at [643, 339] on button "button" at bounding box center [1123, 341] width 28 height 28
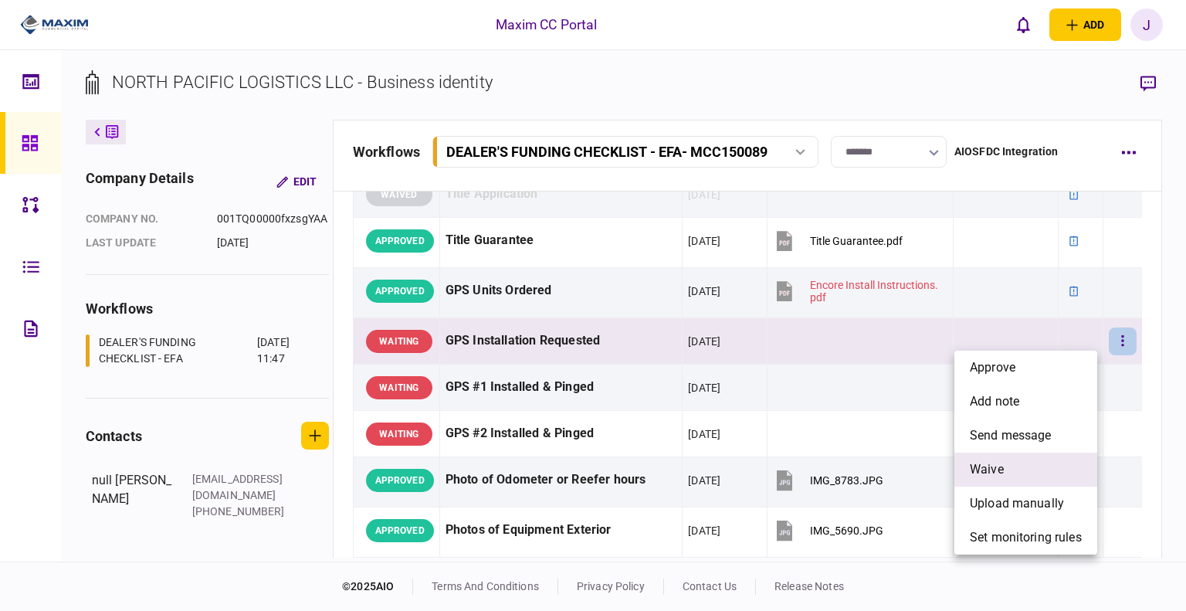
click at [643, 459] on li "waive" at bounding box center [1025, 469] width 143 height 34
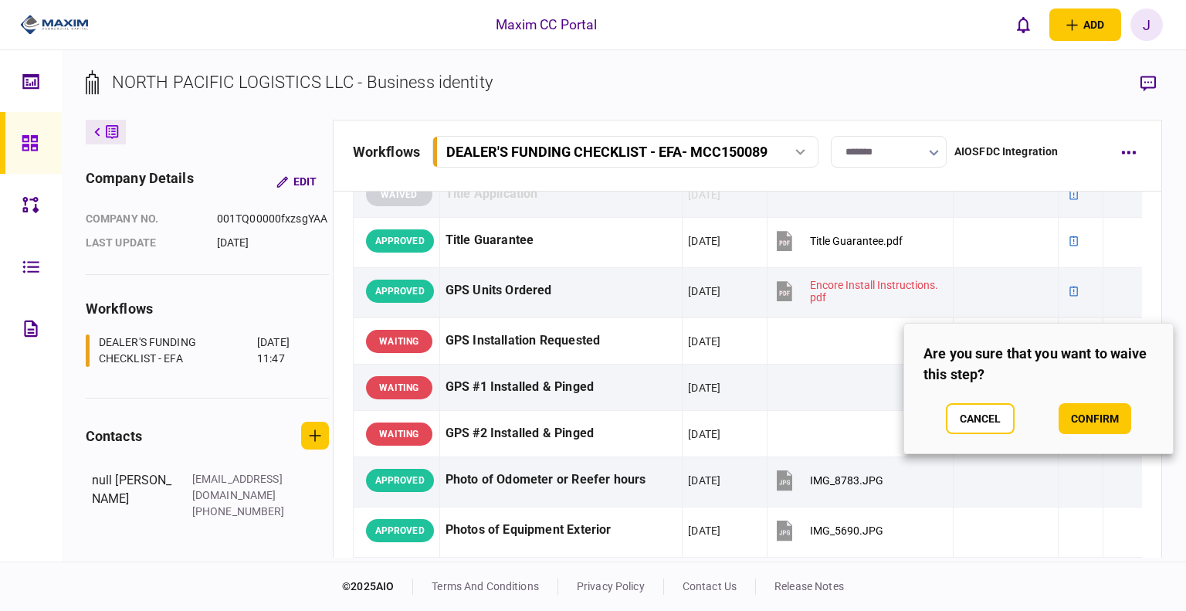
click at [643, 432] on div "Cancel confirm" at bounding box center [1038, 418] width 230 height 31
click at [643, 432] on button "confirm" at bounding box center [1094, 418] width 73 height 31
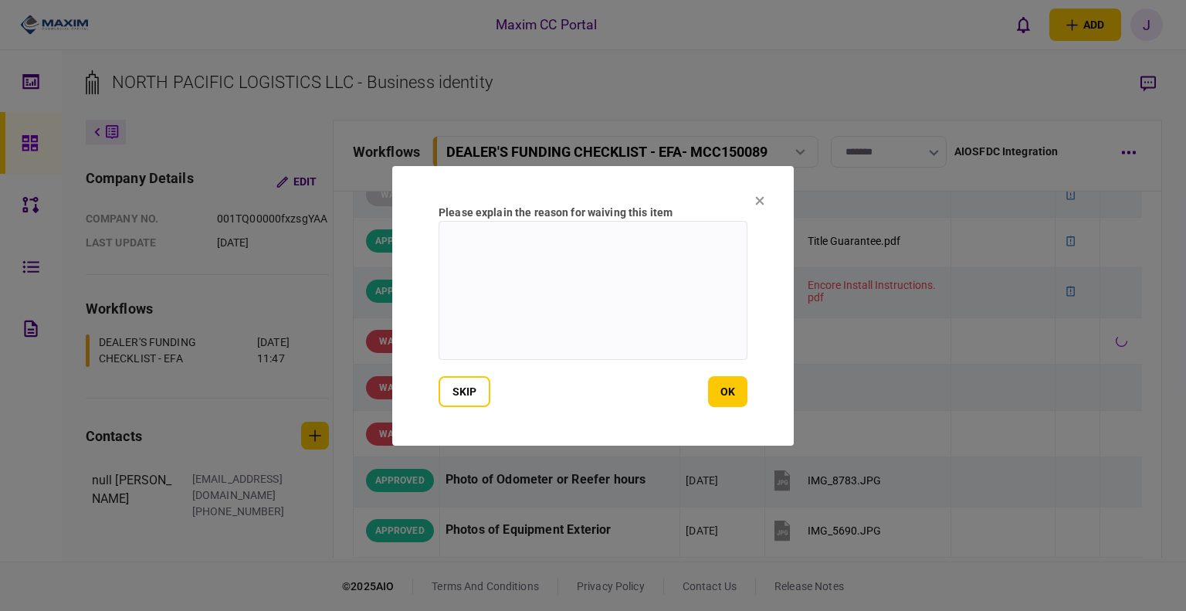
click at [574, 260] on textarea at bounding box center [592, 290] width 309 height 139
type textarea "***"
click at [643, 390] on button "ok" at bounding box center [727, 391] width 39 height 31
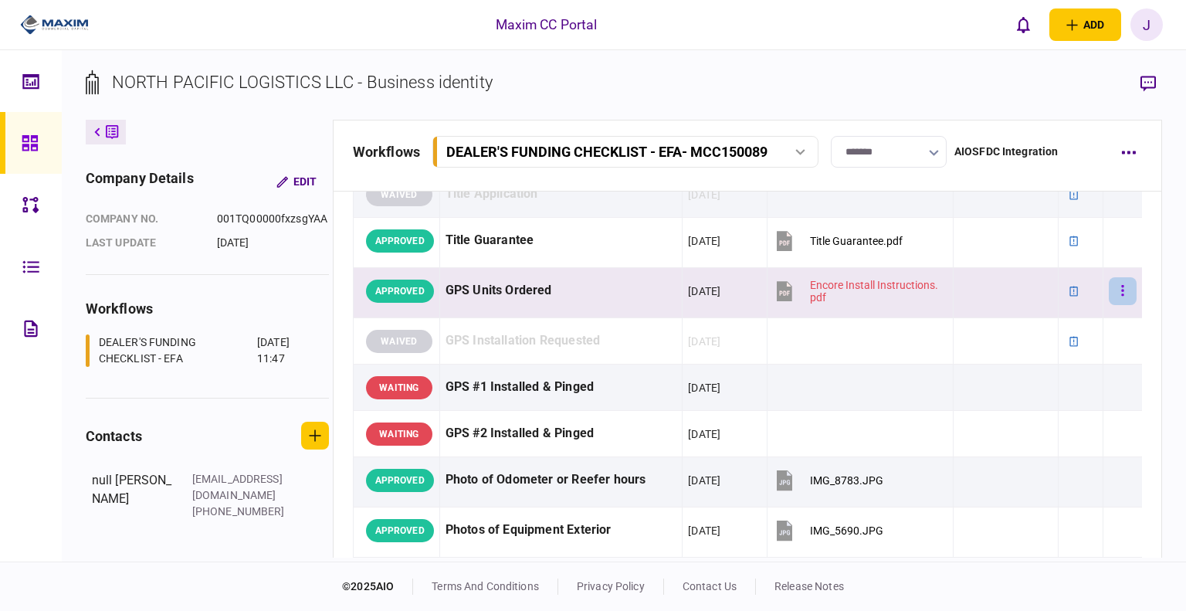
click at [643, 280] on button "button" at bounding box center [1123, 291] width 28 height 28
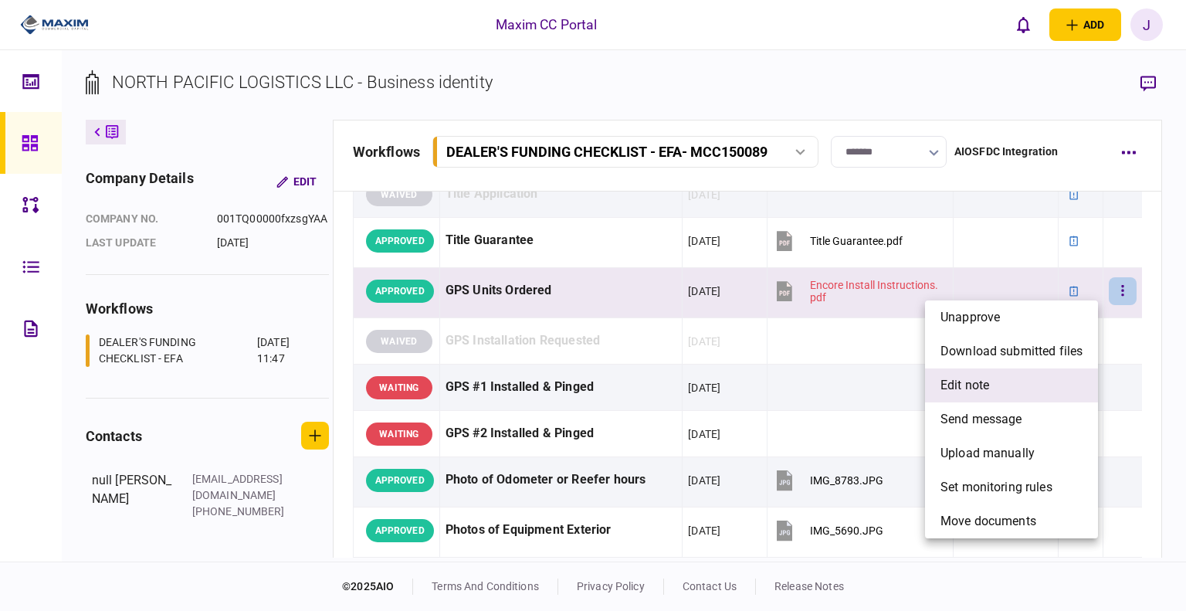
click at [643, 373] on li "edit note" at bounding box center [1011, 385] width 173 height 34
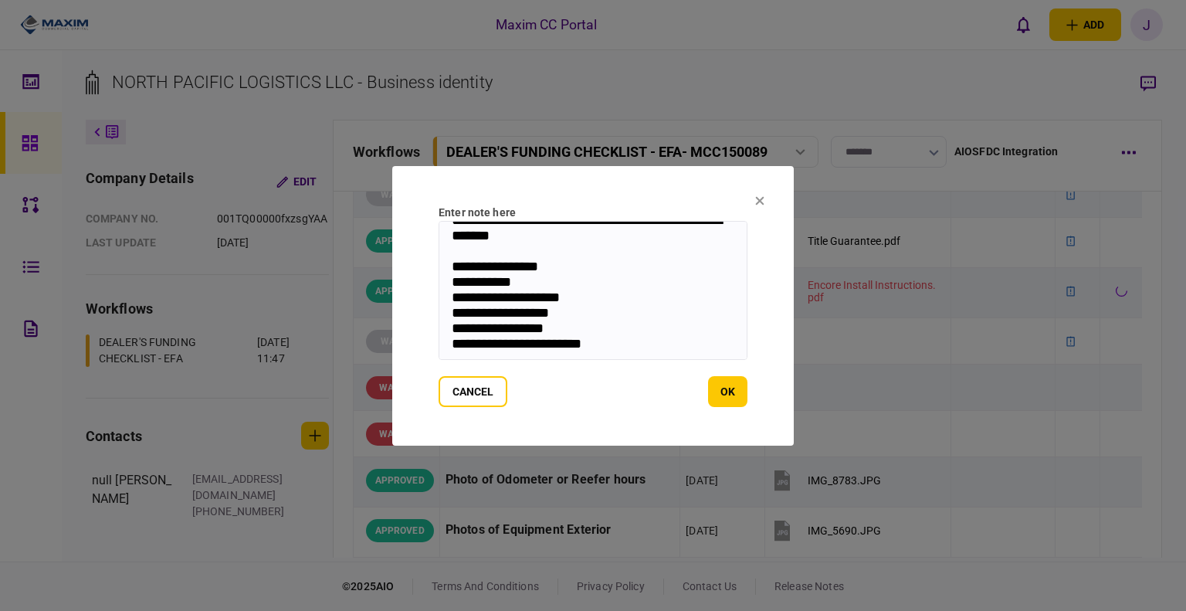
scroll to position [0, 0]
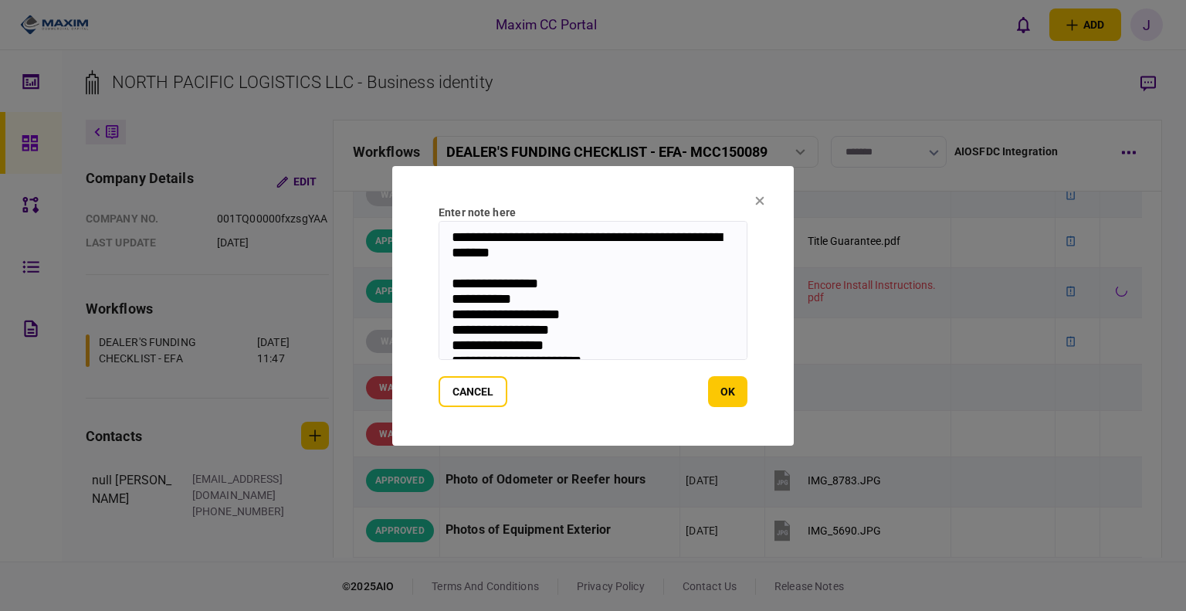
drag, startPoint x: 528, startPoint y: 257, endPoint x: 389, endPoint y: 208, distance: 147.5
click at [389, 208] on div "**********" at bounding box center [593, 305] width 1186 height 611
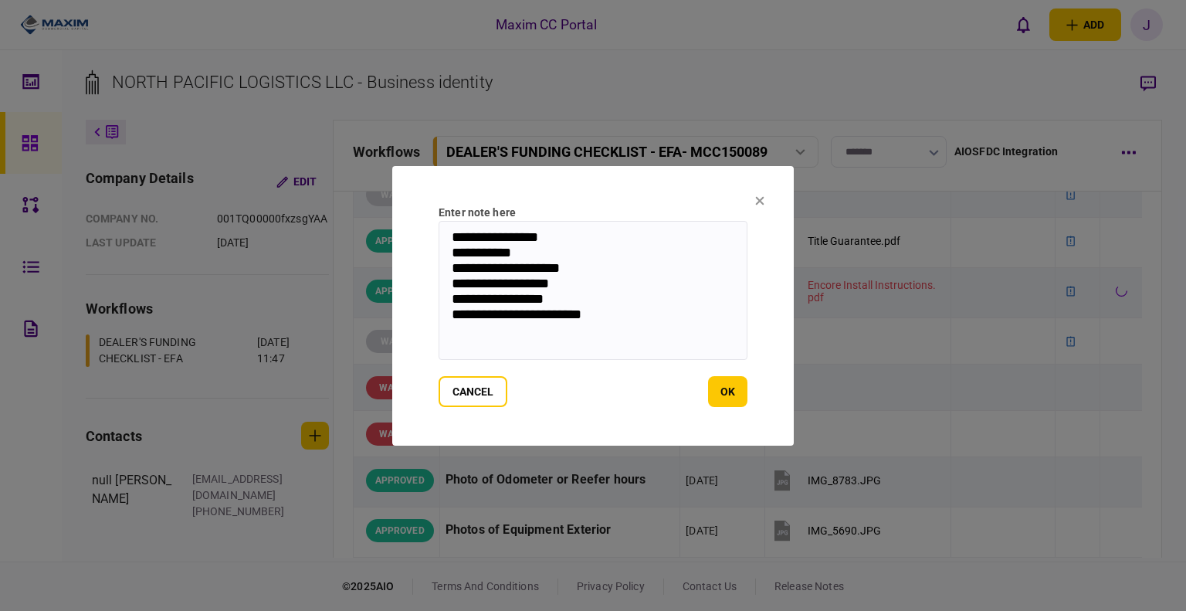
click at [643, 317] on textarea "**********" at bounding box center [592, 290] width 309 height 139
paste textarea "**********"
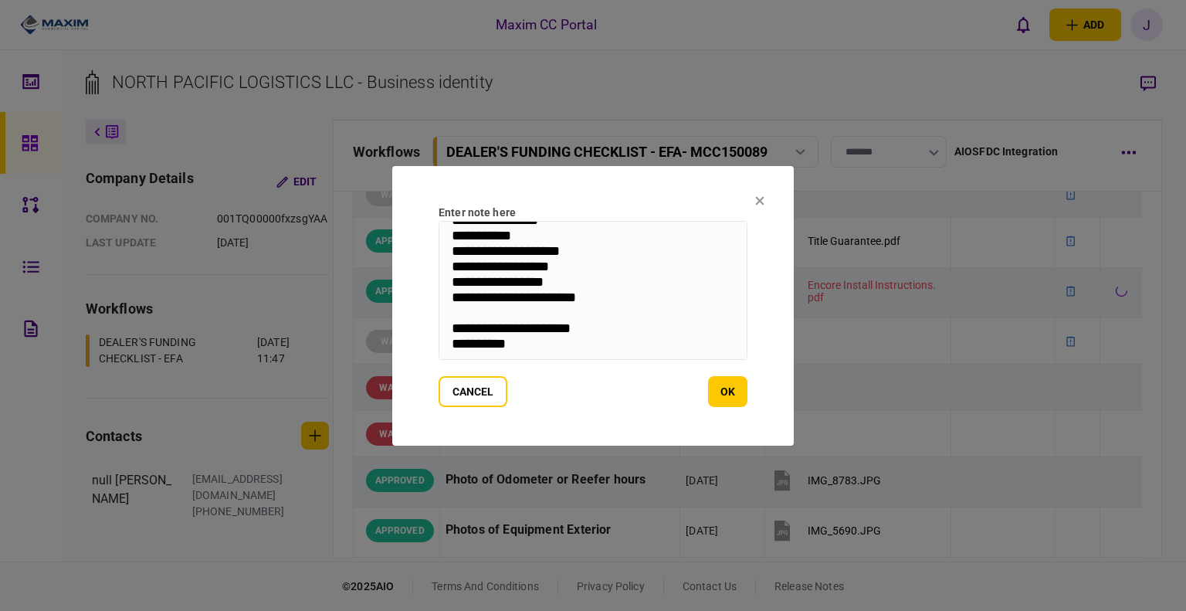
click at [543, 354] on textarea "**********" at bounding box center [592, 290] width 309 height 139
paste textarea "**********"
type textarea "**********"
click at [643, 393] on button "ok" at bounding box center [727, 391] width 39 height 31
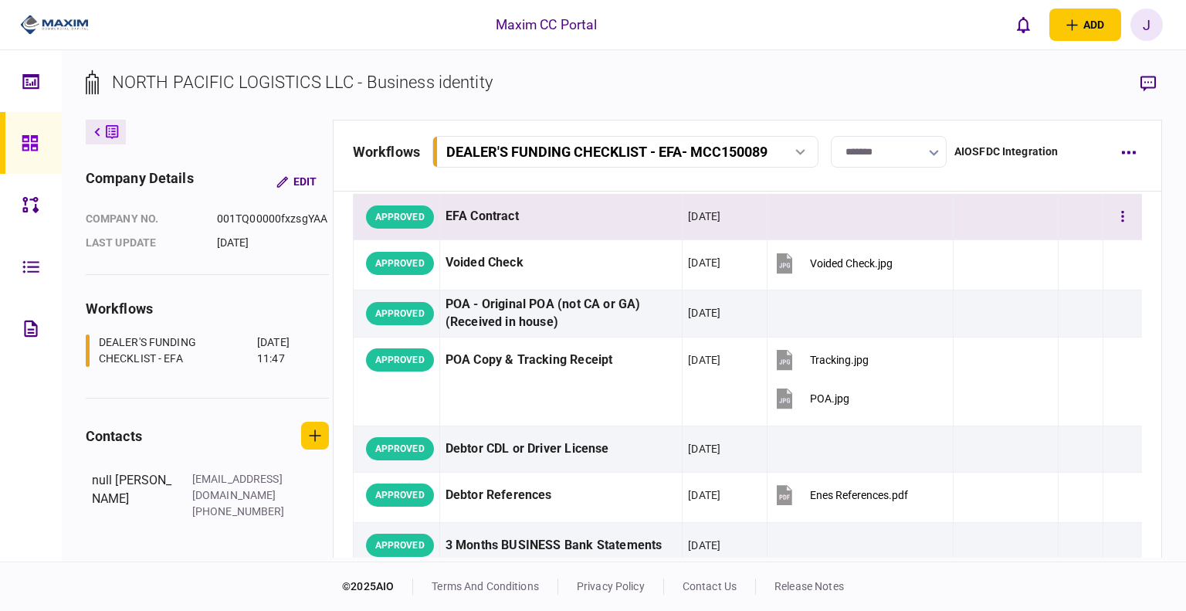
scroll to position [0, 0]
